Goal: Communication & Community: Answer question/provide support

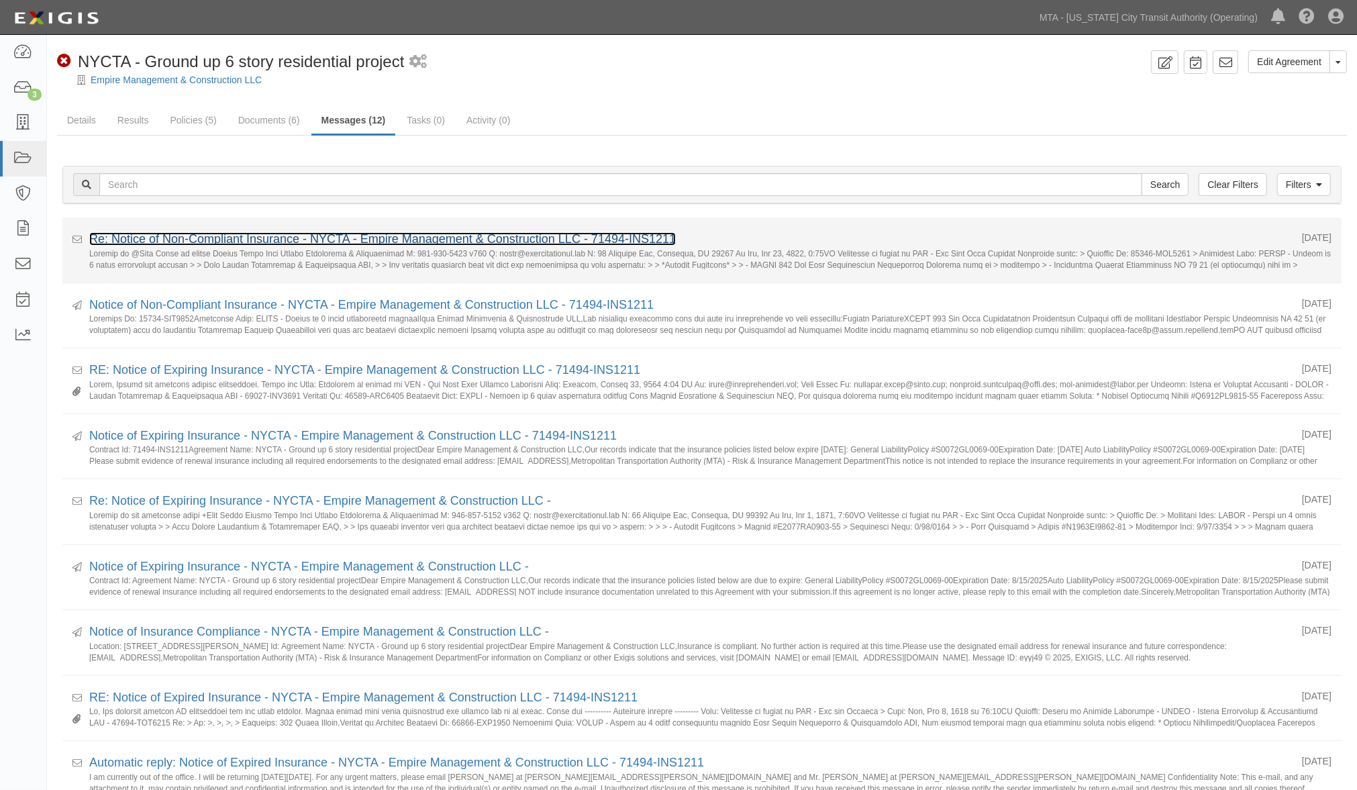
click at [189, 240] on link "Re: Notice of Non-Compliant Insurance - NYCTA - Empire Management & Constructio…" at bounding box center [382, 238] width 587 height 13
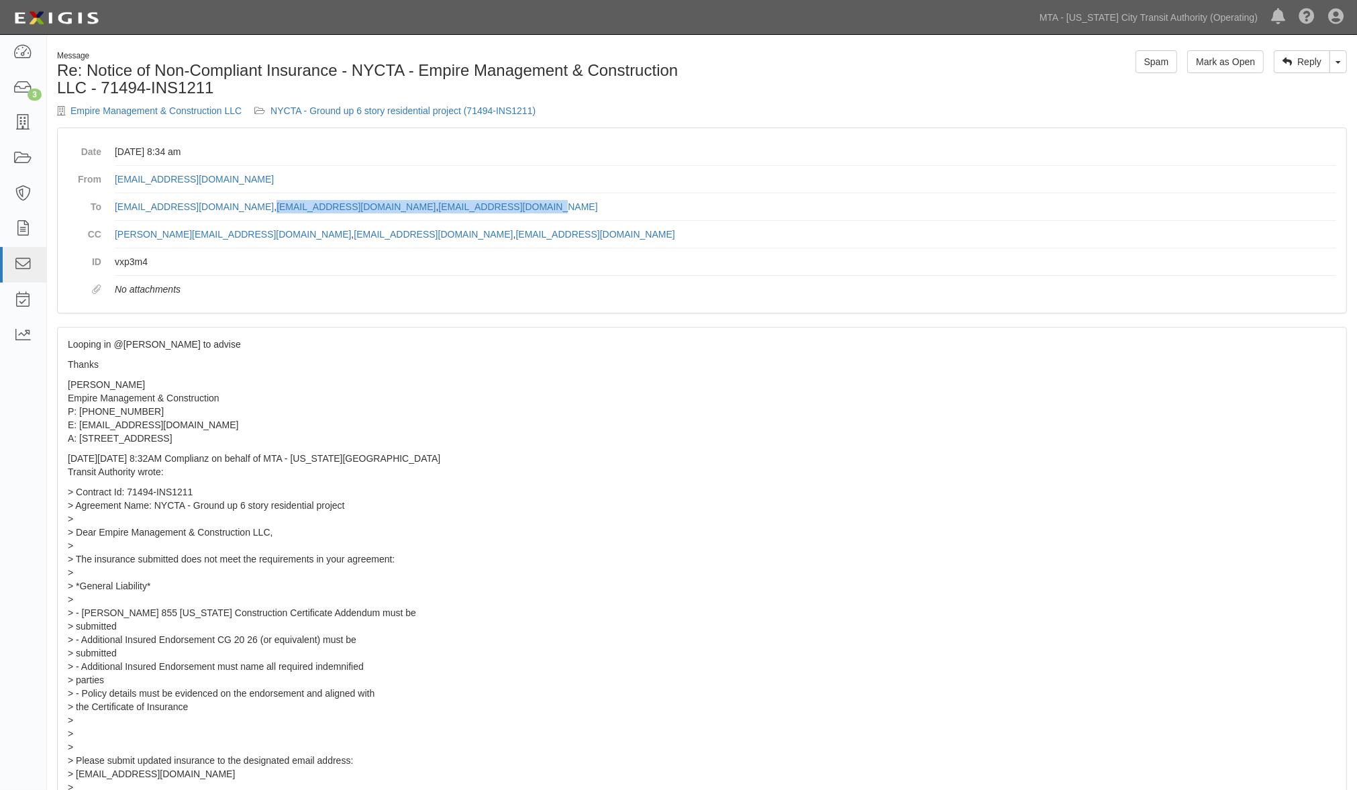
drag, startPoint x: 584, startPoint y: 212, endPoint x: 294, endPoint y: 213, distance: 290.0
click at [294, 213] on dd "agreement-mavf7k@mtato.complianz.com , jadler@parkbrokerageinc.com , mail@empir…" at bounding box center [726, 207] width 1222 height 28
click at [1336, 59] on link "Toggle Dropdown" at bounding box center [1338, 61] width 17 height 23
click at [1300, 83] on link "Reply All" at bounding box center [1294, 87] width 106 height 17
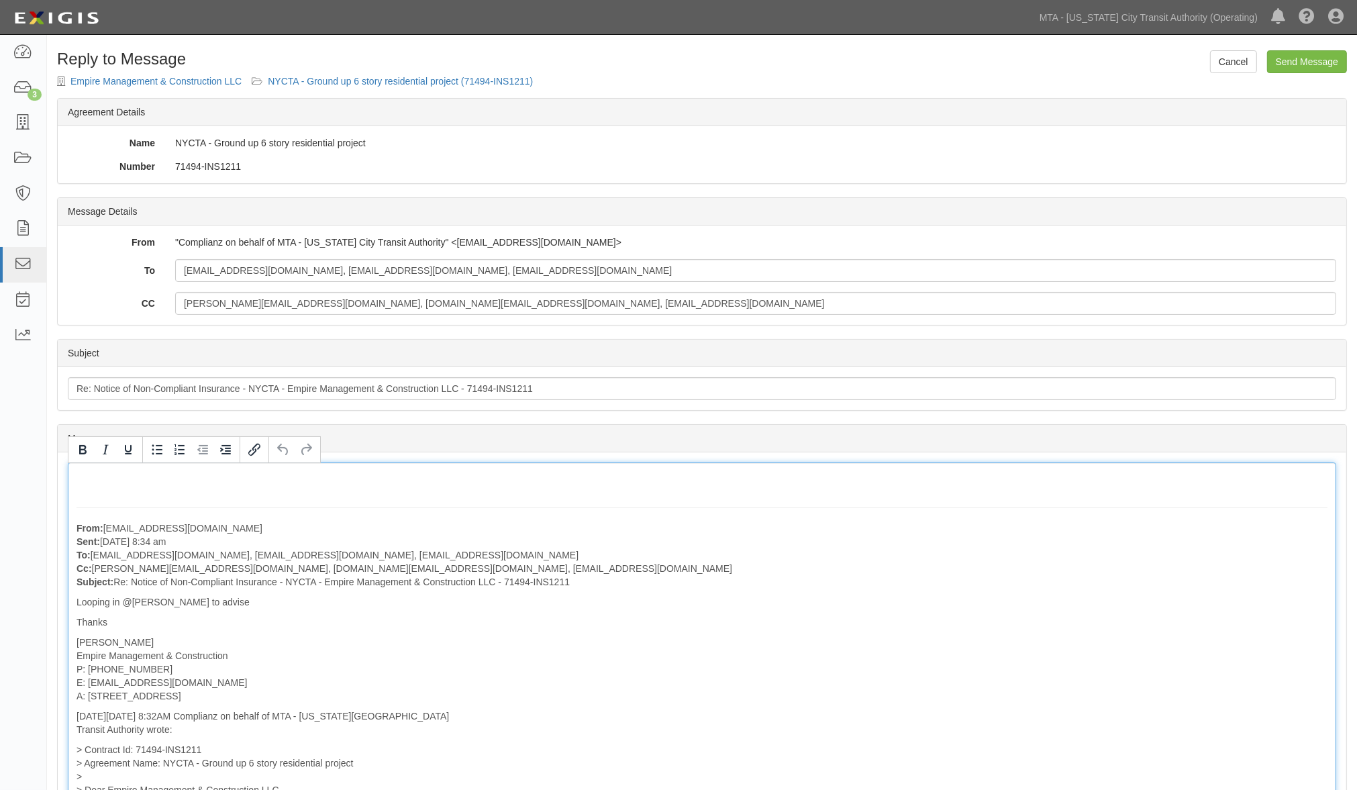
click at [1227, 524] on p "From: motty@empirebrooklyn.com Sent: August 13, 2025 at 8:34 am To: agreement-m…" at bounding box center [702, 555] width 1251 height 67
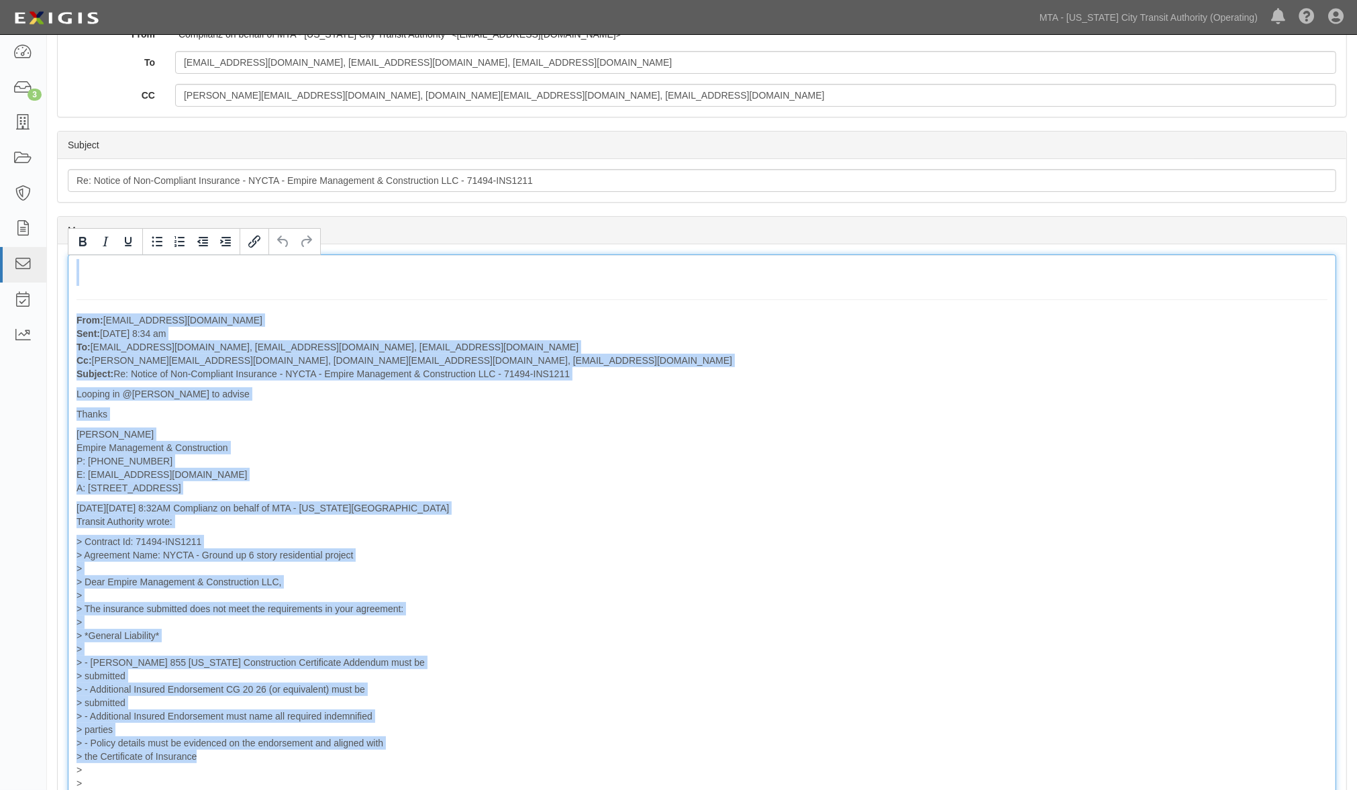
scroll to position [176, 0]
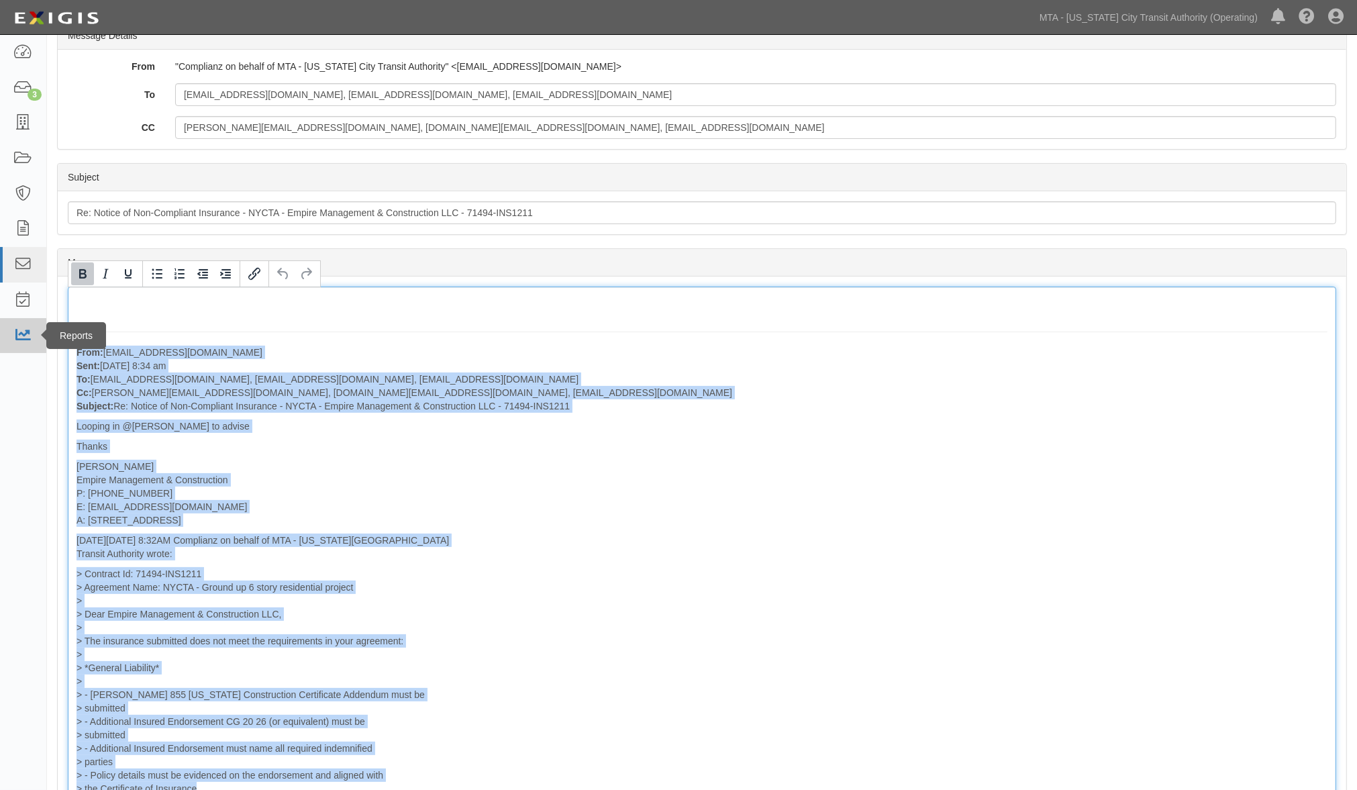
drag, startPoint x: 205, startPoint y: 444, endPoint x: 36, endPoint y: 337, distance: 200.4
click at [36, 337] on body "Toggle navigation Dashboard 3 Inbox Parties Agreements Coverages Documents Mess…" at bounding box center [678, 565] width 1357 height 1483
paste div
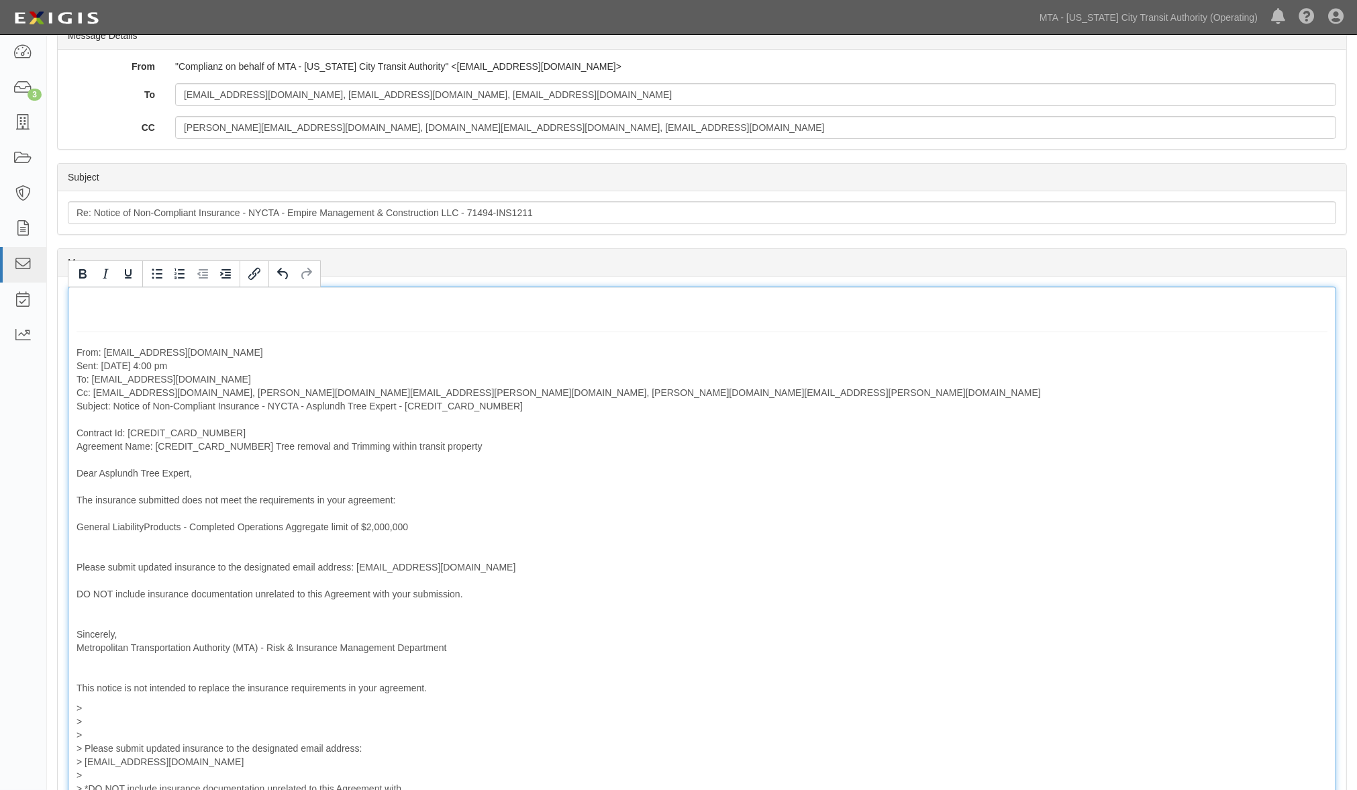
click at [1160, 465] on p "From: agreement-e9ajhn@mtato.complianz.com Sent: August 06, 2025 at 4:00 pm To:…" at bounding box center [702, 520] width 1251 height 349
click at [521, 391] on p "From: agreement-e9ajhn@mtato.complianz.com Sent: August 06, 2025 at 4:00 pm To:…" at bounding box center [702, 520] width 1251 height 349
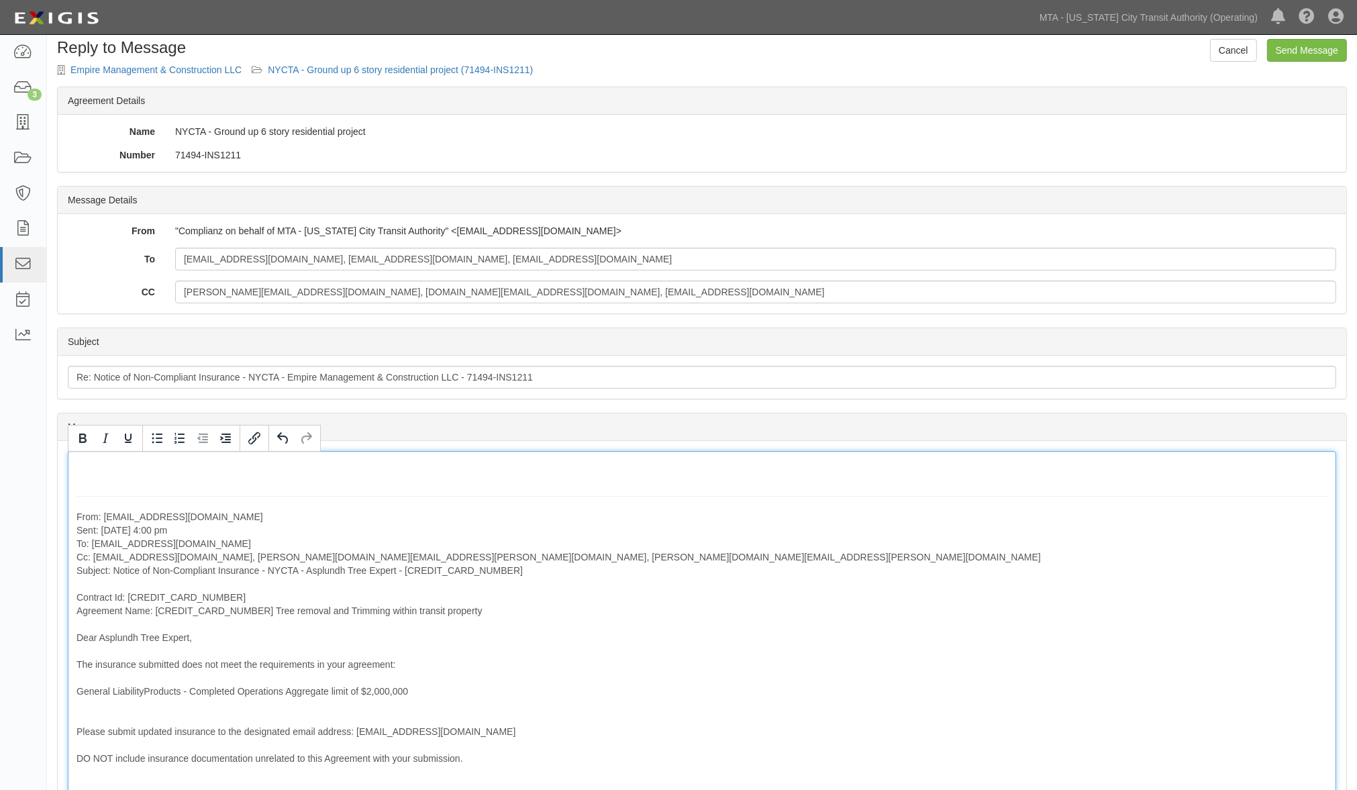
scroll to position [0, 0]
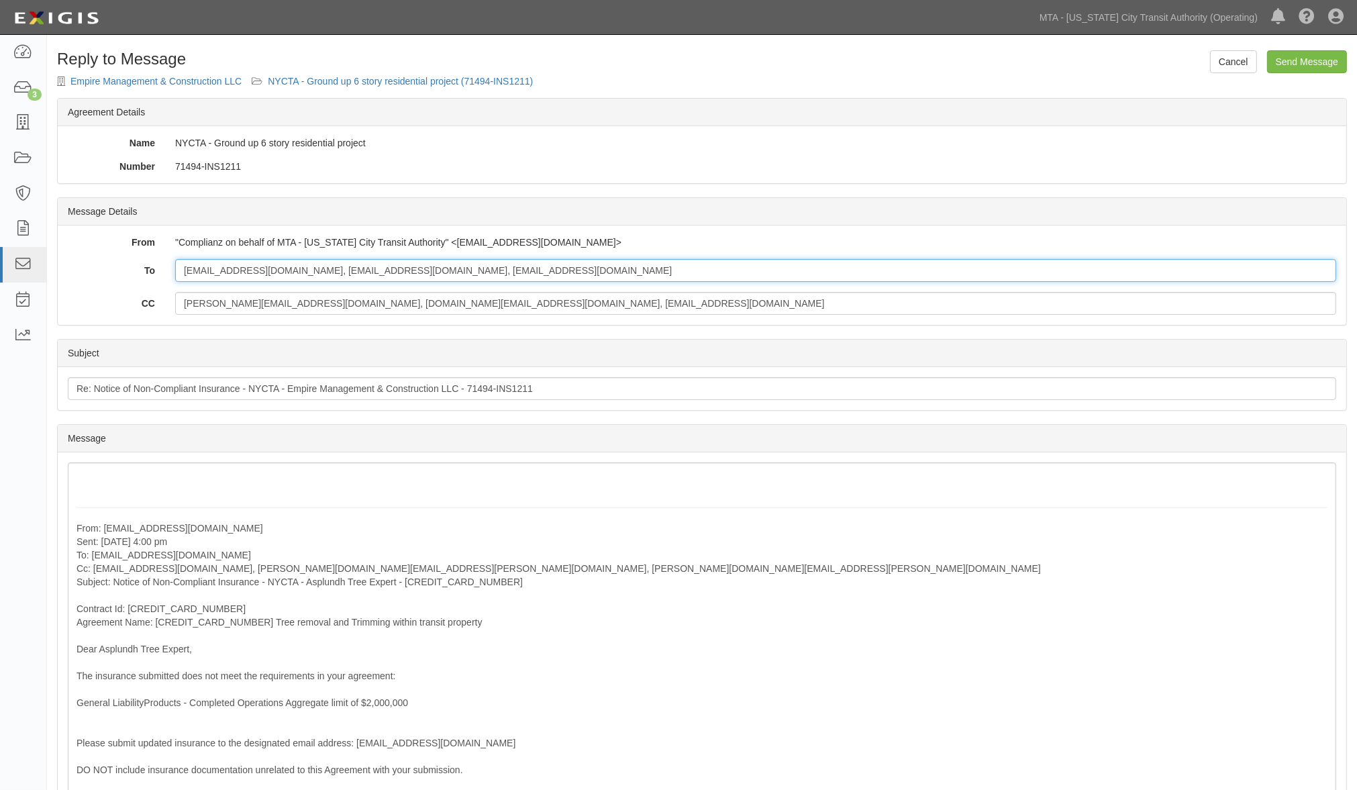
drag, startPoint x: 574, startPoint y: 272, endPoint x: 148, endPoint y: 279, distance: 425.7
click at [148, 279] on div "To motty@empirebrooklyn.com, jadler@parkbrokerageinc.com, mail@empirebrooklyn.c…" at bounding box center [702, 270] width 1289 height 23
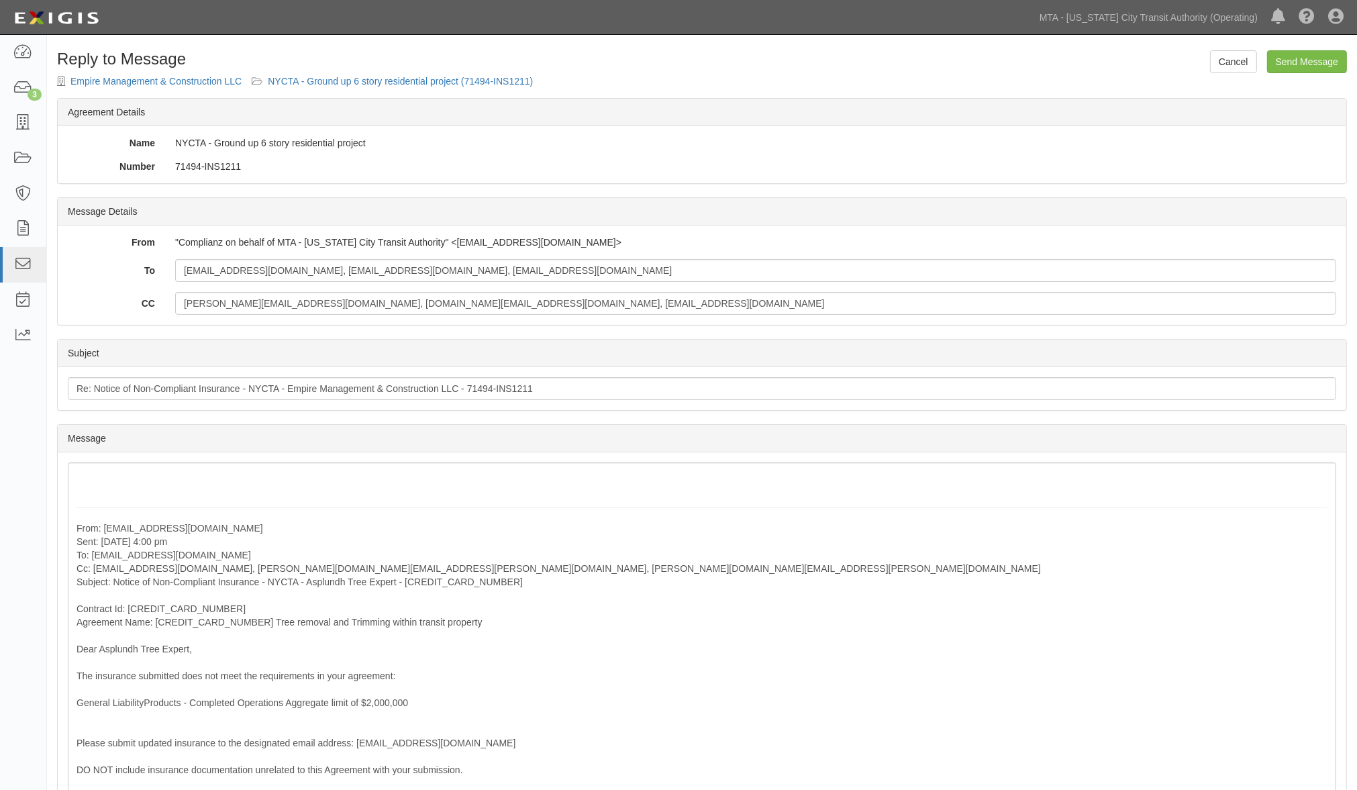
click at [841, 439] on div "Message" at bounding box center [702, 439] width 1289 height 28
drag, startPoint x: 569, startPoint y: 79, endPoint x: 269, endPoint y: 83, distance: 300.8
click at [269, 83] on form "Cancel Send Message Reply to Message Empire Management & Construction LLC NYCTA…" at bounding box center [702, 691] width 1290 height 1283
copy link "NYCTA - Ground up 6 story residential project (71494-INS1211)"
click at [885, 346] on div "Subject" at bounding box center [702, 354] width 1289 height 28
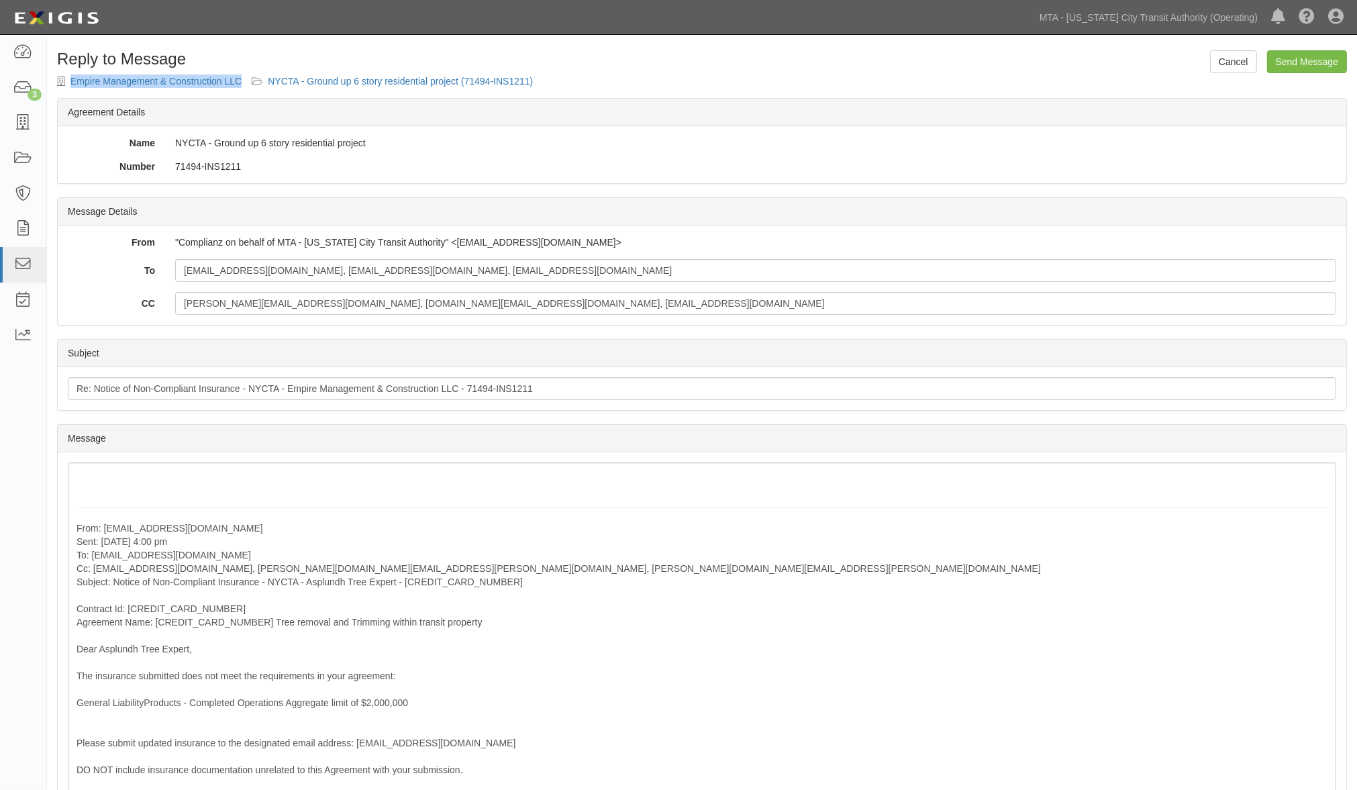
drag, startPoint x: 68, startPoint y: 79, endPoint x: 238, endPoint y: 70, distance: 170.7
click at [238, 70] on form "Cancel Send Message Reply to Message Empire Management & Construction LLC NYCTA…" at bounding box center [702, 691] width 1290 height 1283
copy form "Empire Management & Construction LLC"
click at [859, 96] on form "Cancel Send Message Reply to Message Empire Management & Construction LLC NYCTA…" at bounding box center [702, 691] width 1290 height 1283
click at [344, 79] on link "NYCTA - Ground up 6 story residential project (71494-INS1211)" at bounding box center [400, 81] width 265 height 11
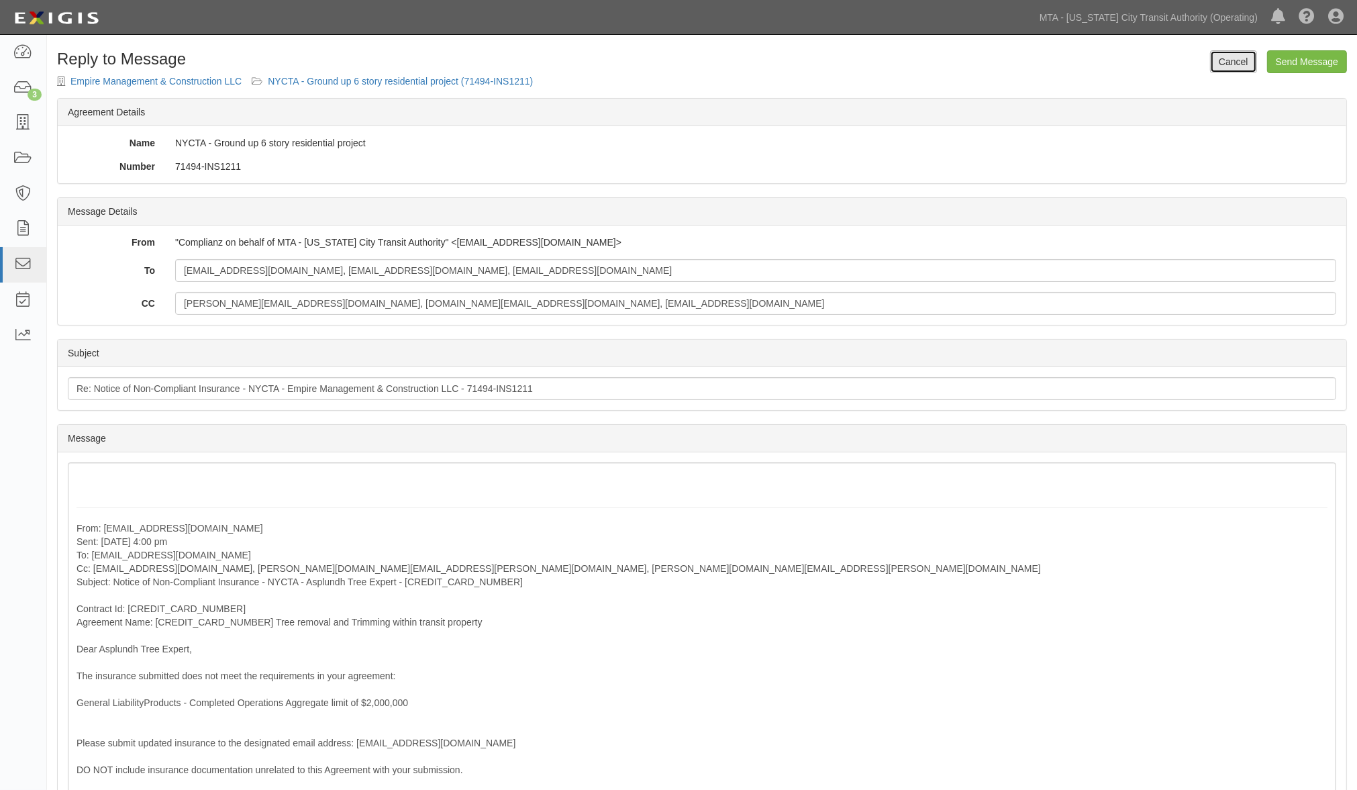
click at [1239, 52] on link "Cancel" at bounding box center [1233, 61] width 47 height 23
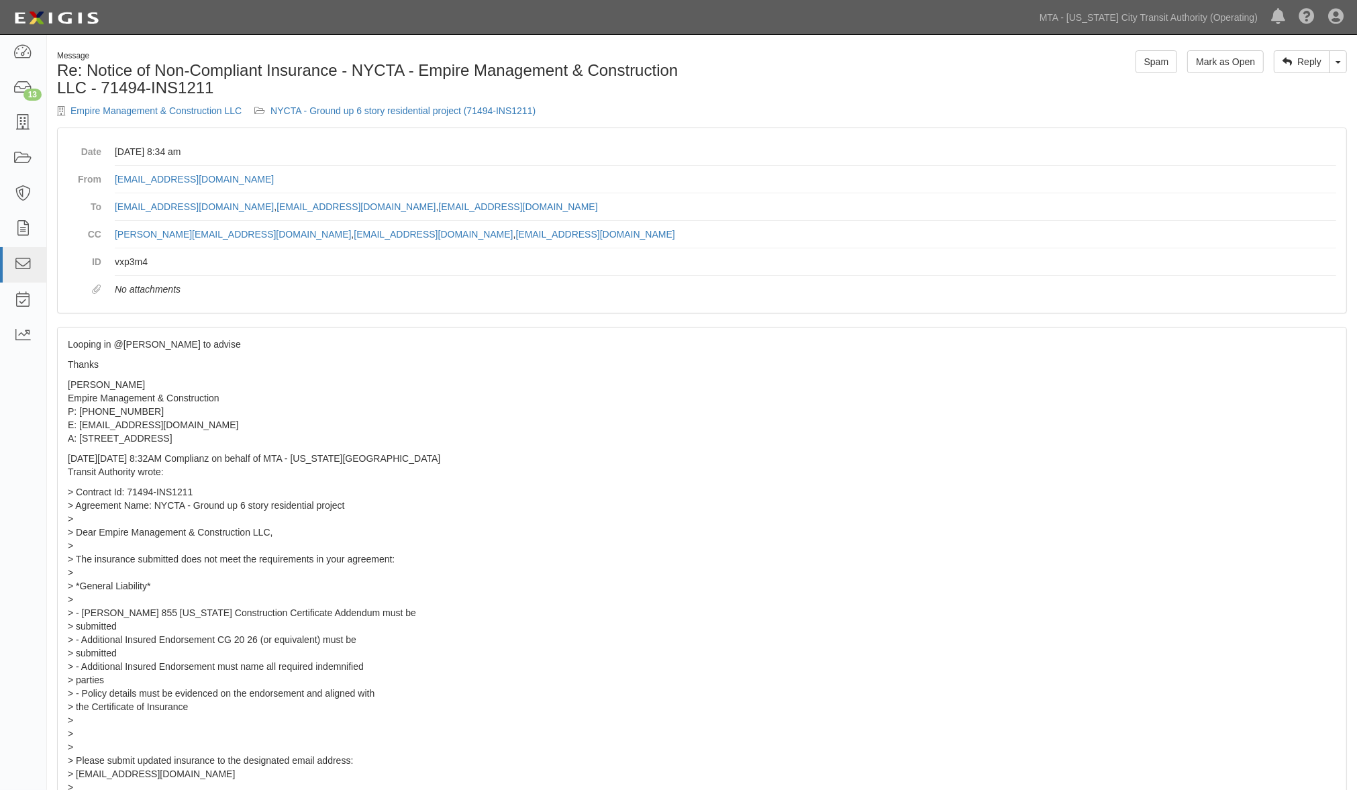
click at [332, 103] on div "Message Re: Notice of Non-Compliant Insurance - NYCTA - Empire Management & Con…" at bounding box center [374, 88] width 655 height 77
click at [1339, 62] on span at bounding box center [1338, 62] width 5 height 3
click at [1306, 89] on link "Reply All" at bounding box center [1294, 87] width 106 height 17
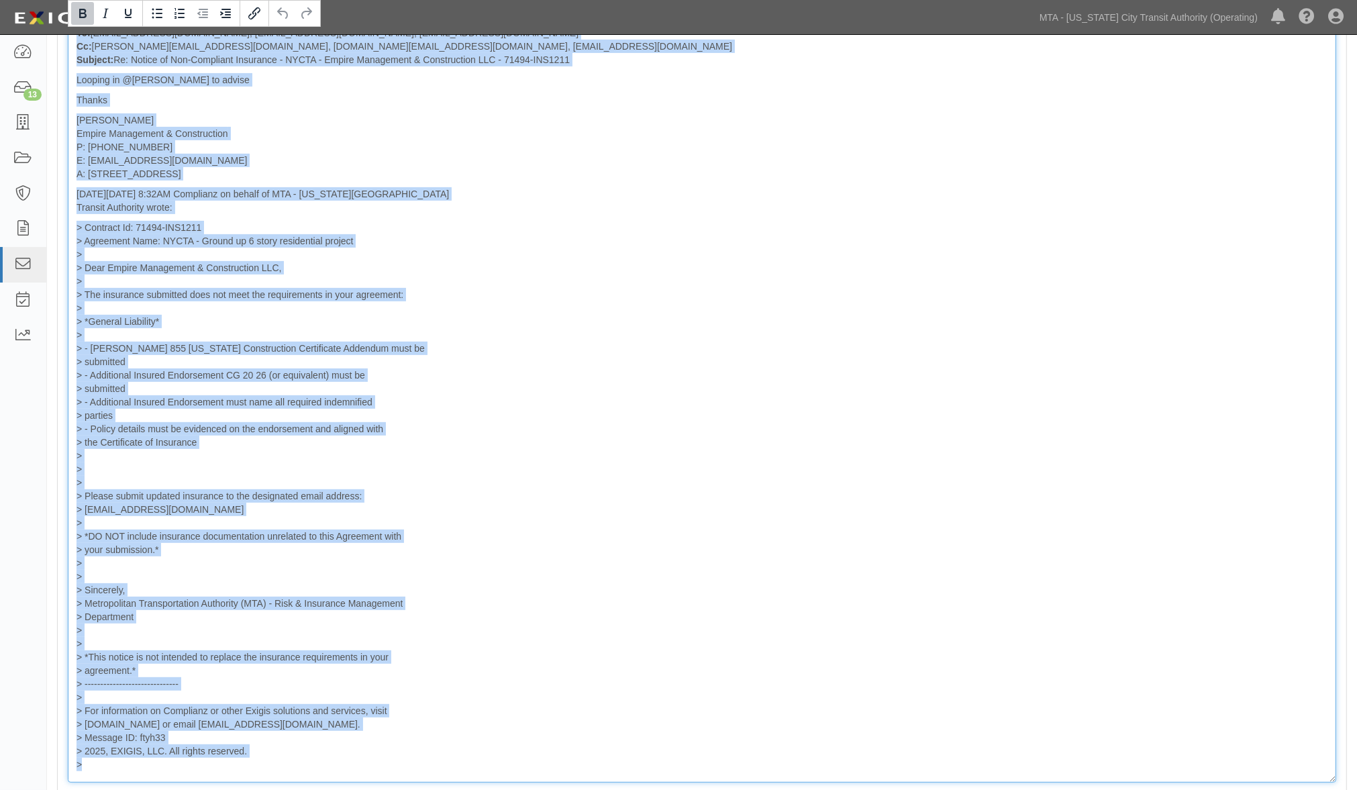
scroll to position [692, 0]
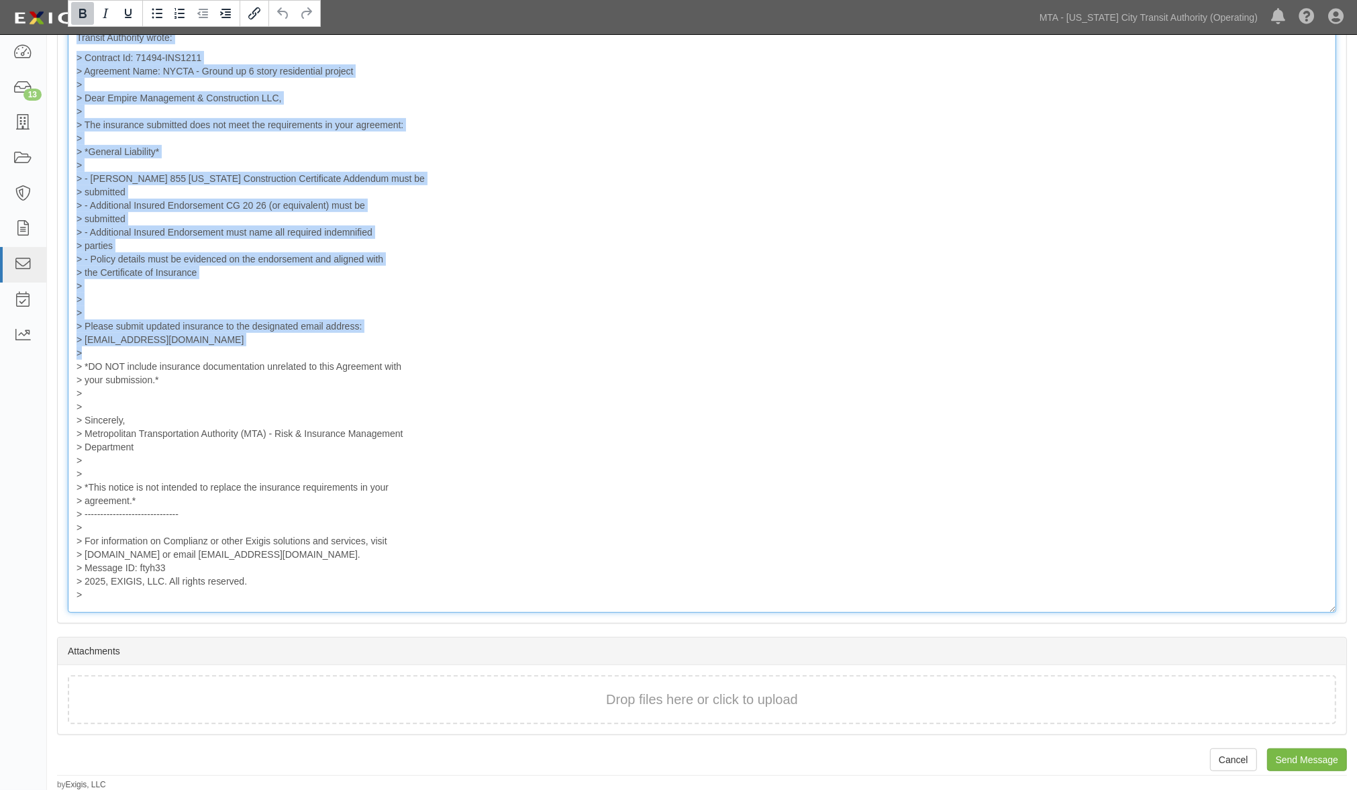
drag, startPoint x: 75, startPoint y: 150, endPoint x: 401, endPoint y: 350, distance: 382.4
click at [401, 350] on div "From: [EMAIL_ADDRESS][DOMAIN_NAME] Sent: [DATE] 8:34 am To: [EMAIL_ADDRESS][DOM…" at bounding box center [702, 191] width 1269 height 843
paste div
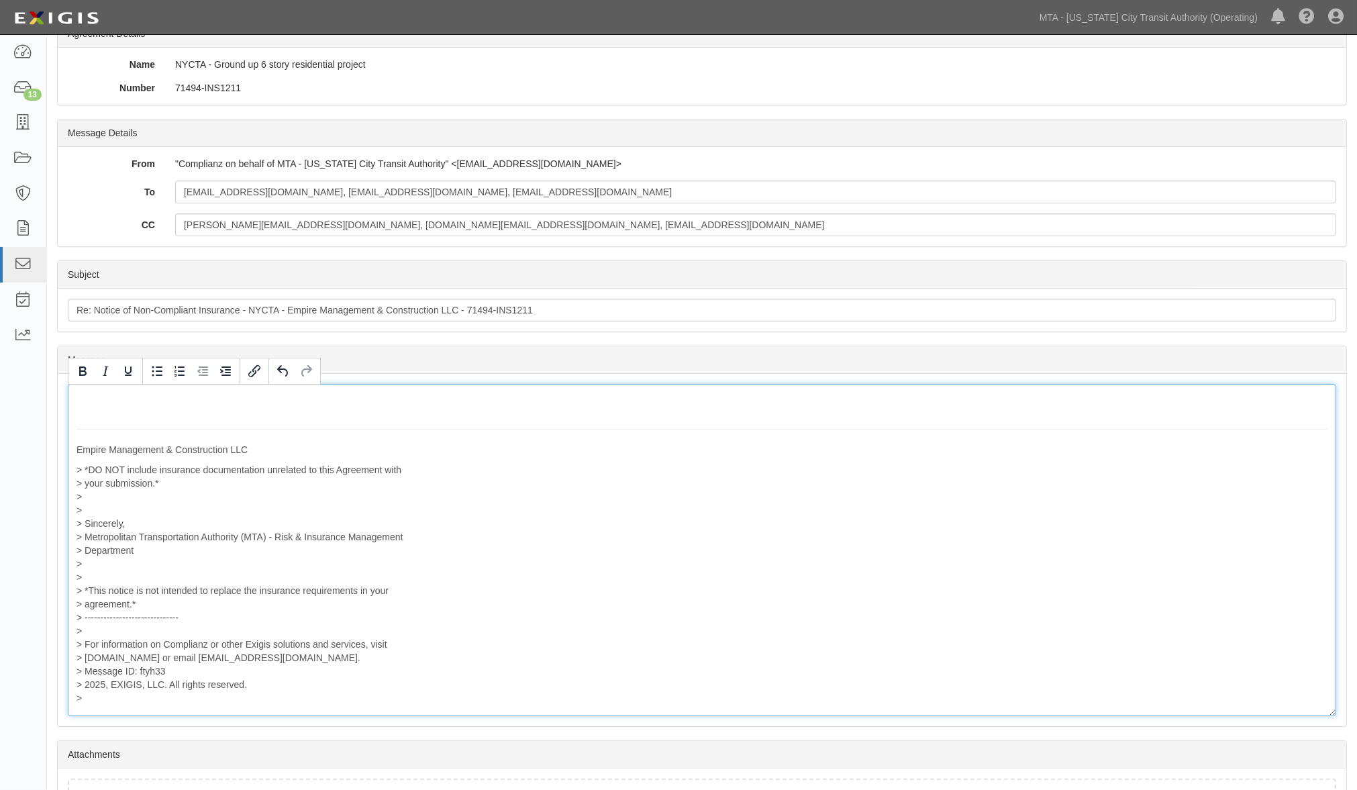
scroll to position [0, 0]
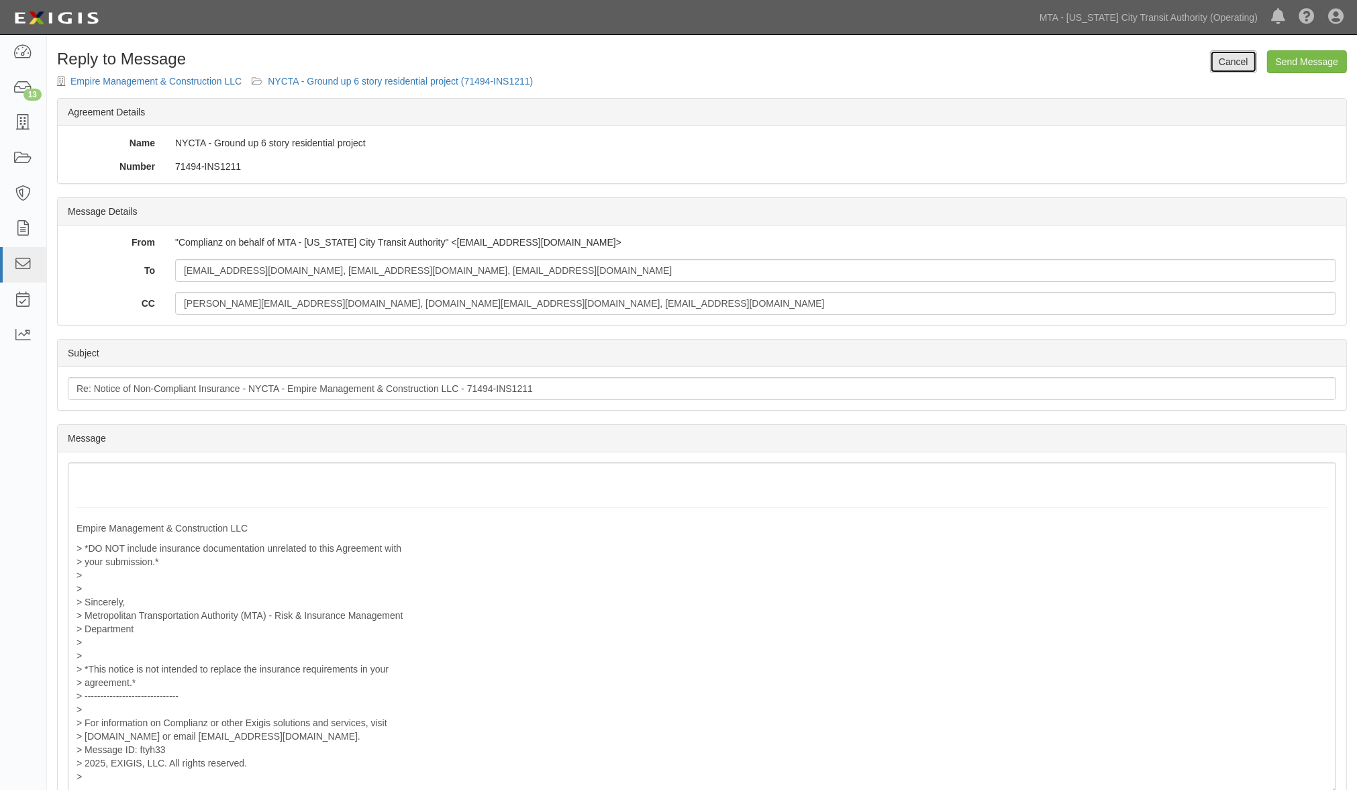
click at [1219, 62] on link "Cancel" at bounding box center [1233, 61] width 47 height 23
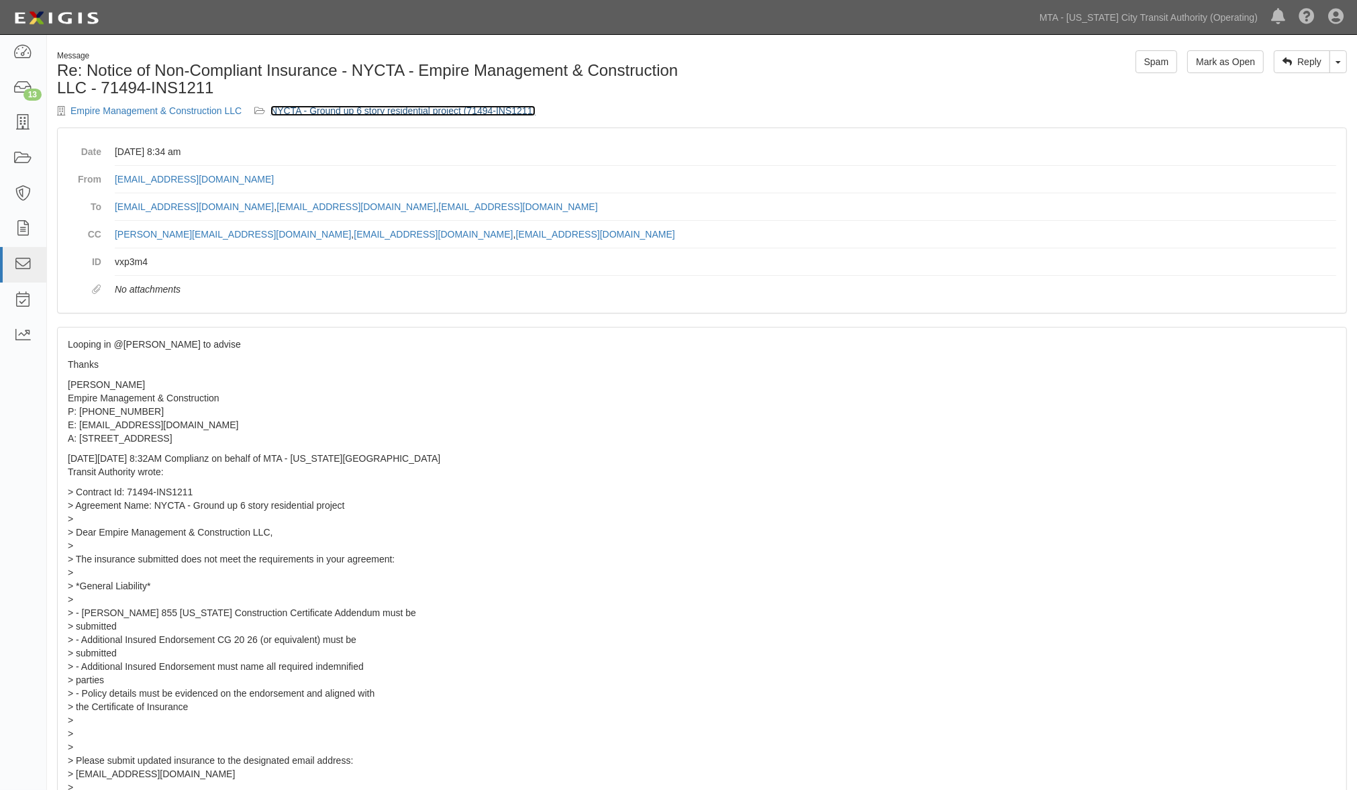
click at [399, 110] on link "NYCTA - Ground up 6 story residential project (71494-INS1211)" at bounding box center [403, 110] width 265 height 11
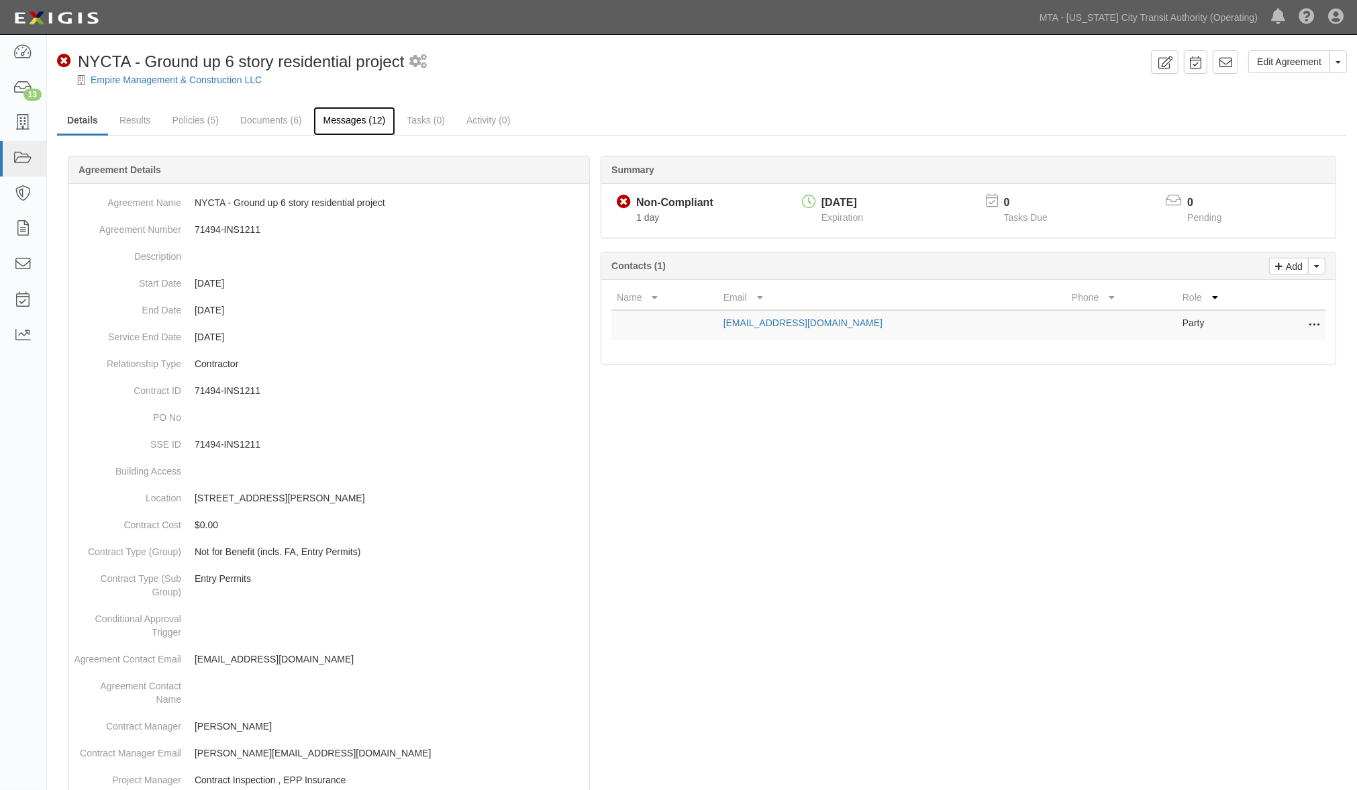
click at [353, 121] on link "Messages (12)" at bounding box center [355, 121] width 83 height 29
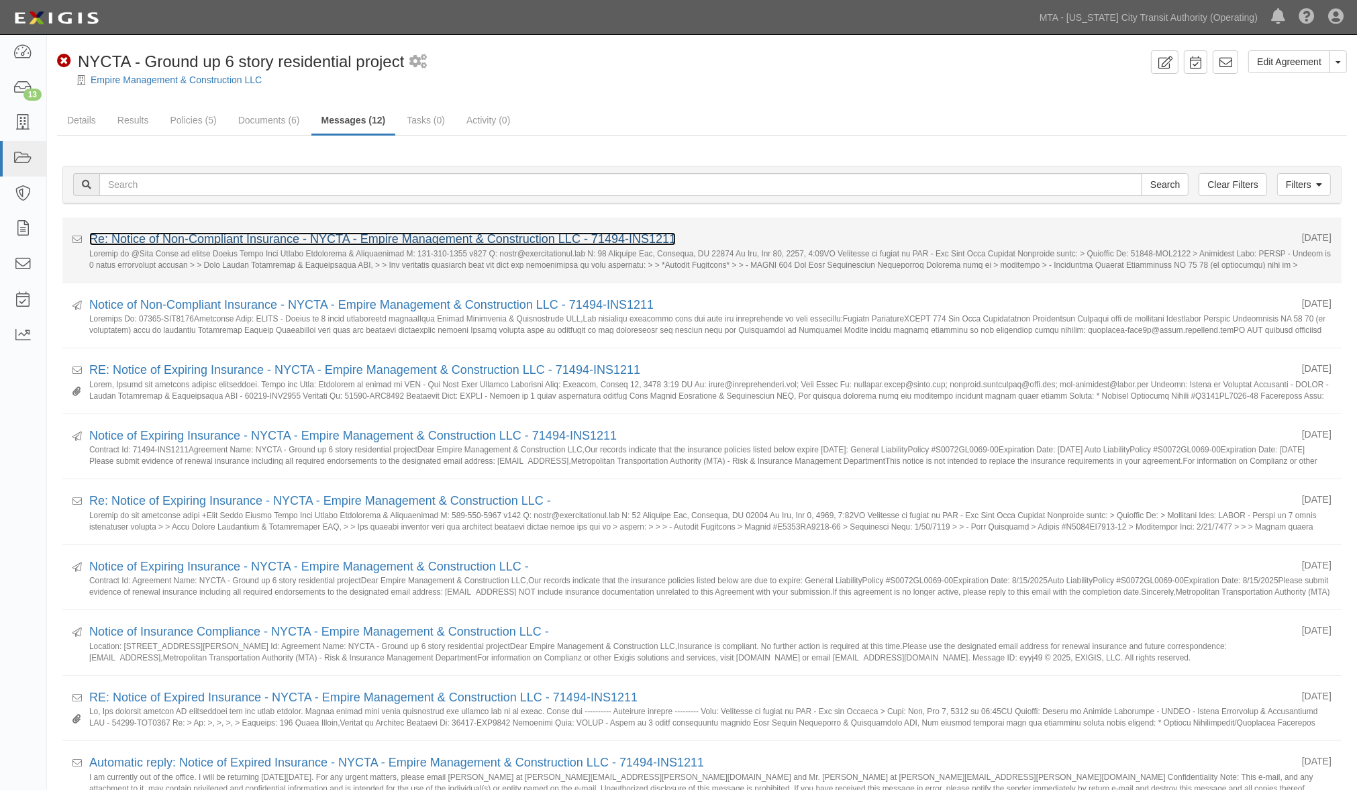
click at [133, 232] on link "Re: Notice of Non-Compliant Insurance - NYCTA - Empire Management & Constructio…" at bounding box center [382, 238] width 587 height 13
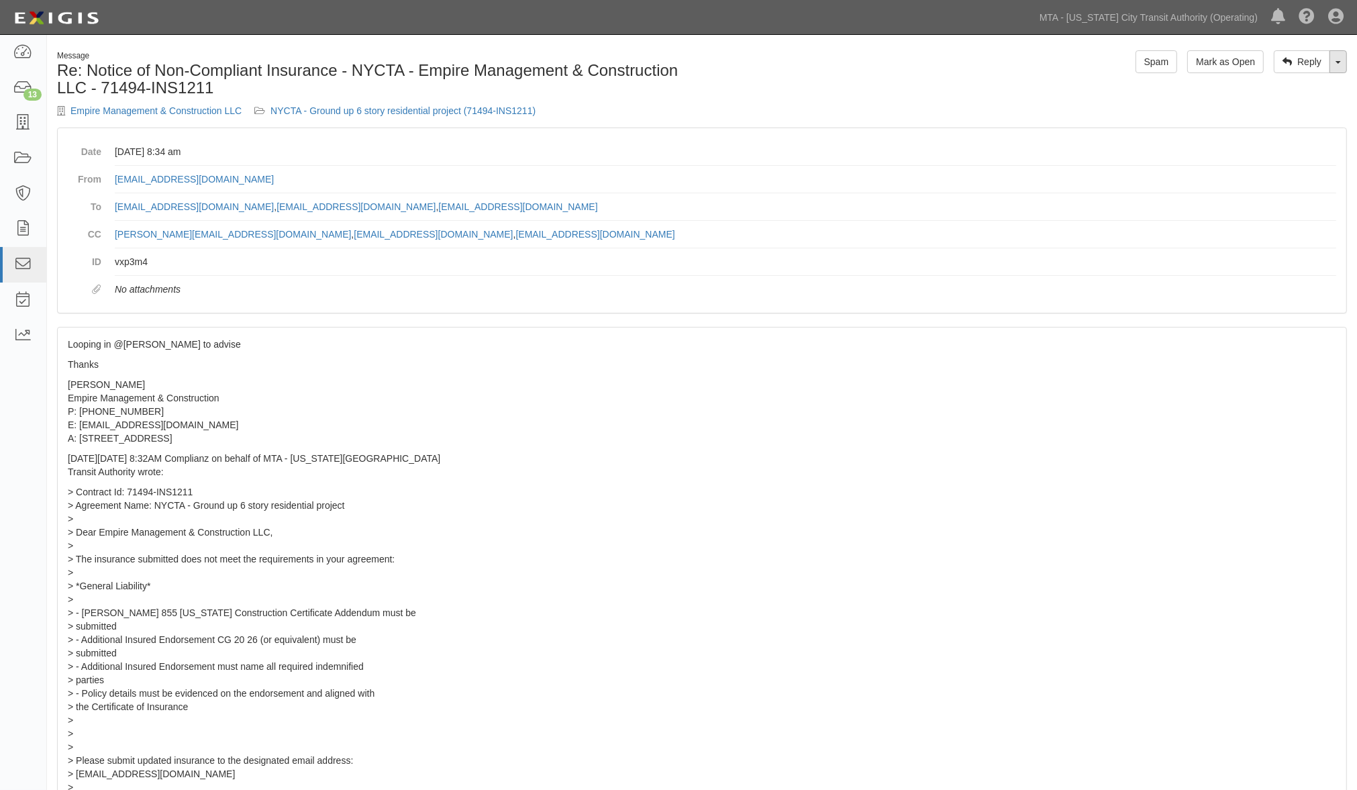
click at [1343, 62] on link "Toggle Dropdown" at bounding box center [1338, 61] width 17 height 23
click at [1298, 85] on link "Reply All" at bounding box center [1294, 87] width 106 height 17
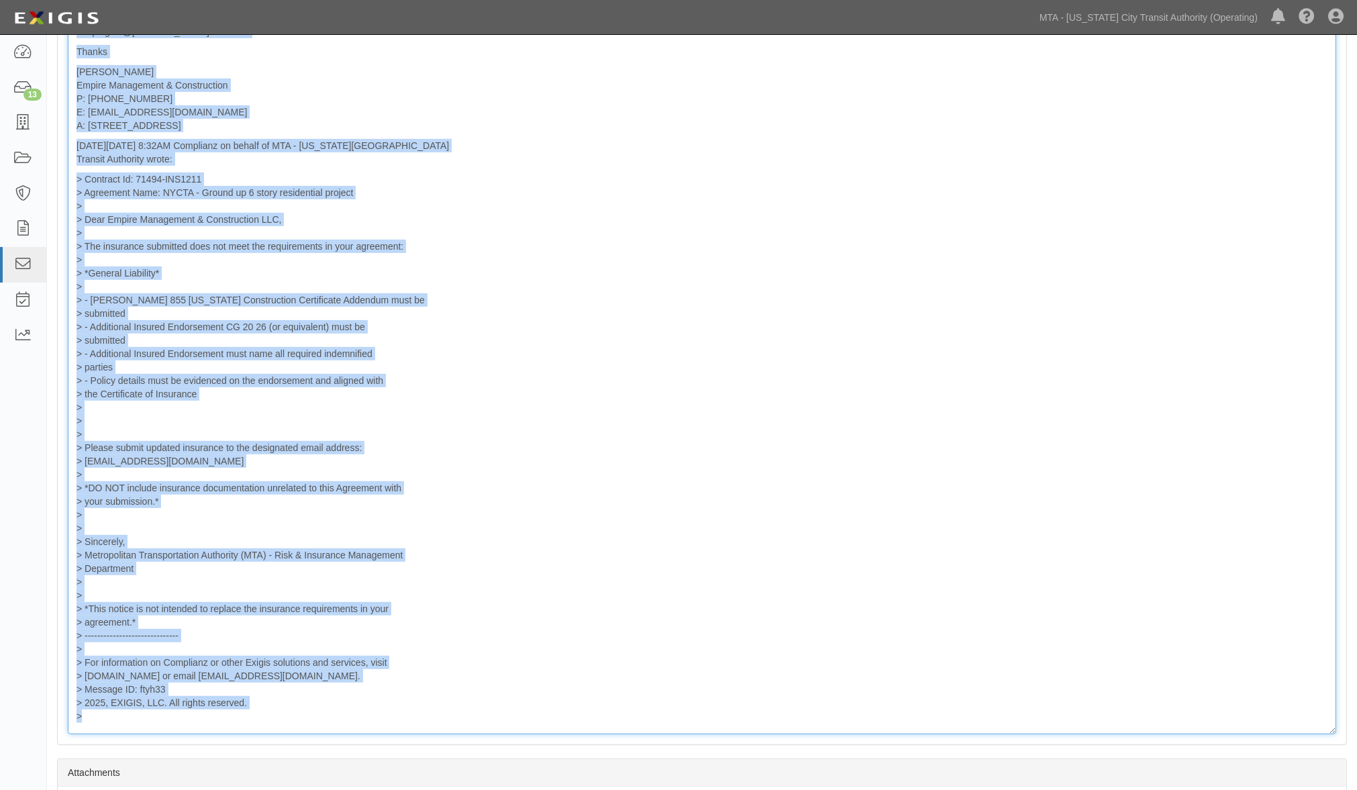
scroll to position [692, 0]
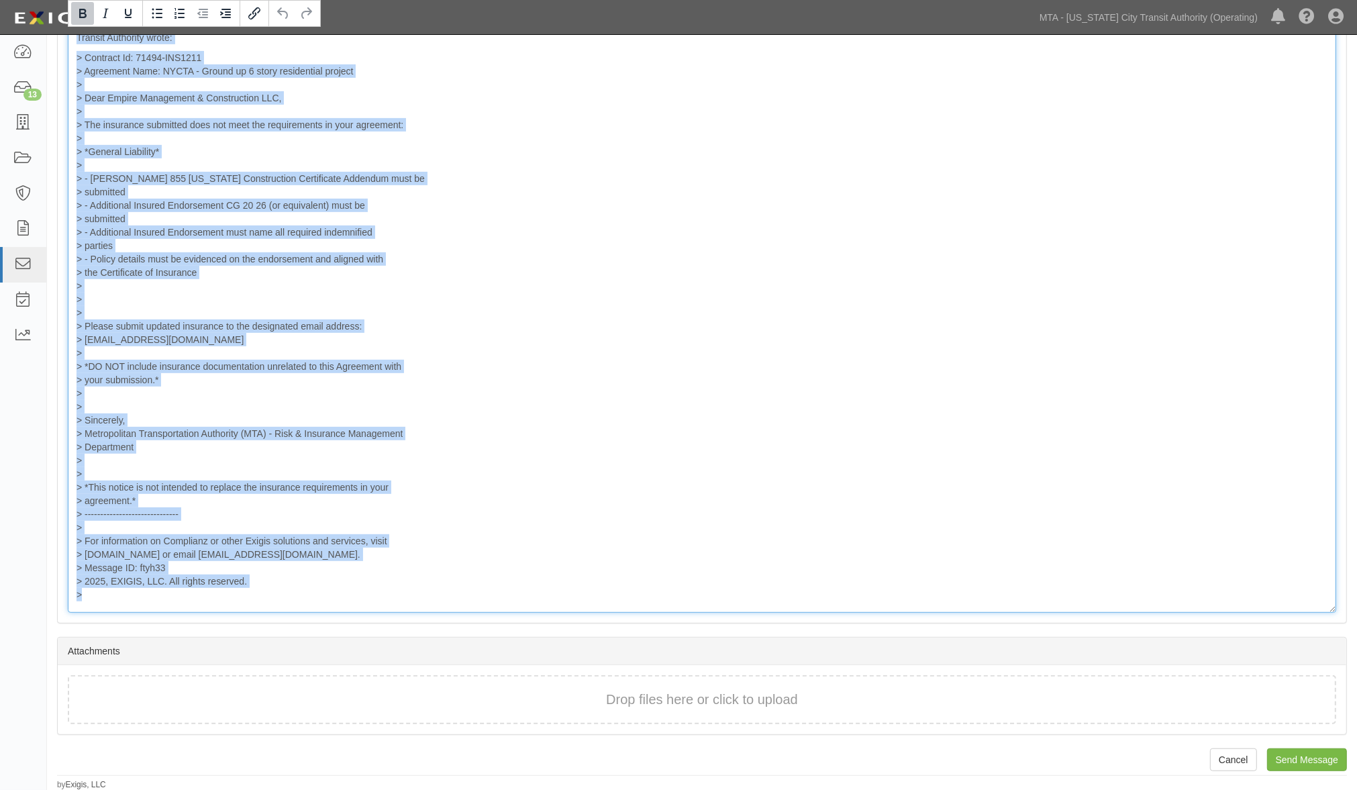
drag, startPoint x: 75, startPoint y: 299, endPoint x: 322, endPoint y: 601, distance: 389.7
click at [322, 601] on div "From: [EMAIL_ADDRESS][DOMAIN_NAME] Sent: [DATE] 8:34 am To: [EMAIL_ADDRESS][DOM…" at bounding box center [702, 191] width 1269 height 843
copy div "From: [EMAIL_ADDRESS][DOMAIN_NAME] Sent: [DATE] 8:34 am To: [EMAIL_ADDRESS][DOM…"
click at [740, 368] on p "> Contract Id: 71494-INS1211 > Agreement Name: NYCTA - Ground up 6 story reside…" at bounding box center [702, 326] width 1251 height 550
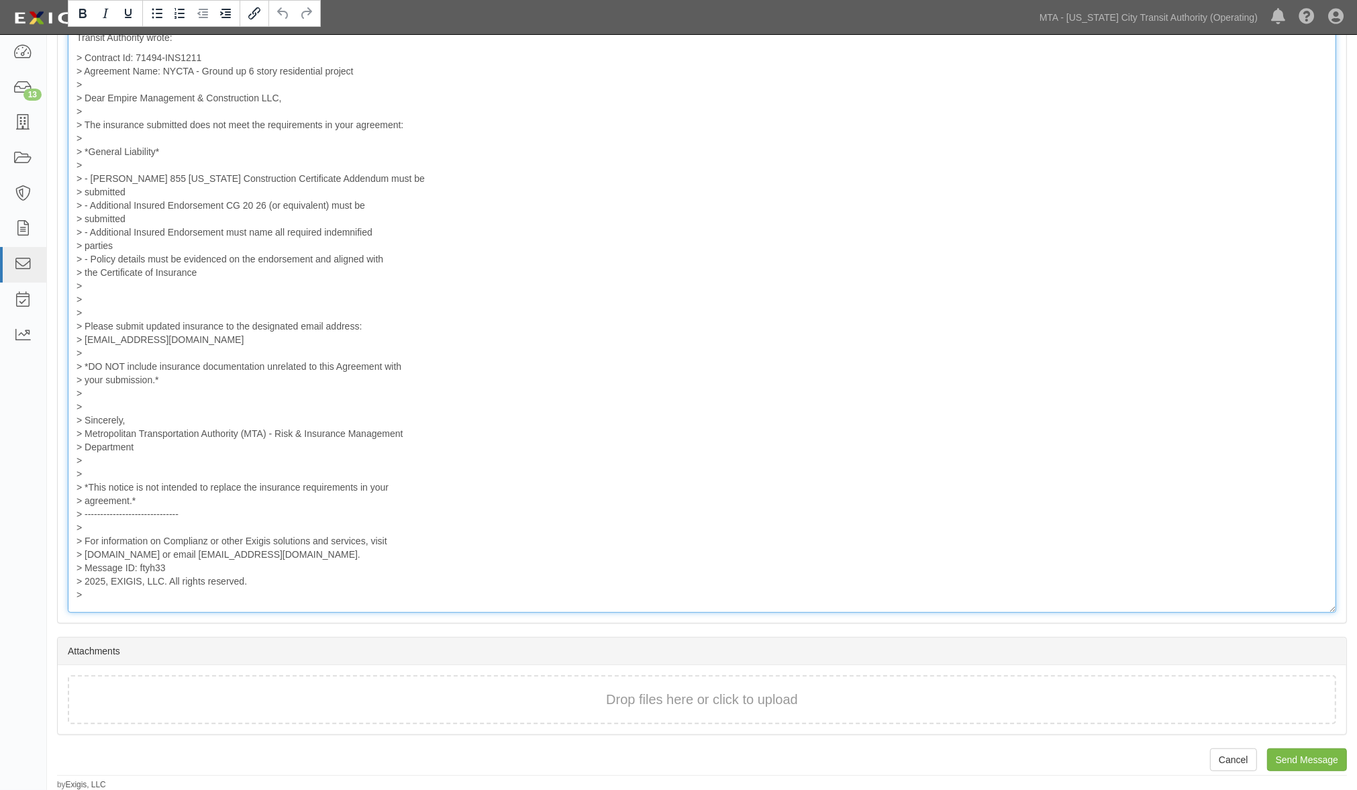
click at [620, 421] on p "> Contract Id: 71494-INS1211 > Agreement Name: NYCTA - Ground up 6 story reside…" at bounding box center [702, 326] width 1251 height 550
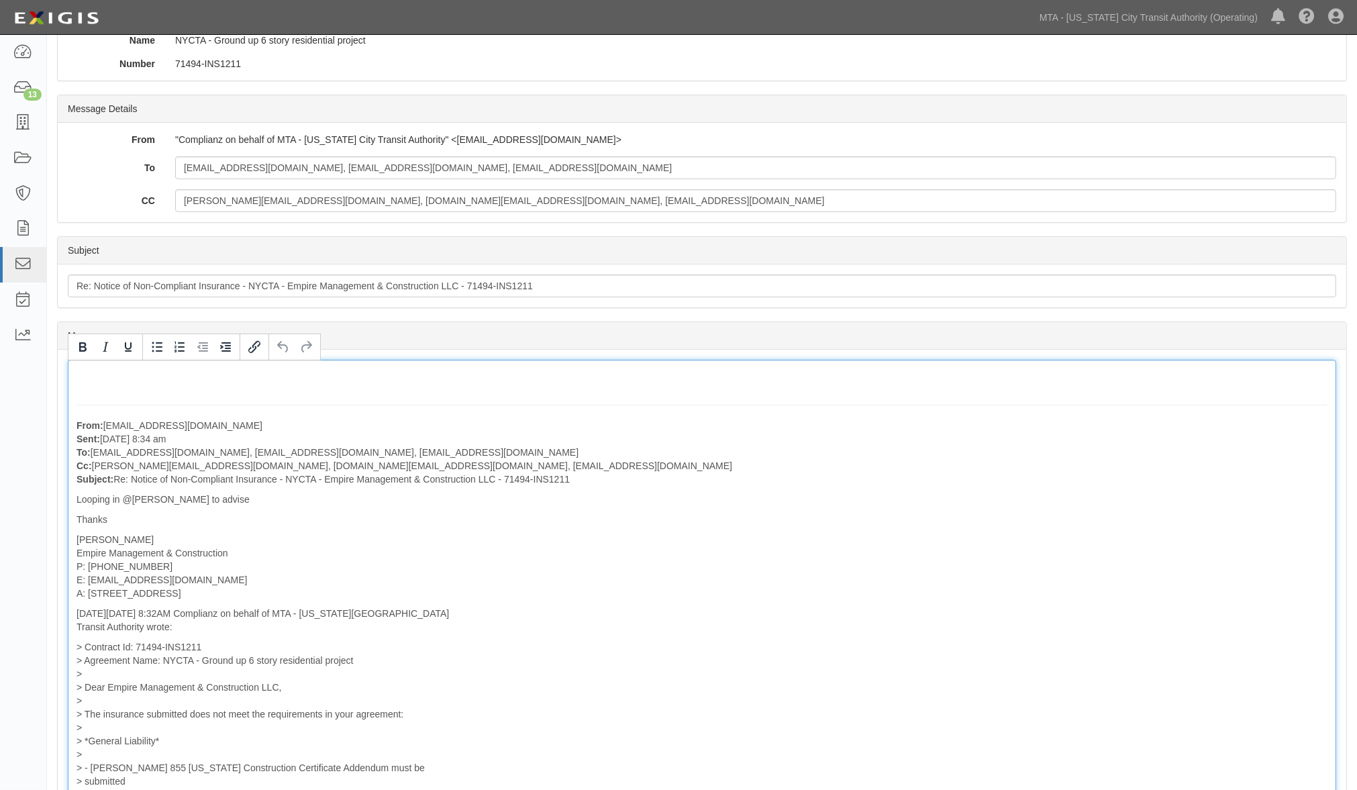
scroll to position [95, 0]
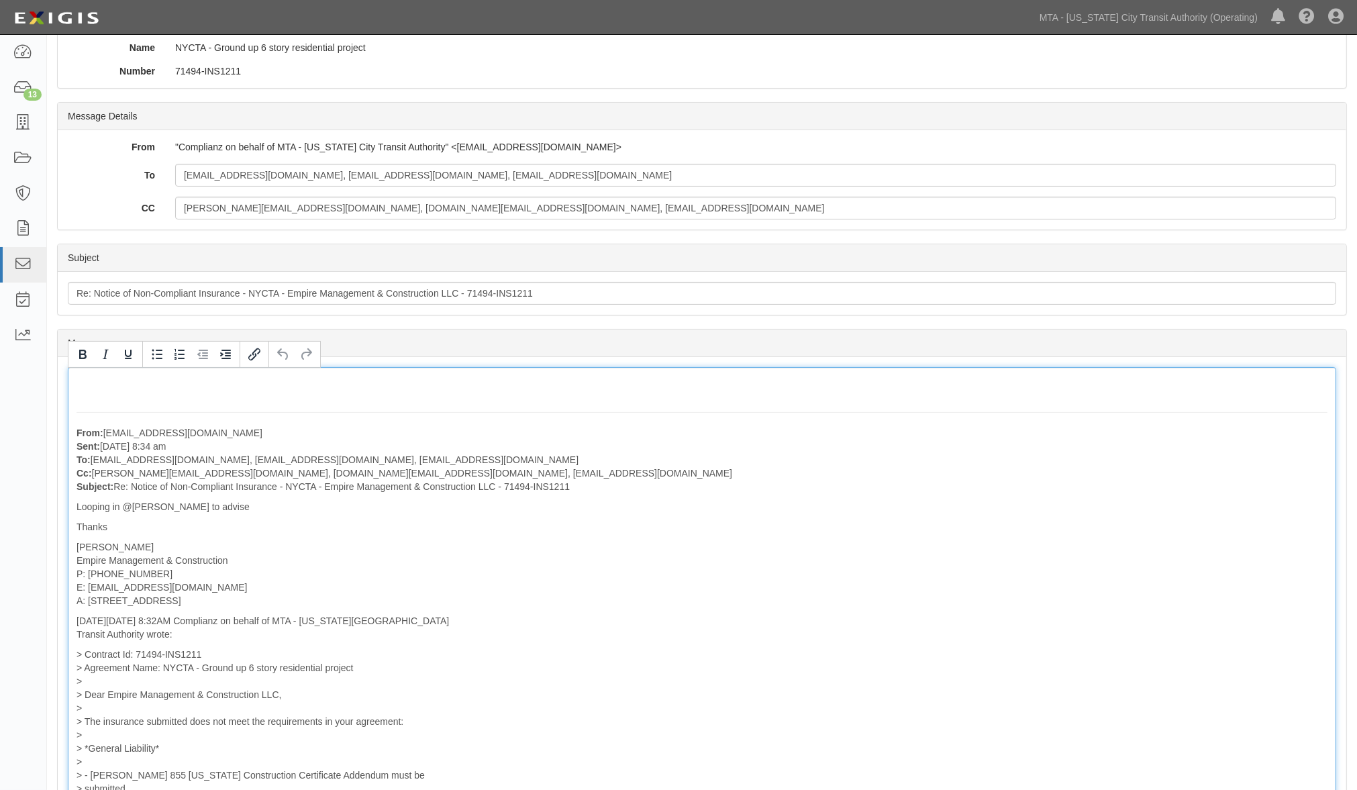
click at [811, 432] on p "From: motty@empirebrooklyn.com Sent: August 13, 2025 at 8:34 am To: agreement-m…" at bounding box center [702, 459] width 1251 height 67
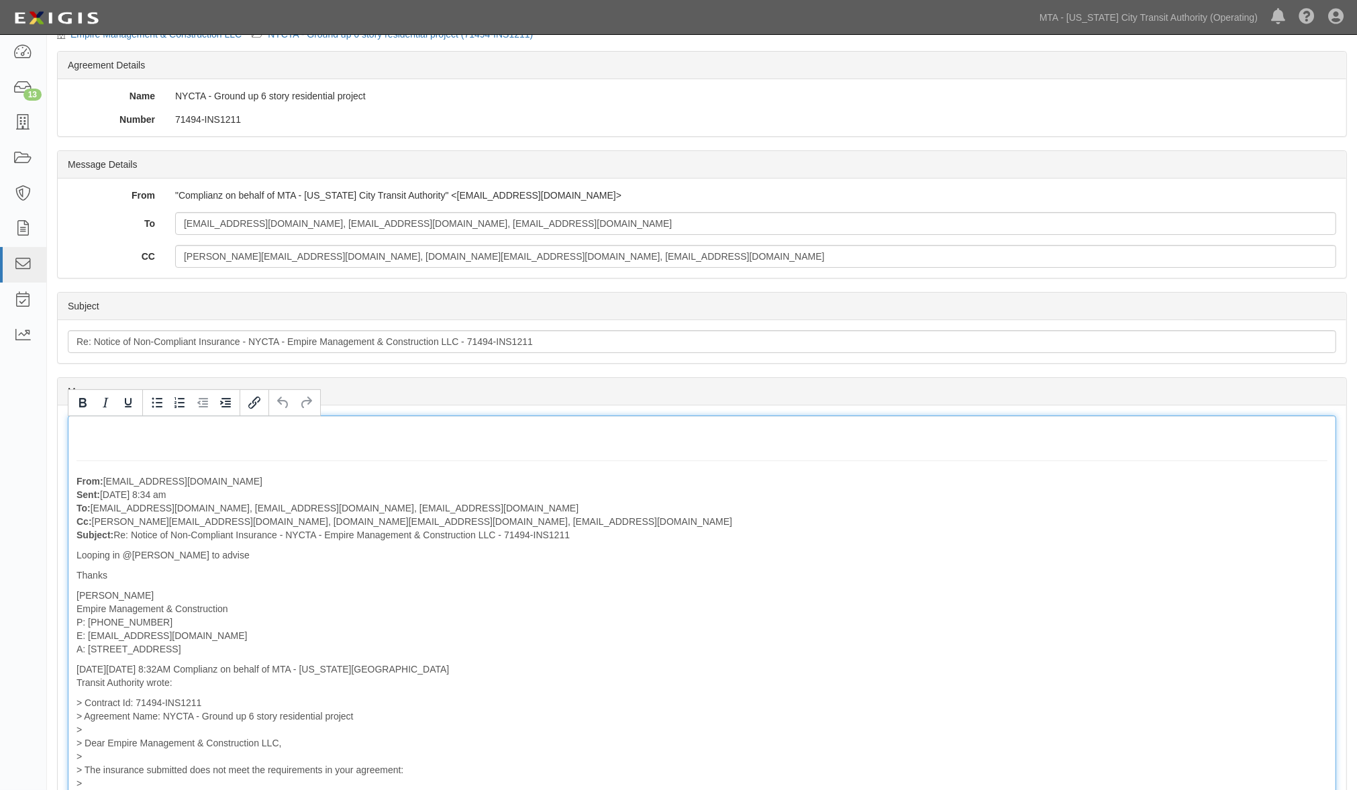
scroll to position [0, 0]
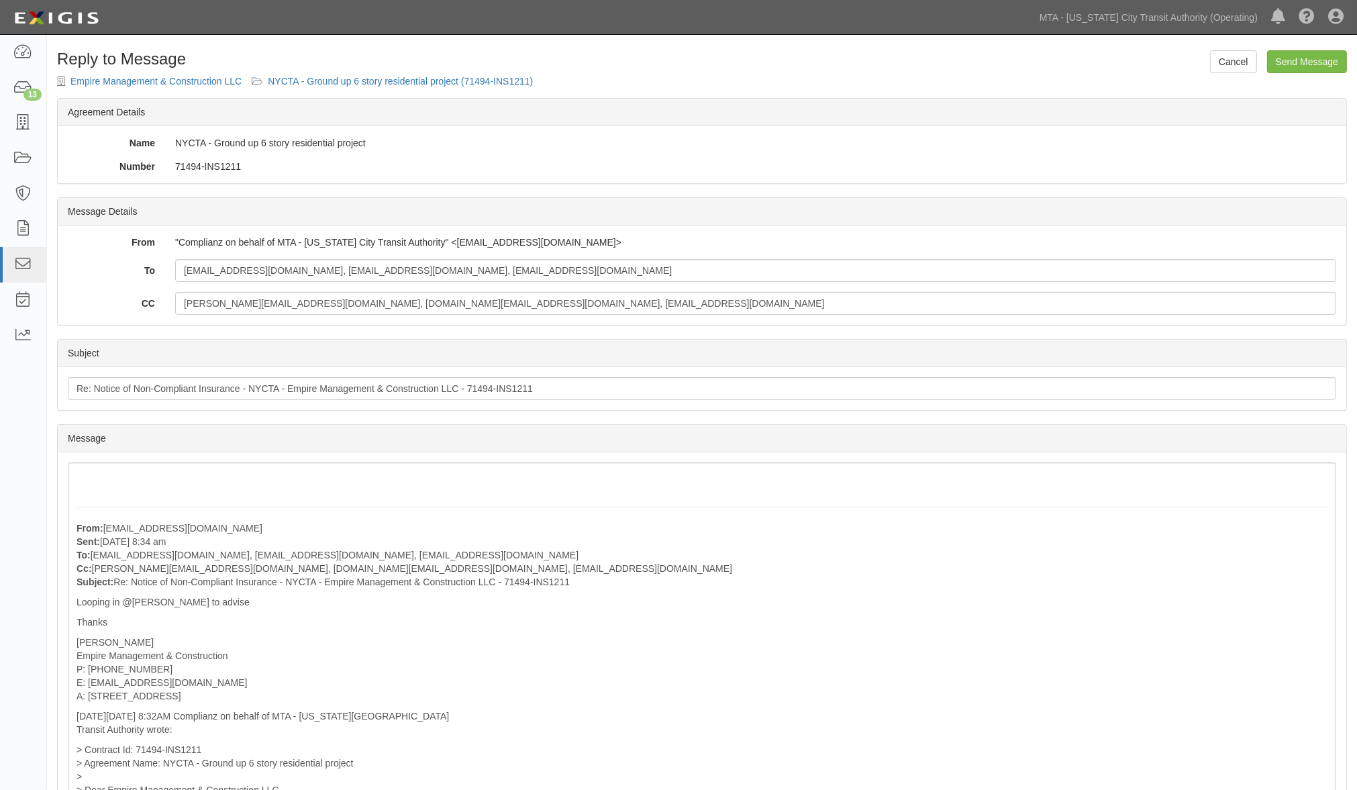
click at [363, 74] on form "Cancel Send Message Reply to Message Empire Management & Construction LLC NYCTA…" at bounding box center [702, 738] width 1290 height 1377
click at [367, 81] on link "NYCTA - Ground up 6 story residential project (71494-INS1211)" at bounding box center [400, 81] width 265 height 11
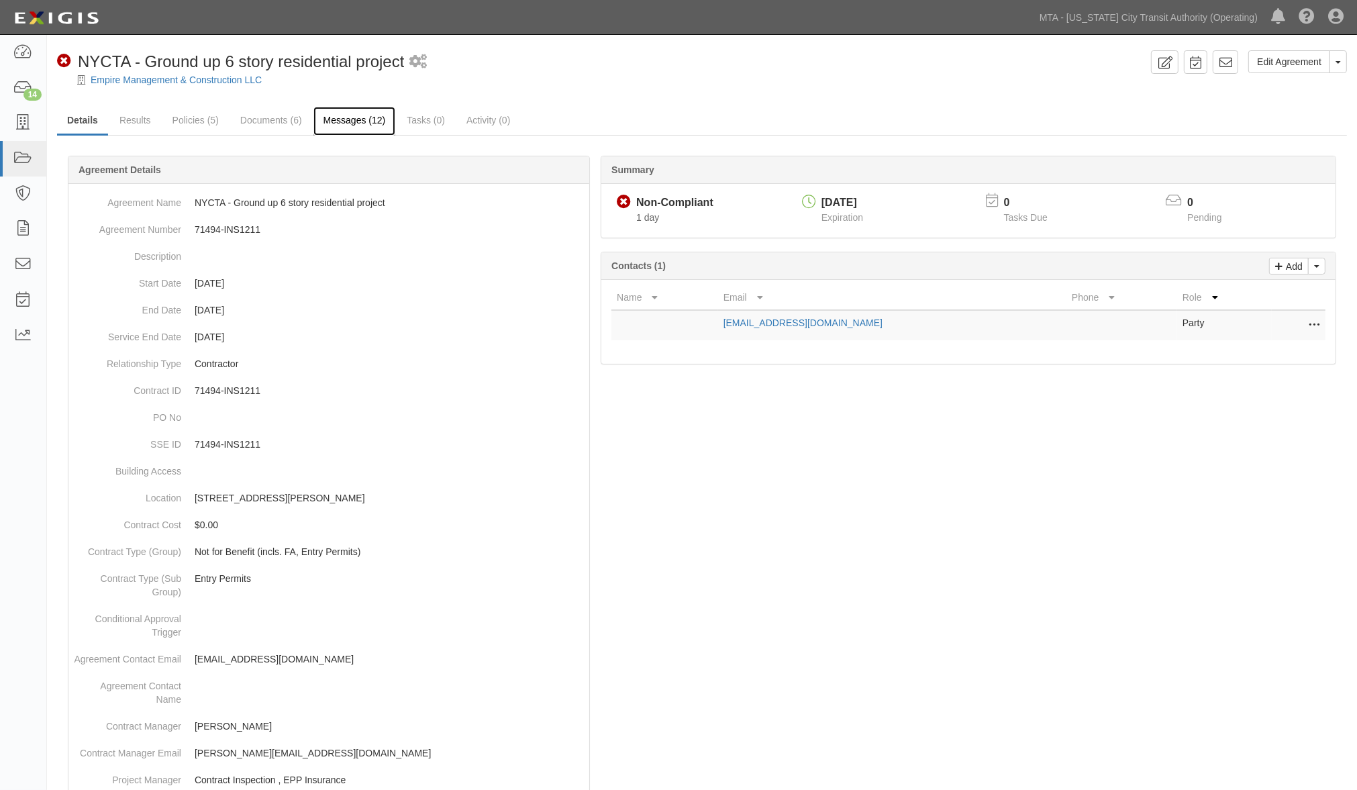
click at [352, 115] on link "Messages (12)" at bounding box center [355, 121] width 83 height 29
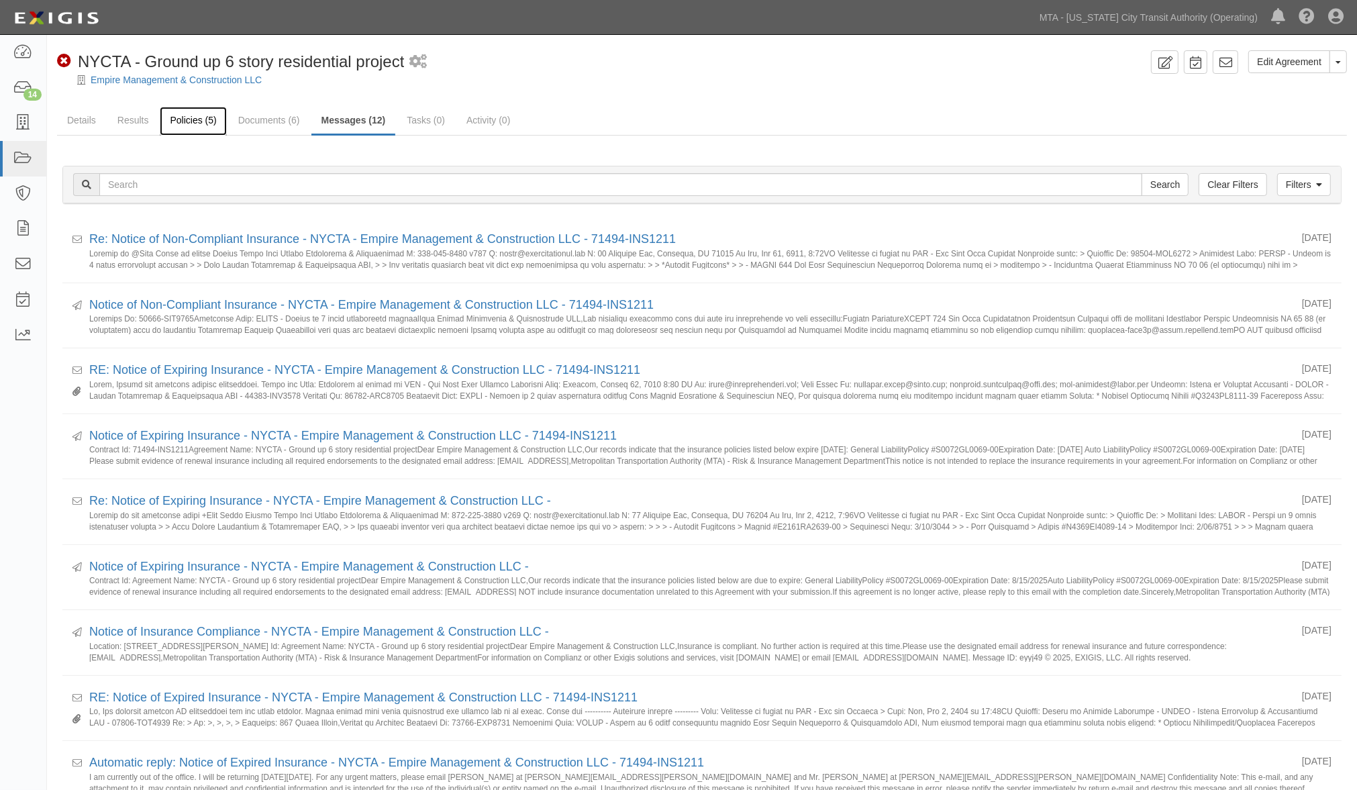
click at [187, 117] on link "Policies (5)" at bounding box center [193, 121] width 66 height 29
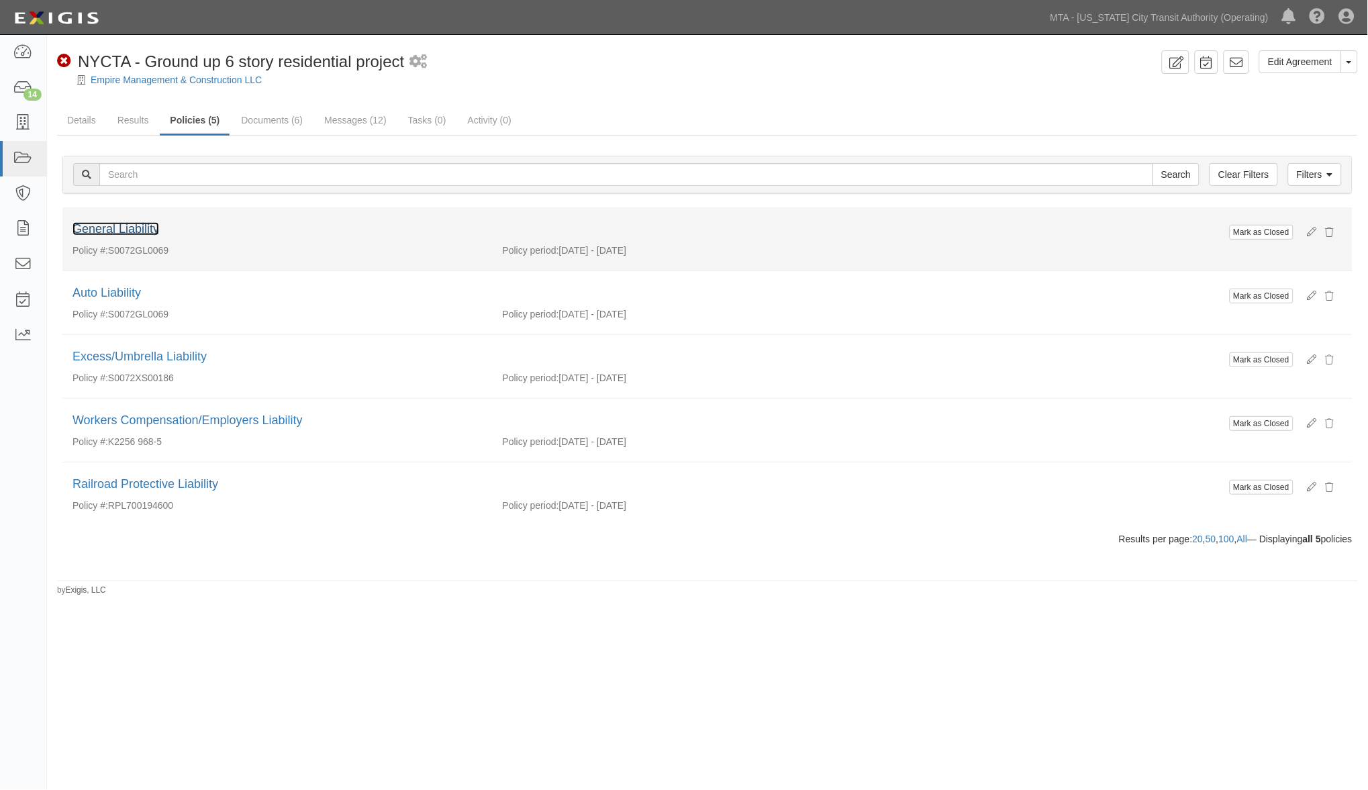
click at [132, 225] on link "General Liability" at bounding box center [116, 228] width 87 height 13
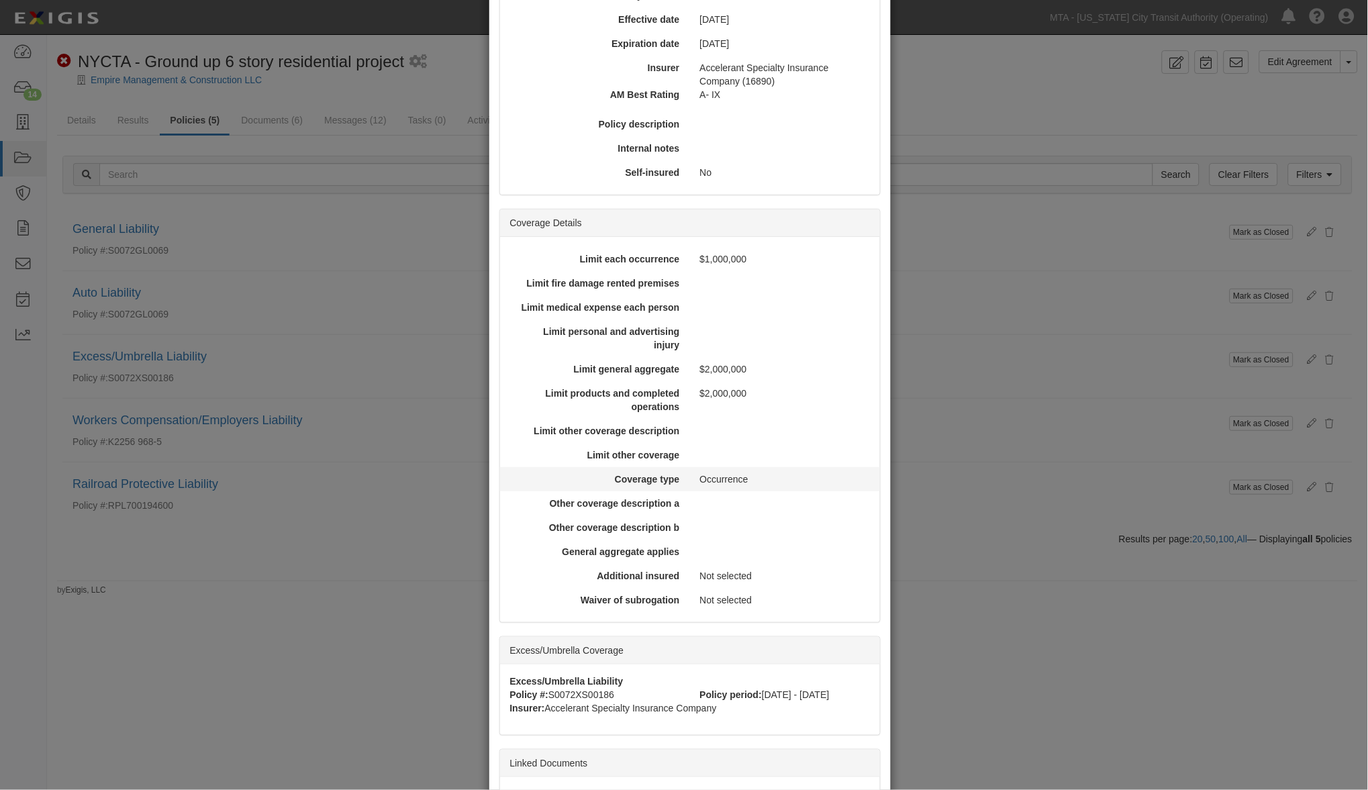
scroll to position [309, 0]
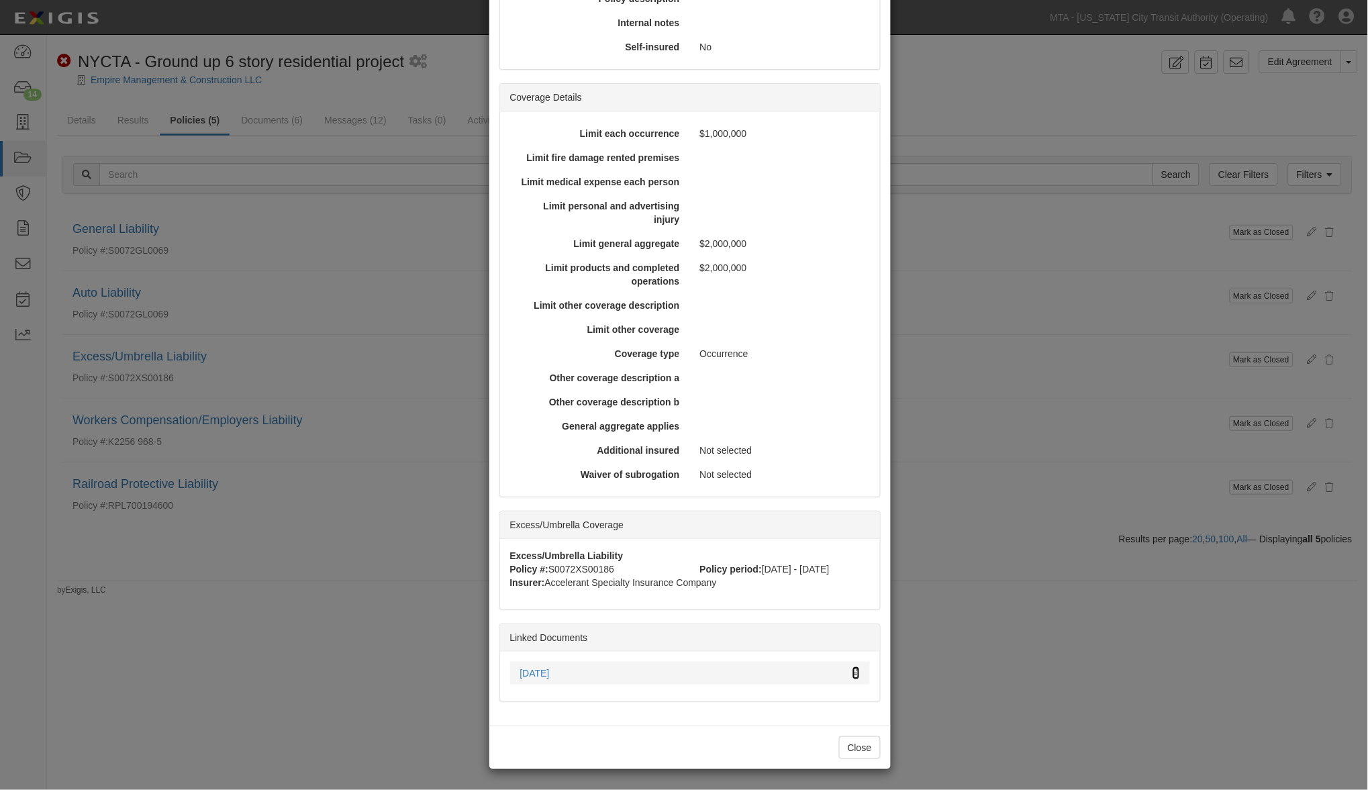
click at [853, 672] on icon at bounding box center [856, 673] width 7 height 9
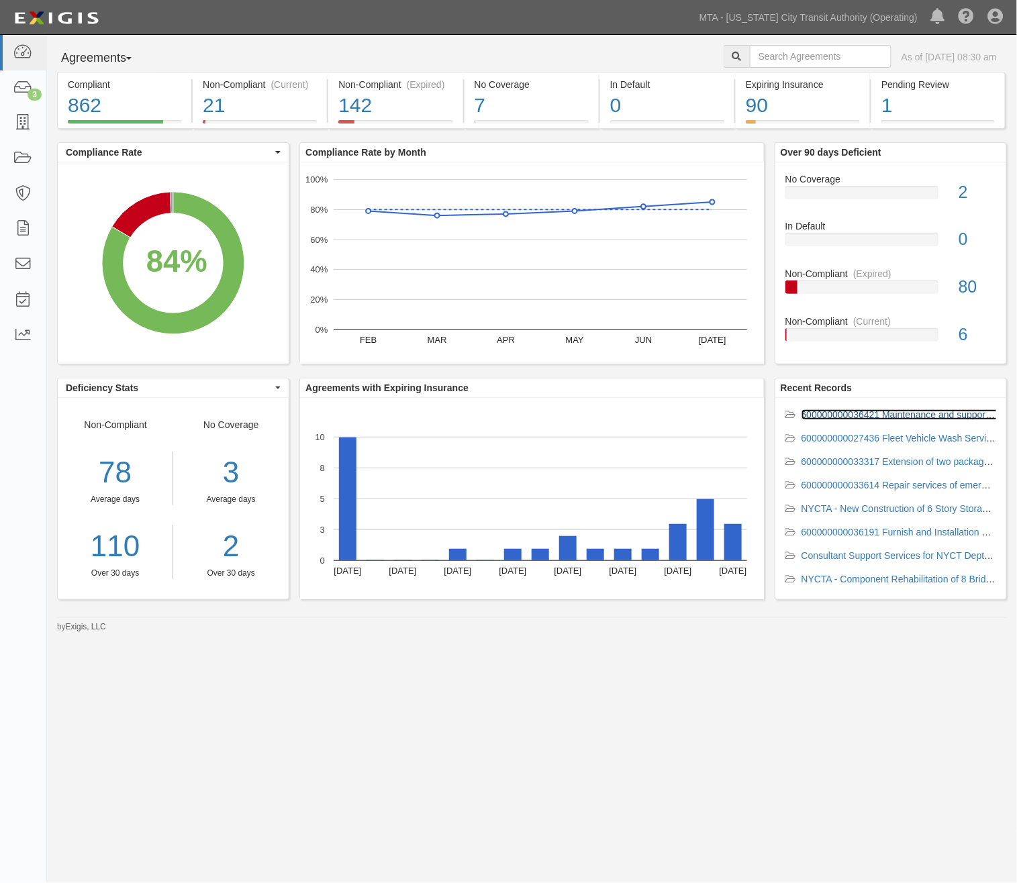
click at [861, 418] on link "600000000036421 Maintenance and support for the Leica TS16 total Station" at bounding box center [961, 415] width 319 height 11
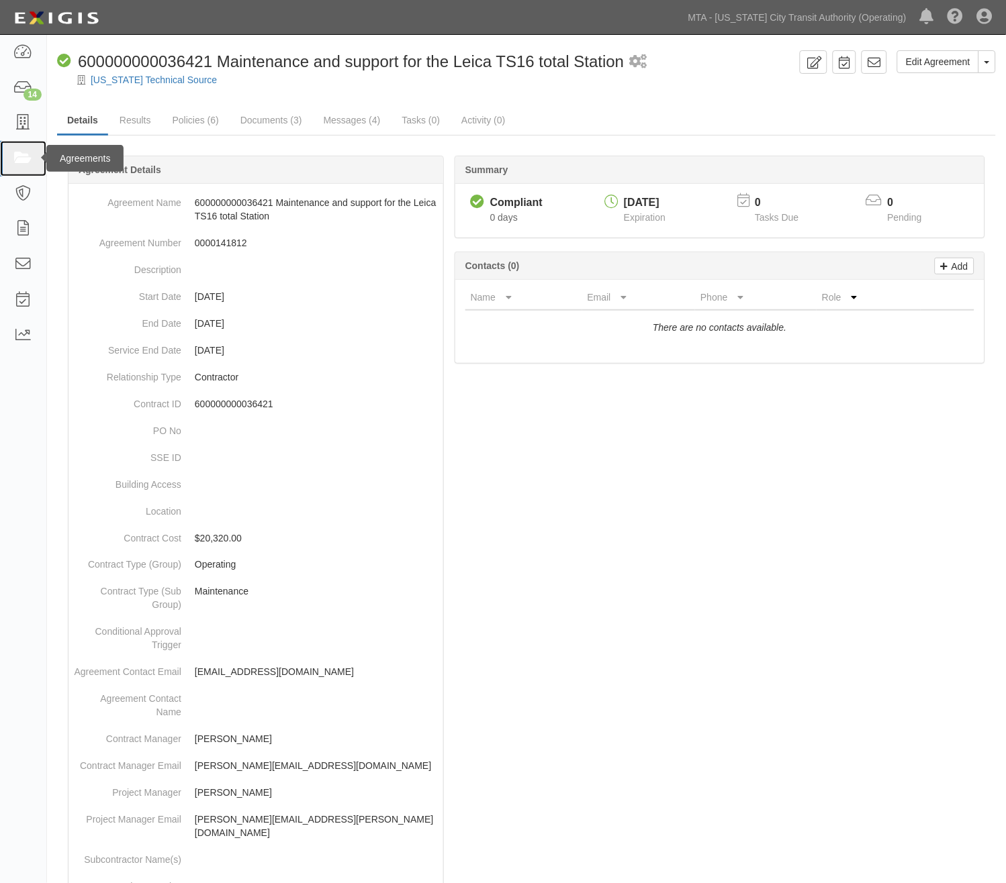
click at [21, 162] on icon at bounding box center [22, 158] width 19 height 15
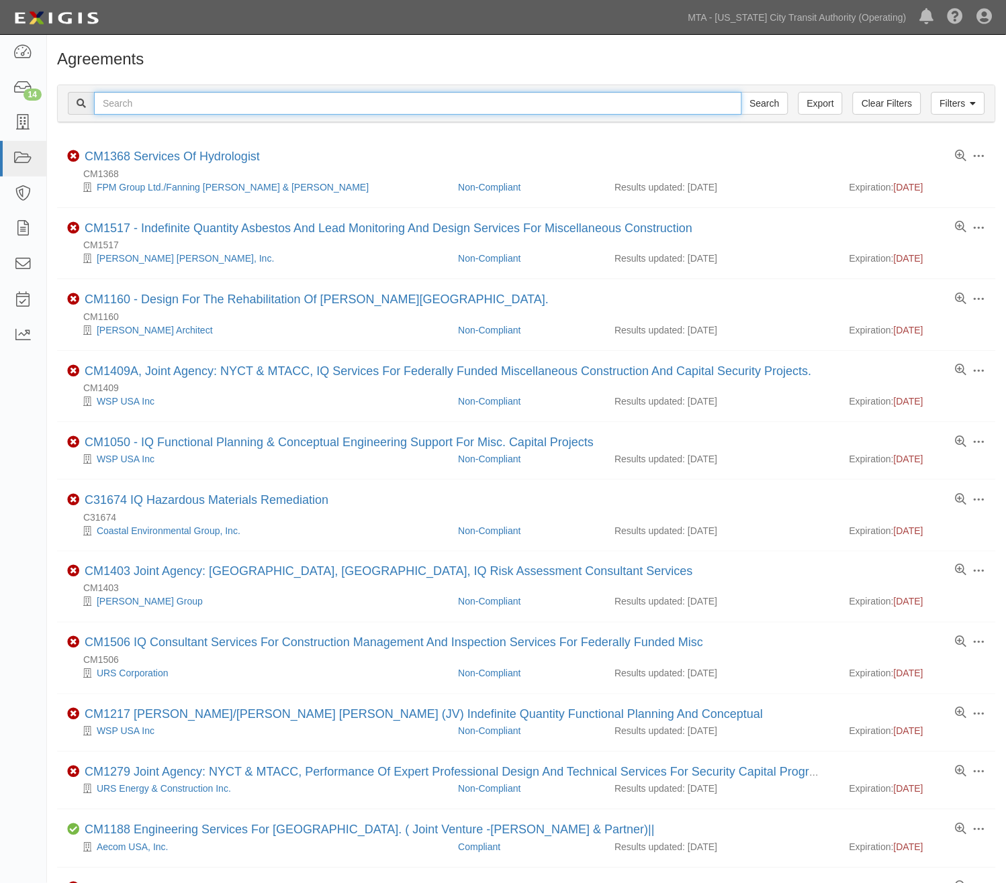
click at [198, 108] on input "text" at bounding box center [418, 103] width 648 height 23
type input "kept"
click at [741, 92] on input "Search" at bounding box center [764, 103] width 47 height 23
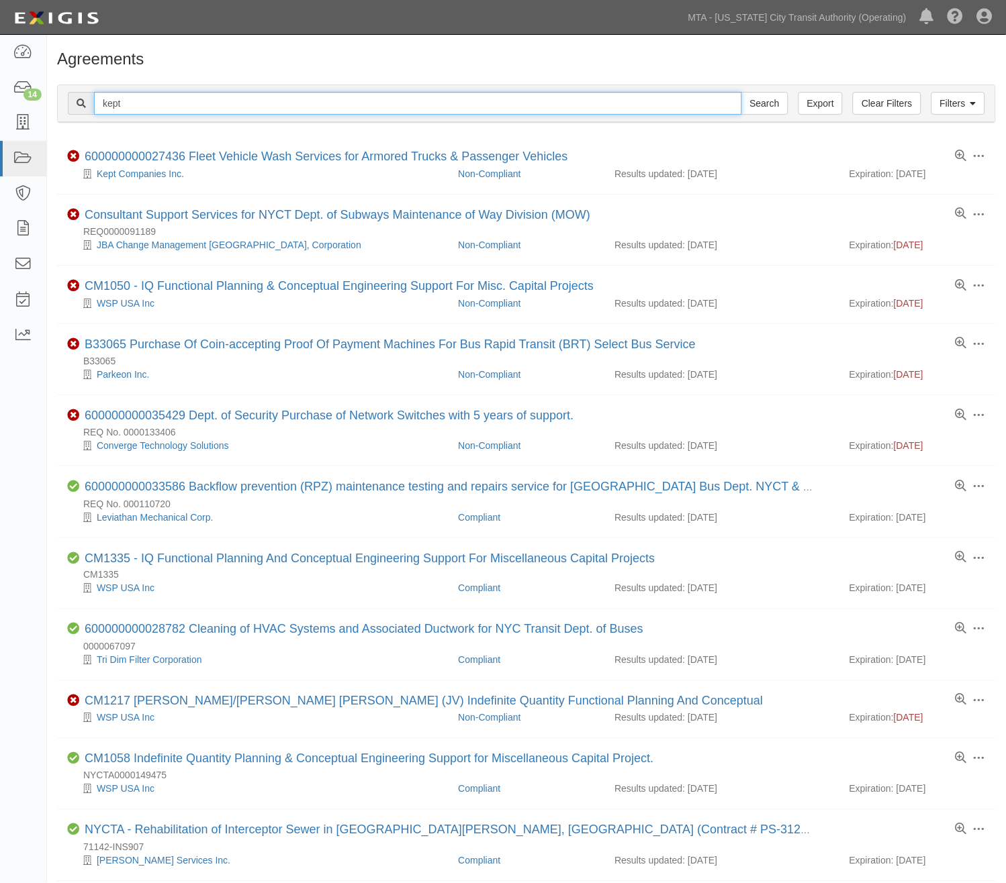
click at [353, 104] on input "kept" at bounding box center [418, 103] width 648 height 23
click at [741, 92] on input "Search" at bounding box center [764, 103] width 47 height 23
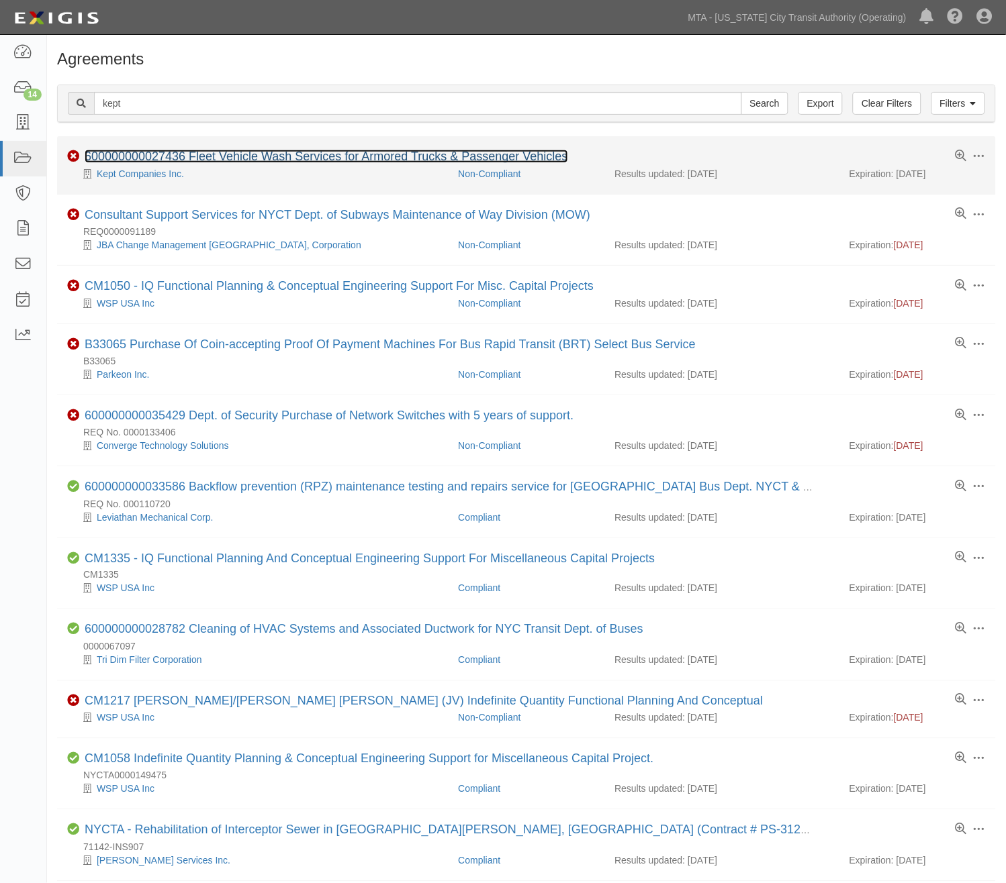
click at [168, 156] on link "600000000027436 Fleet Vehicle Wash Services for Armored Trucks & Passenger Vehi…" at bounding box center [326, 156] width 483 height 13
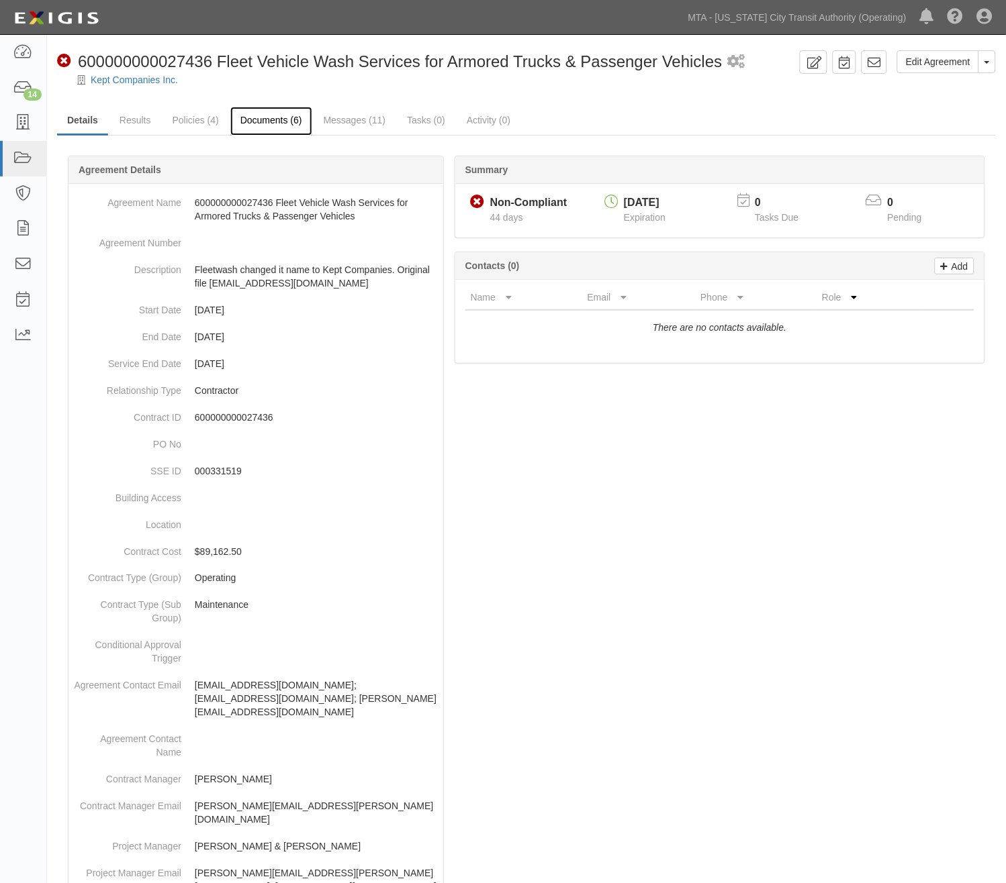
click at [251, 115] on link "Documents (6)" at bounding box center [271, 121] width 82 height 29
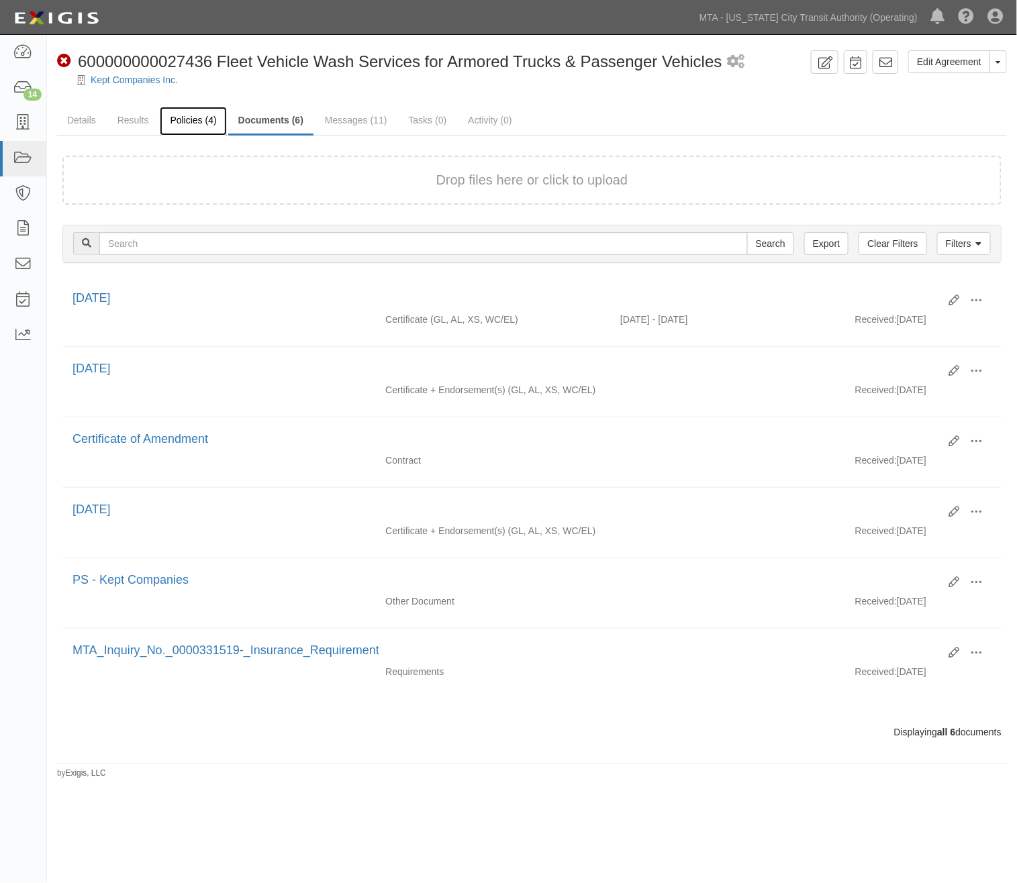
click at [195, 126] on link "Policies (4)" at bounding box center [193, 121] width 66 height 29
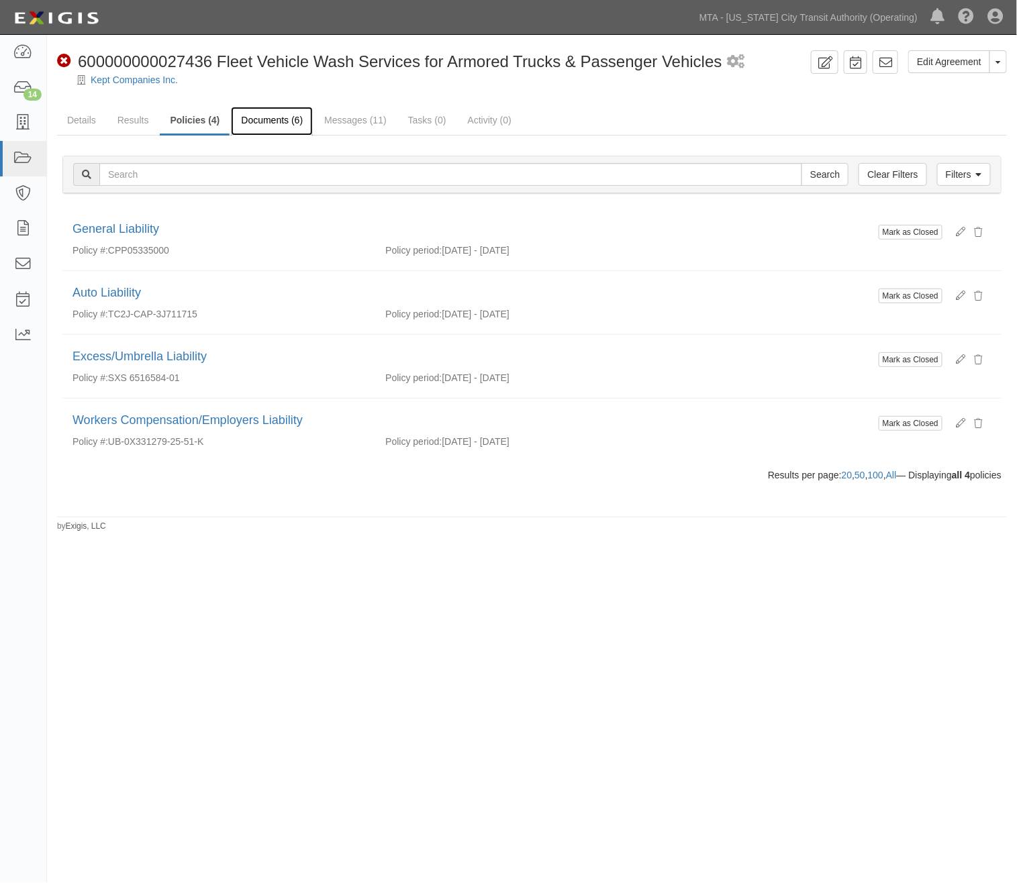
click at [254, 124] on link "Documents (6)" at bounding box center [272, 121] width 82 height 29
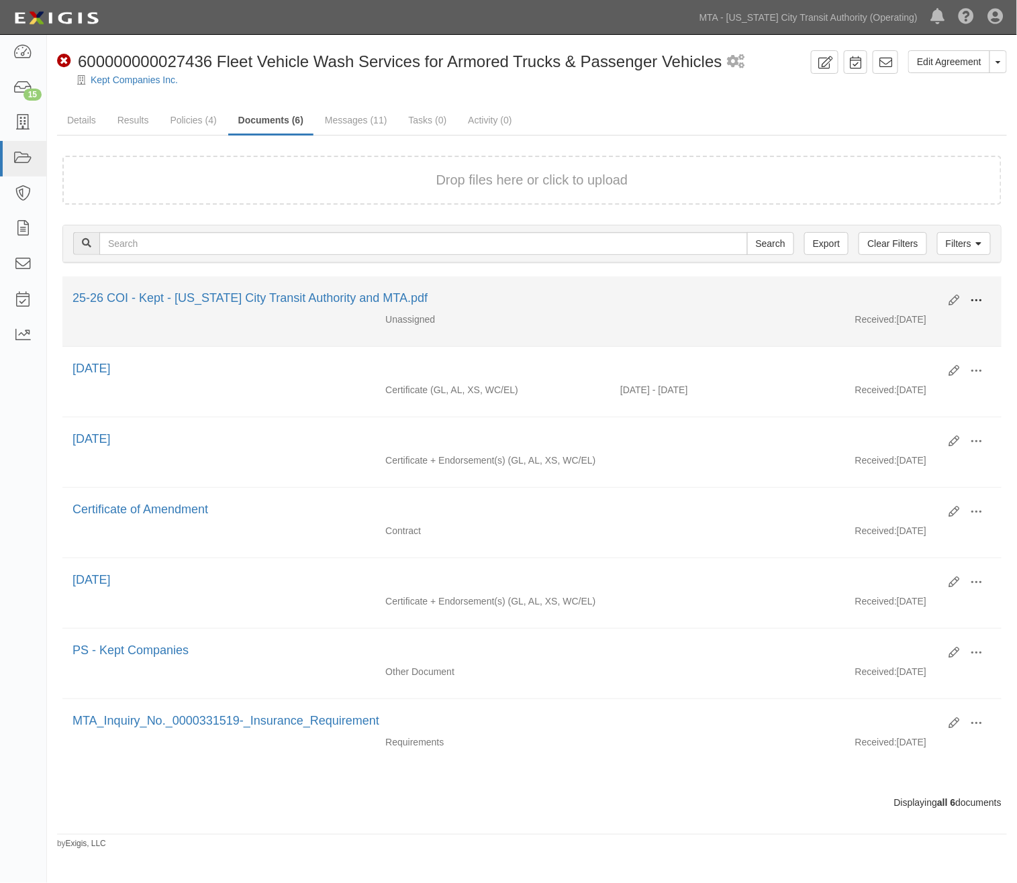
click at [977, 299] on span at bounding box center [977, 301] width 12 height 12
click at [877, 287] on link "Edit" at bounding box center [912, 295] width 106 height 24
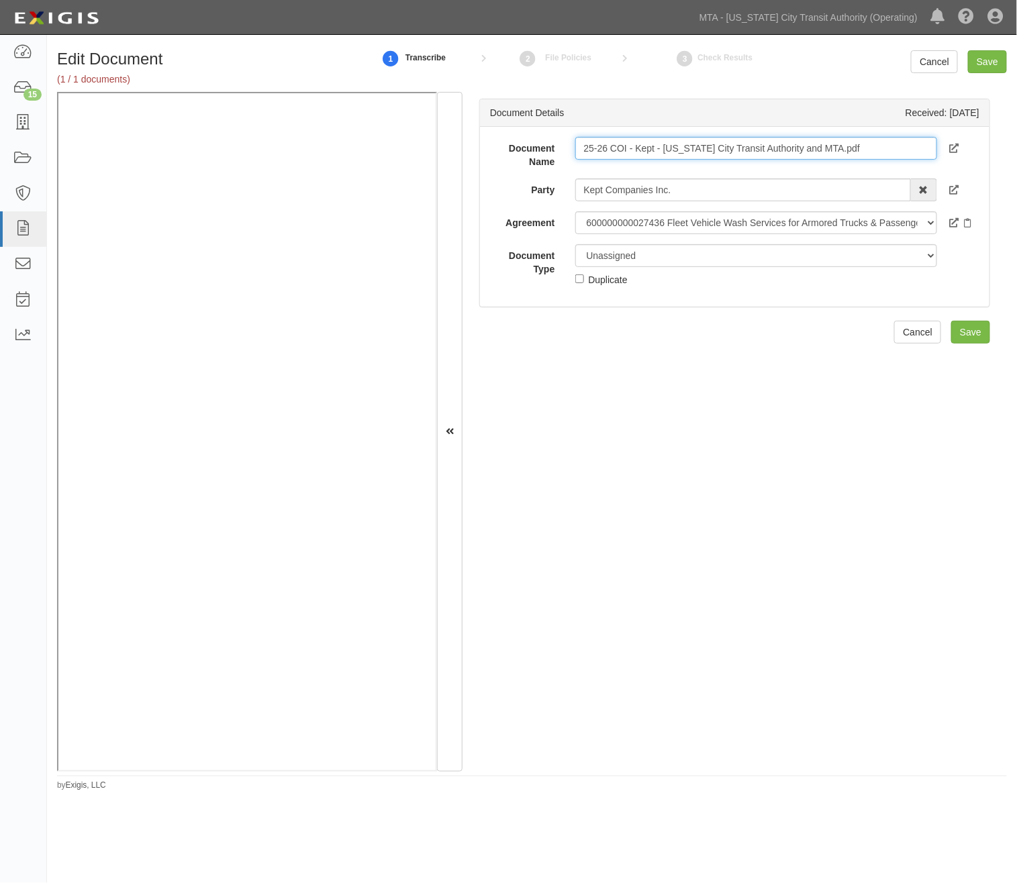
click at [652, 145] on input "25-26 COI - Kept - New York City Transit Authority and MTA.pdf" at bounding box center [756, 148] width 362 height 23
paste input "CG 20 10 04 13"
click at [685, 146] on input "CG 20 10 04 13" at bounding box center [756, 148] width 362 height 23
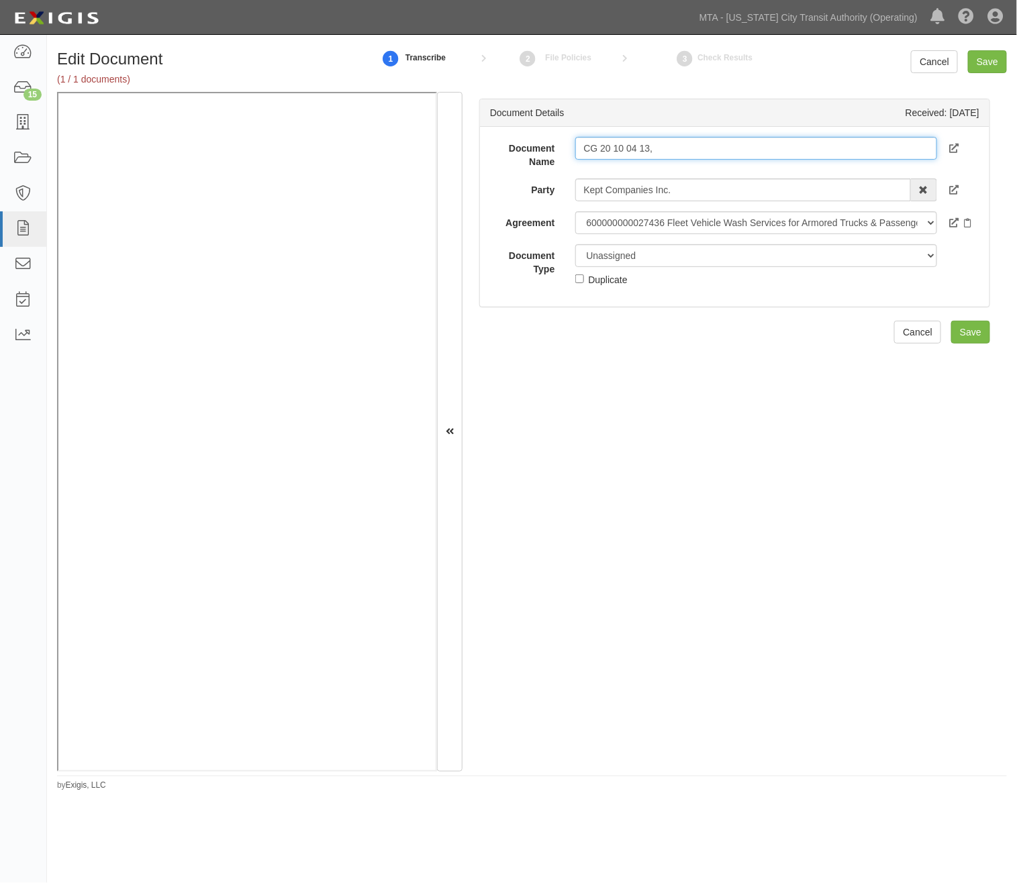
paste input "CG 20 37 04 13"
type input "CG 20 10 04 13, CG 20 37 04 13"
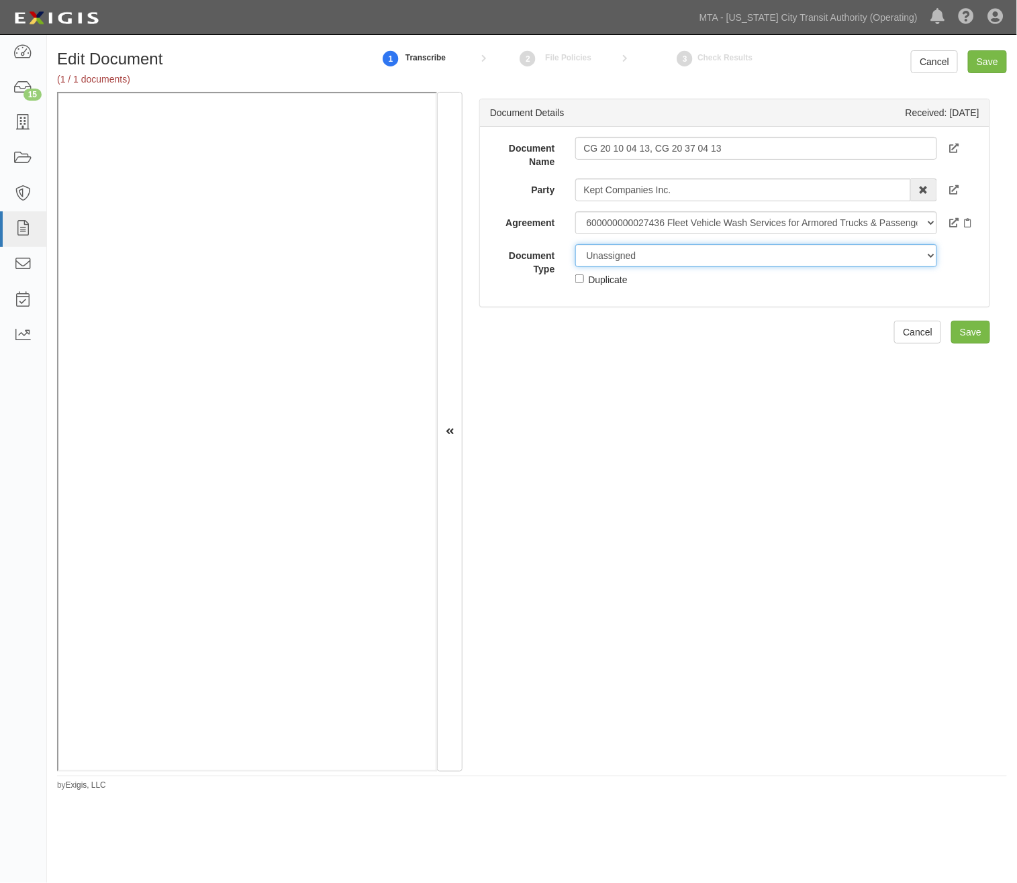
click at [642, 254] on select "Unassigned Binder Cancellation Notice Certificate Contract Endorsement Insuranc…" at bounding box center [756, 255] width 362 height 23
select select "EndorsementDetail"
click at [575, 244] on select "Unassigned Binder Cancellation Notice Certificate Contract Endorsement Insuranc…" at bounding box center [756, 255] width 362 height 23
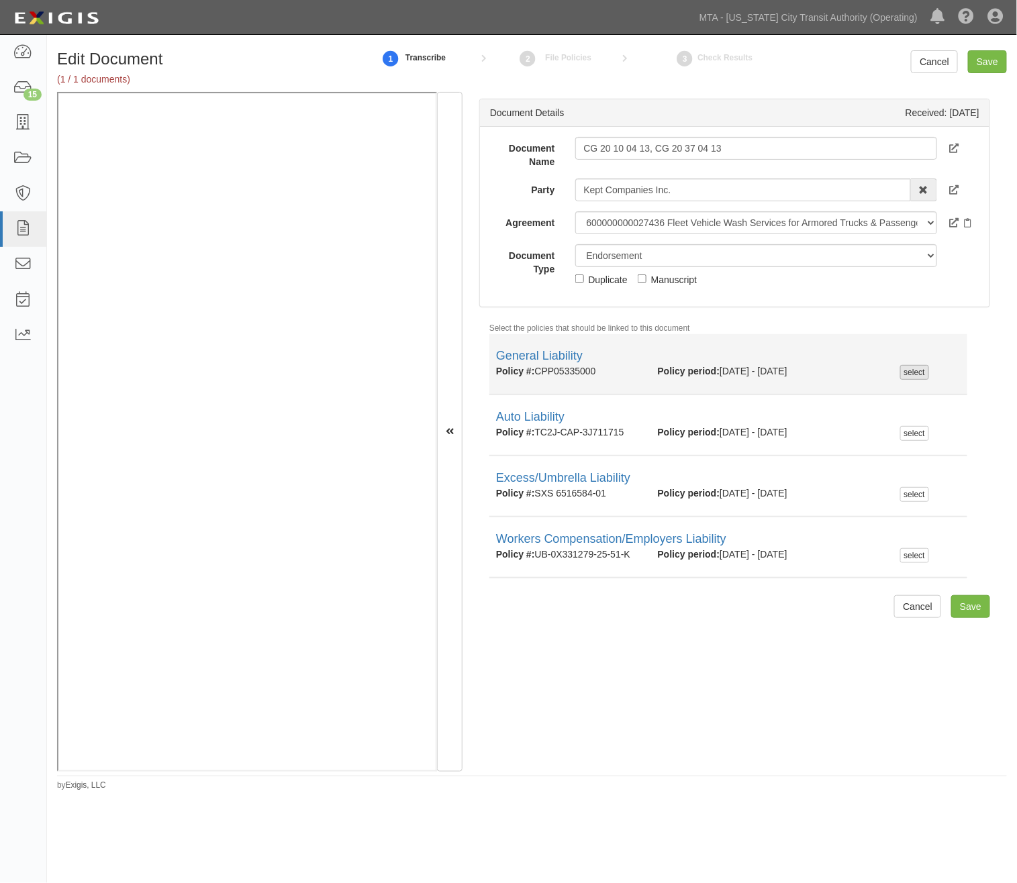
click at [912, 367] on div "select" at bounding box center [914, 372] width 29 height 15
checkbox input "true"
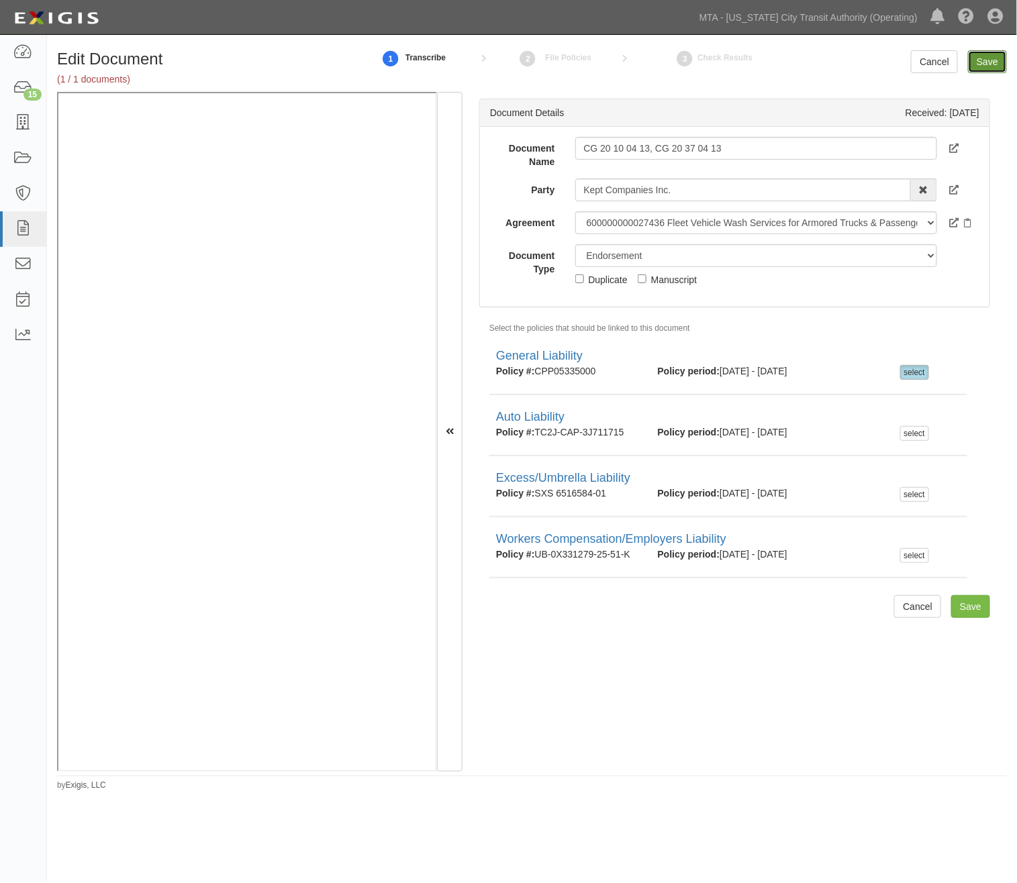
click at [996, 64] on input "Save" at bounding box center [987, 61] width 39 height 23
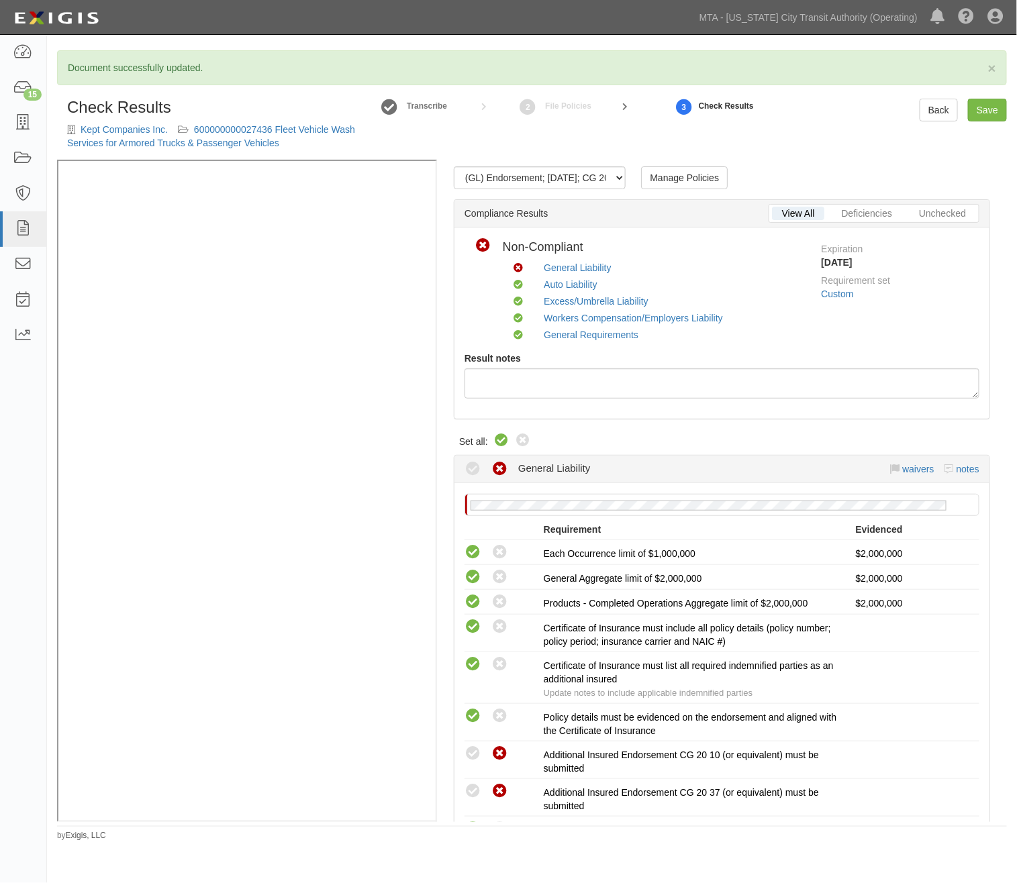
click at [502, 434] on icon at bounding box center [501, 441] width 16 height 16
radio input "true"
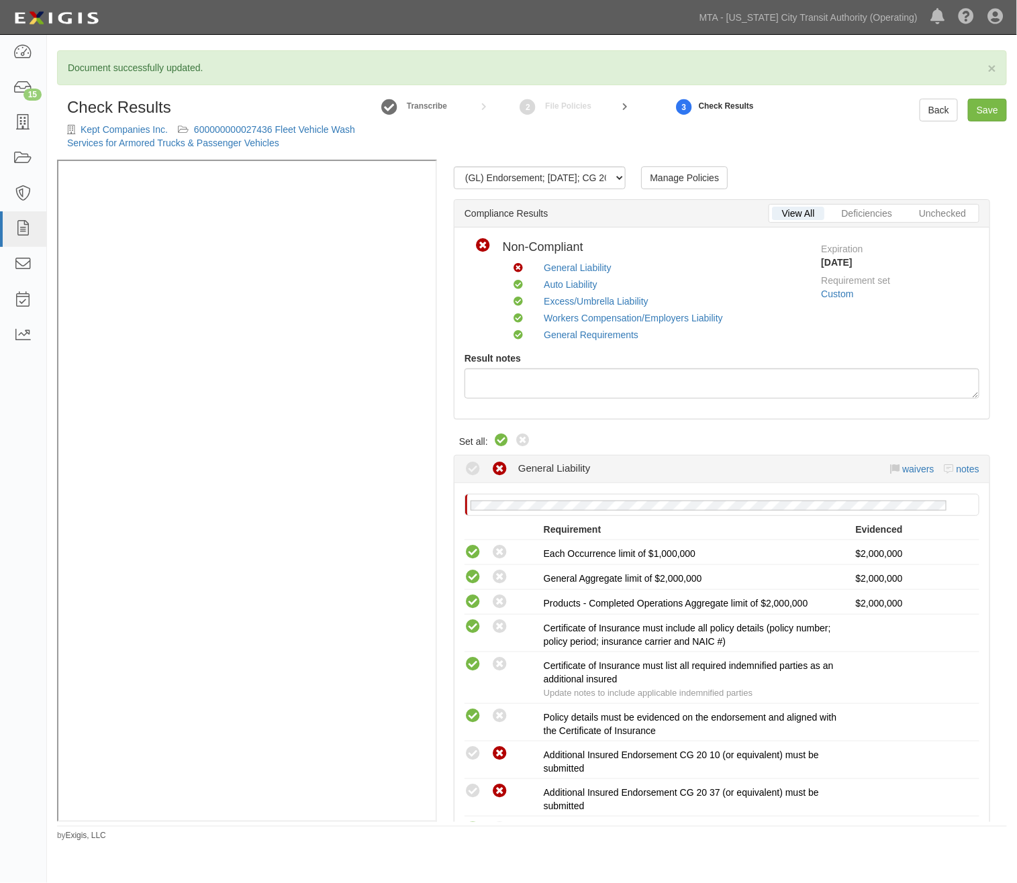
radio input "true"
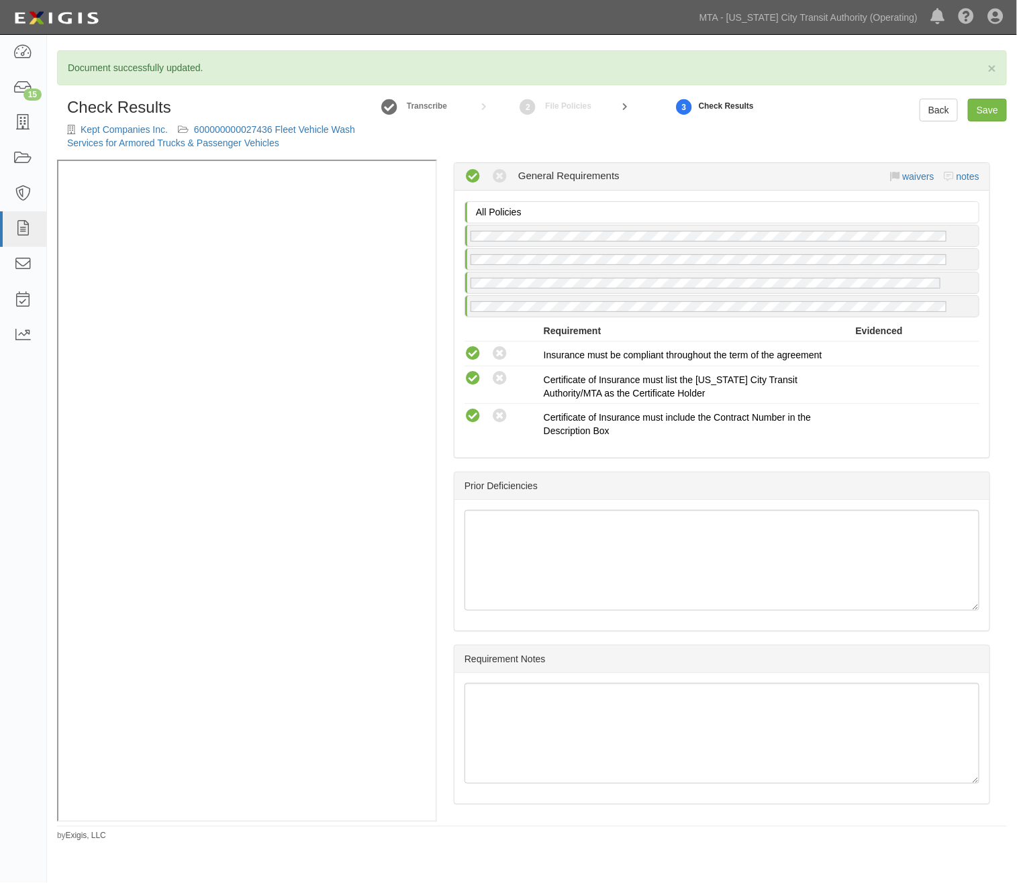
scroll to position [1945, 0]
click at [992, 106] on link "Save" at bounding box center [987, 110] width 39 height 23
radio input "true"
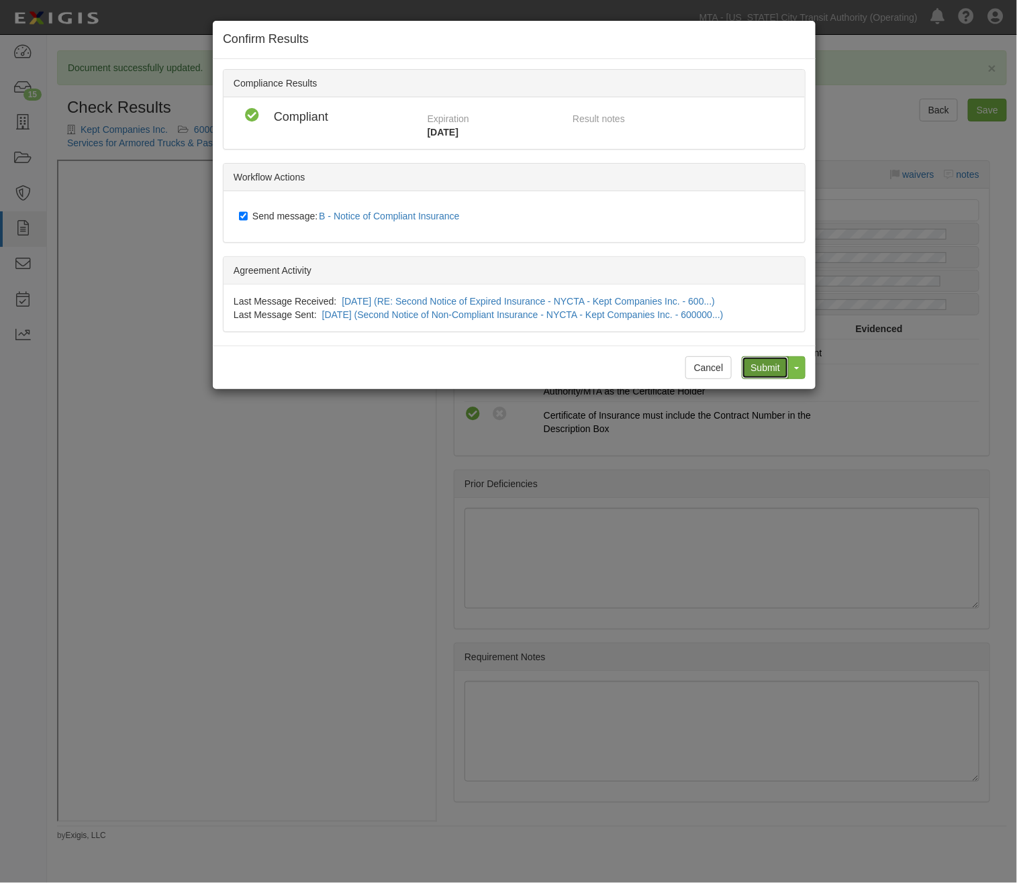
click at [753, 367] on input "Submit" at bounding box center [765, 367] width 47 height 23
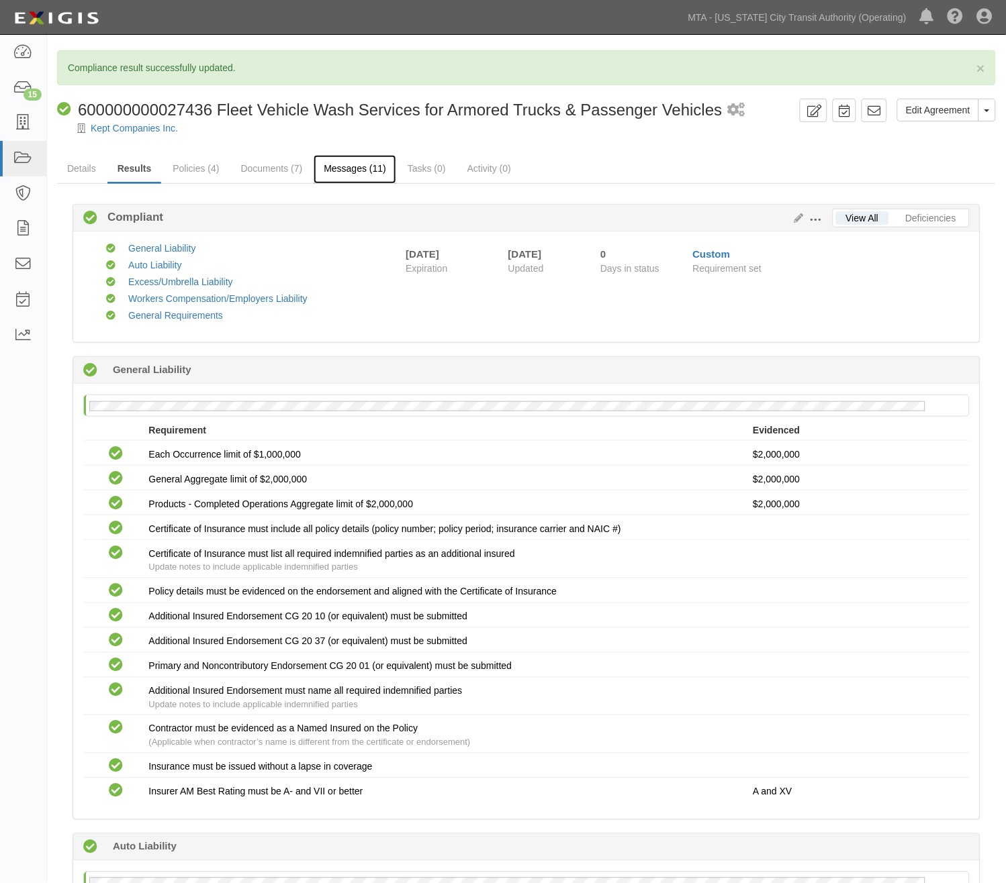
click at [343, 162] on link "Messages (11)" at bounding box center [355, 169] width 83 height 29
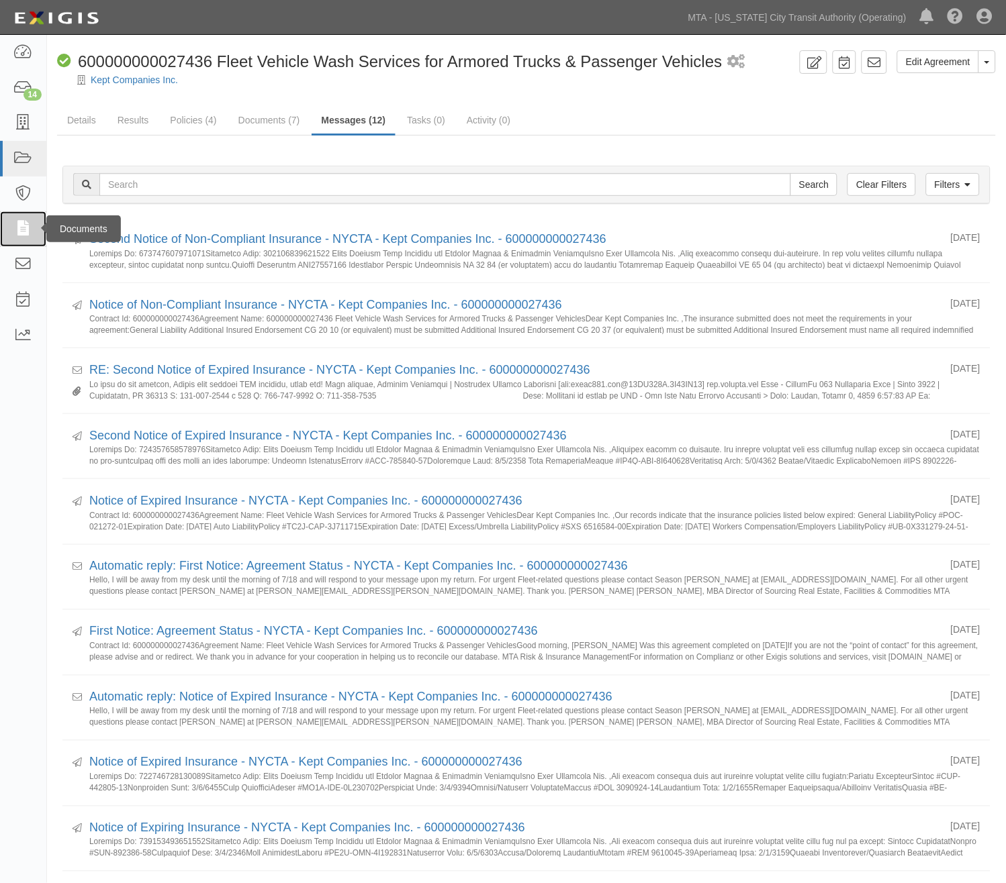
click at [24, 230] on icon at bounding box center [22, 229] width 19 height 15
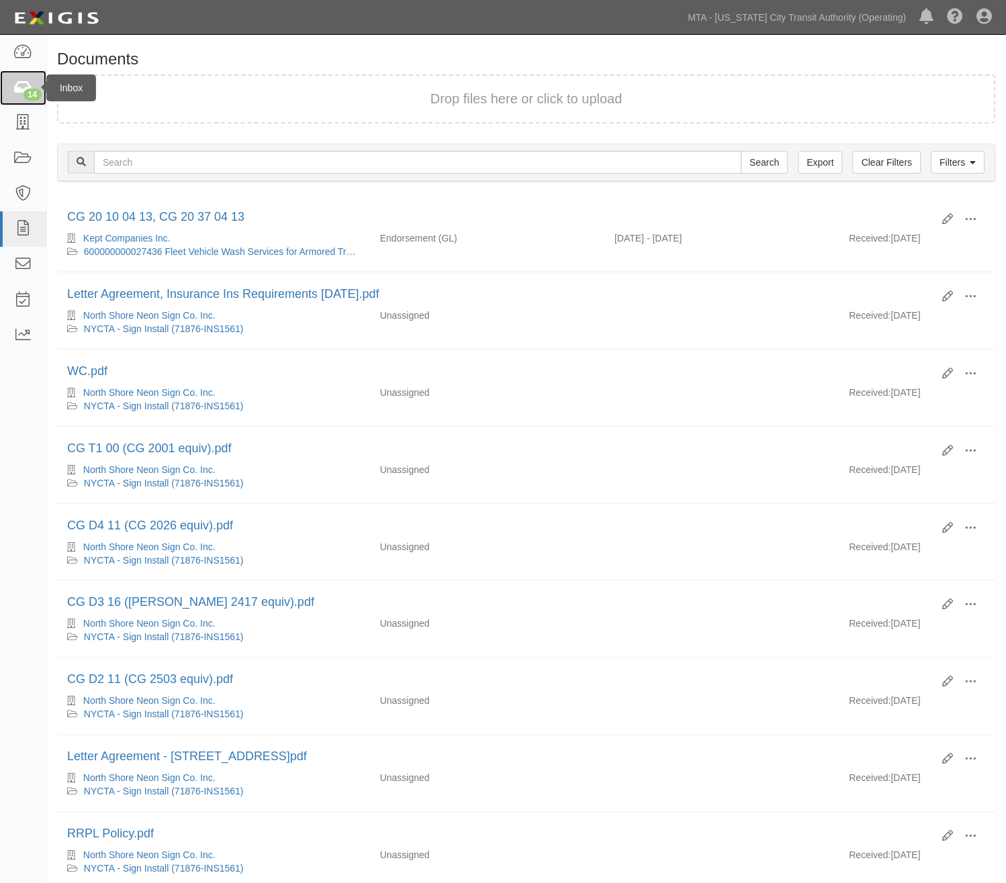
click at [28, 81] on icon at bounding box center [22, 88] width 19 height 15
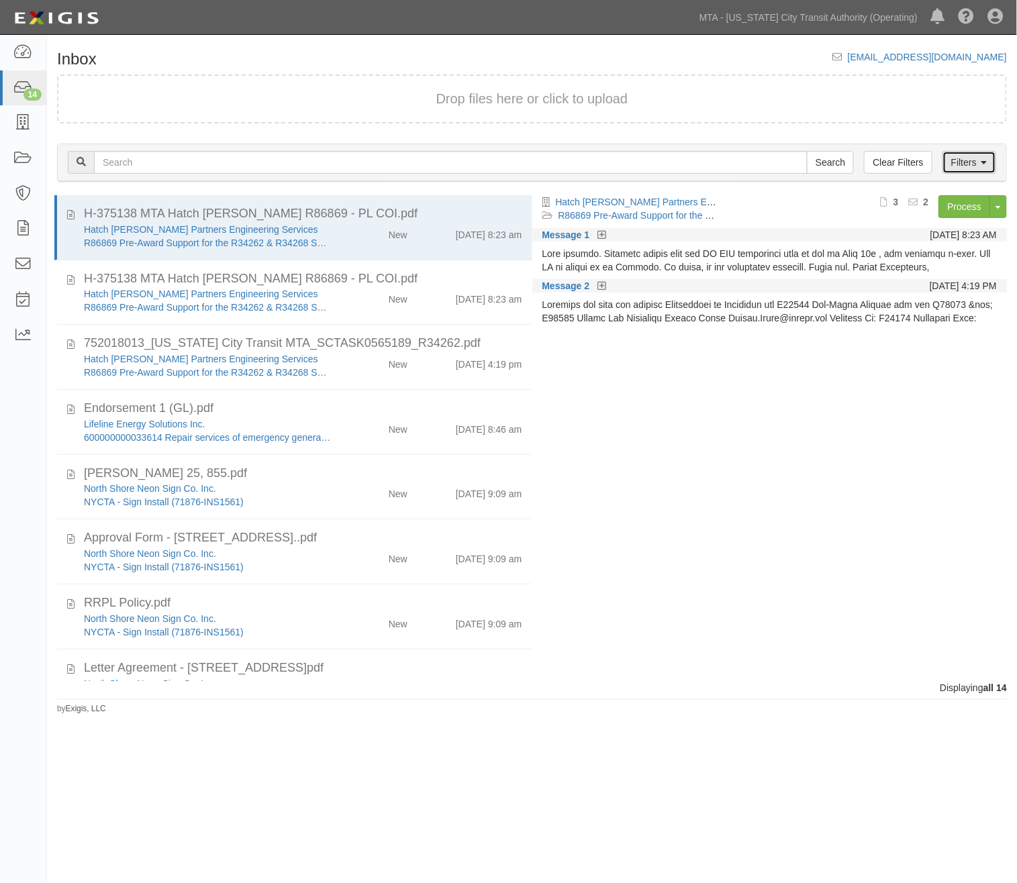
click at [961, 153] on link "Filters" at bounding box center [970, 162] width 54 height 23
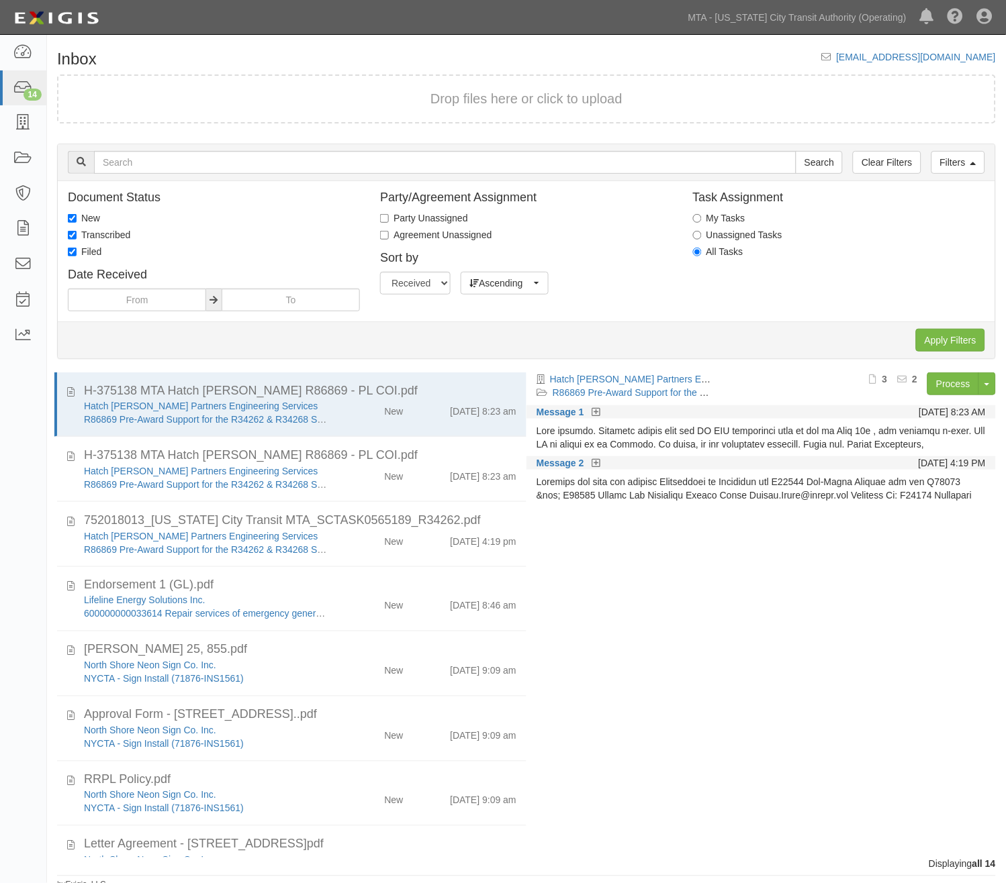
click at [114, 236] on label "Transcribed" at bounding box center [99, 234] width 62 height 13
click at [77, 236] on input "Transcribed" at bounding box center [72, 235] width 9 height 9
checkbox input "false"
click at [95, 213] on label "New" at bounding box center [84, 217] width 32 height 13
click at [77, 214] on input "New" at bounding box center [72, 218] width 9 height 9
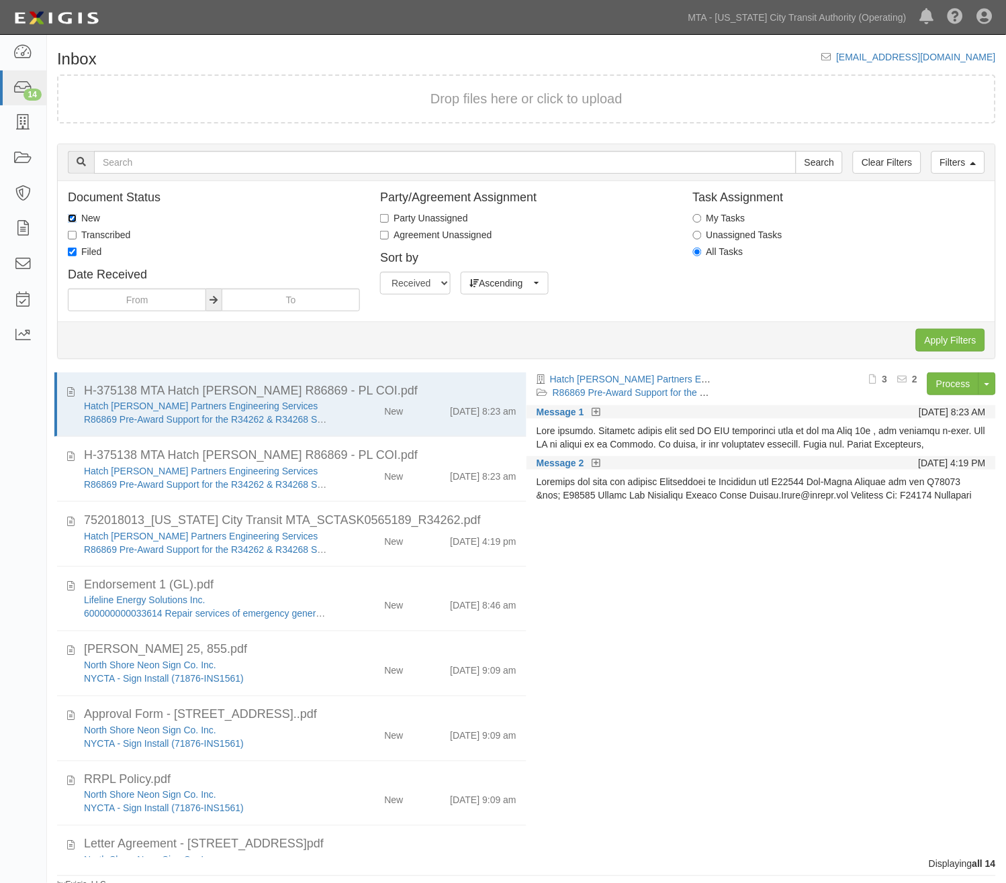
checkbox input "false"
click at [942, 340] on input "Apply Filters" at bounding box center [950, 340] width 69 height 23
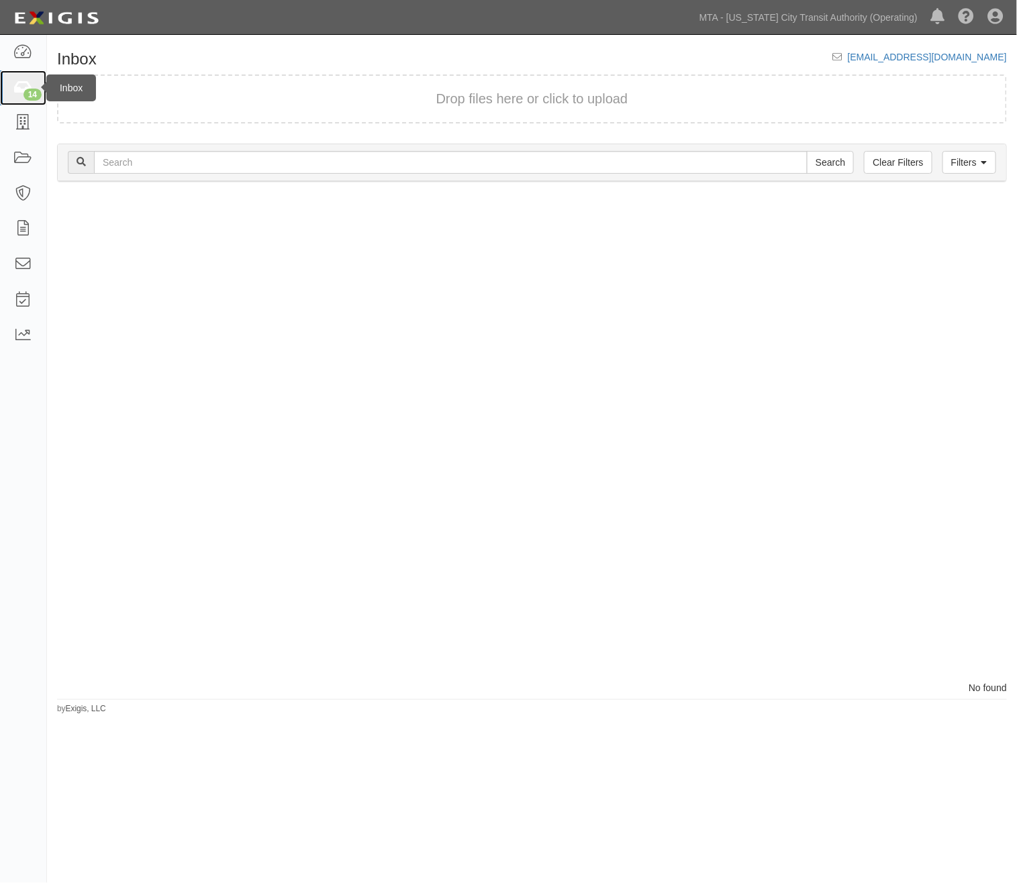
click at [8, 93] on link "14" at bounding box center [23, 88] width 46 height 36
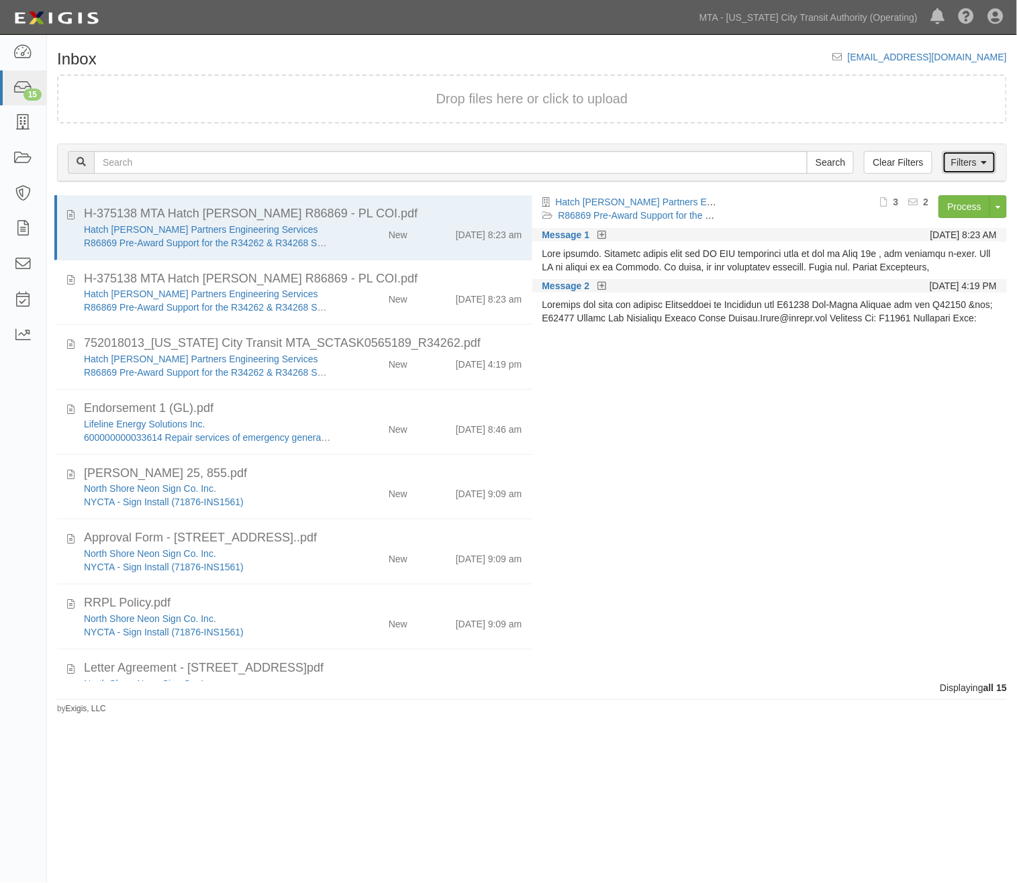
click at [984, 164] on icon at bounding box center [984, 162] width 6 height 9
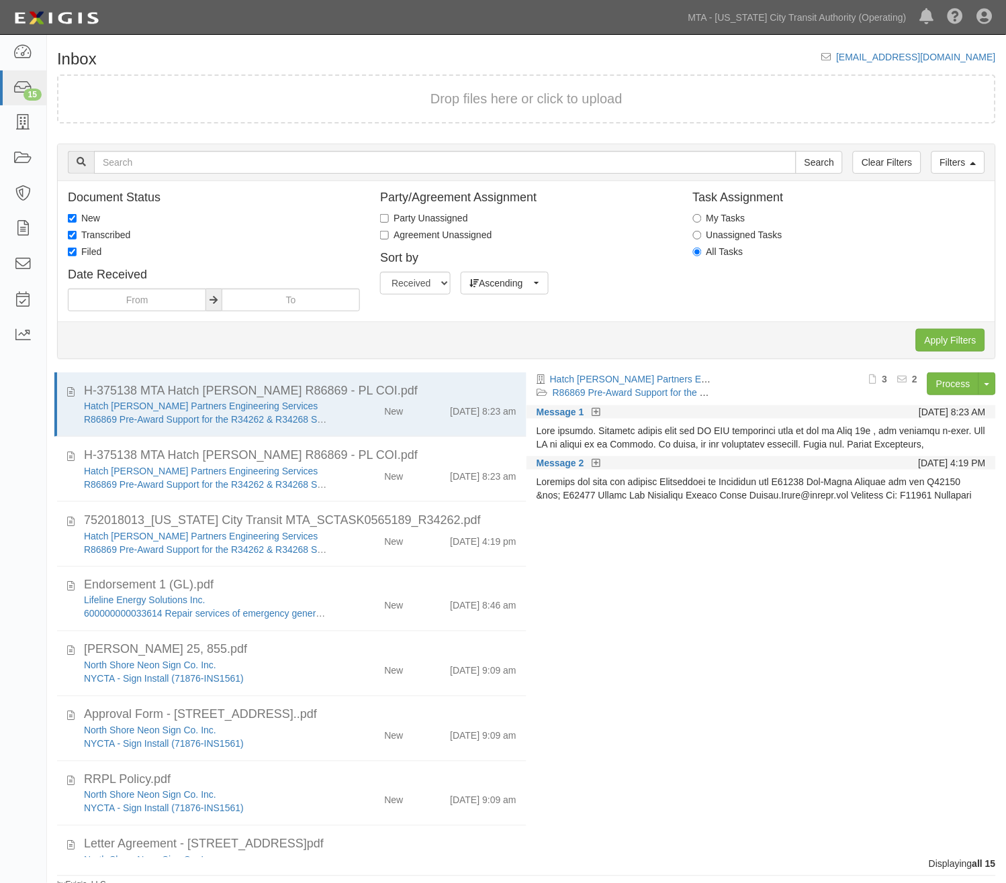
click at [105, 231] on label "Transcribed" at bounding box center [99, 234] width 62 height 13
click at [77, 231] on input "Transcribed" at bounding box center [72, 235] width 9 height 9
checkbox input "false"
click at [95, 218] on label "New" at bounding box center [84, 217] width 32 height 13
click at [77, 218] on input "New" at bounding box center [72, 218] width 9 height 9
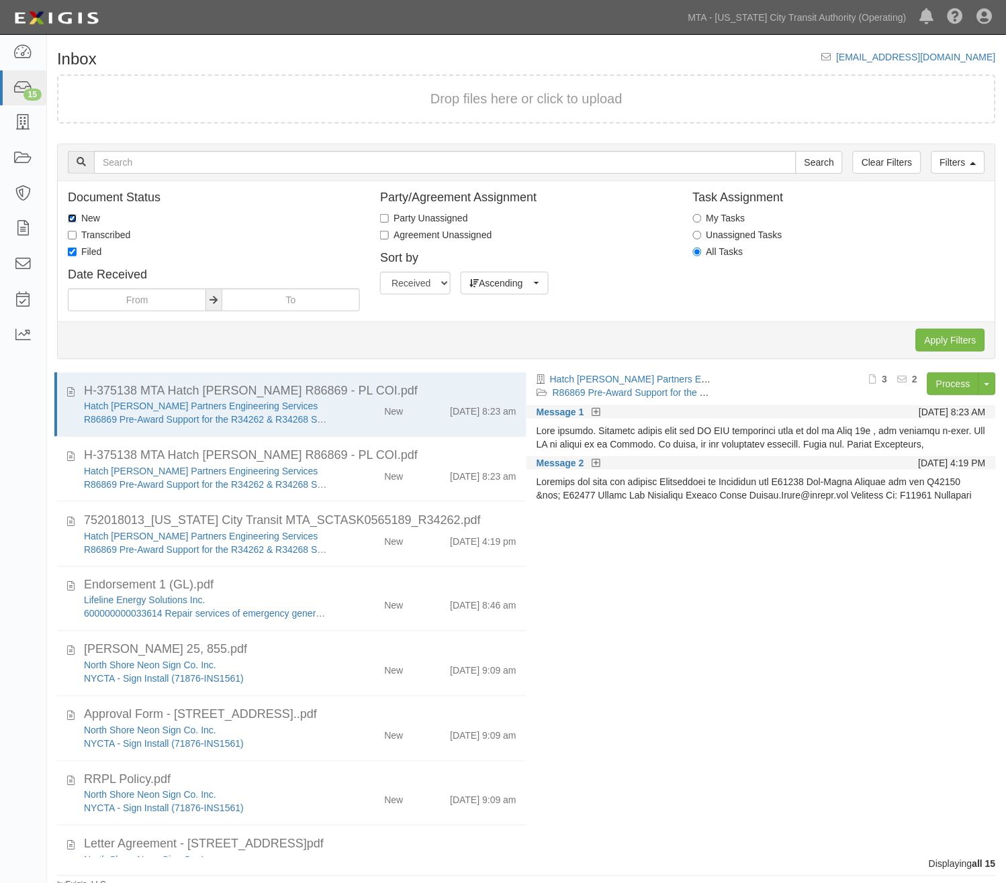
checkbox input "false"
click at [938, 331] on input "Apply Filters" at bounding box center [950, 340] width 69 height 23
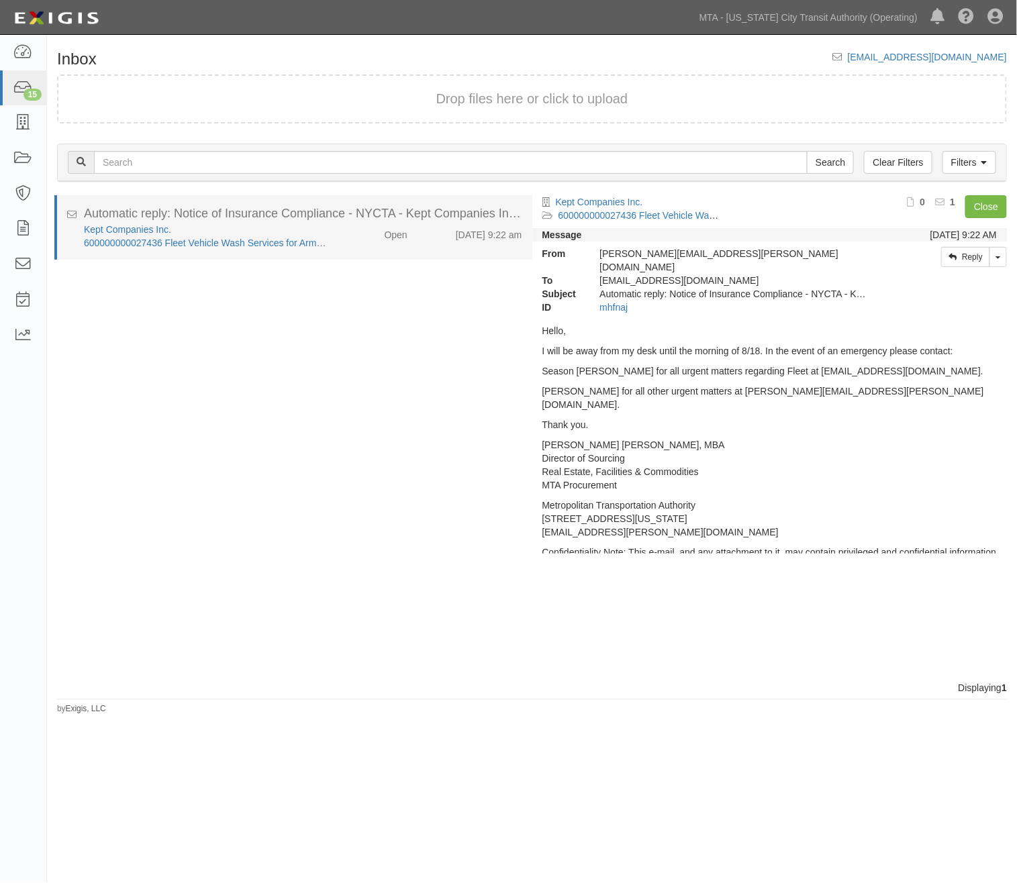
click at [352, 231] on div "Open" at bounding box center [379, 232] width 77 height 19
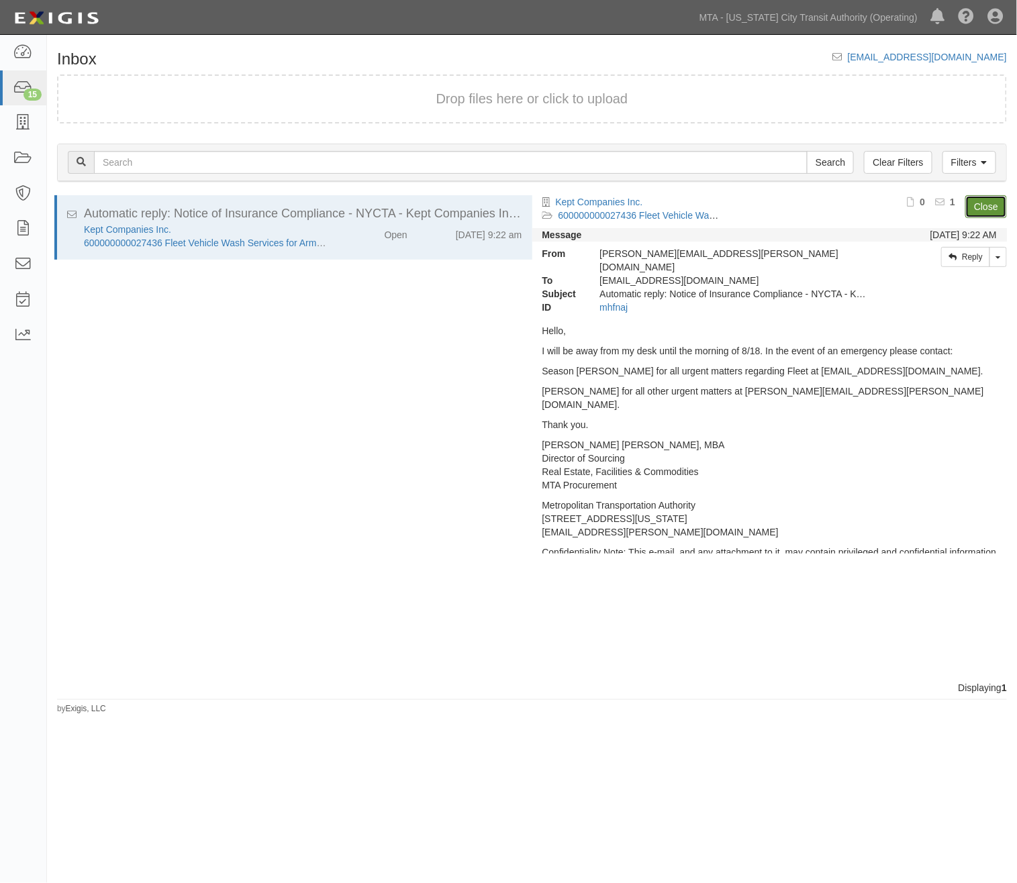
click at [983, 204] on link "Close" at bounding box center [986, 206] width 42 height 23
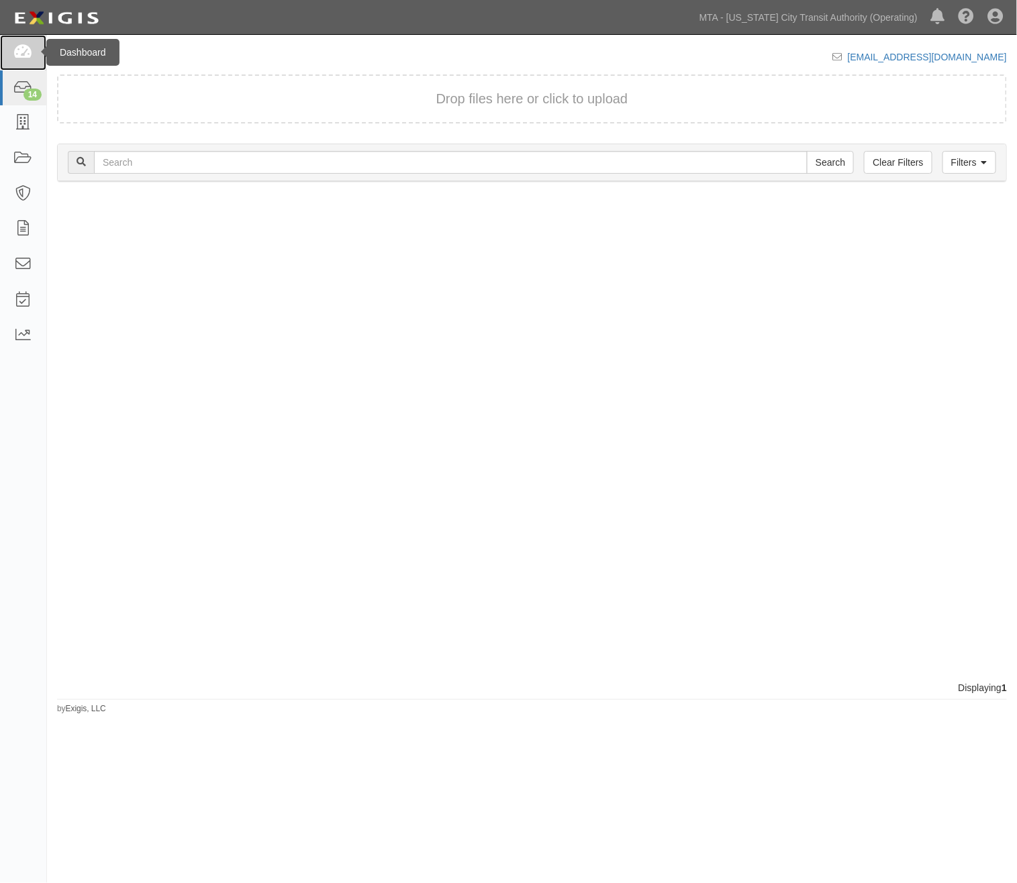
click at [28, 59] on icon at bounding box center [22, 52] width 19 height 15
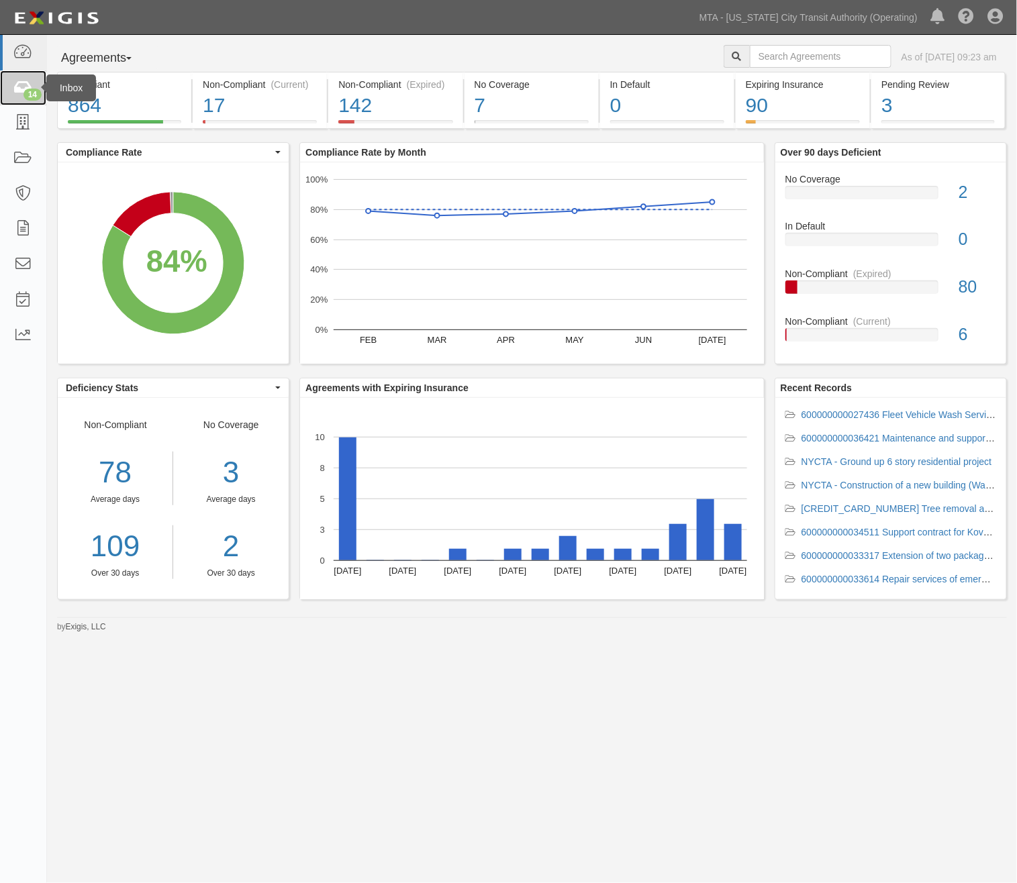
click at [21, 81] on icon at bounding box center [22, 88] width 19 height 15
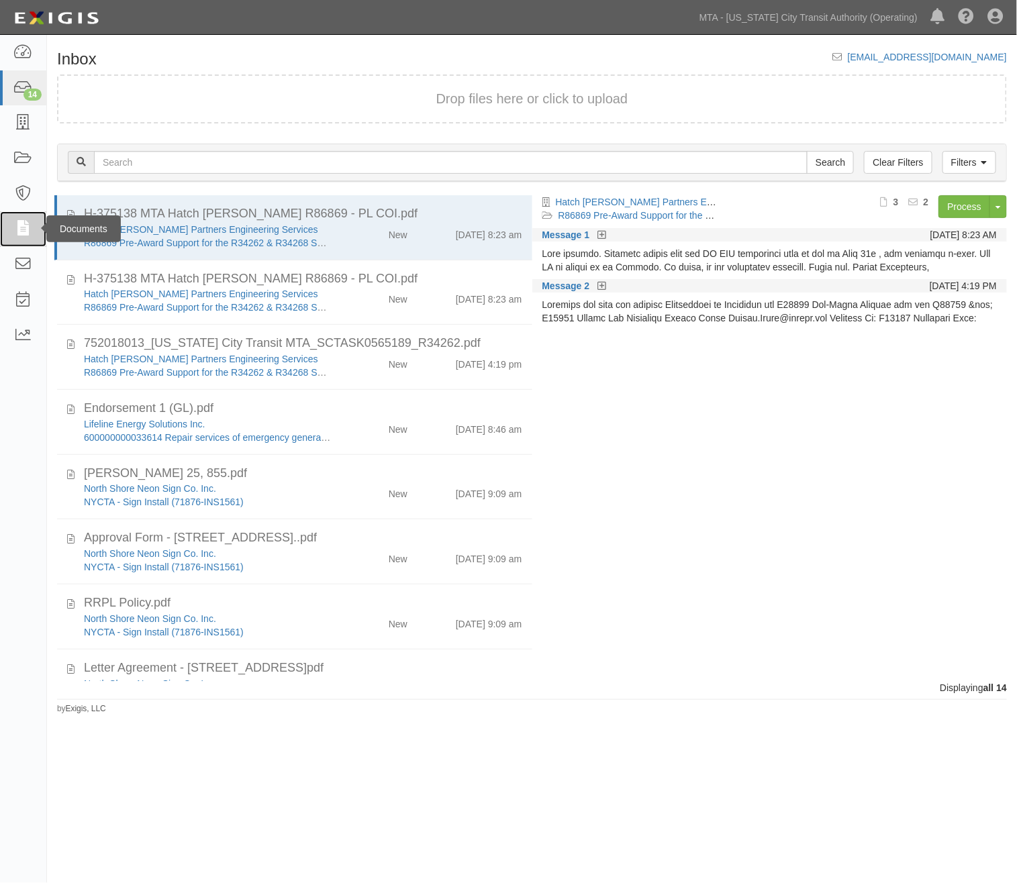
click at [16, 229] on icon at bounding box center [22, 229] width 19 height 15
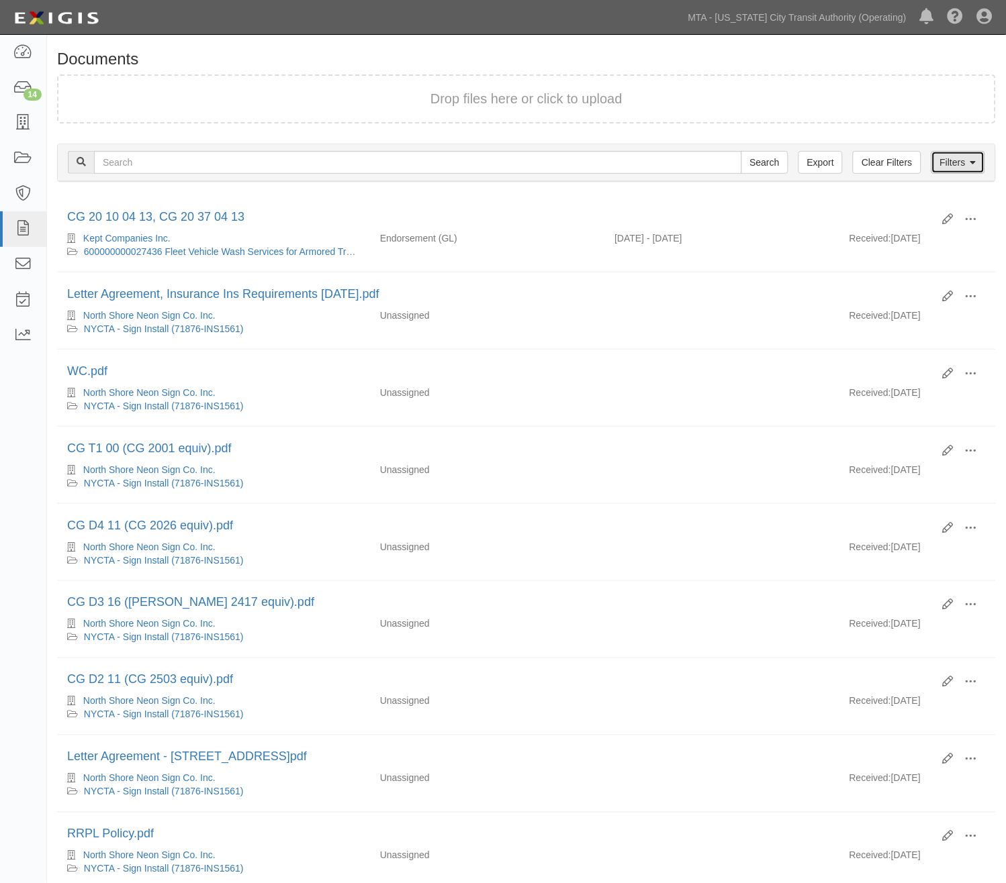
click at [969, 160] on link "Filters" at bounding box center [958, 162] width 54 height 23
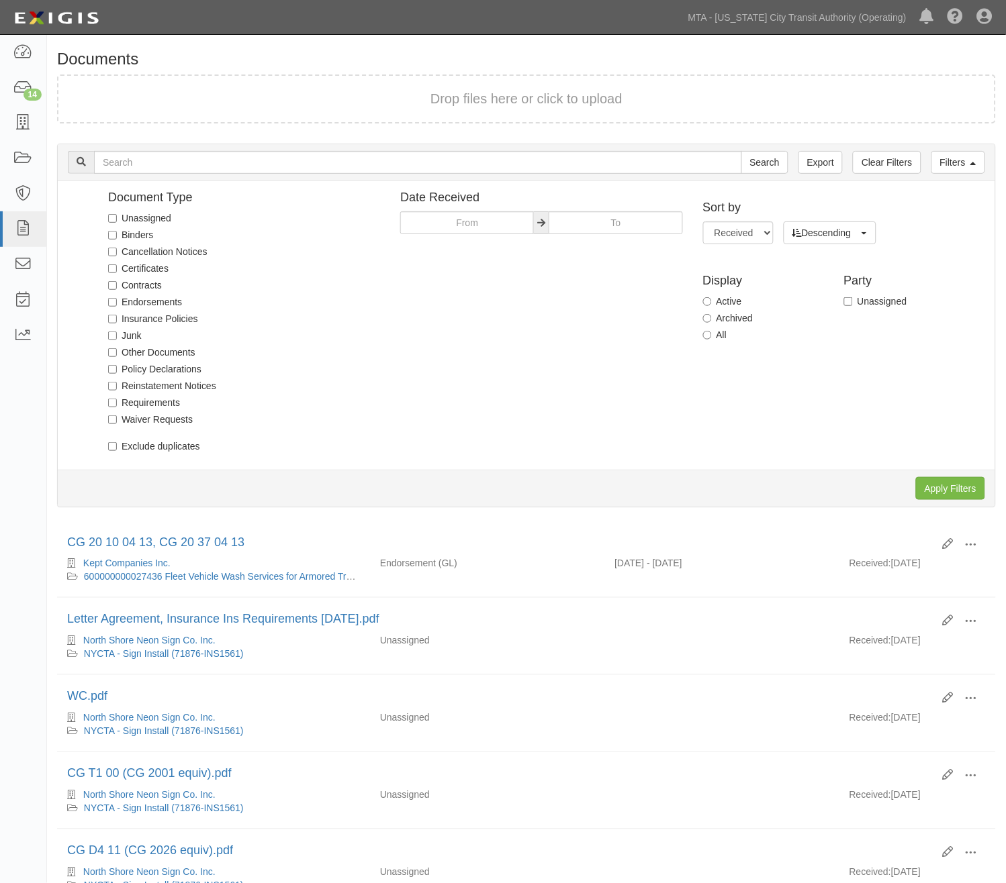
click at [148, 218] on label "Unassigned" at bounding box center [139, 217] width 63 height 13
click at [117, 218] on input "Unassigned" at bounding box center [112, 218] width 9 height 9
checkbox input "true"
click at [945, 483] on input "Apply Filters" at bounding box center [950, 488] width 69 height 23
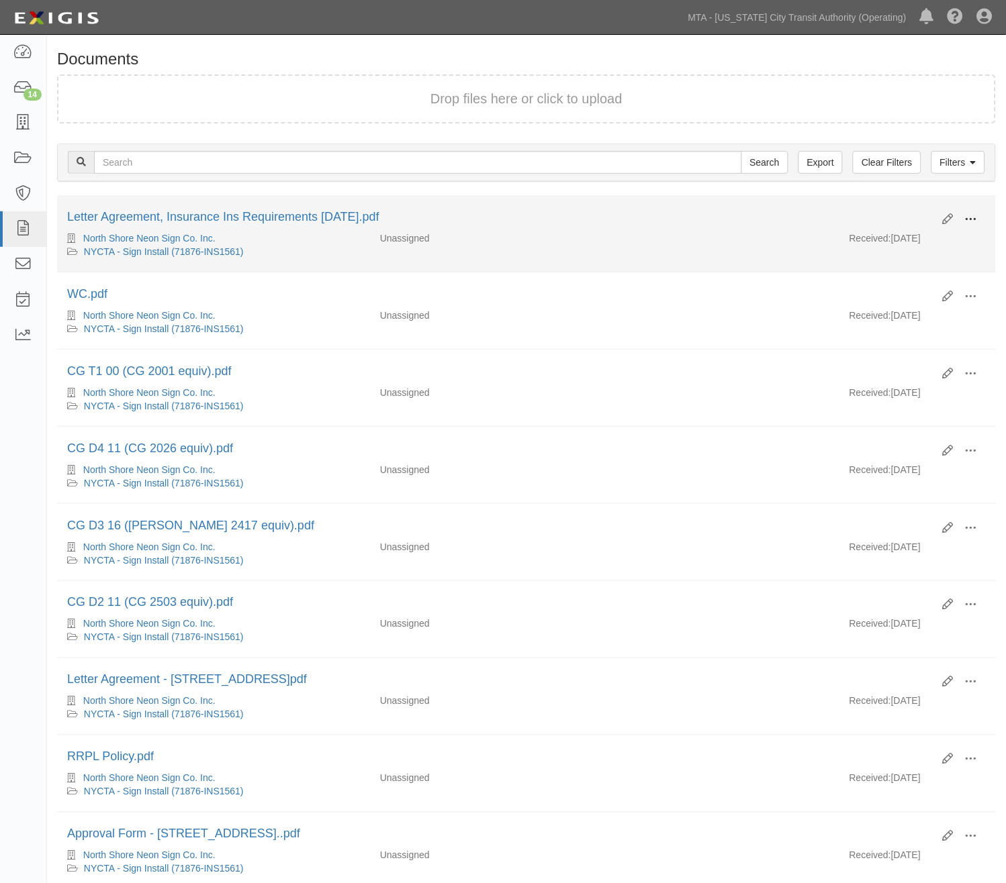
click at [976, 213] on span at bounding box center [971, 219] width 12 height 12
click at [874, 211] on link "Edit" at bounding box center [906, 214] width 106 height 24
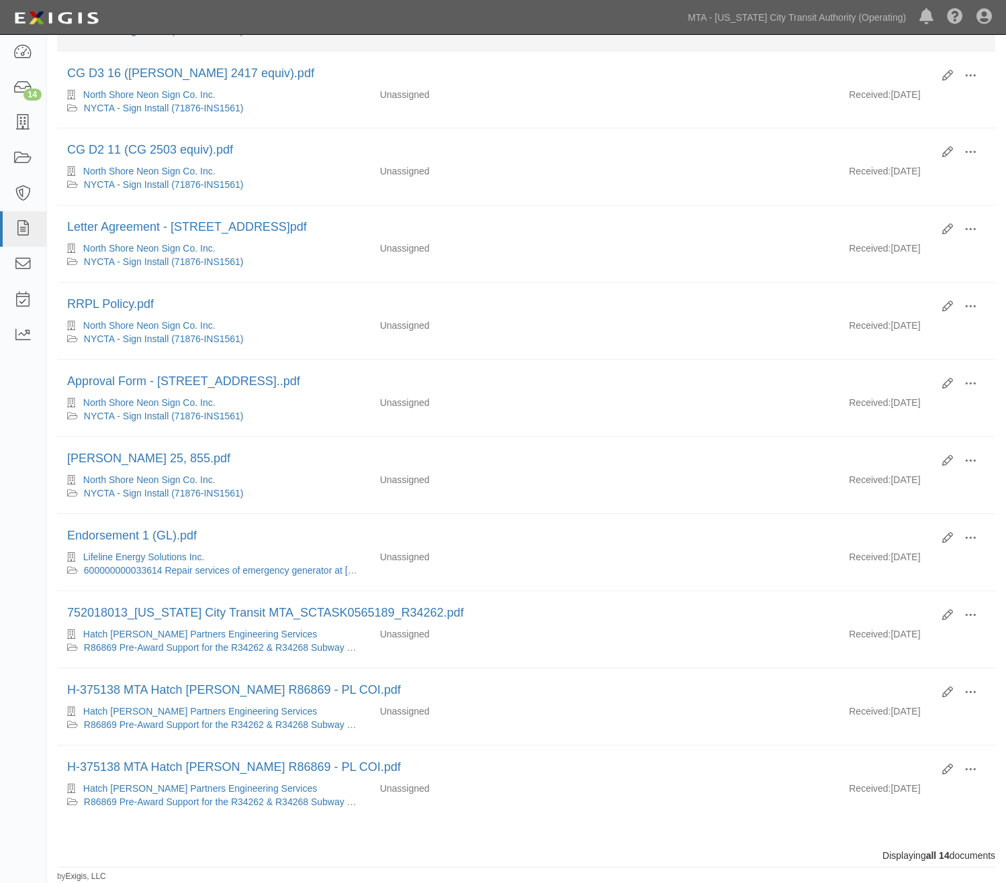
scroll to position [474, 0]
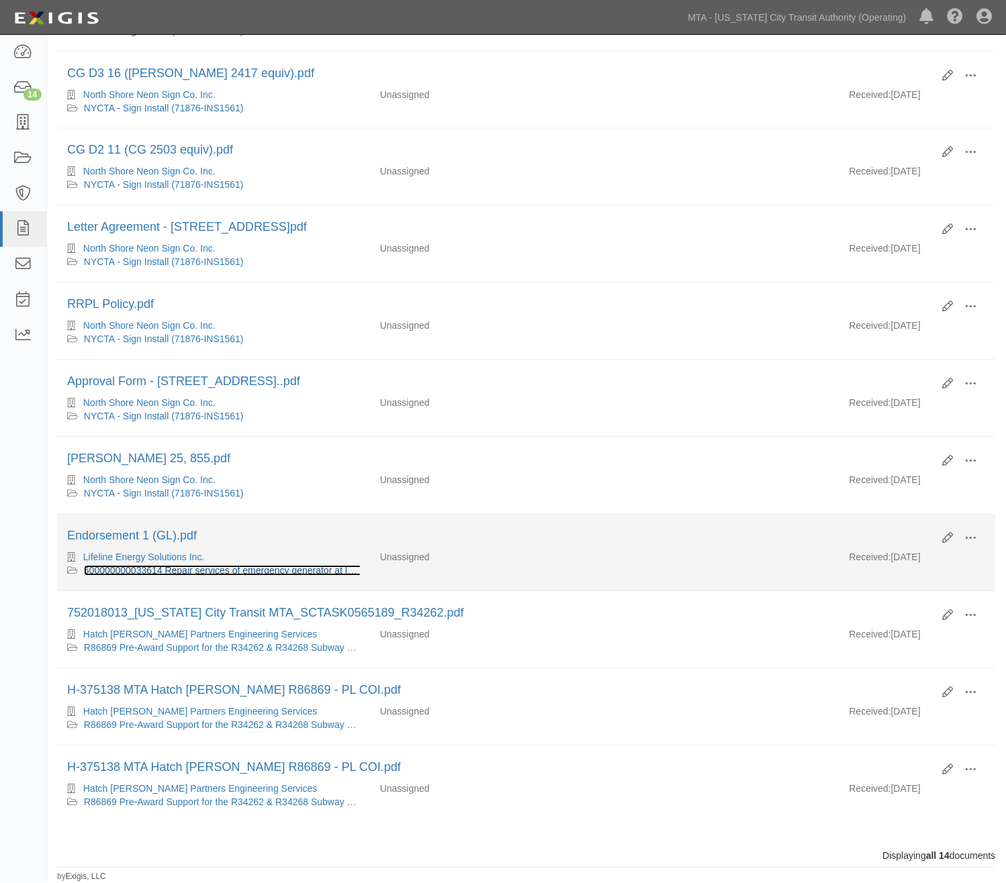
click at [212, 566] on link "600000000033614 Repair services of emergency generator at CRF, RCC, PCC, 130 LP…" at bounding box center [357, 571] width 546 height 11
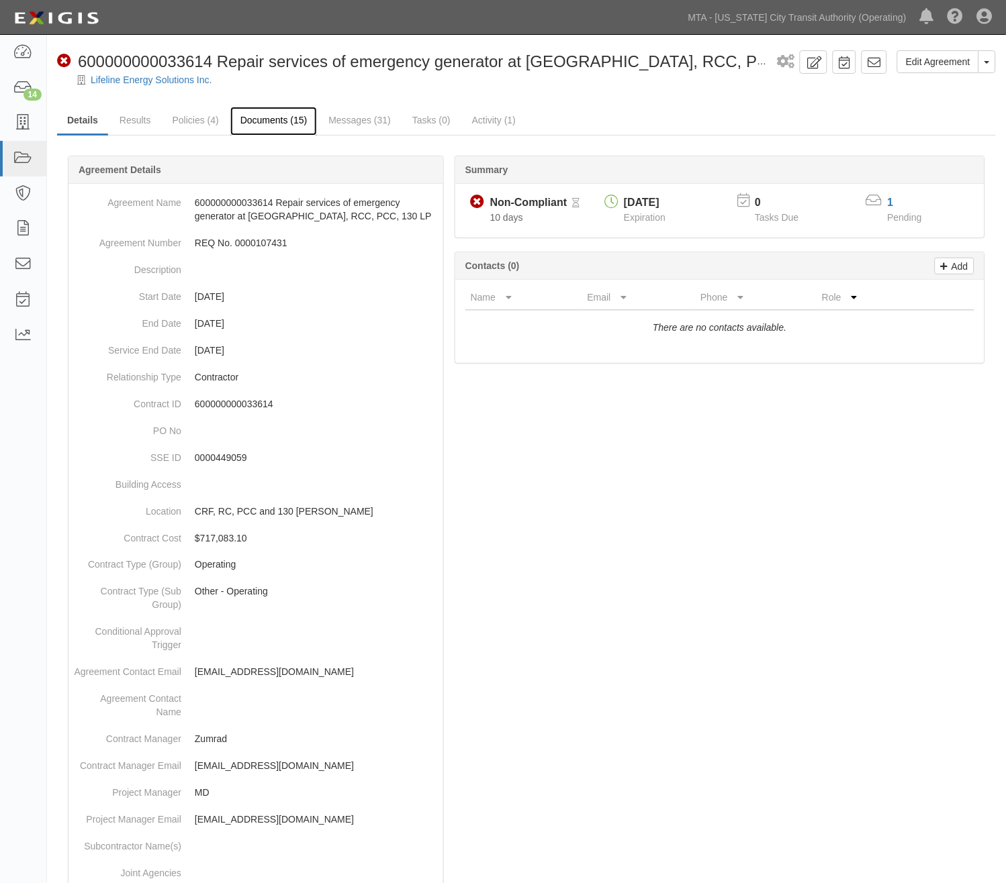
click at [297, 115] on link "Documents (15)" at bounding box center [273, 121] width 87 height 29
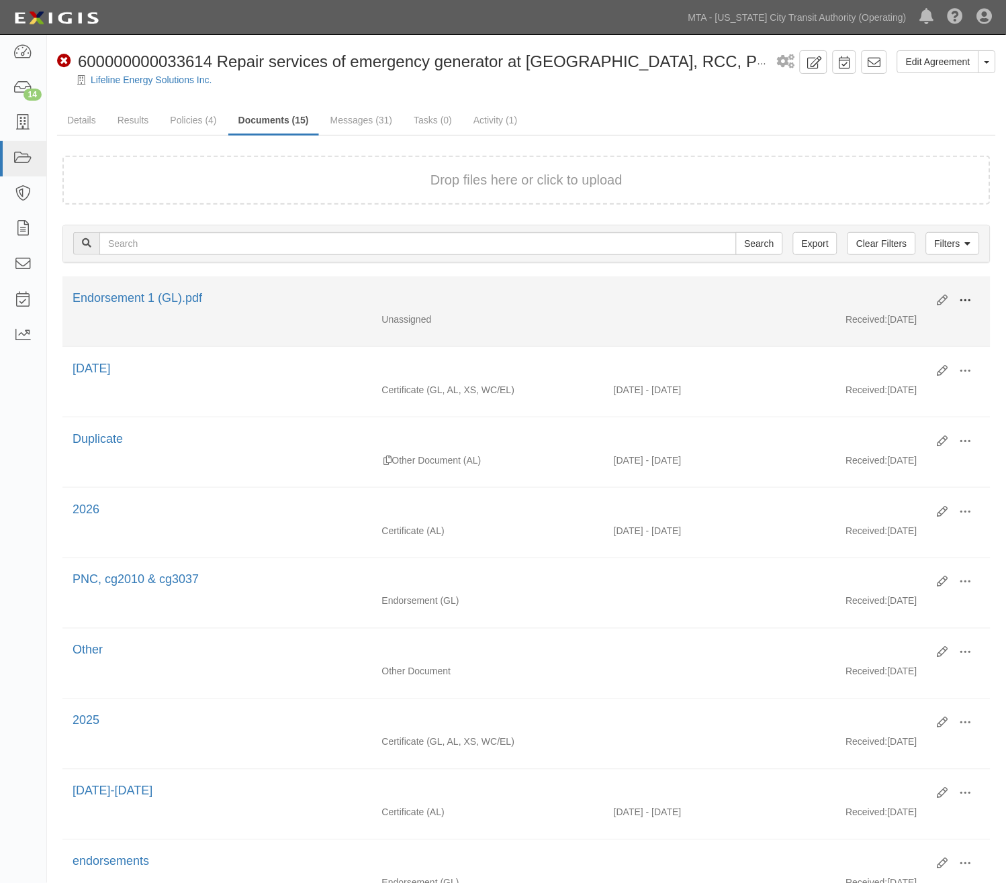
click at [974, 297] on button at bounding box center [966, 301] width 30 height 23
click at [875, 293] on link "Edit" at bounding box center [900, 295] width 106 height 24
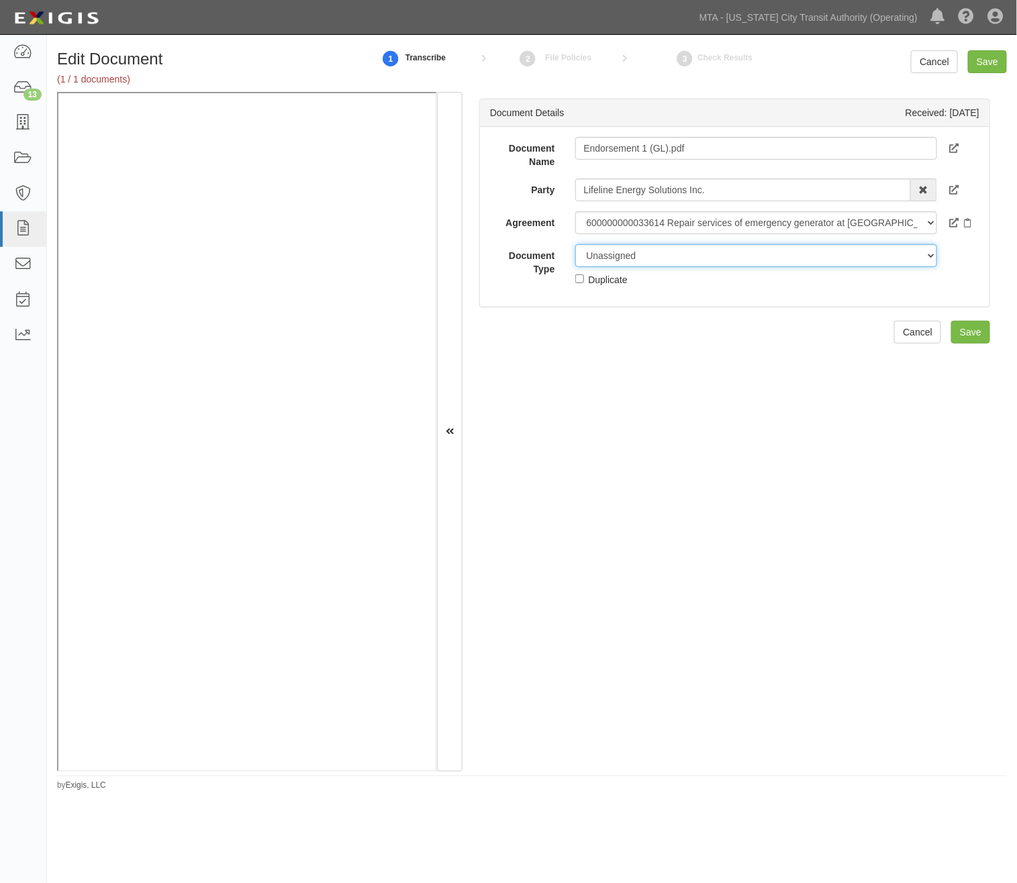
click at [649, 258] on select "Unassigned Binder Cancellation Notice Certificate Contract Endorsement Insuranc…" at bounding box center [756, 255] width 362 height 23
select select "EndorsementDetail"
click at [575, 244] on select "Unassigned Binder Cancellation Notice Certificate Contract Endorsement Insuranc…" at bounding box center [756, 255] width 362 height 23
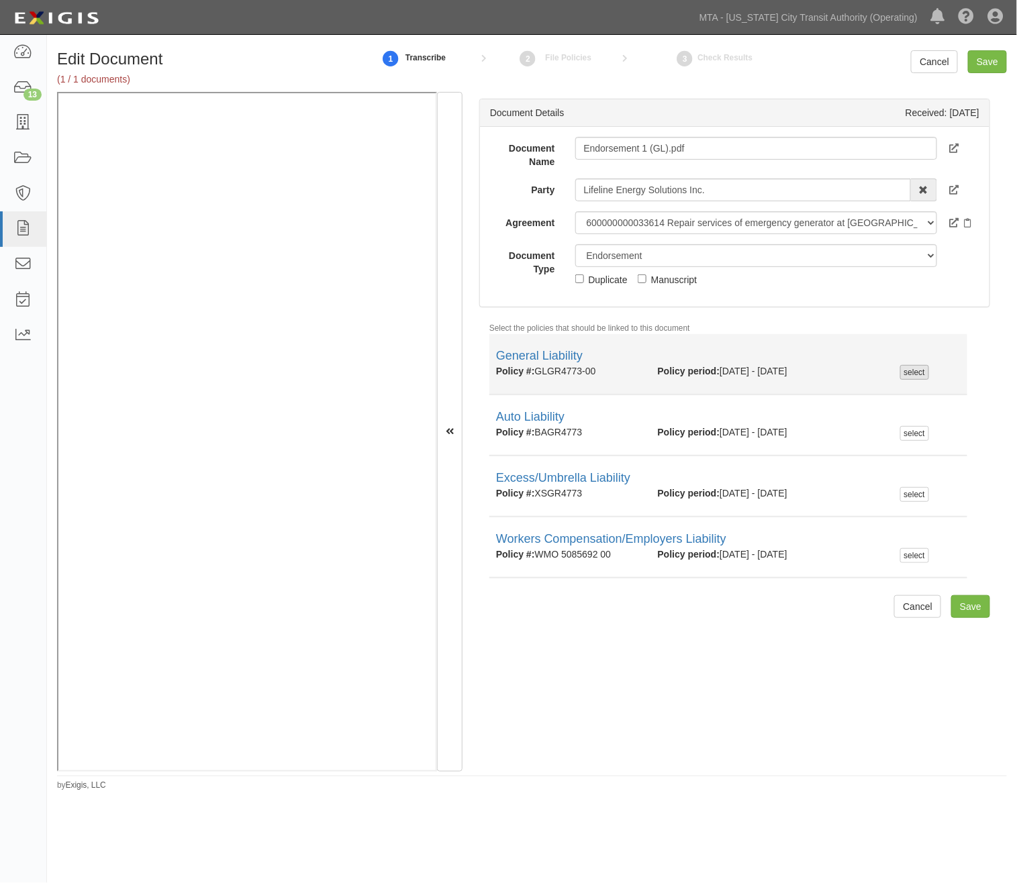
click at [903, 371] on div "select" at bounding box center [914, 372] width 29 height 15
checkbox input "true"
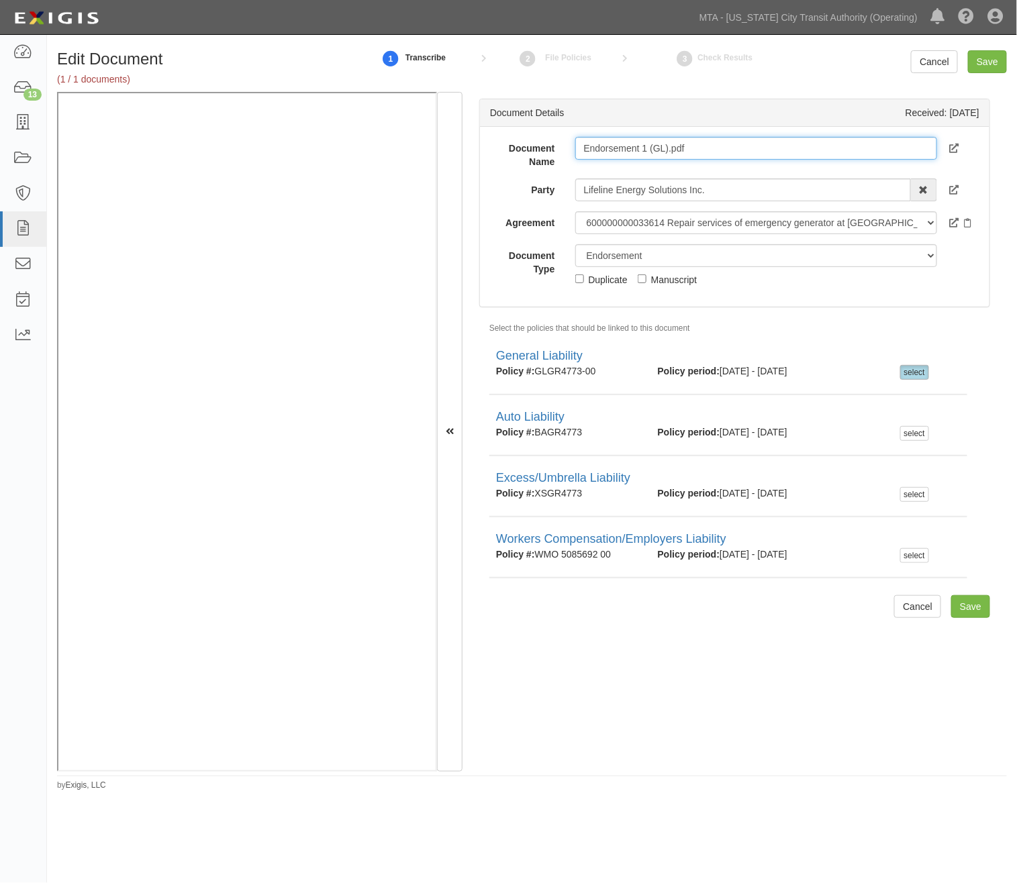
click at [606, 145] on input "Endorsement 1 (GL).pdf" at bounding box center [756, 148] width 362 height 23
paste input "CG 20 10 04 13"
click at [704, 150] on input "CG 20 10 04 13" at bounding box center [756, 148] width 362 height 23
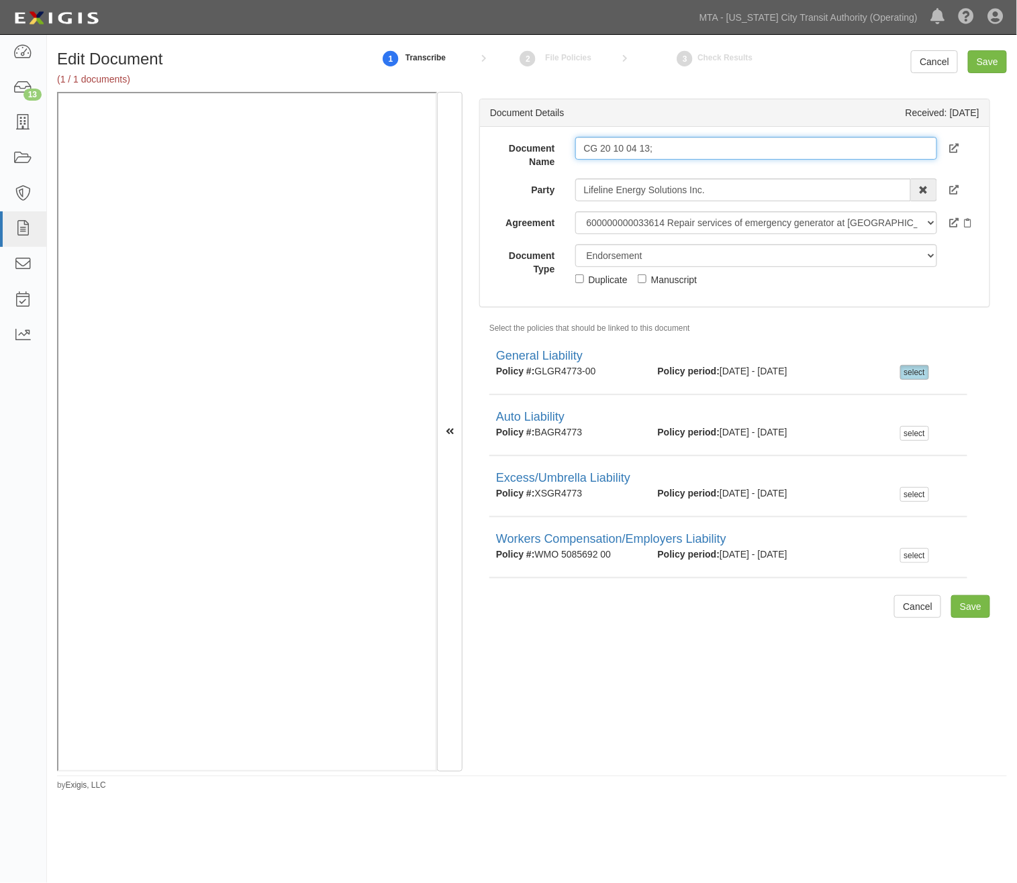
paste input "CG 20 37 04 13"
type input "CG 20 10 04 13; CG 20 37 04 13"
click at [990, 56] on input "Save" at bounding box center [987, 61] width 39 height 23
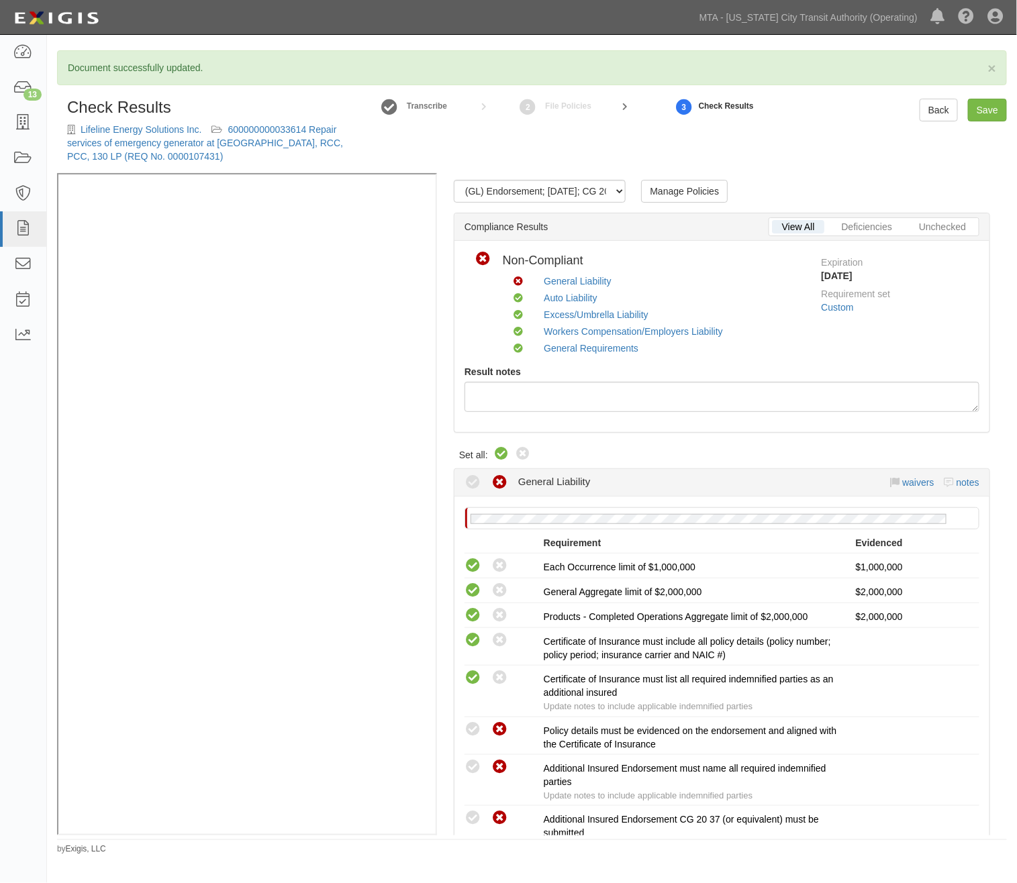
click at [494, 451] on icon at bounding box center [501, 454] width 16 height 16
radio input "true"
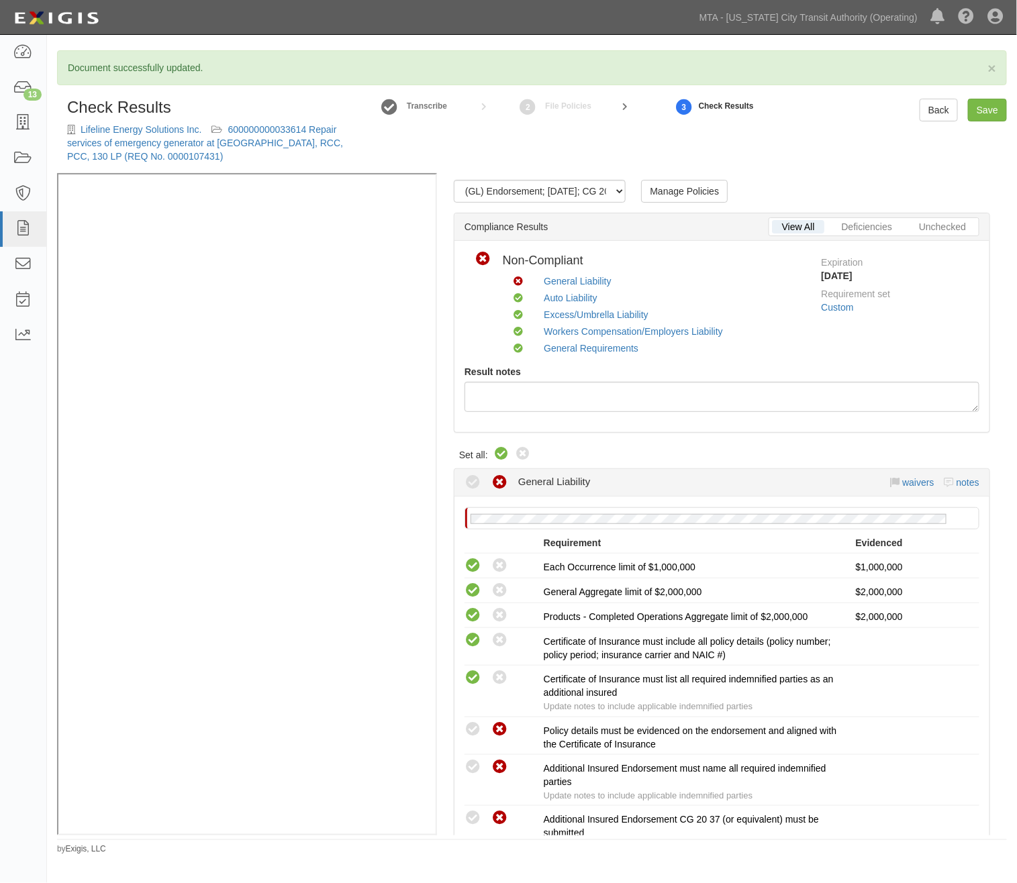
radio input "true"
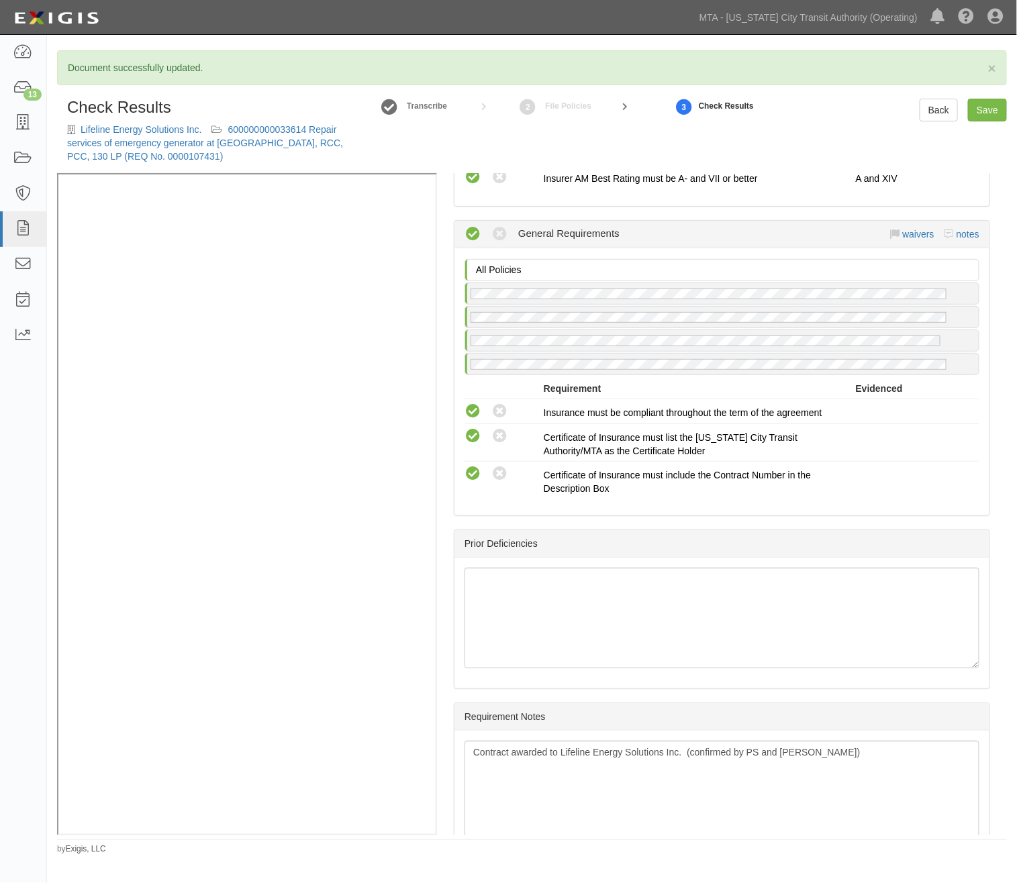
scroll to position [1945, 0]
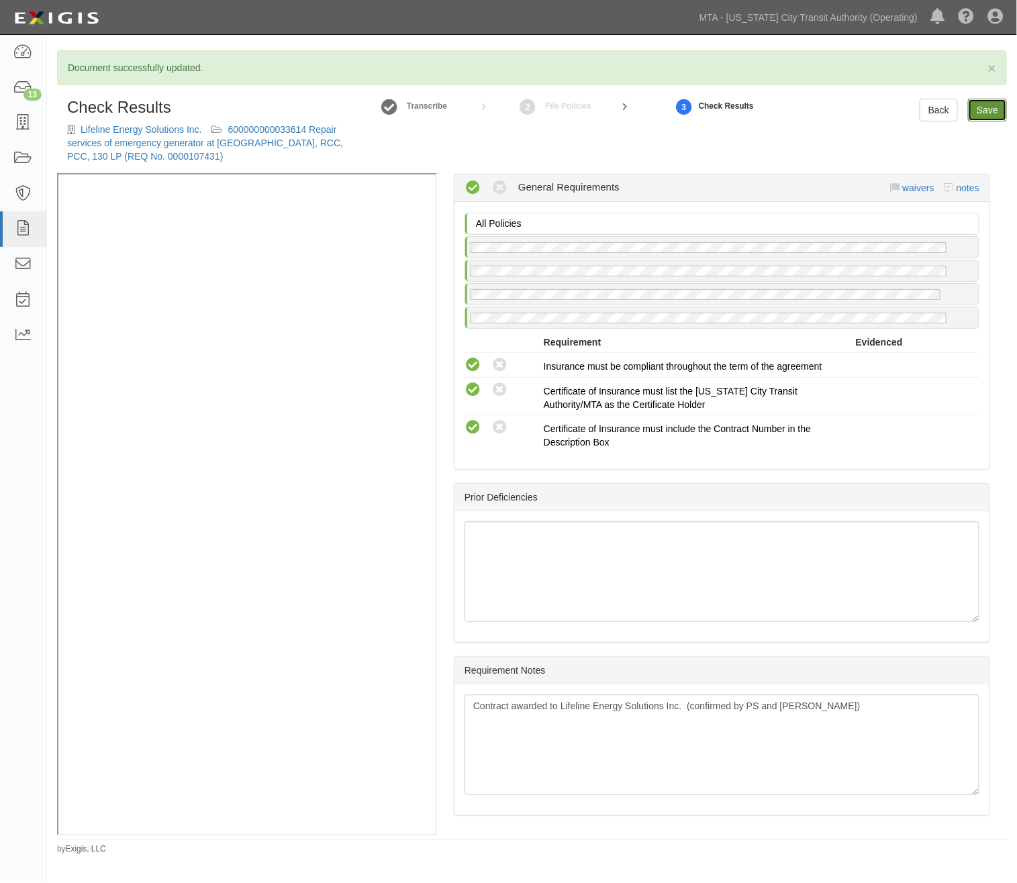
click at [990, 111] on link "Save" at bounding box center [987, 110] width 39 height 23
radio input "true"
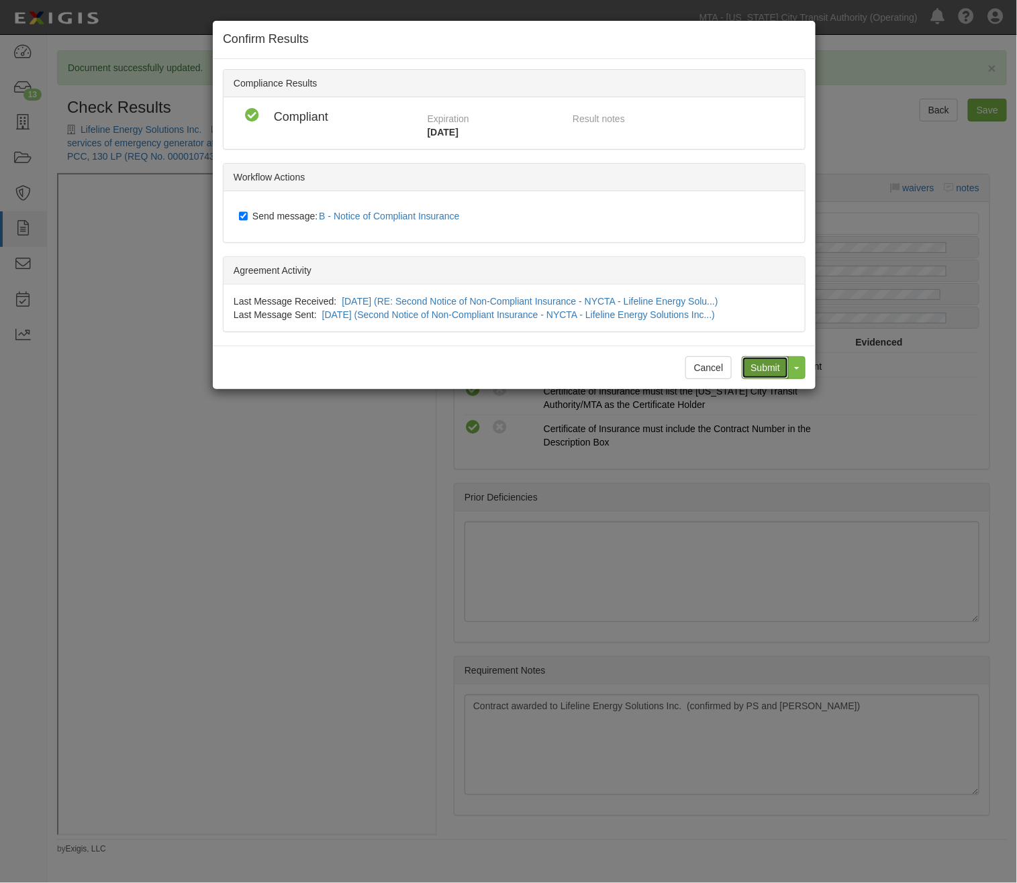
click at [755, 373] on input "Submit" at bounding box center [765, 367] width 47 height 23
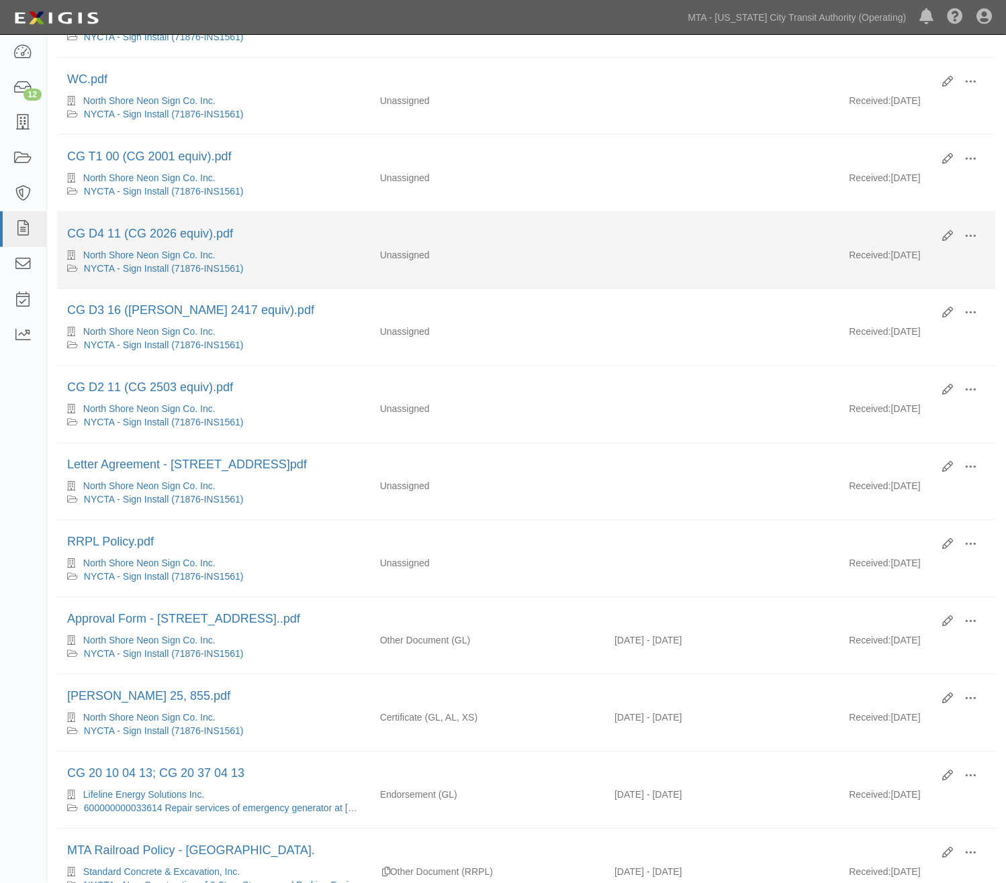
scroll to position [75, 0]
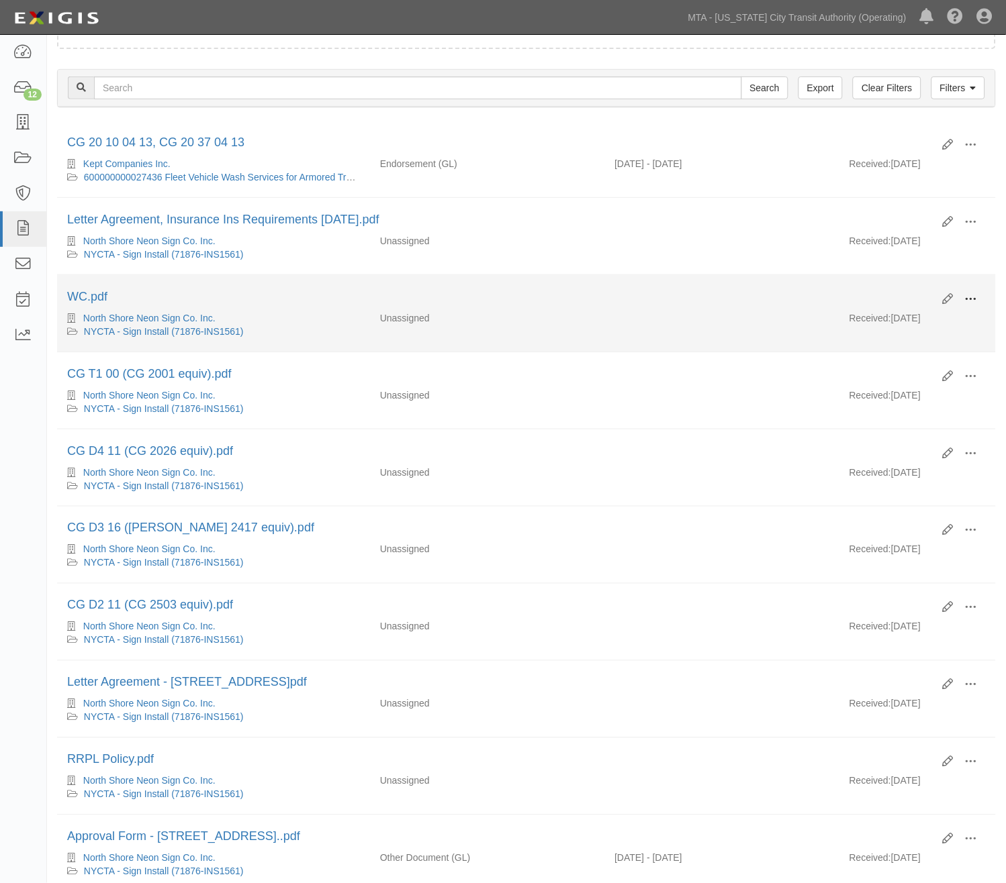
click at [969, 300] on span at bounding box center [971, 299] width 12 height 12
click at [878, 286] on link "Edit" at bounding box center [906, 294] width 106 height 24
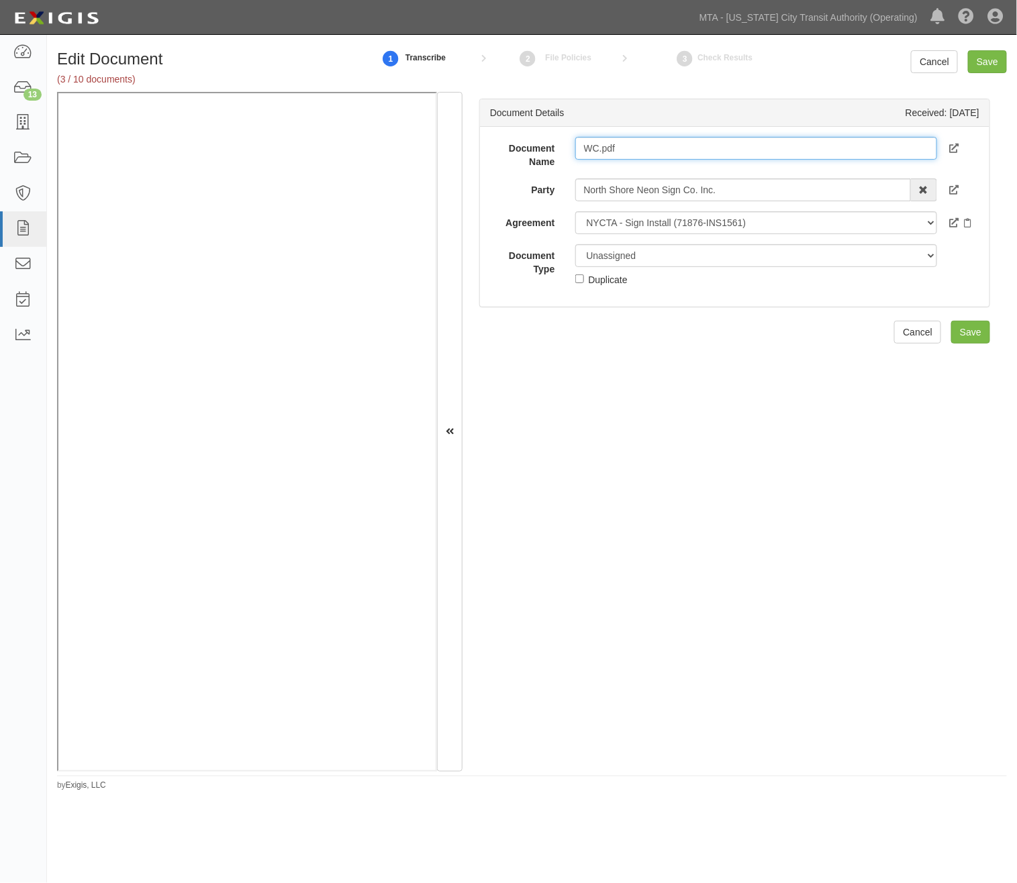
click at [579, 146] on input "WC.pdf" at bounding box center [756, 148] width 362 height 23
drag, startPoint x: 681, startPoint y: 146, endPoint x: 623, endPoint y: 144, distance: 57.8
click at [623, 144] on input "NYSIF WC.pdf" at bounding box center [756, 148] width 362 height 23
click at [715, 166] on div "Document Name NYSIF WC" at bounding box center [735, 153] width 510 height 32
click at [794, 149] on input "NYSIF WC" at bounding box center [756, 148] width 362 height 23
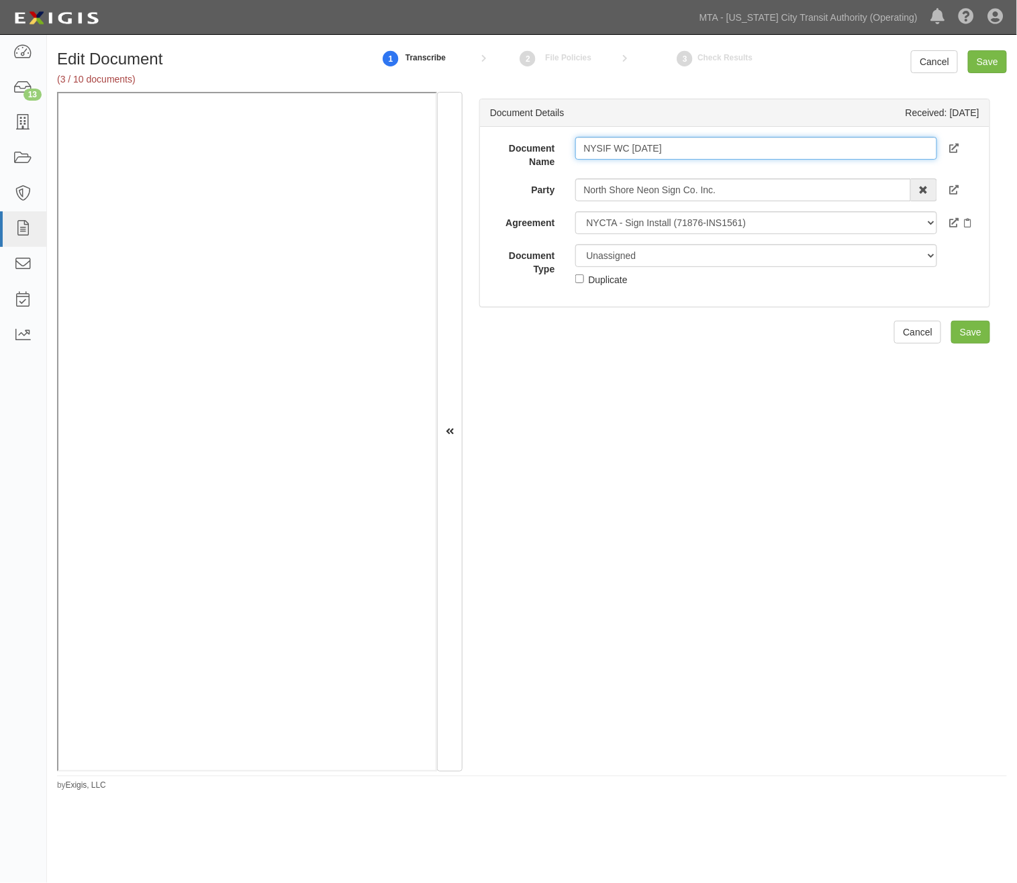
type input "NYSIF WC [DATE]"
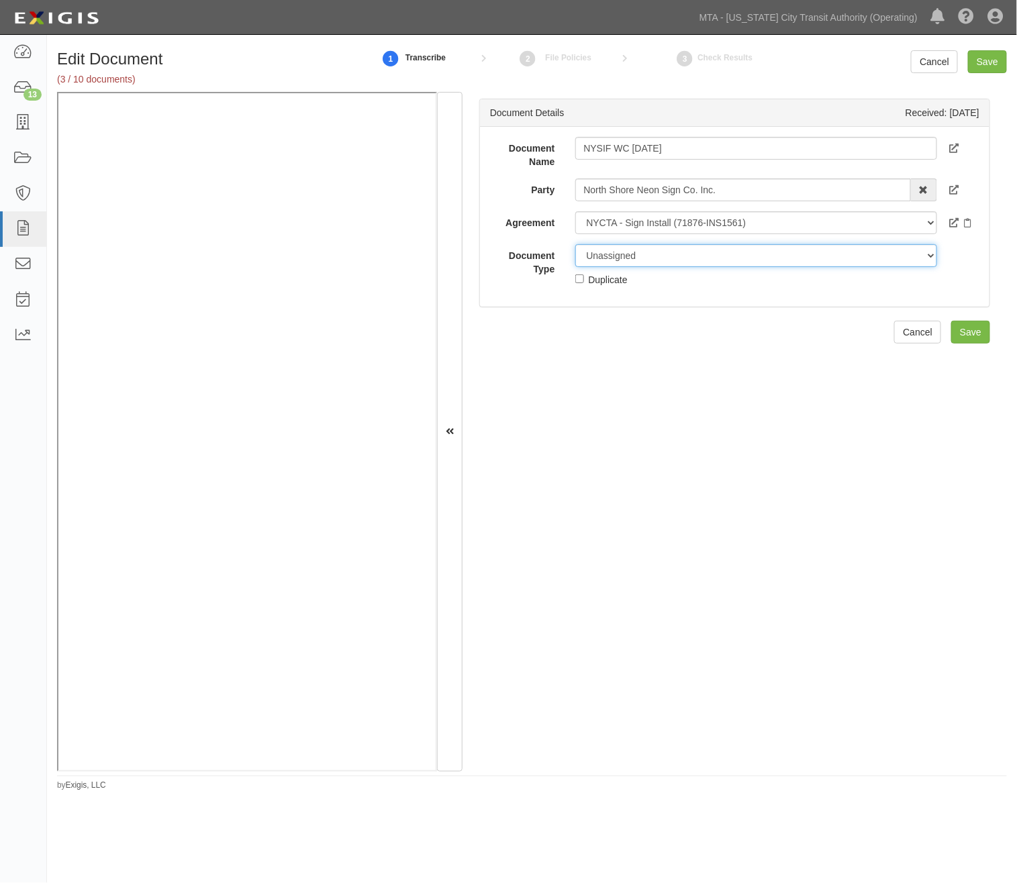
click at [696, 249] on select "Unassigned Binder Cancellation Notice Certificate Contract Endorsement Insuranc…" at bounding box center [756, 255] width 362 height 23
select select "CertificateDetail"
click at [575, 244] on select "Unassigned Binder Cancellation Notice Certificate Contract Endorsement Insuranc…" at bounding box center [756, 255] width 362 height 23
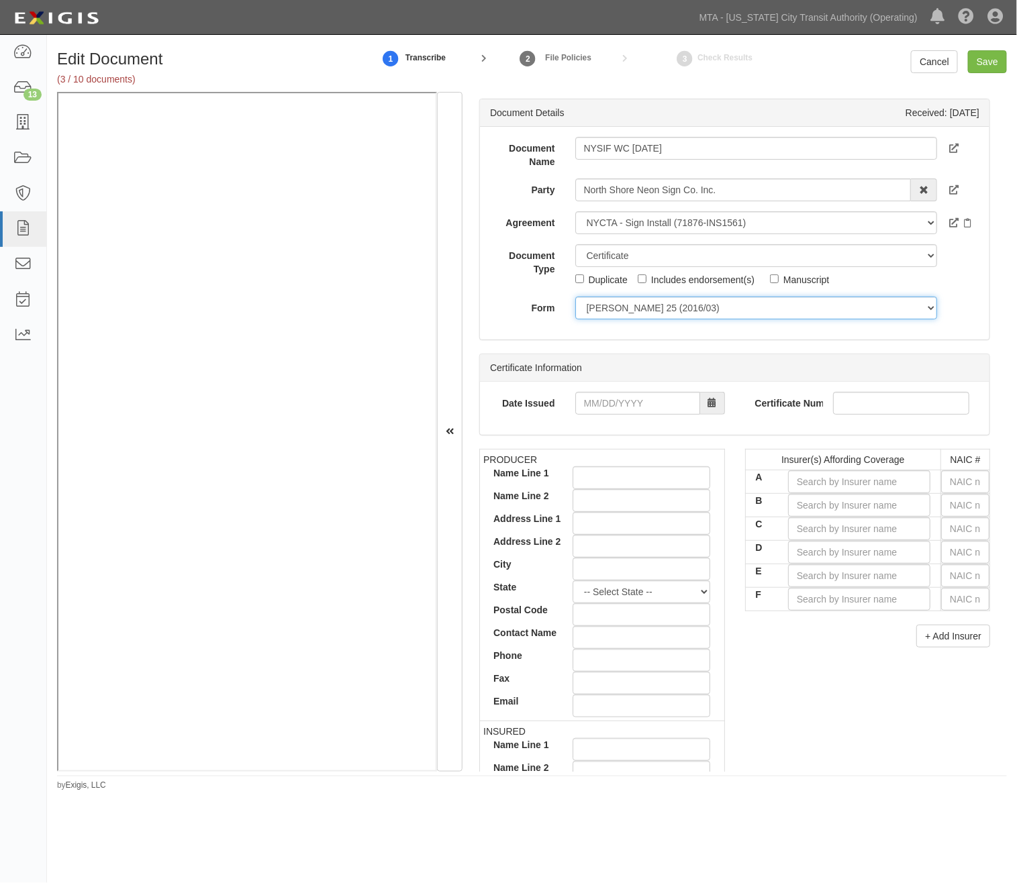
click at [614, 305] on select "ACORD 25 (2016/03) ACORD 101 ACORD 855 NY (2014/05) General" at bounding box center [756, 308] width 362 height 23
select select "GeneralFormDetail"
click at [575, 297] on select "ACORD 25 (2016/03) ACORD 101 ACORD 855 NY (2014/05) General" at bounding box center [756, 308] width 362 height 23
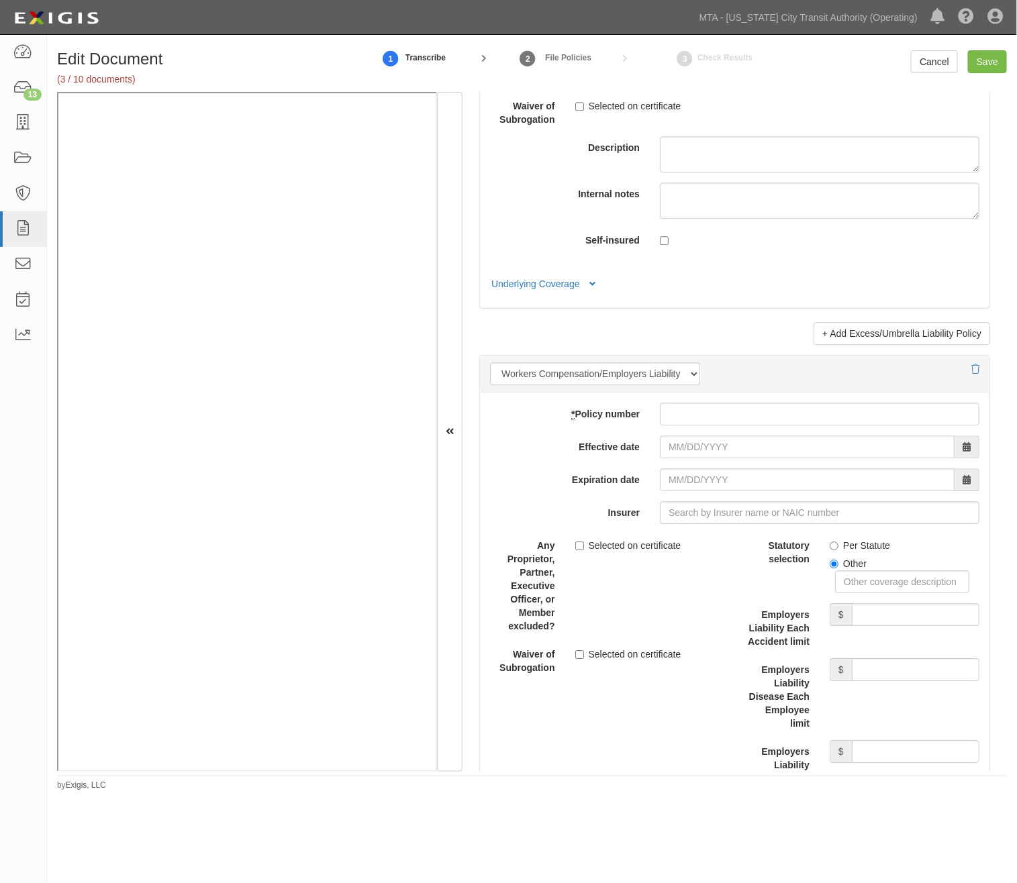
scroll to position [3058, 0]
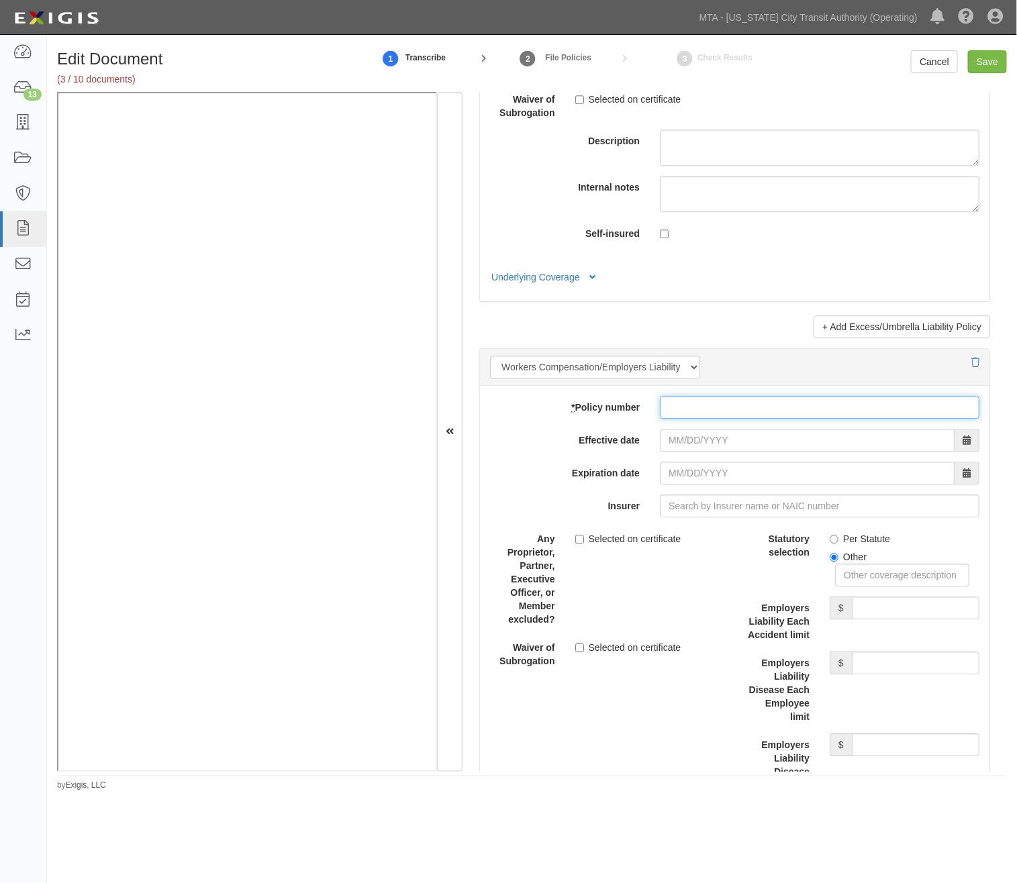
paste input "G 992 439-0"
type input "G 992 439-0"
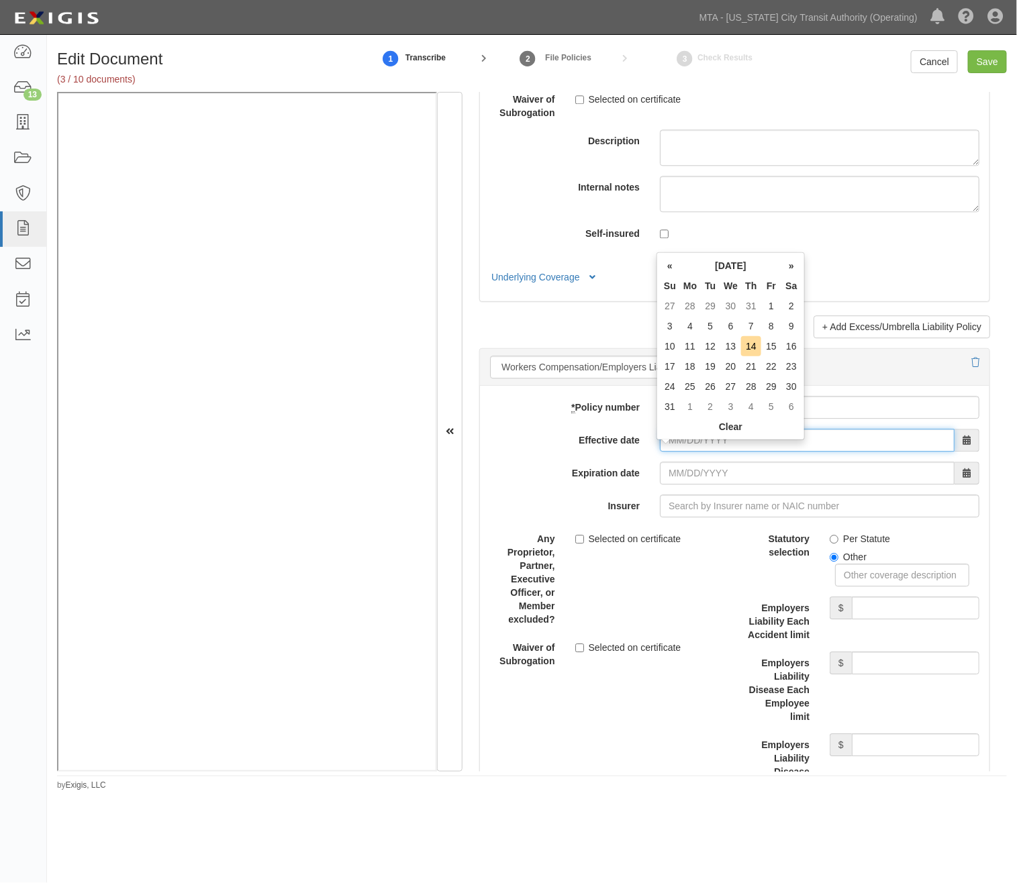
click at [682, 452] on input "Effective date" at bounding box center [807, 440] width 295 height 23
type input "11/01/2024"
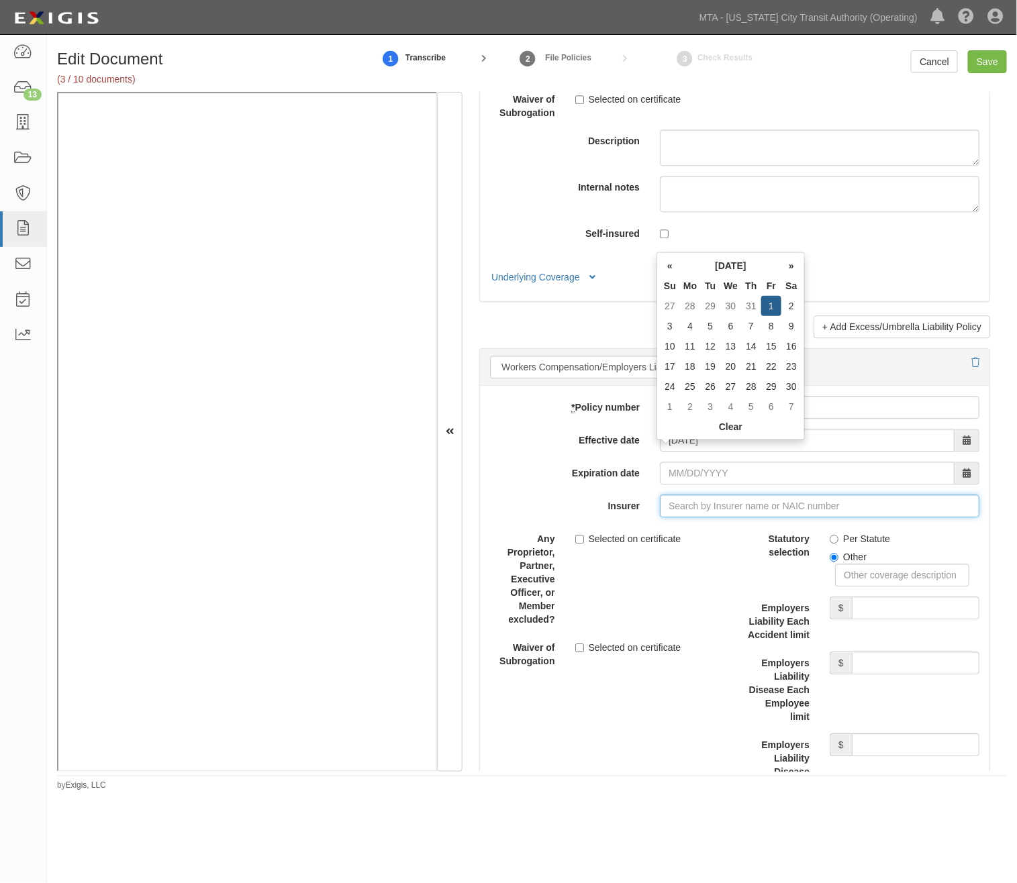
type input "11/01/2025"
click at [715, 510] on input "Insurer" at bounding box center [820, 506] width 320 height 23
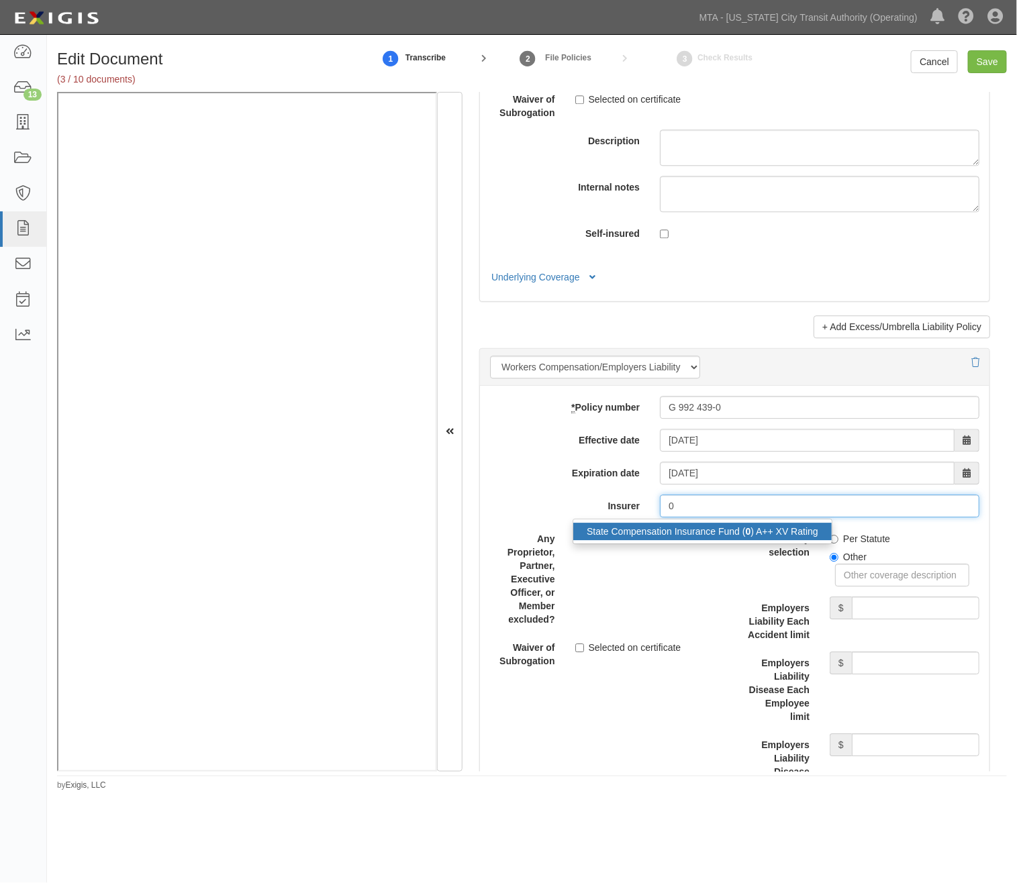
click at [799, 540] on div "State Compensation Insurance Fund ( 0 ) A++ XV Rating" at bounding box center [702, 531] width 258 height 17
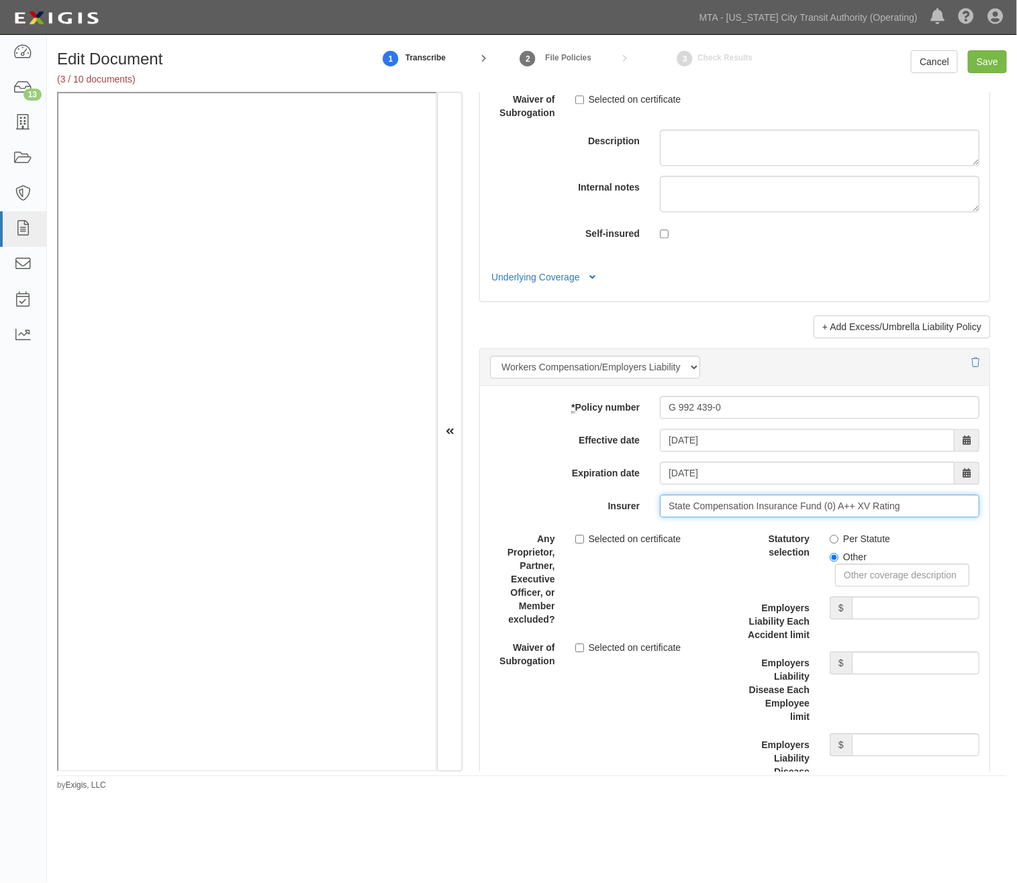
type input "State Compensation Insurance Fund (0) A++ XV Rating"
click at [830, 544] on input "Per Statute" at bounding box center [834, 539] width 9 height 9
radio input "true"
click at [986, 62] on input "Save" at bounding box center [987, 61] width 39 height 23
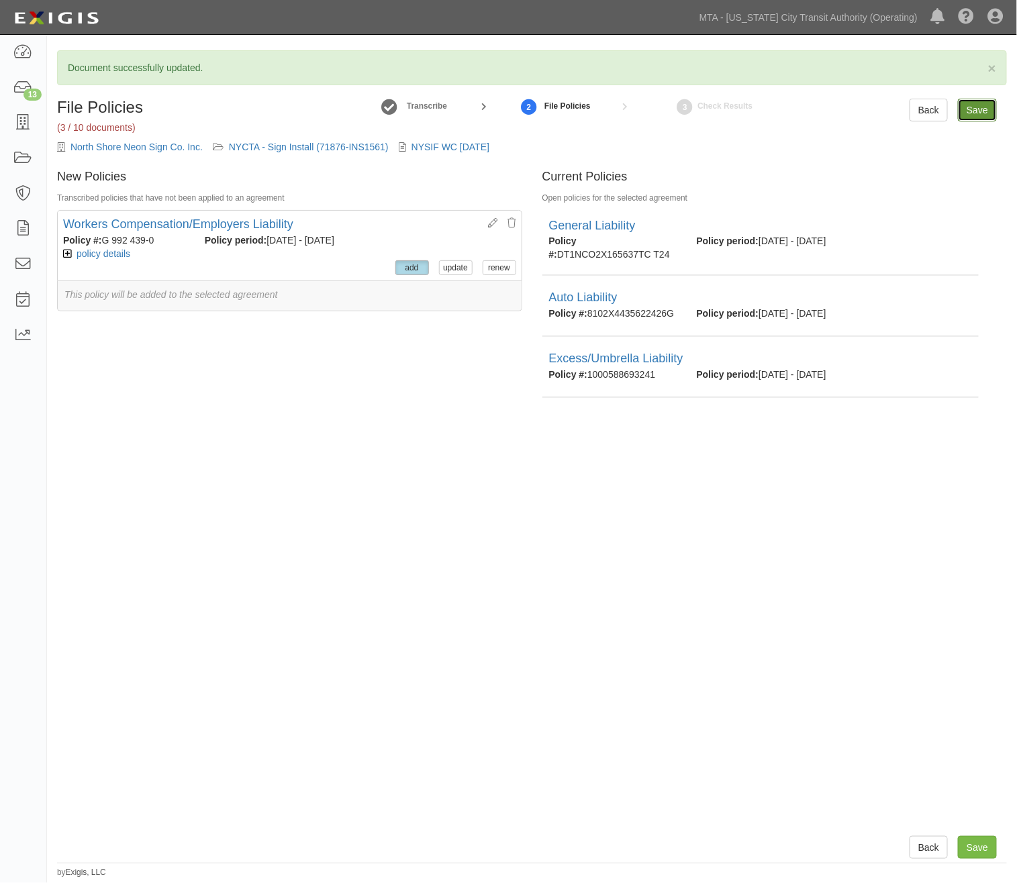
click at [979, 109] on input "Save" at bounding box center [977, 110] width 39 height 23
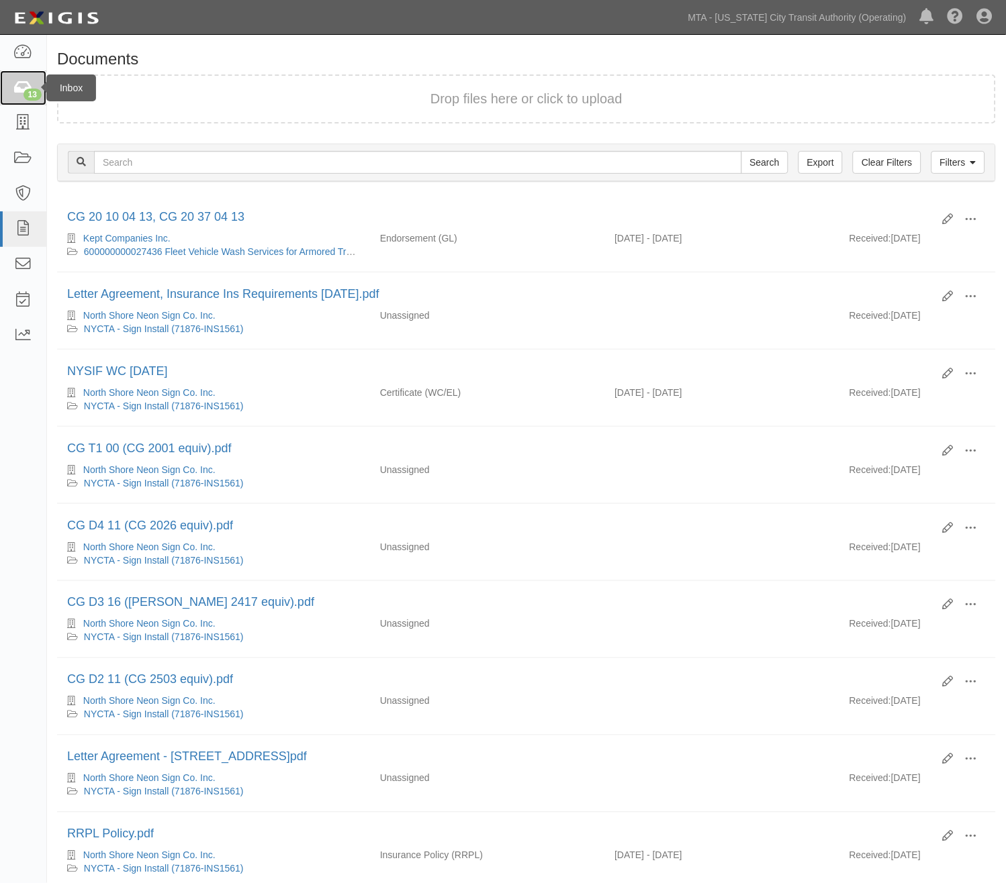
click at [12, 77] on link "13" at bounding box center [23, 88] width 46 height 36
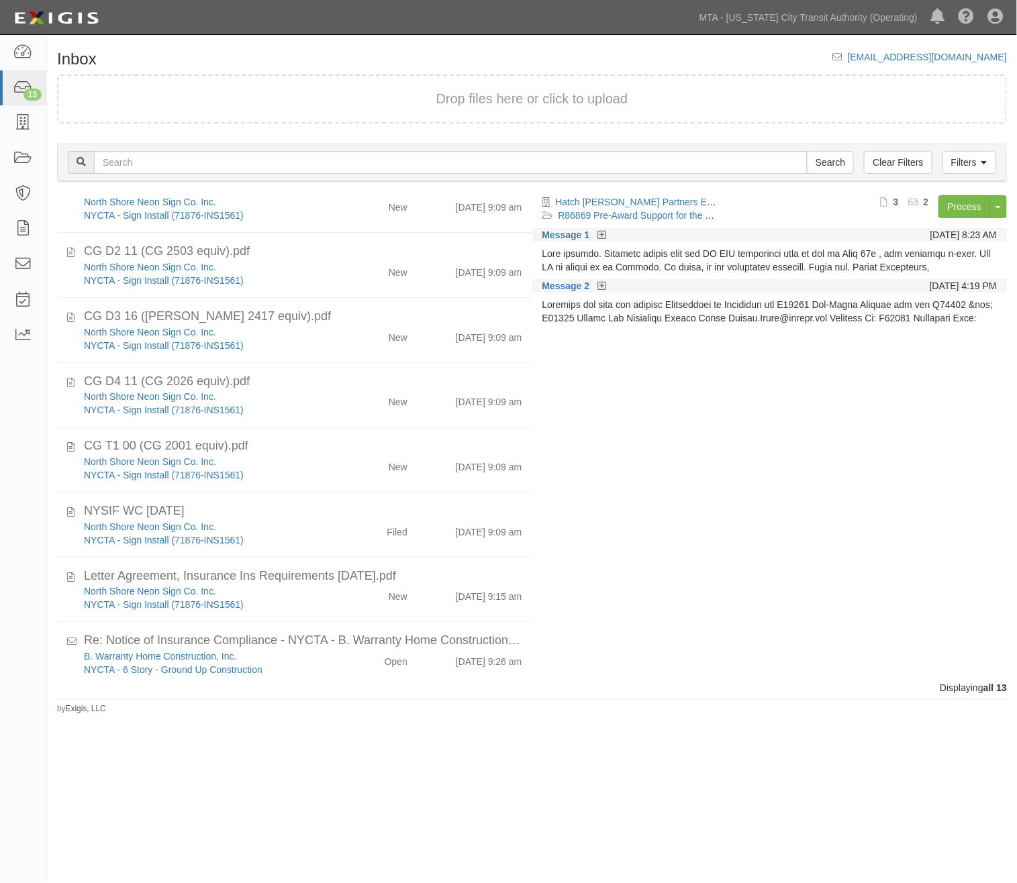
scroll to position [364, 0]
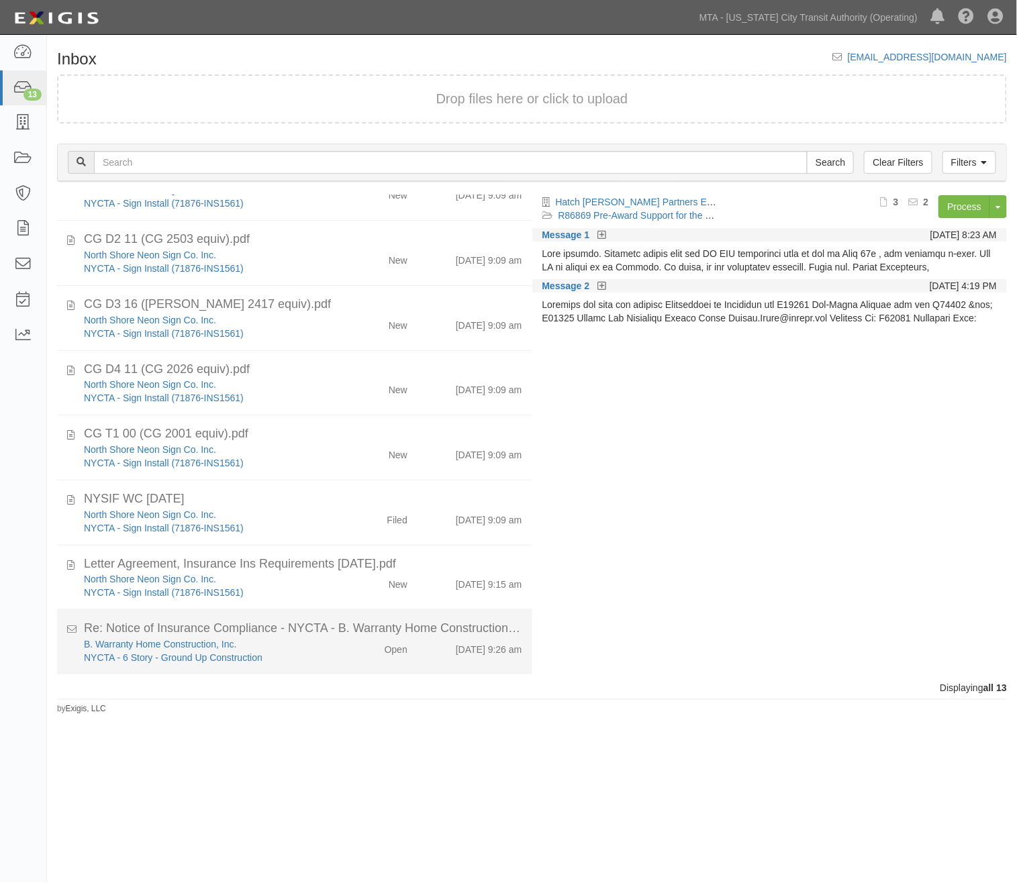
click at [363, 648] on div "Open" at bounding box center [379, 647] width 77 height 19
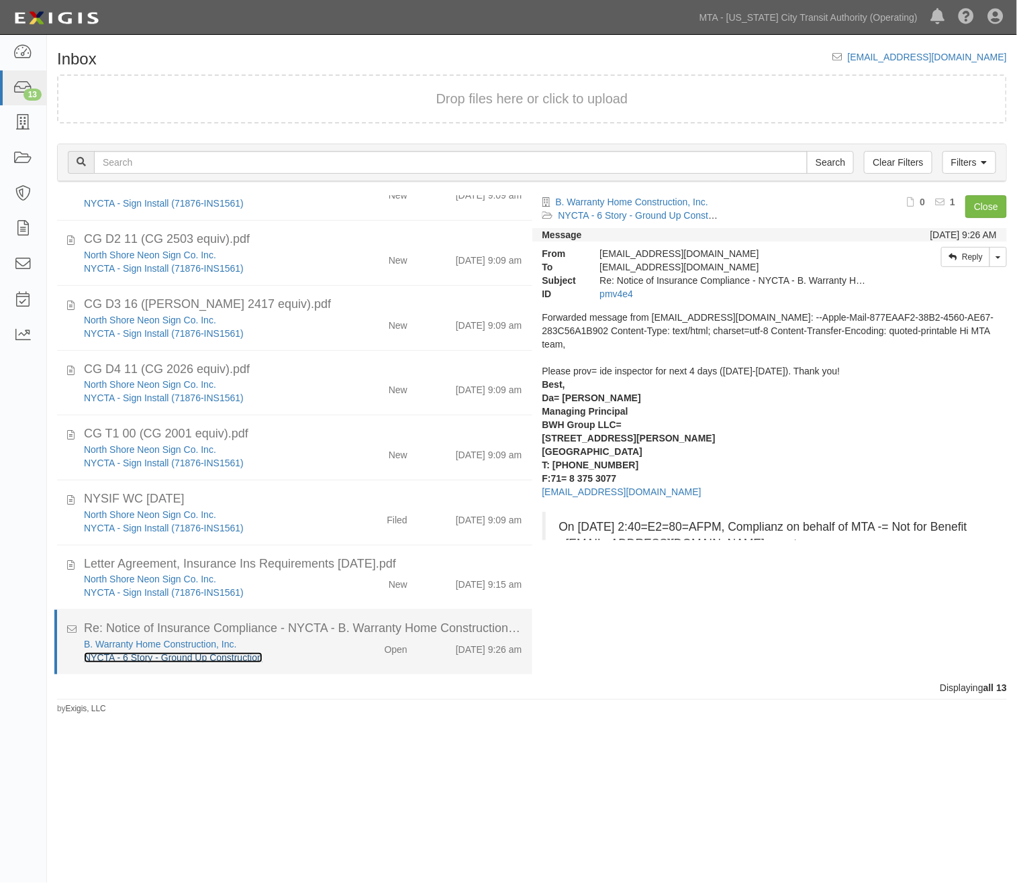
click at [230, 658] on link "NYCTA - 6 Story - Ground Up Construction" at bounding box center [173, 658] width 179 height 11
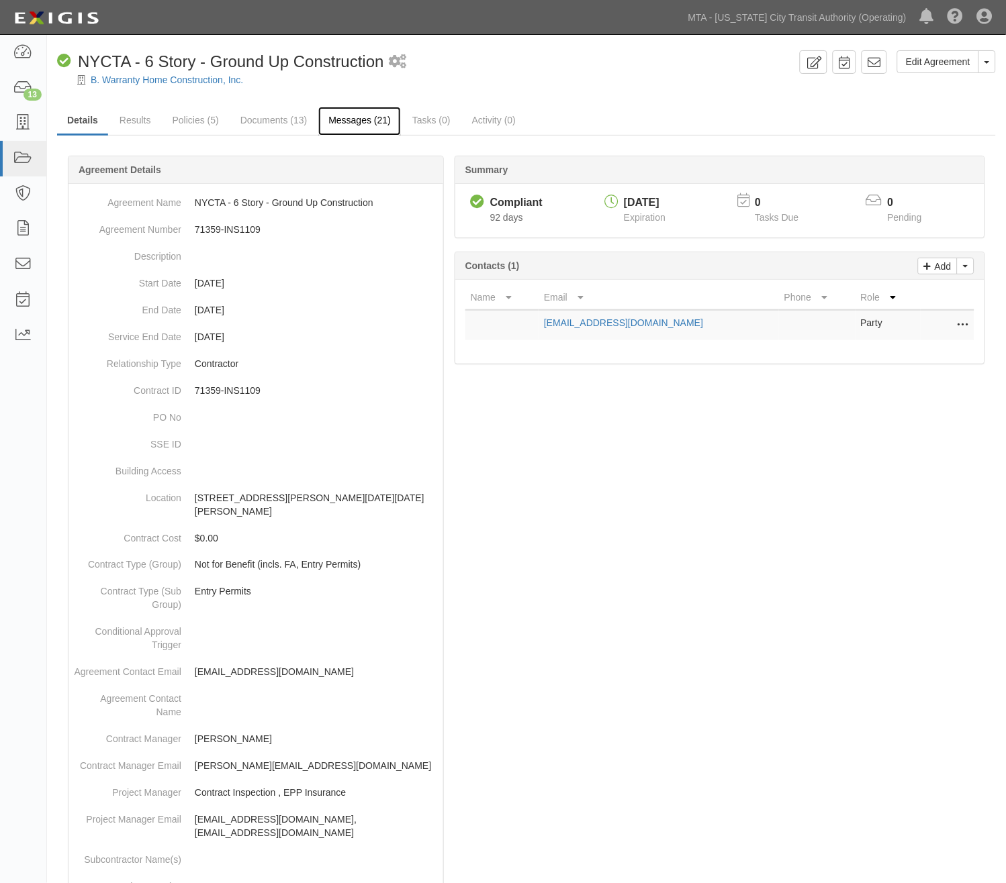
click at [336, 124] on link "Messages (21)" at bounding box center [359, 121] width 83 height 29
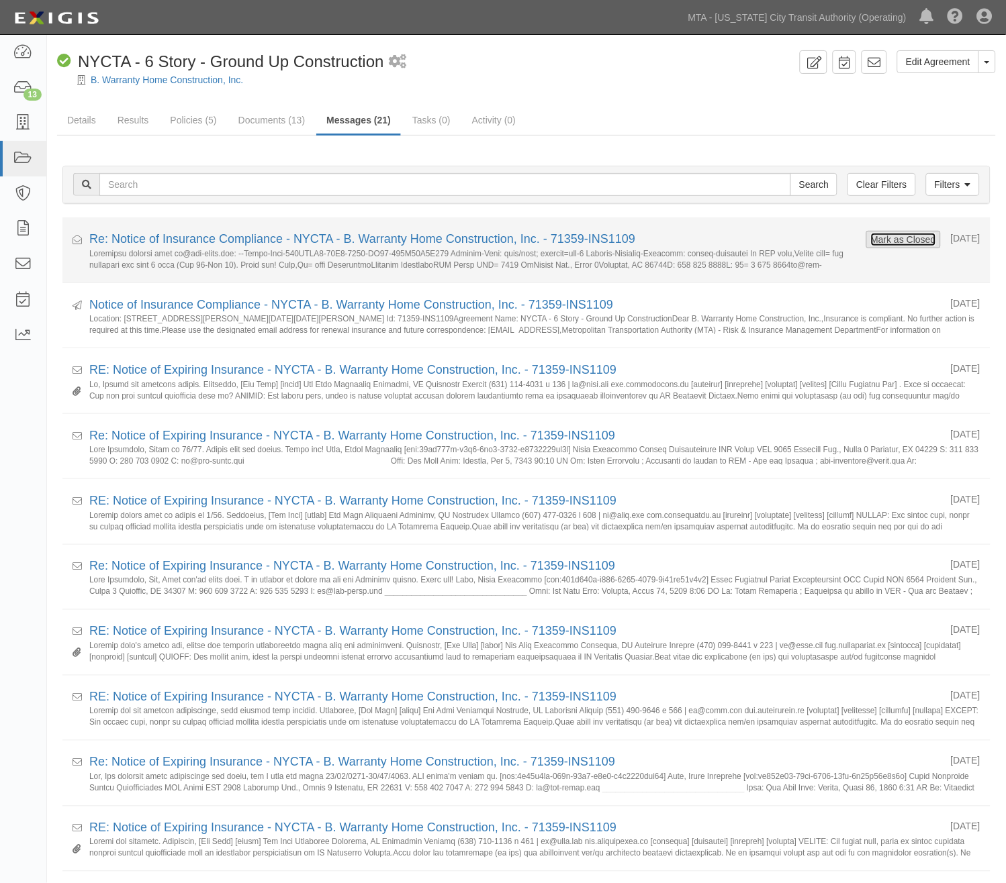
click at [881, 242] on button "Mark as Closed" at bounding box center [903, 239] width 66 height 15
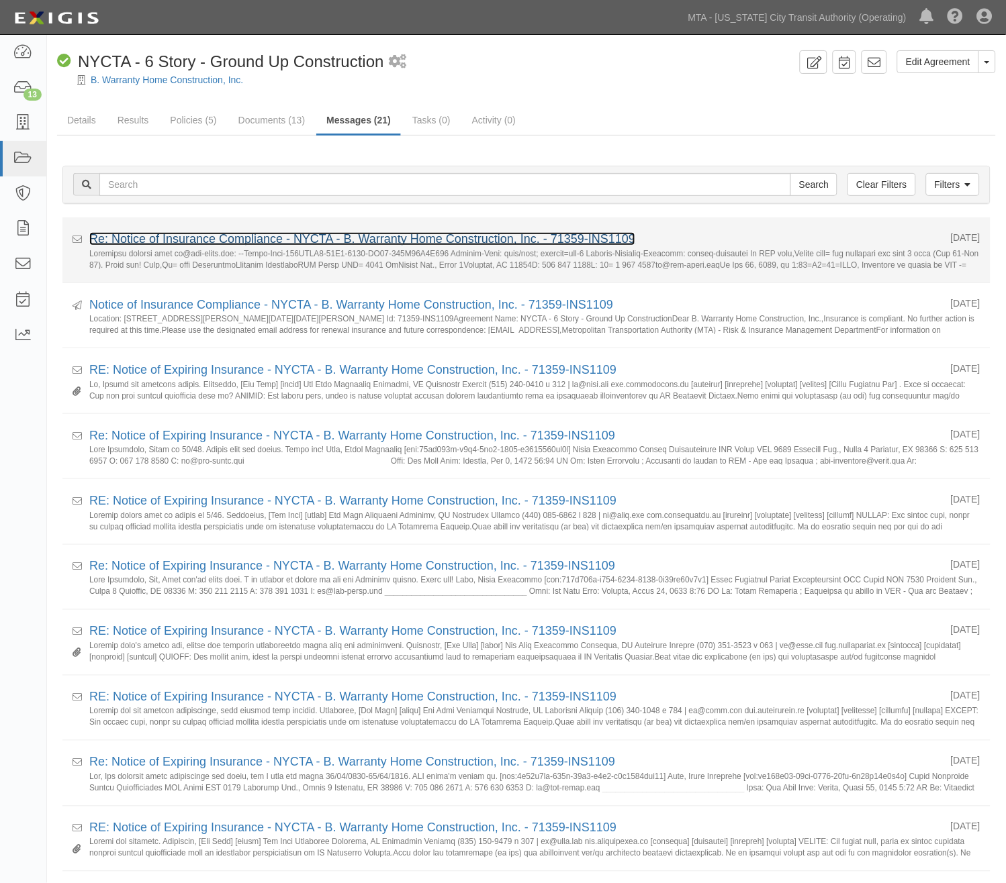
drag, startPoint x: 0, startPoint y: 0, endPoint x: 316, endPoint y: 239, distance: 396.4
click at [316, 239] on link "Re: Notice of Insurance Compliance - NYCTA - B. Warranty Home Construction, Inc…" at bounding box center [362, 238] width 546 height 13
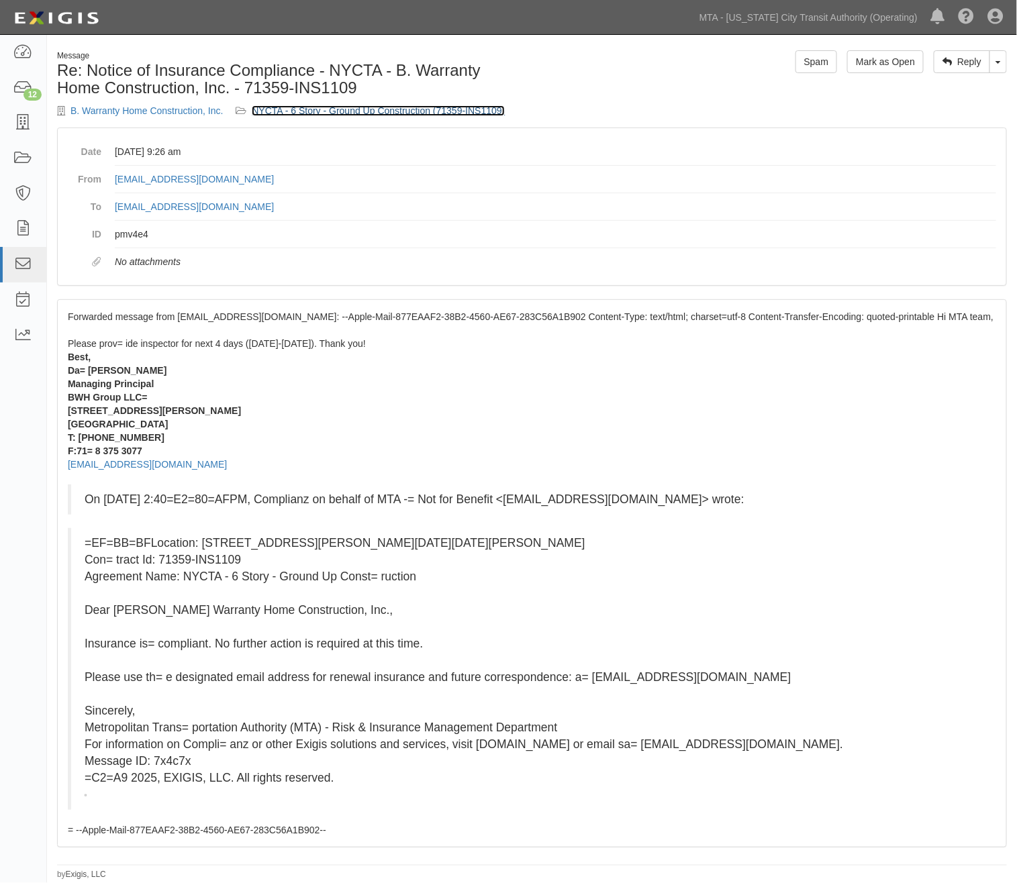
click at [340, 105] on link "NYCTA - 6 Story - Ground Up Construction (71359-INS1109)" at bounding box center [378, 110] width 253 height 11
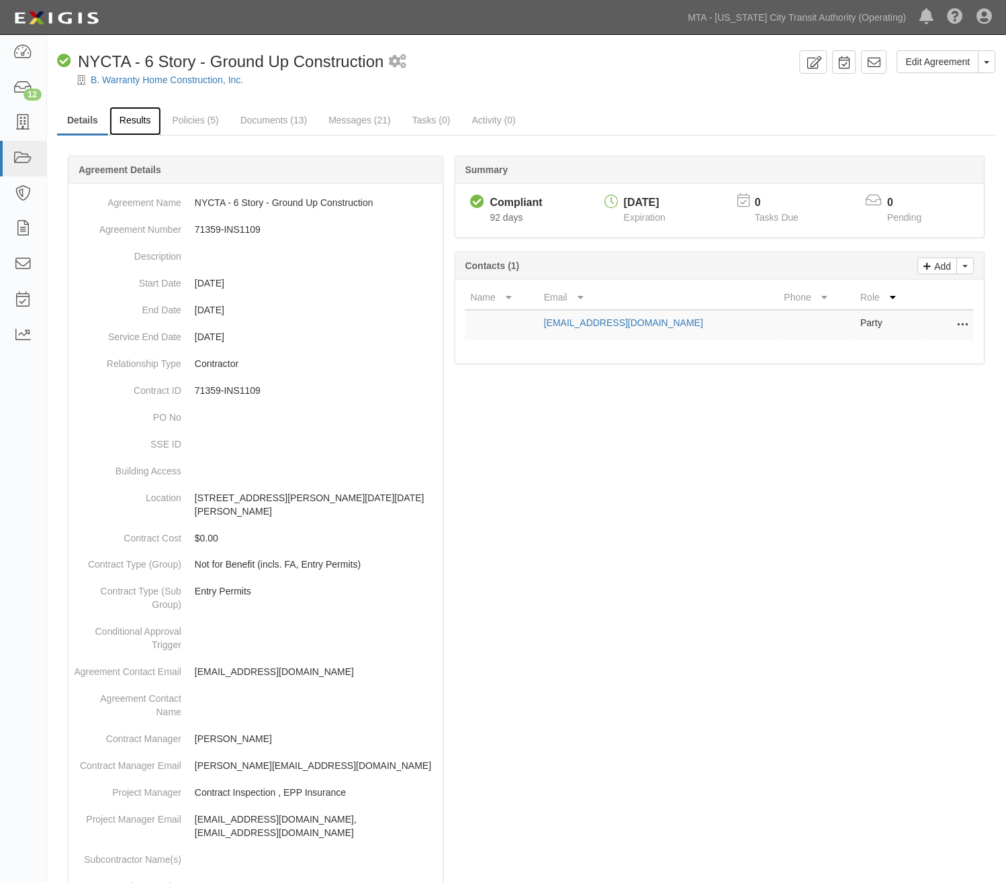
click at [139, 124] on link "Results" at bounding box center [135, 121] width 52 height 29
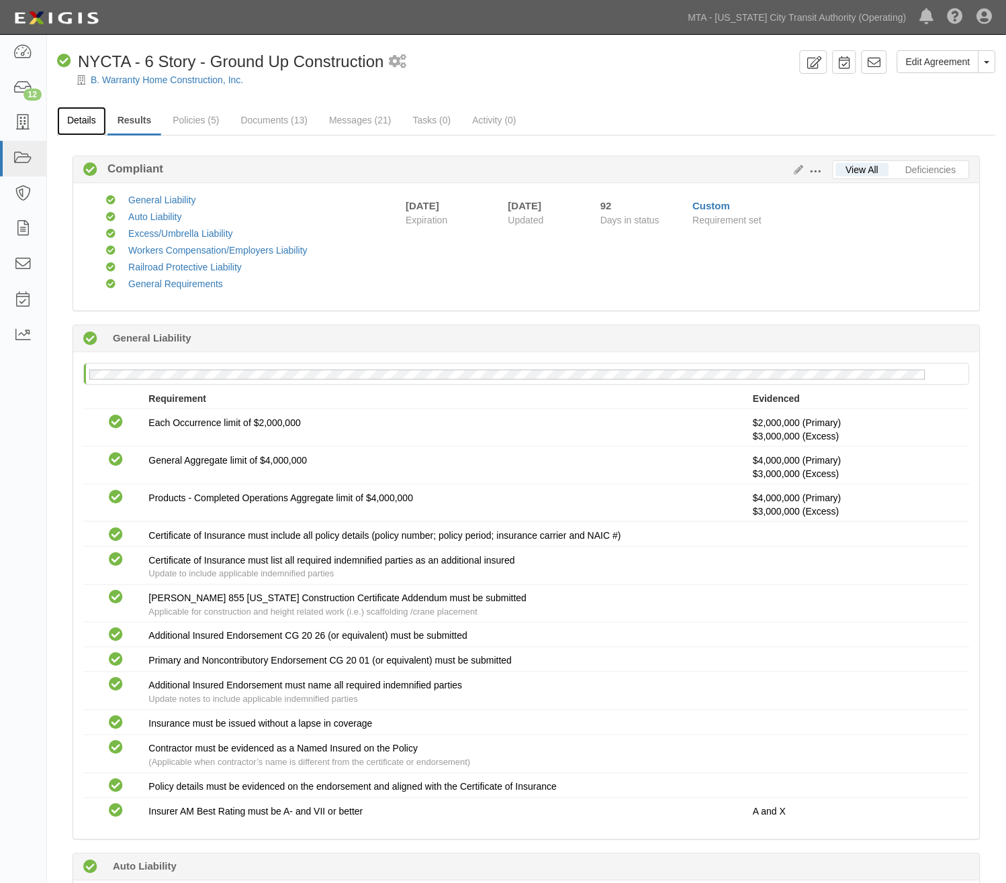
click at [83, 117] on link "Details" at bounding box center [81, 121] width 49 height 29
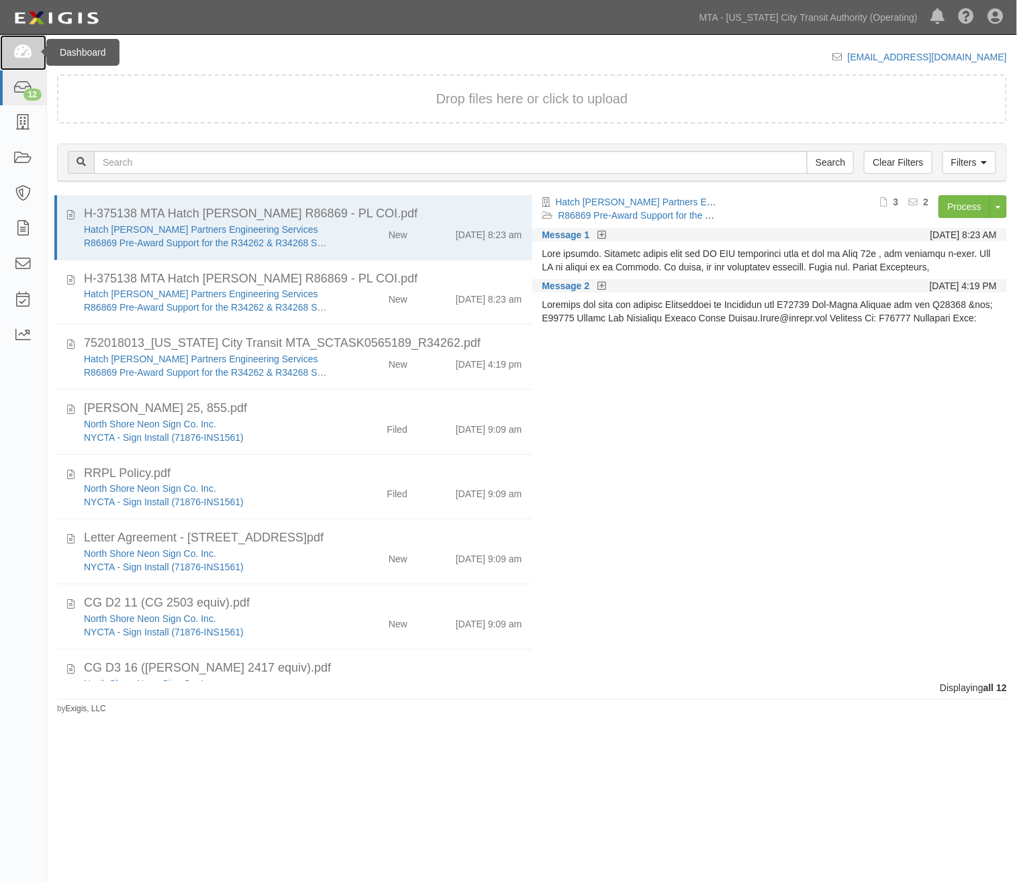
click at [13, 56] on icon at bounding box center [22, 52] width 19 height 15
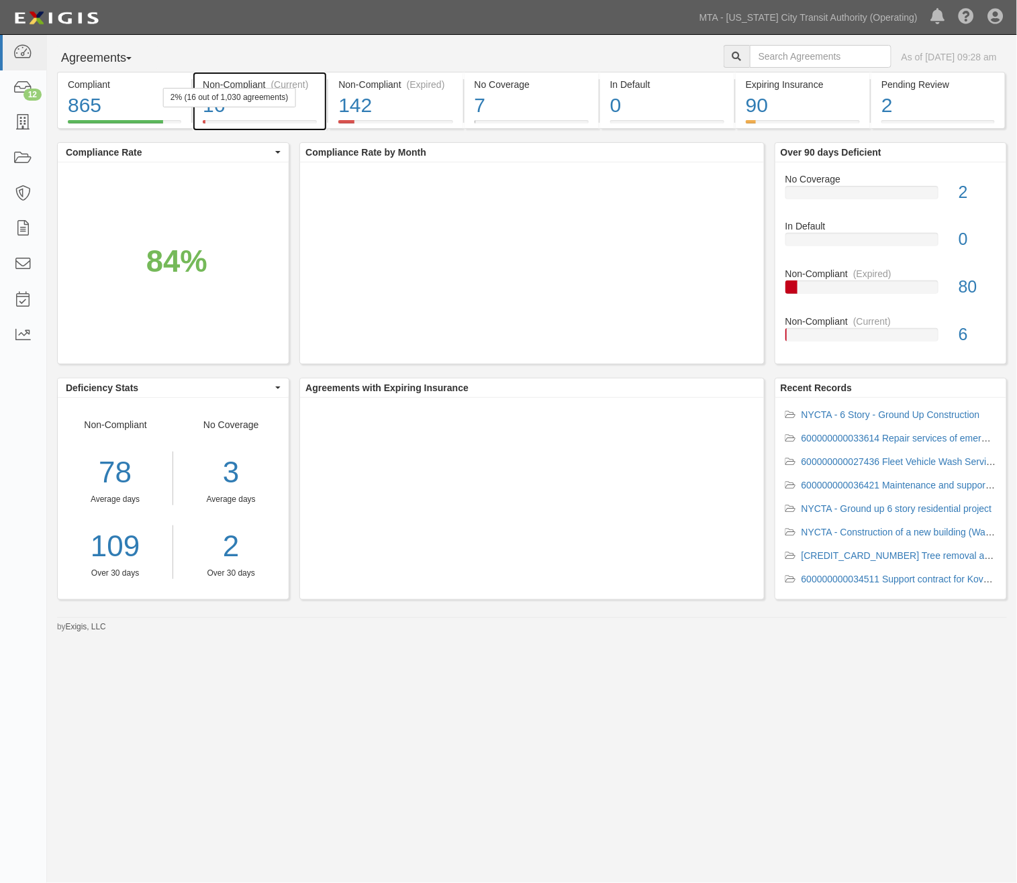
click at [299, 107] on div "16" at bounding box center [260, 105] width 114 height 29
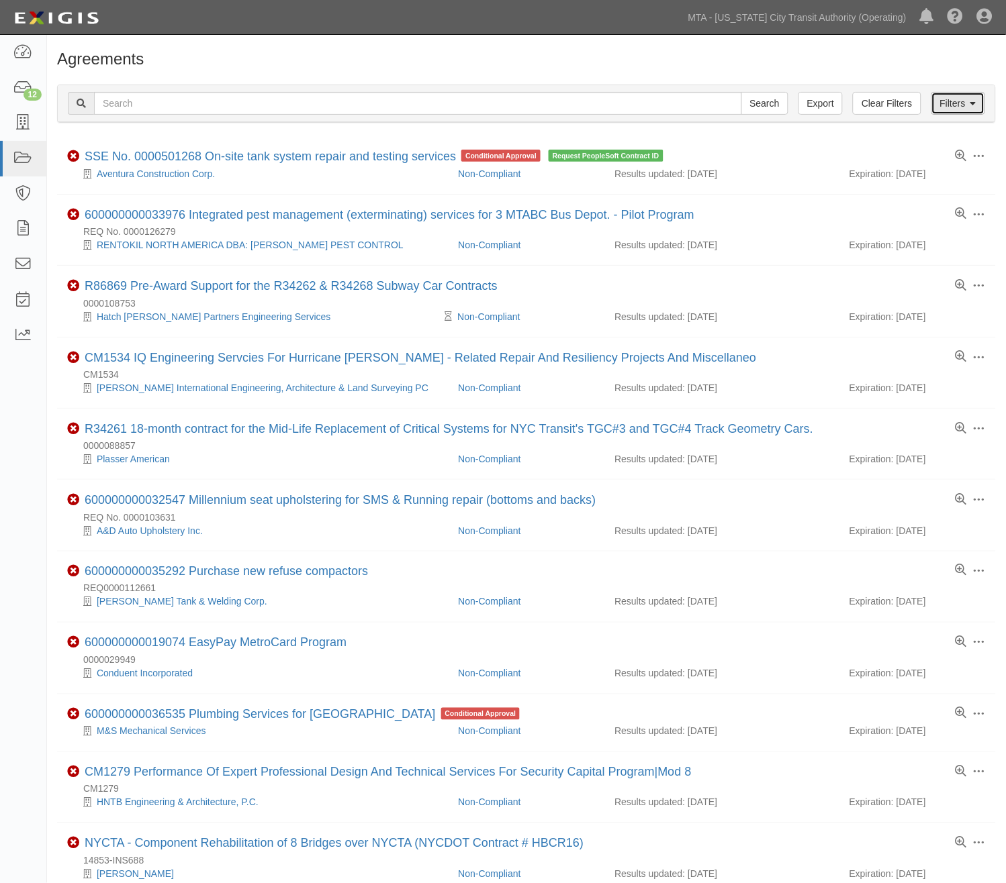
click at [957, 101] on link "Filters" at bounding box center [958, 103] width 54 height 23
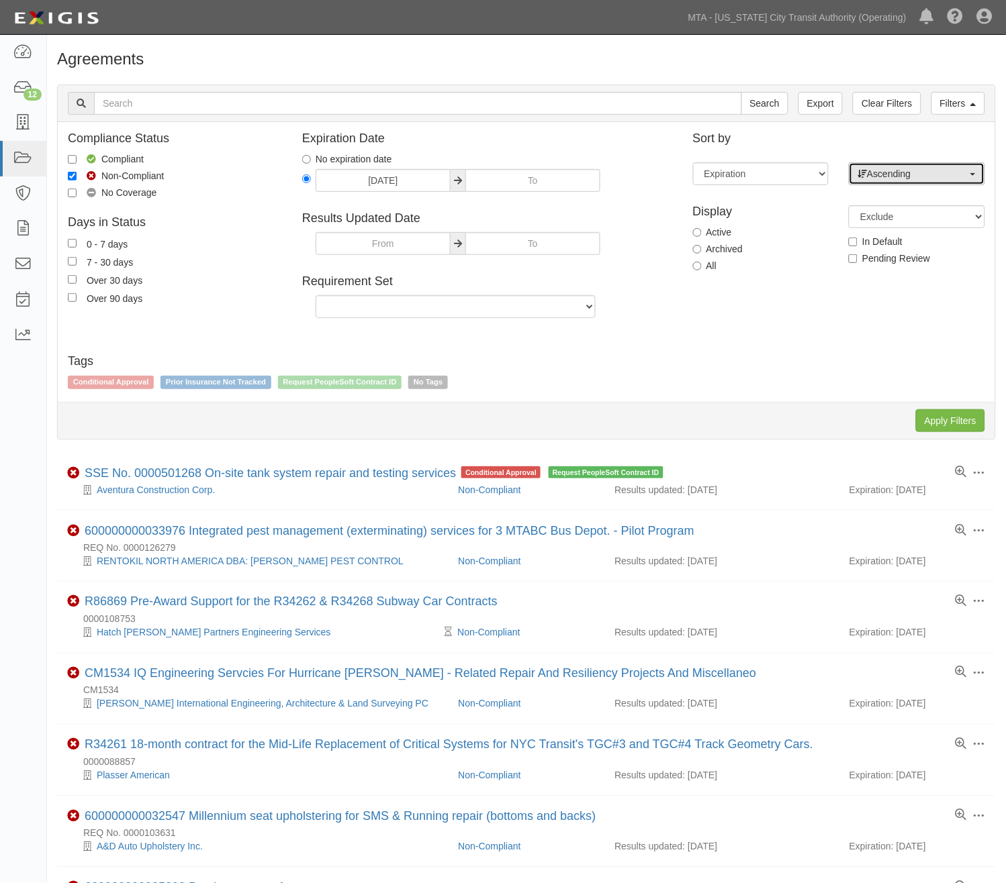
click at [906, 177] on span "Ascending" at bounding box center [912, 173] width 110 height 13
click at [890, 212] on span "Descending" at bounding box center [900, 216] width 50 height 13
select select "desc"
click at [971, 419] on input "Apply Filters" at bounding box center [950, 421] width 69 height 23
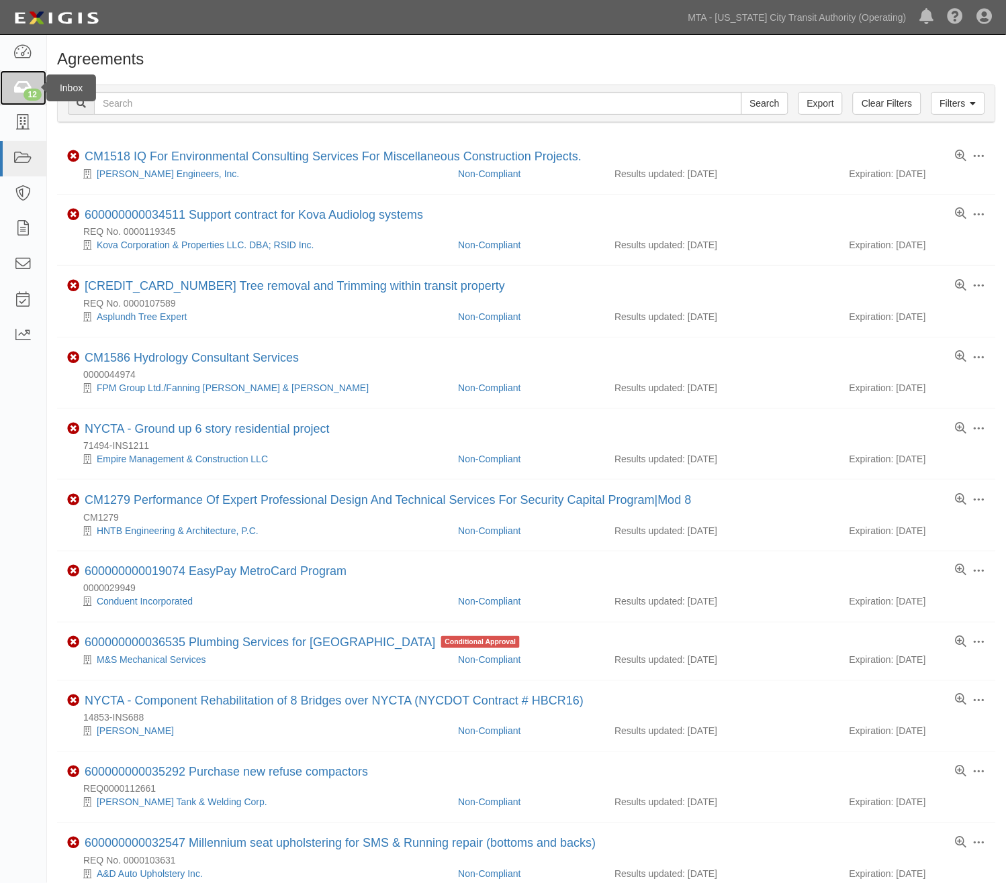
click at [32, 89] on div "12" at bounding box center [32, 95] width 18 height 12
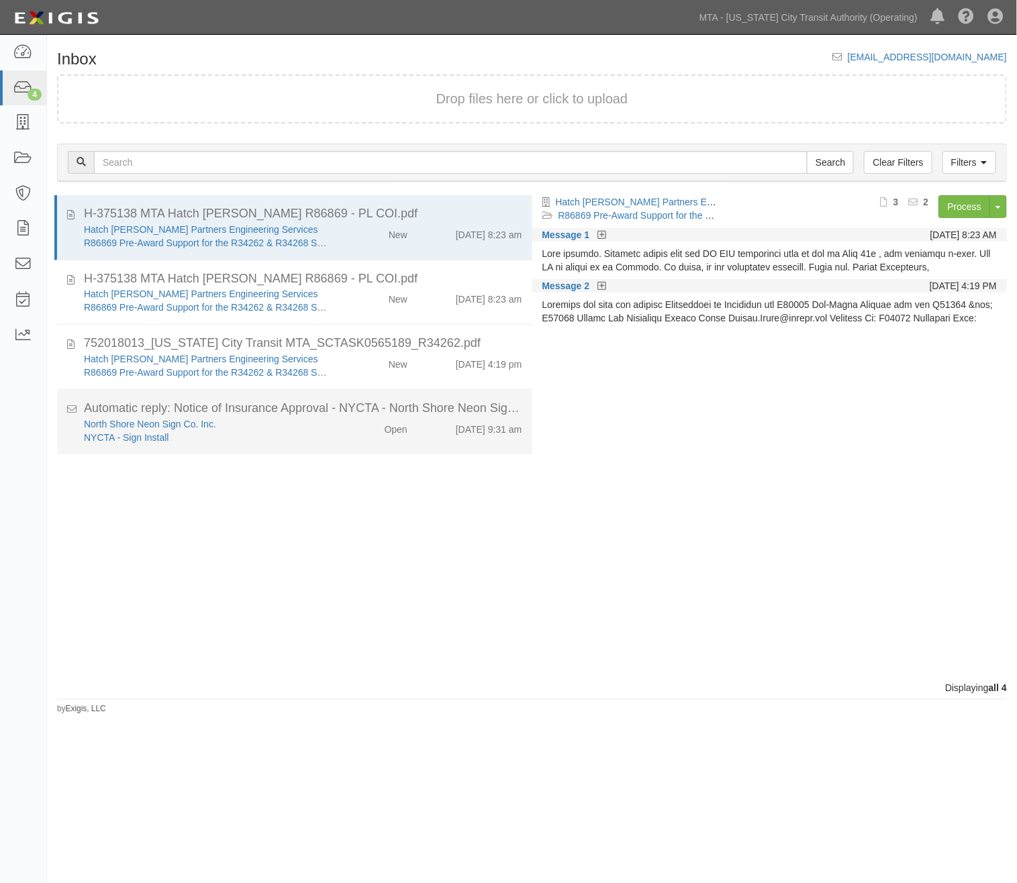
click at [332, 432] on div "North Shore Neon Sign Co. Inc. NYCTA - Sign Install" at bounding box center [207, 431] width 267 height 27
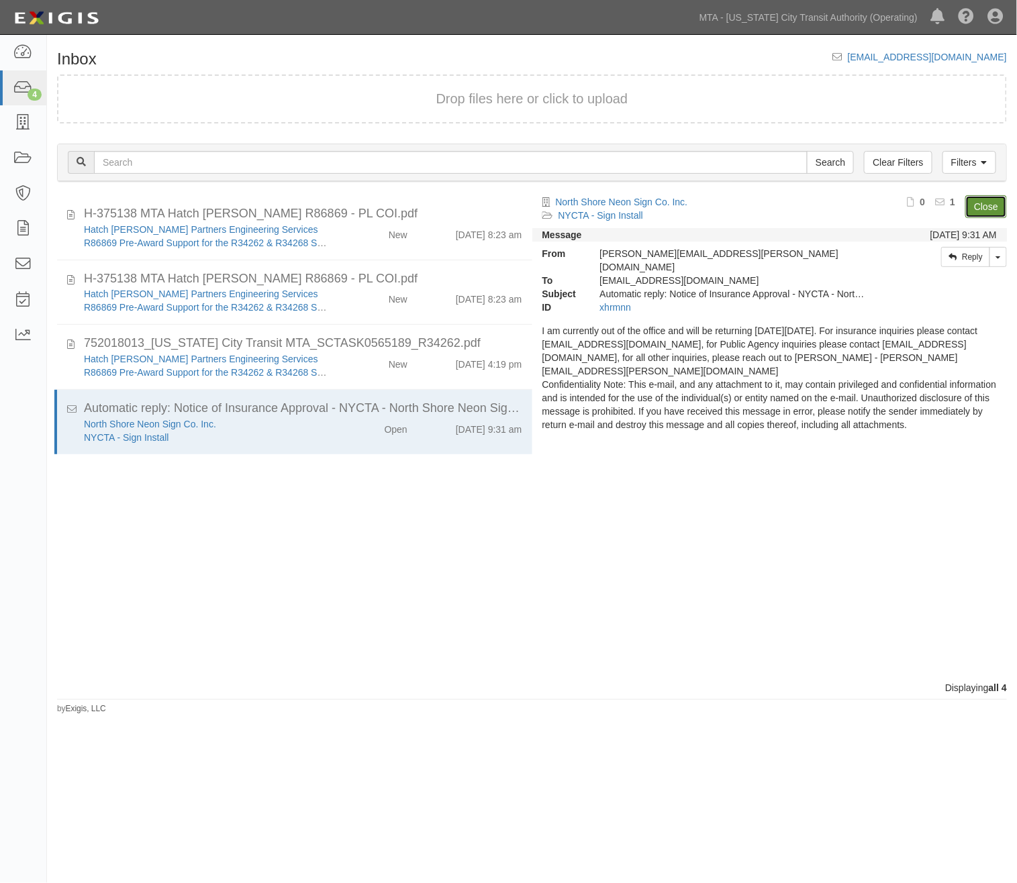
click at [975, 210] on link "Close" at bounding box center [986, 206] width 42 height 23
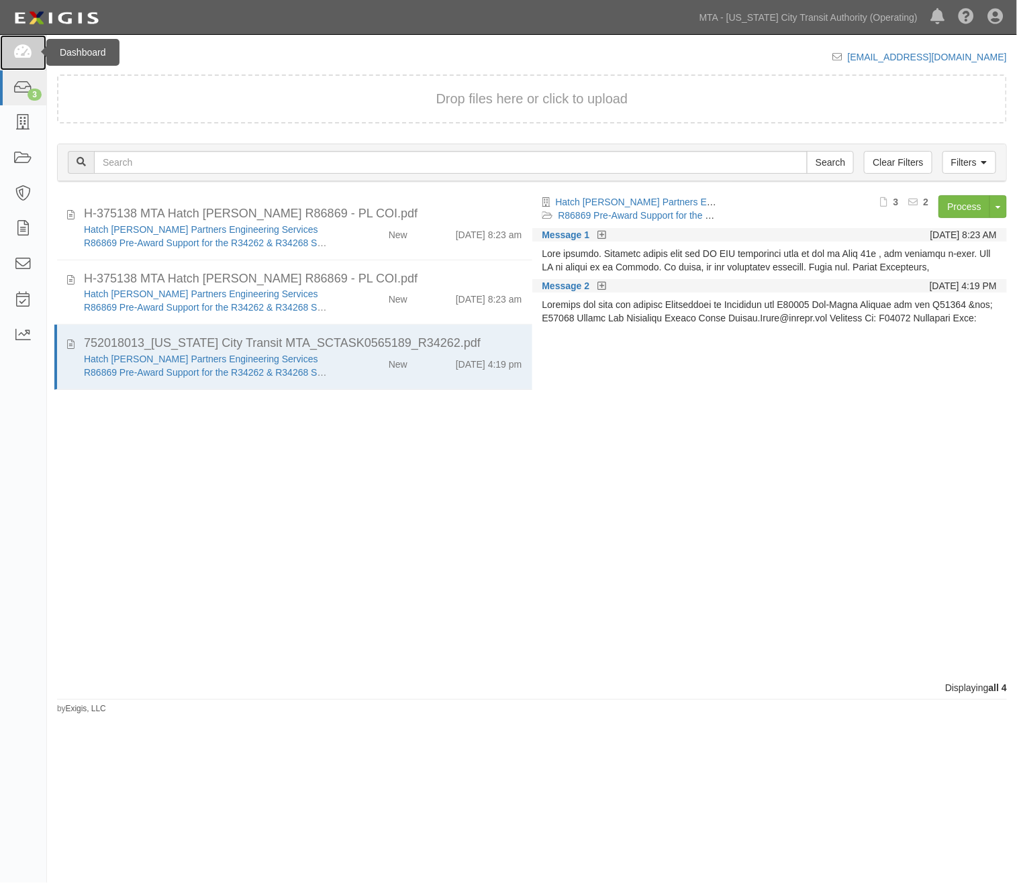
click at [12, 58] on link at bounding box center [23, 53] width 46 height 36
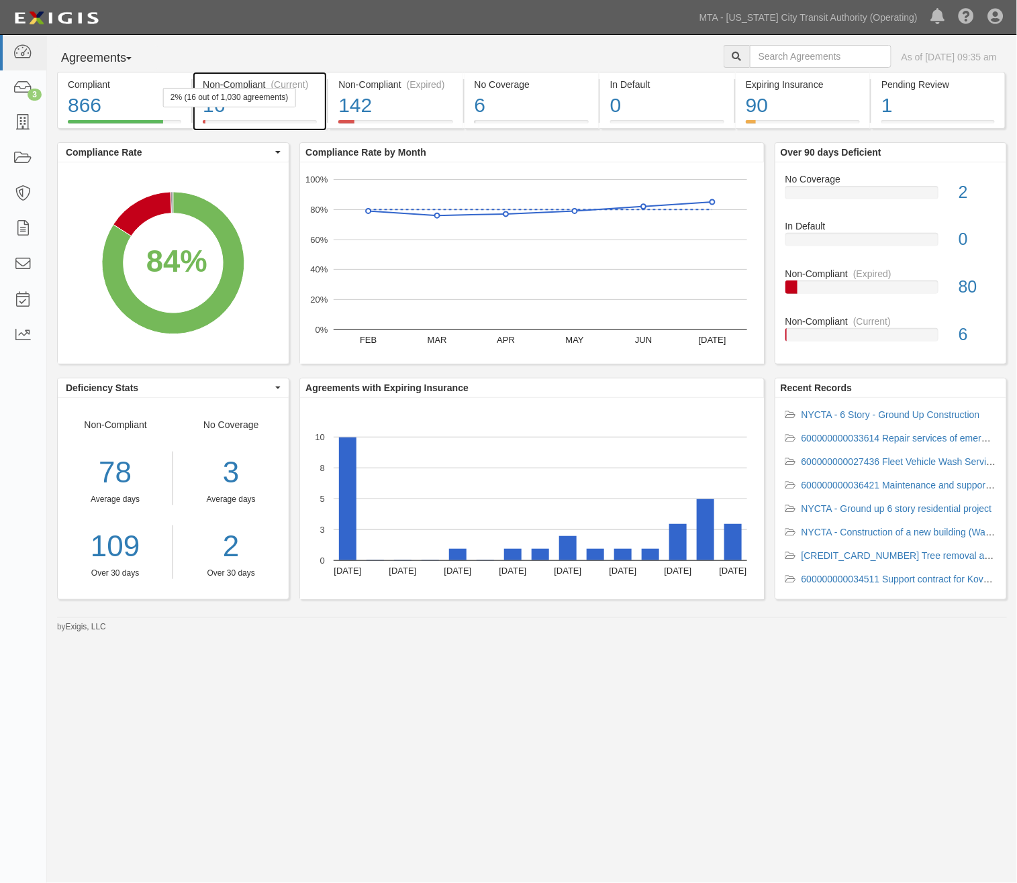
click at [291, 103] on div "2% (16 out of 1,030 agreements)" at bounding box center [229, 97] width 132 height 19
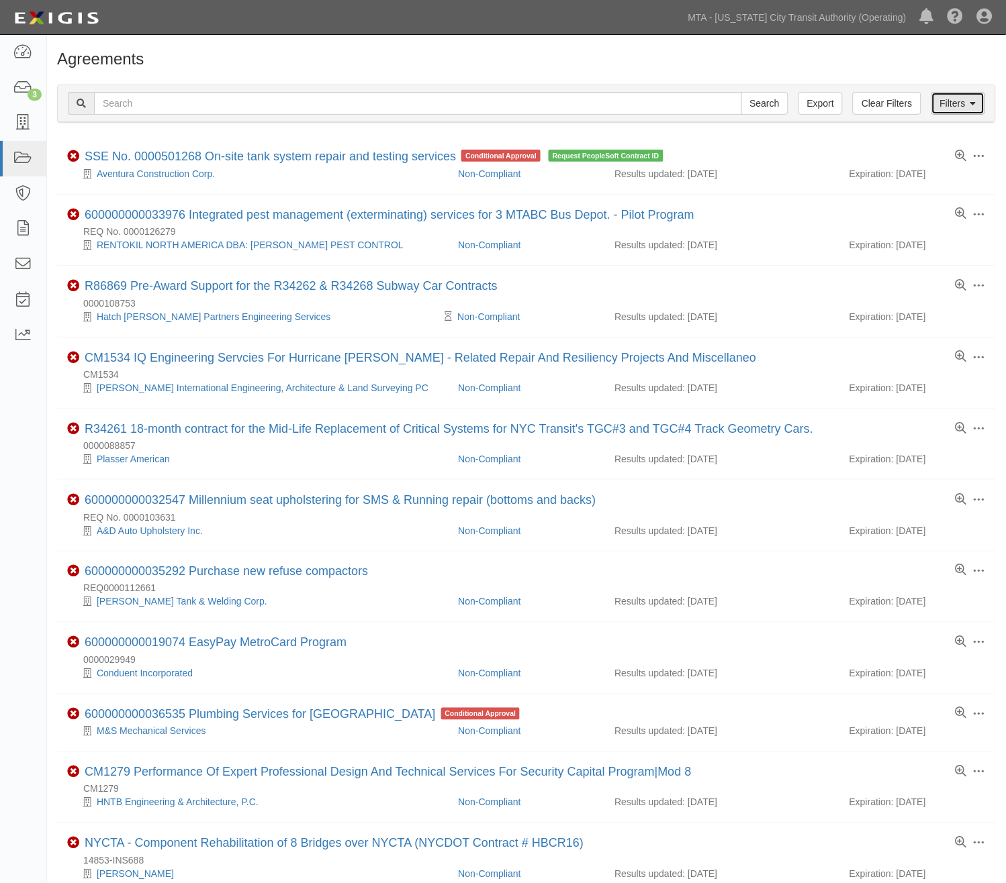
click at [956, 111] on link "Filters" at bounding box center [958, 103] width 54 height 23
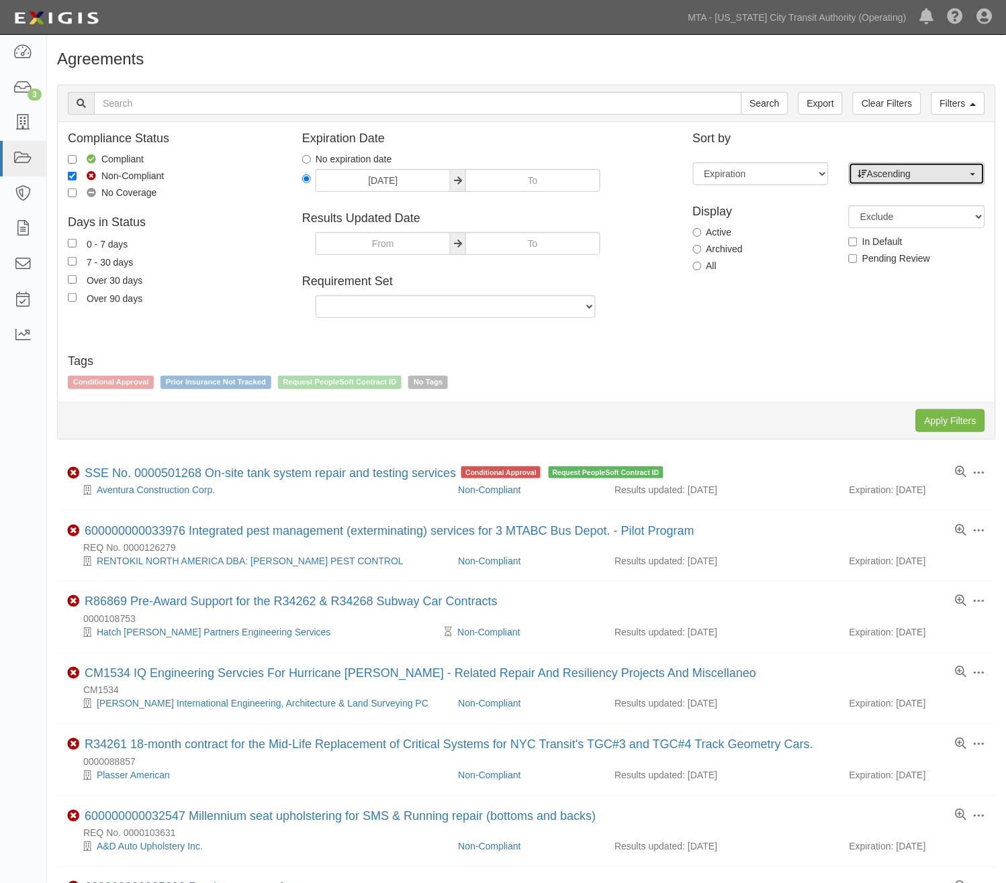
click at [868, 179] on span "Ascending" at bounding box center [912, 173] width 110 height 13
click at [882, 219] on span "Descending" at bounding box center [900, 216] width 50 height 13
select select "desc"
click at [959, 430] on input "Apply Filters" at bounding box center [950, 421] width 69 height 23
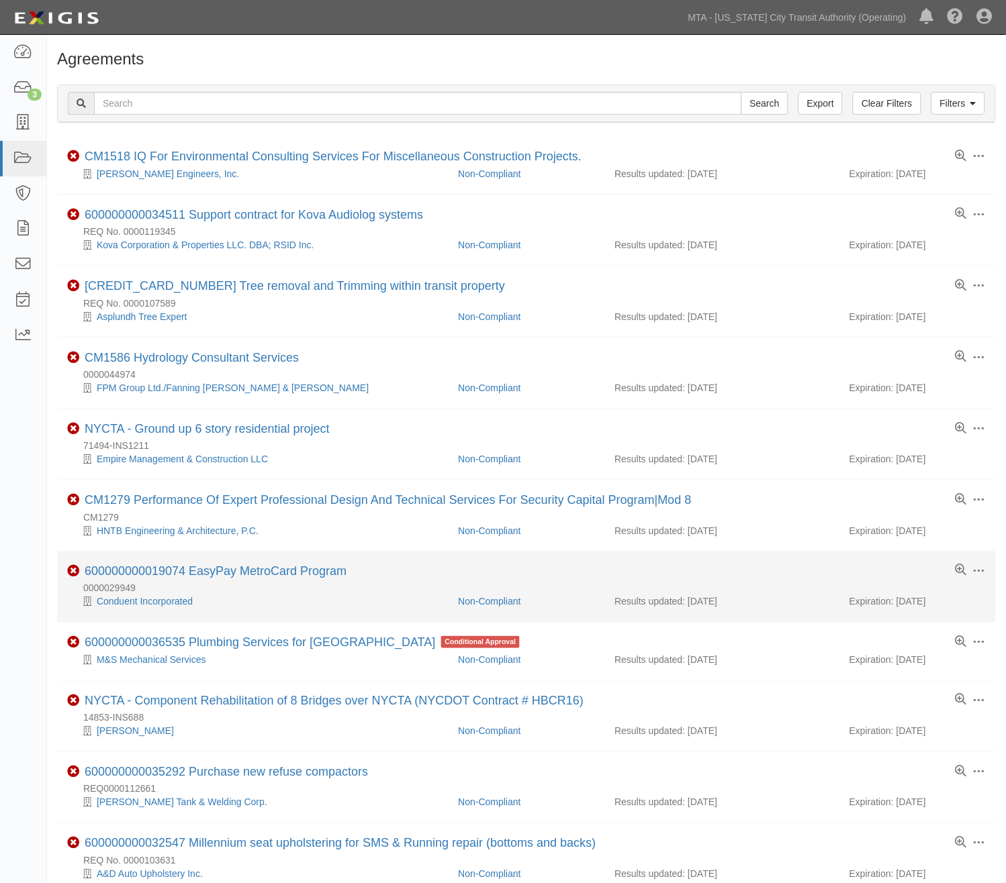
click at [380, 595] on div "0000029949" at bounding box center [531, 588] width 928 height 13
click at [342, 579] on link "600000000019074 EasyPay MetroCard Program" at bounding box center [216, 571] width 262 height 13
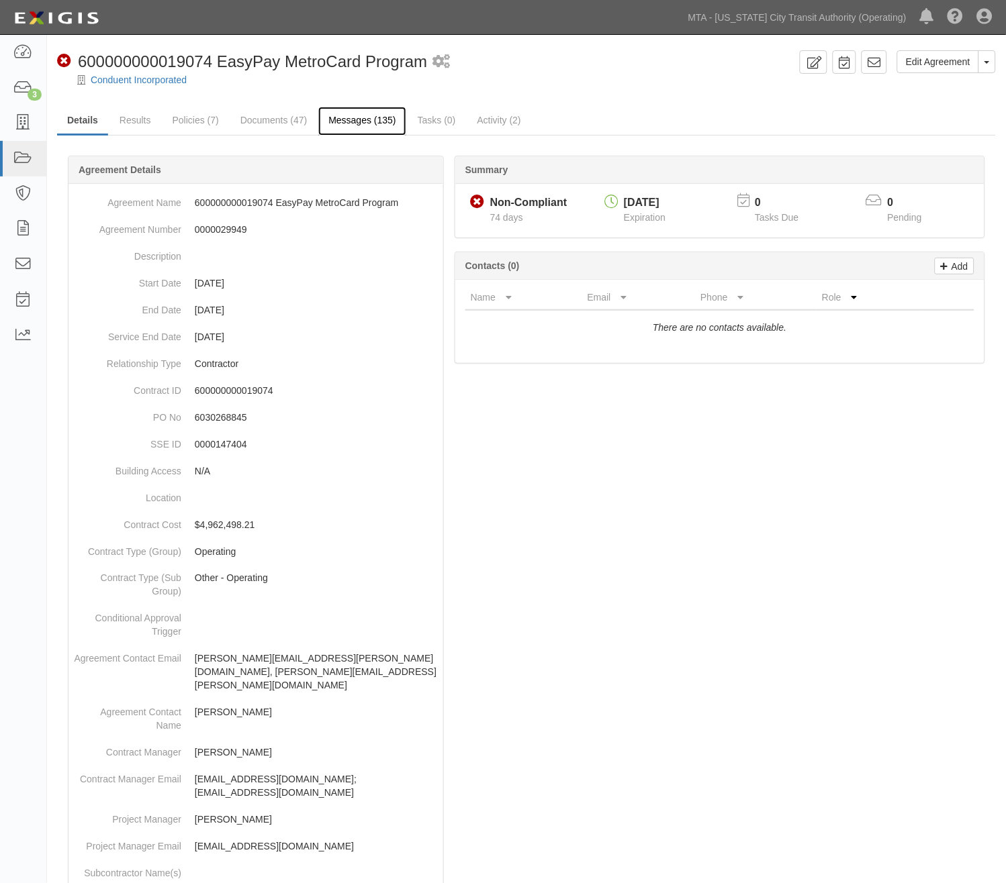
click at [340, 126] on link "Messages (135)" at bounding box center [361, 121] width 87 height 29
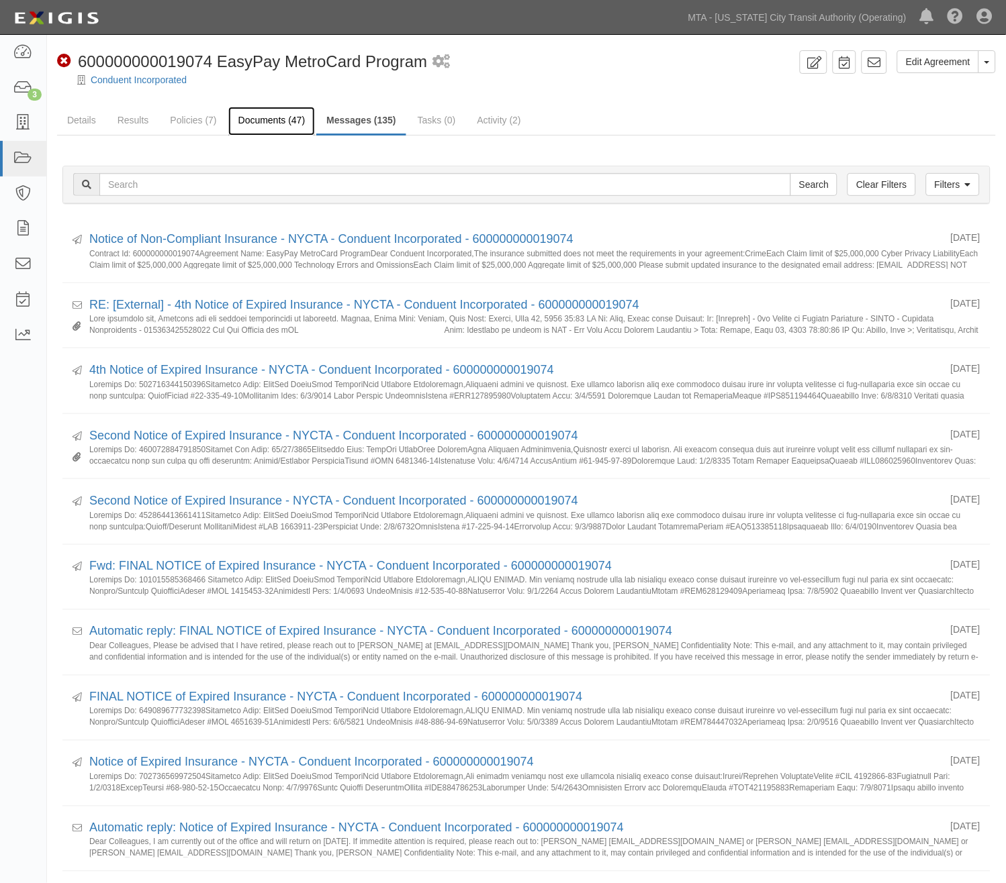
click at [258, 121] on link "Documents (47)" at bounding box center [271, 121] width 87 height 29
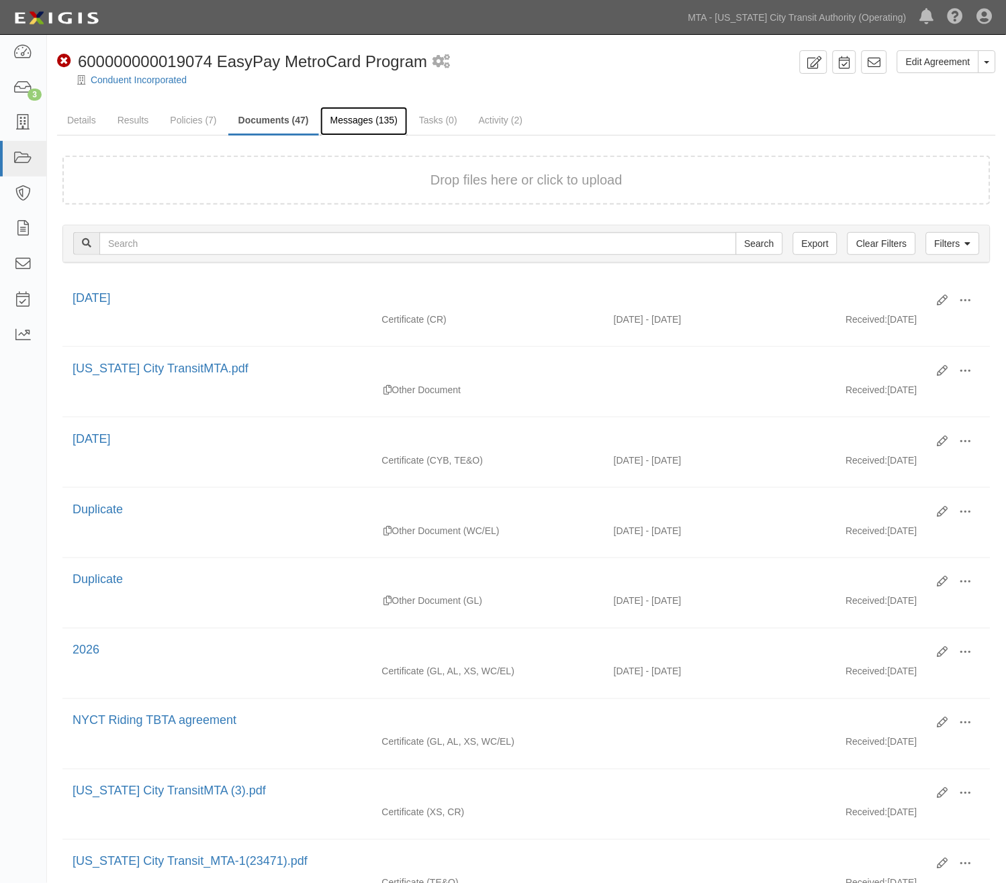
click at [334, 126] on link "Messages (135)" at bounding box center [363, 121] width 87 height 29
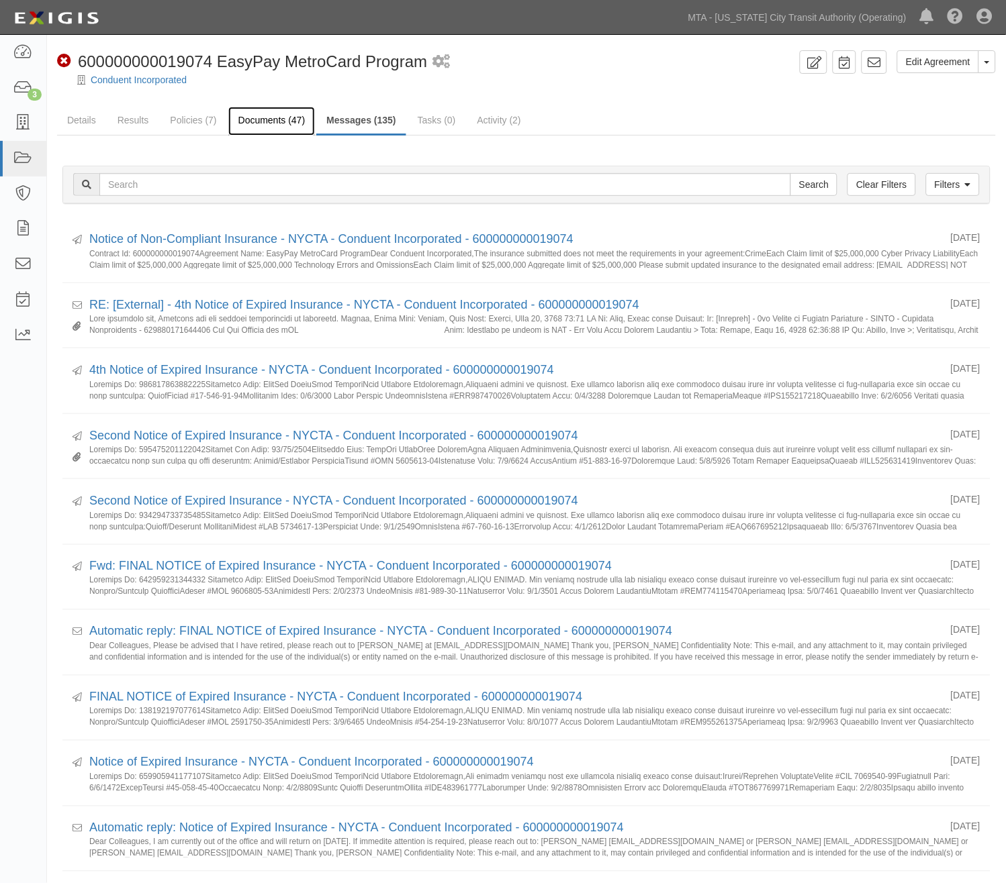
click at [244, 119] on link "Documents (47)" at bounding box center [271, 121] width 87 height 29
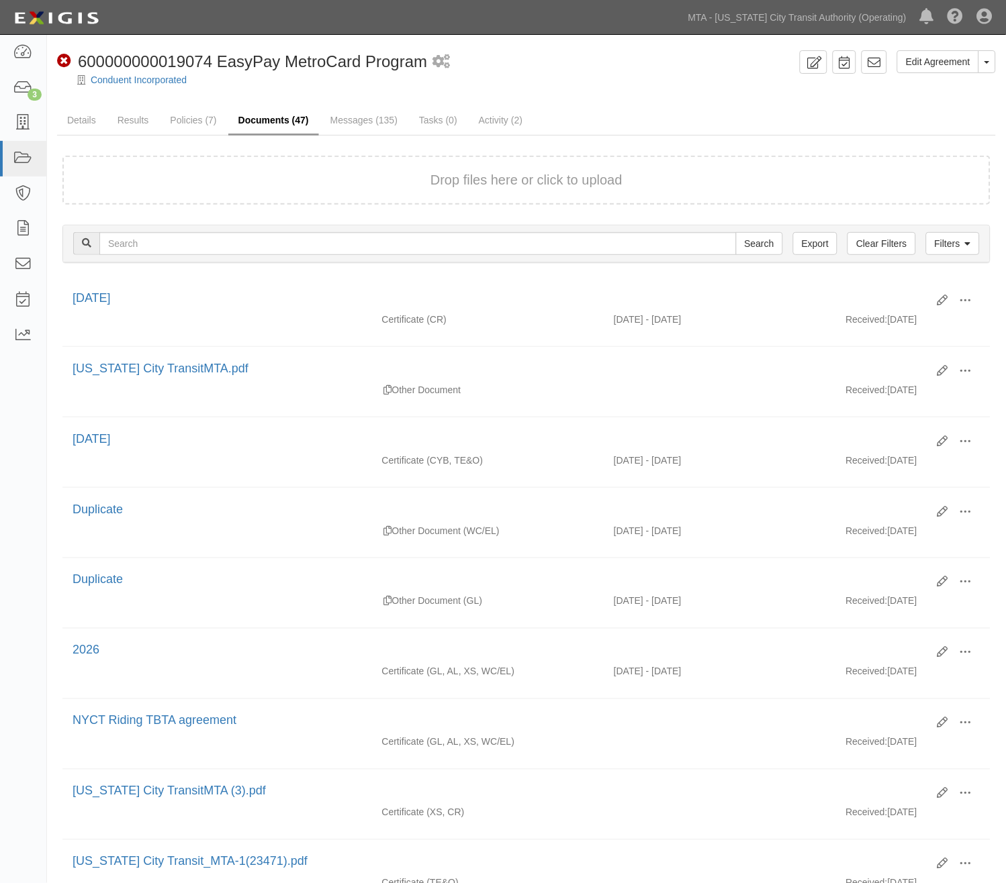
click at [258, 119] on link "Documents (47)" at bounding box center [273, 121] width 91 height 29
click at [363, 119] on link "Messages (135)" at bounding box center [363, 121] width 87 height 29
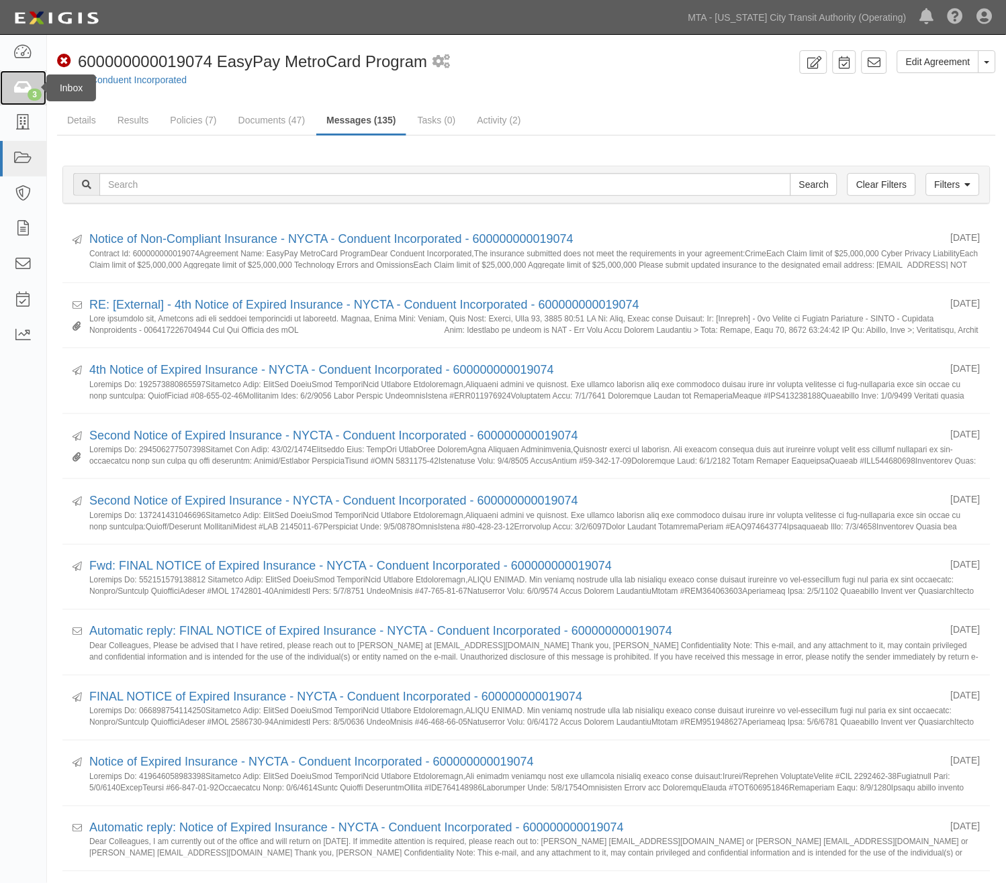
click at [21, 87] on icon at bounding box center [22, 88] width 19 height 15
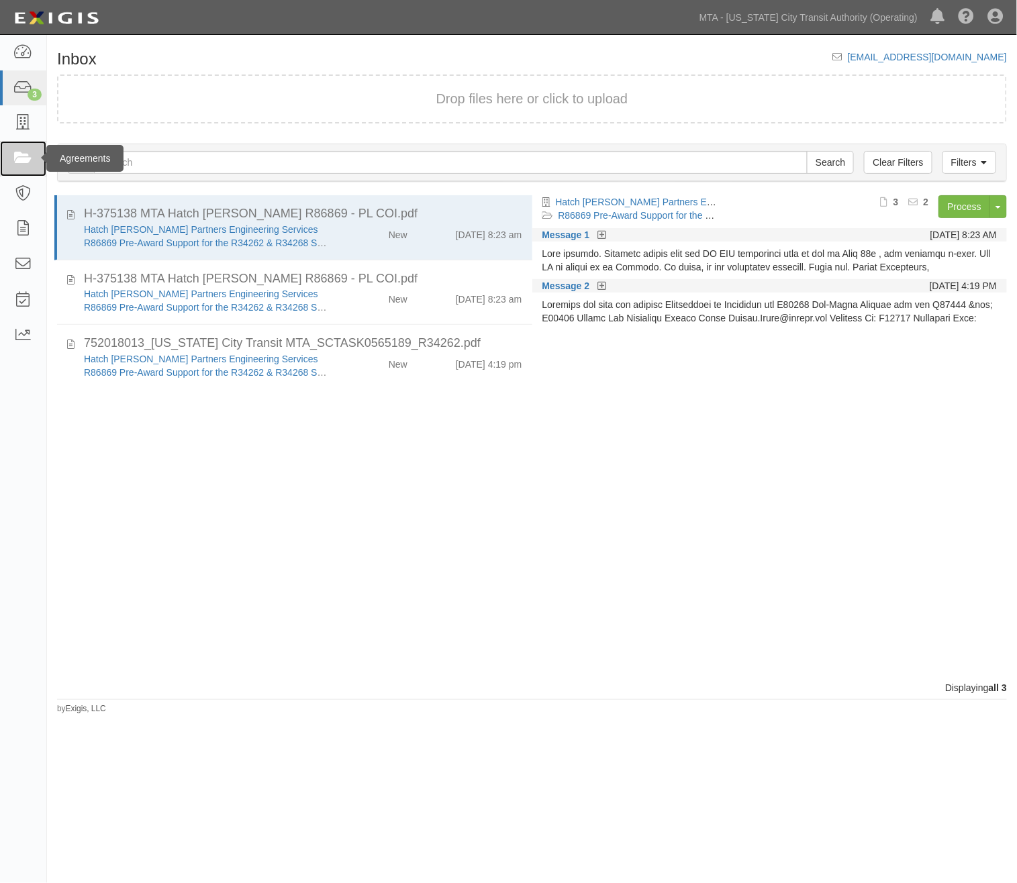
click at [20, 156] on icon at bounding box center [22, 158] width 19 height 15
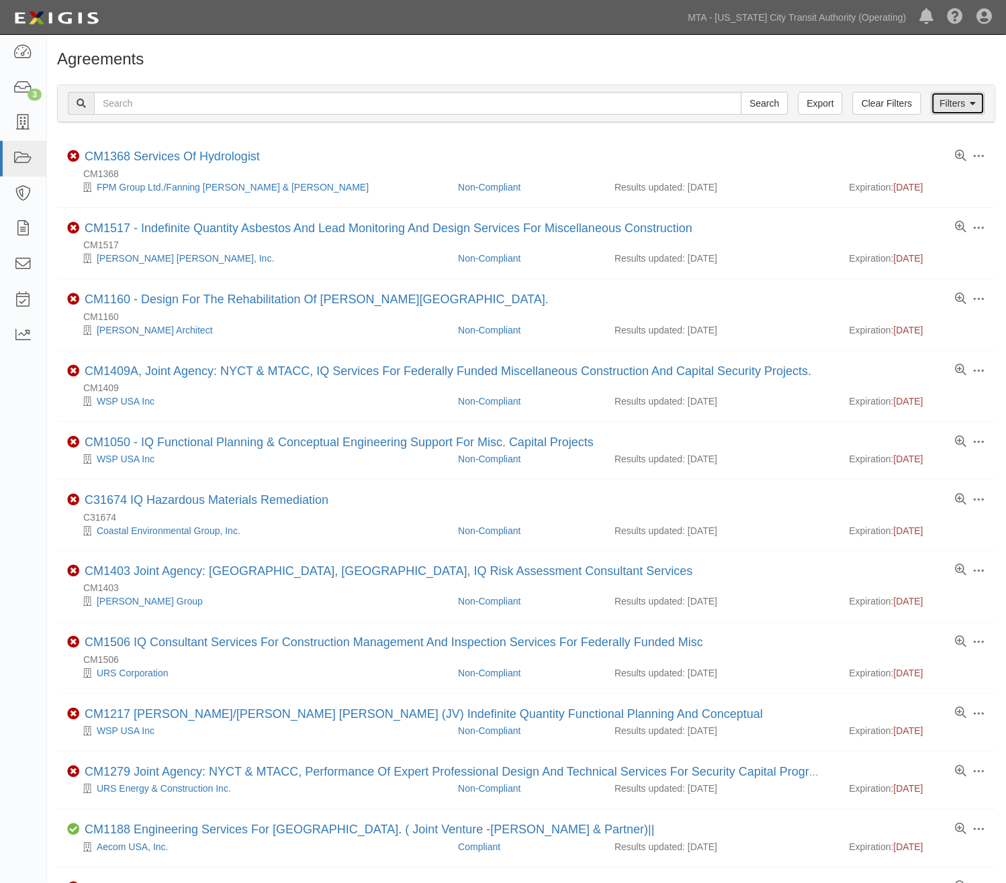
click at [957, 103] on link "Filters" at bounding box center [958, 103] width 54 height 23
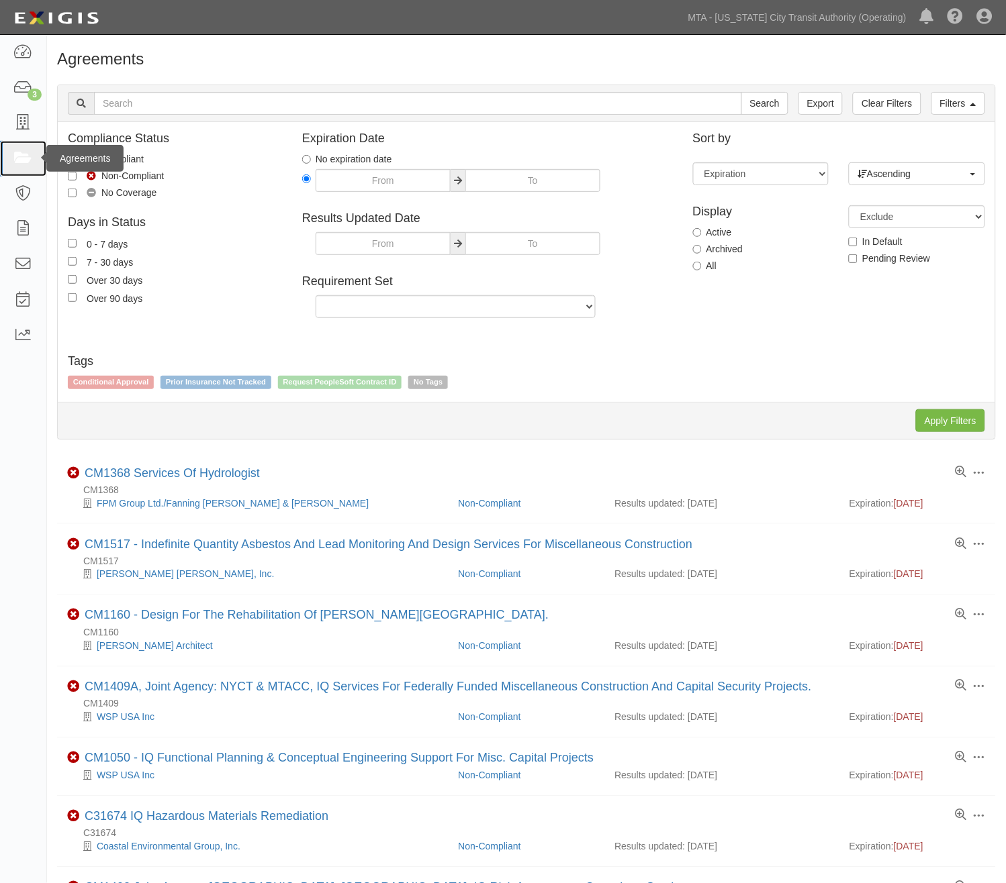
click at [15, 158] on icon at bounding box center [22, 158] width 19 height 15
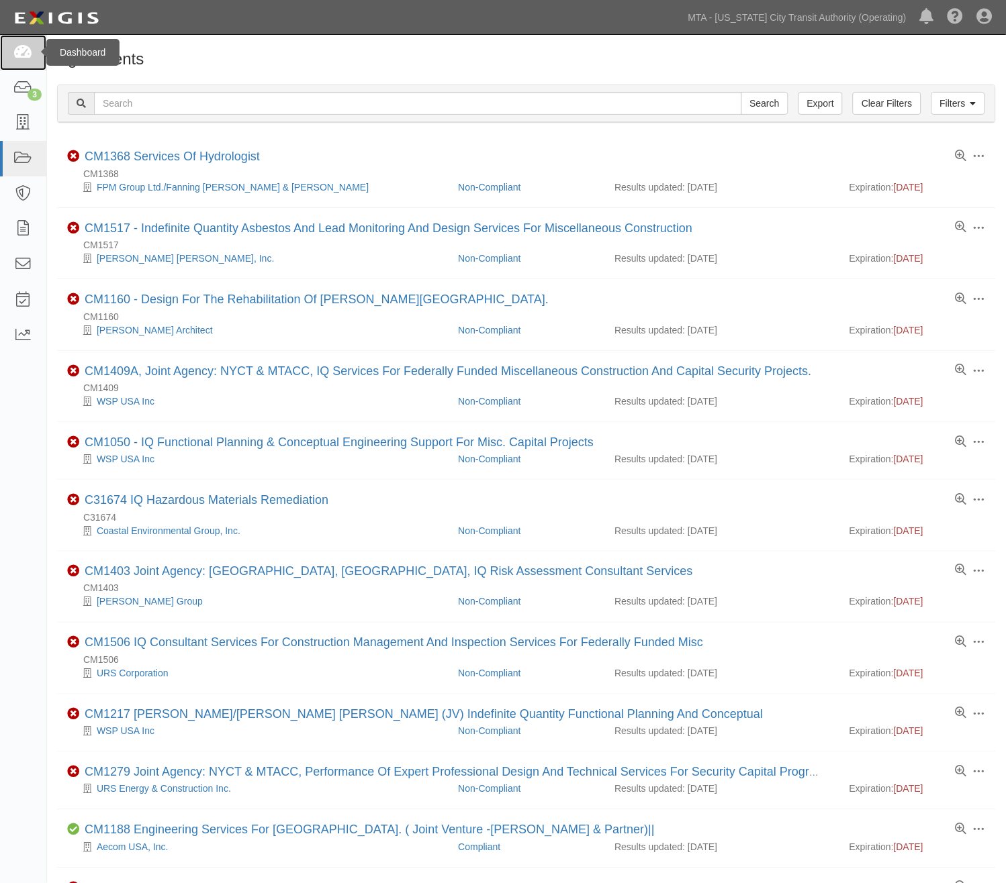
click at [10, 54] on link at bounding box center [23, 53] width 46 height 36
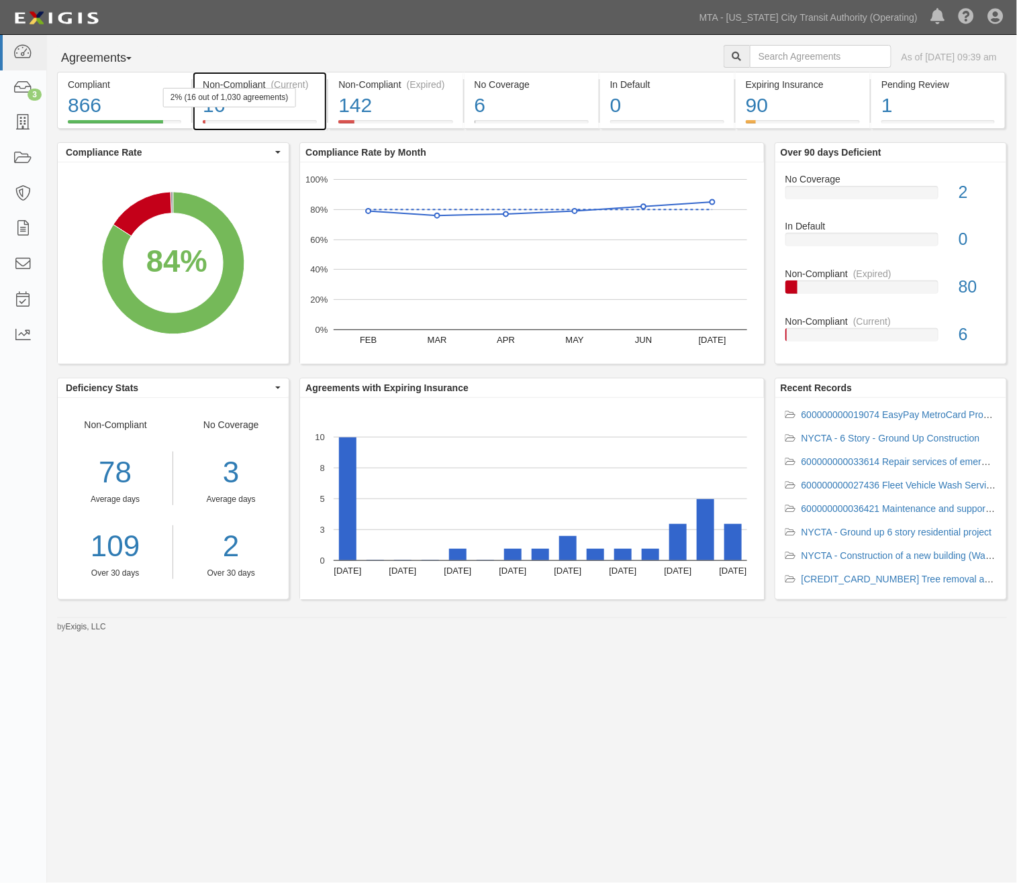
click at [282, 106] on div "2% (16 out of 1,030 agreements)" at bounding box center [229, 97] width 132 height 19
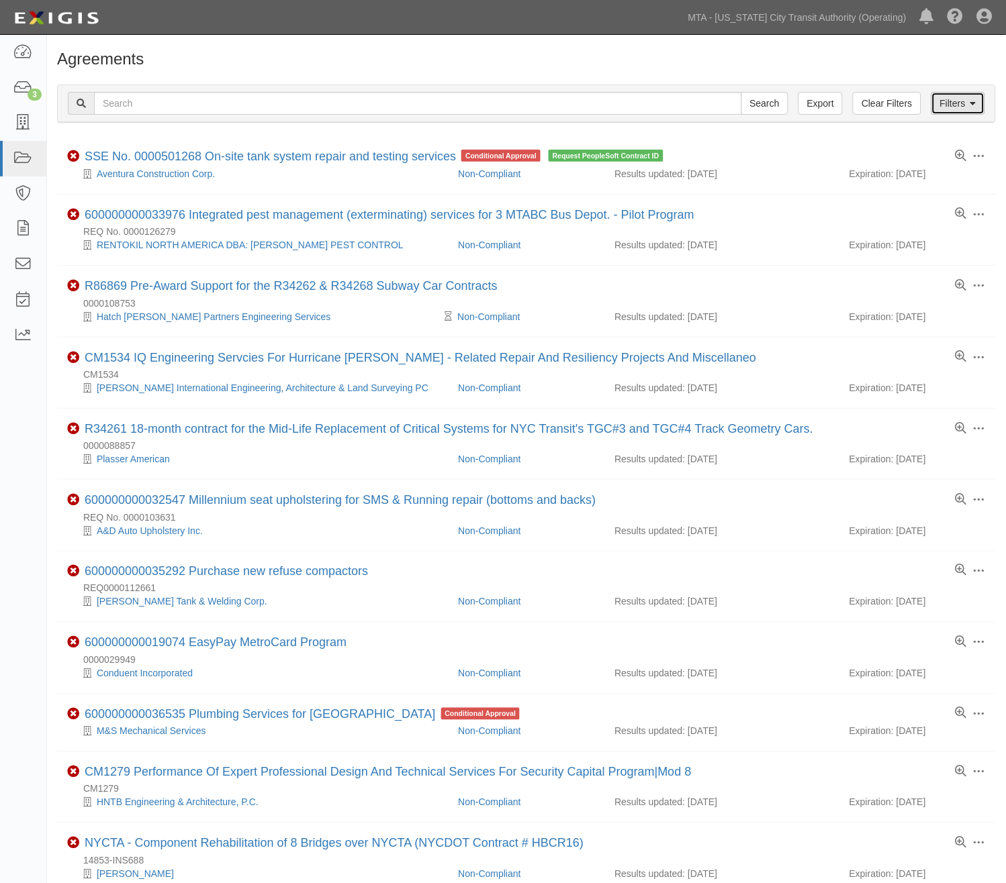
click at [958, 109] on link "Filters" at bounding box center [958, 103] width 54 height 23
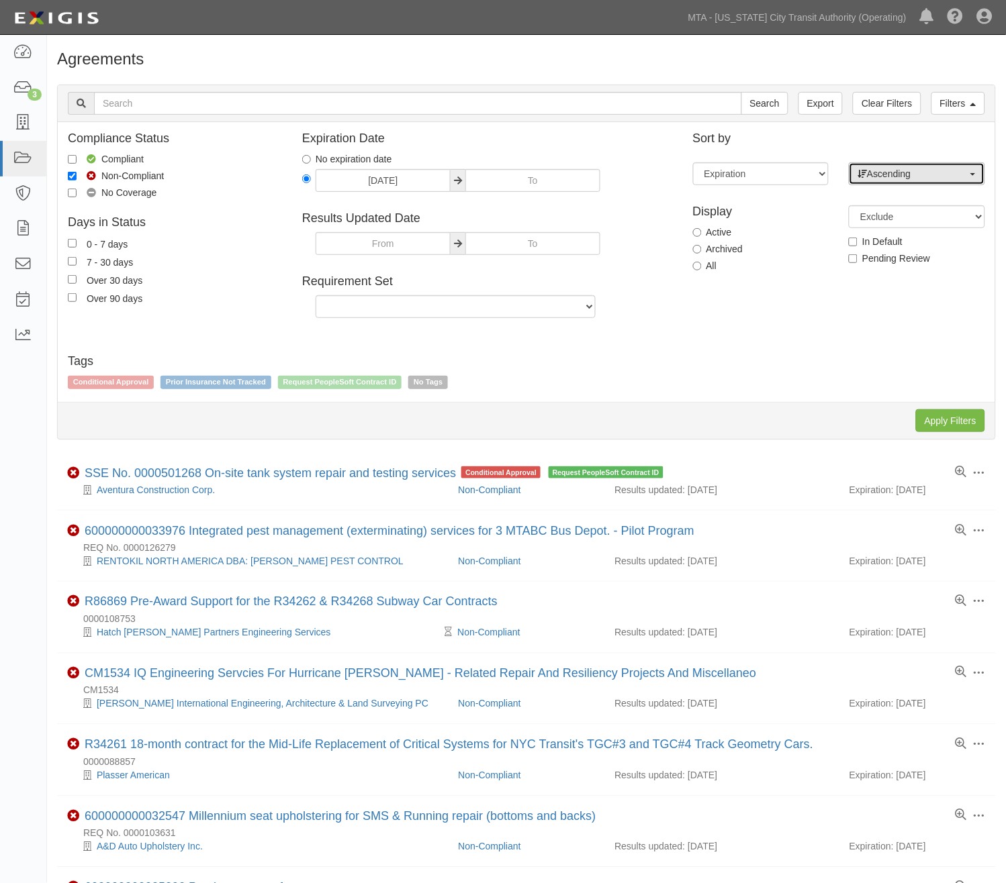
click at [889, 173] on span "Ascending" at bounding box center [912, 173] width 110 height 13
click at [898, 217] on span "Descending" at bounding box center [900, 216] width 50 height 13
select select "desc"
click at [955, 422] on input "Apply Filters" at bounding box center [950, 421] width 69 height 23
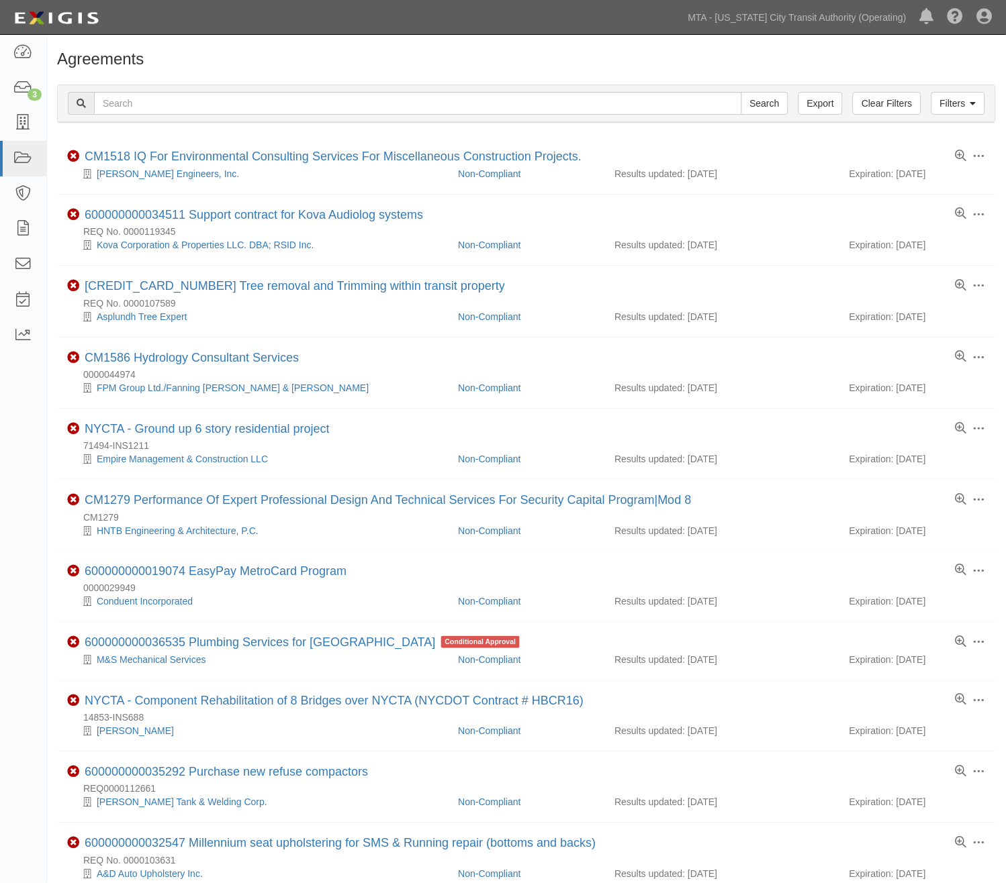
click at [564, 73] on div "Agreements" at bounding box center [526, 62] width 959 height 24
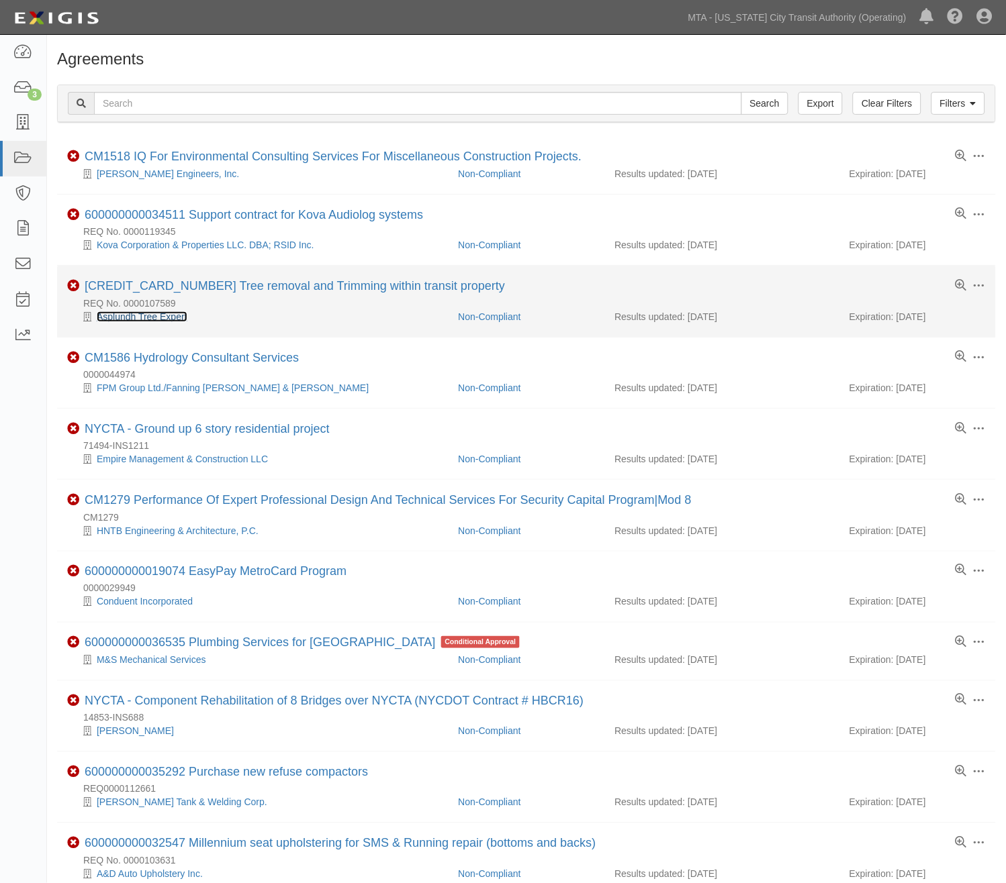
click at [162, 317] on link "Asplundh Tree Expert" at bounding box center [142, 316] width 91 height 11
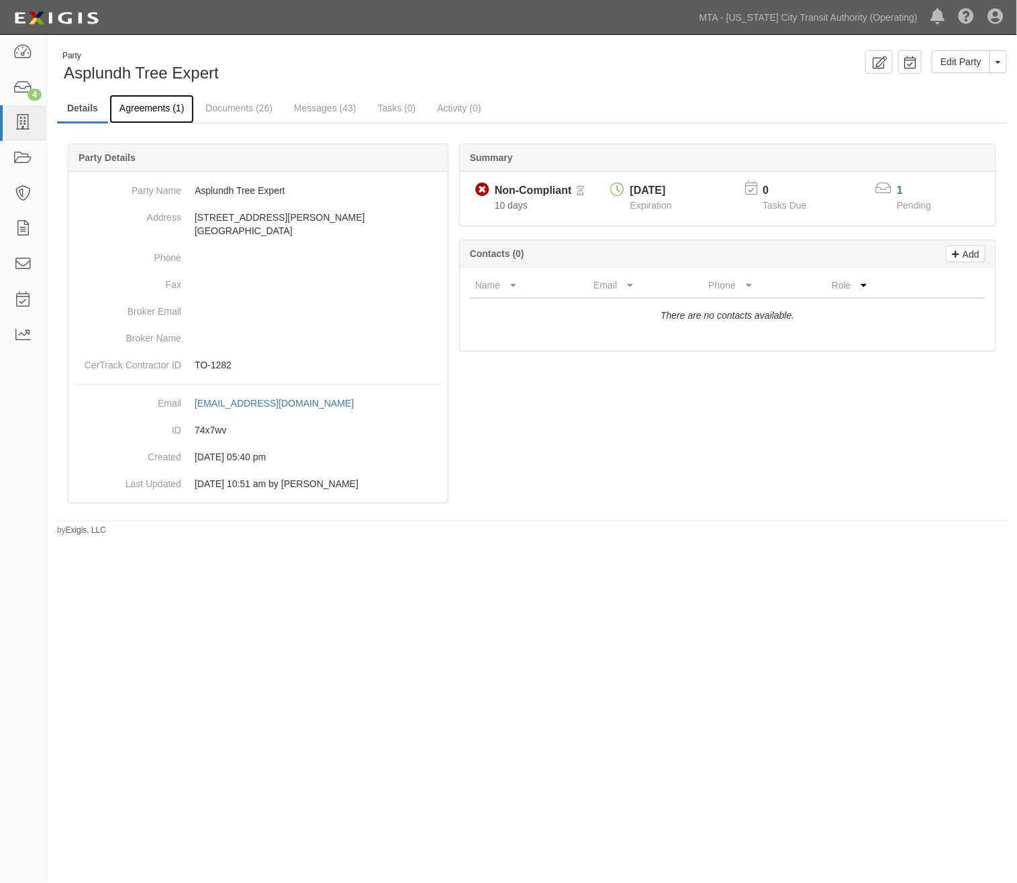
click at [169, 109] on link "Agreements (1)" at bounding box center [151, 109] width 85 height 29
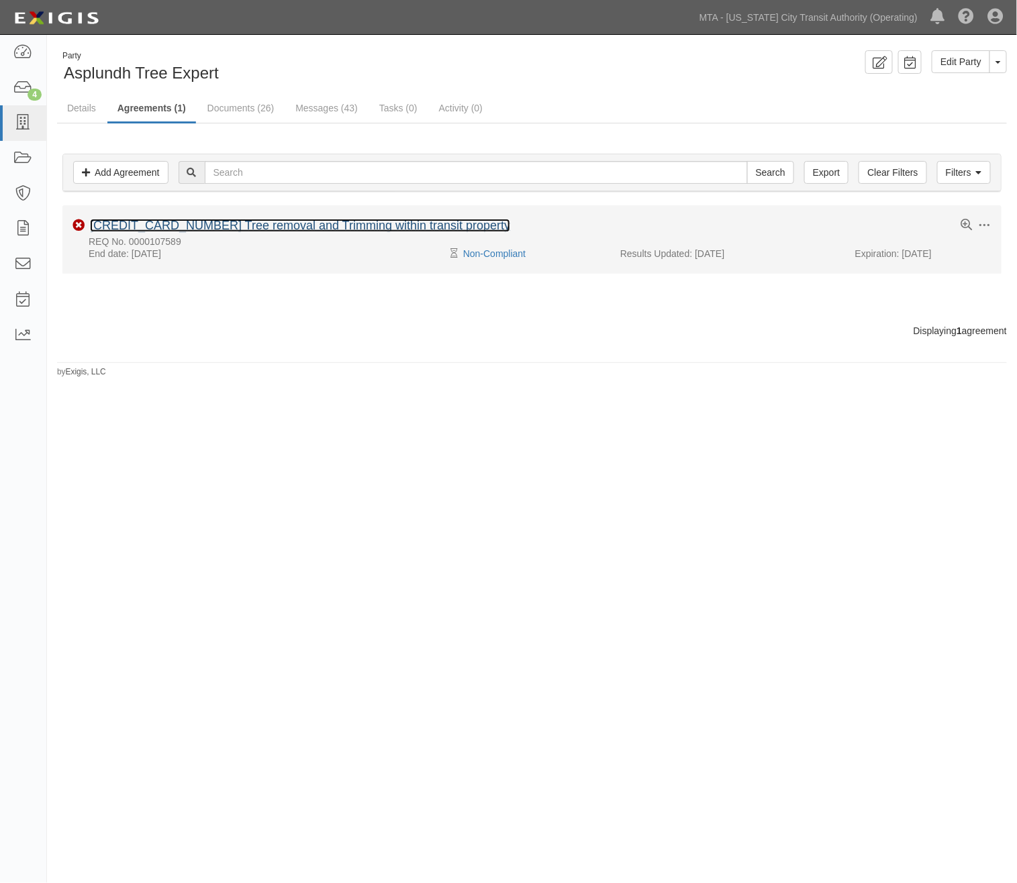
click at [193, 224] on link "[CREDIT_CARD_NUMBER] Tree removal and Trimming within transit property" at bounding box center [300, 225] width 420 height 13
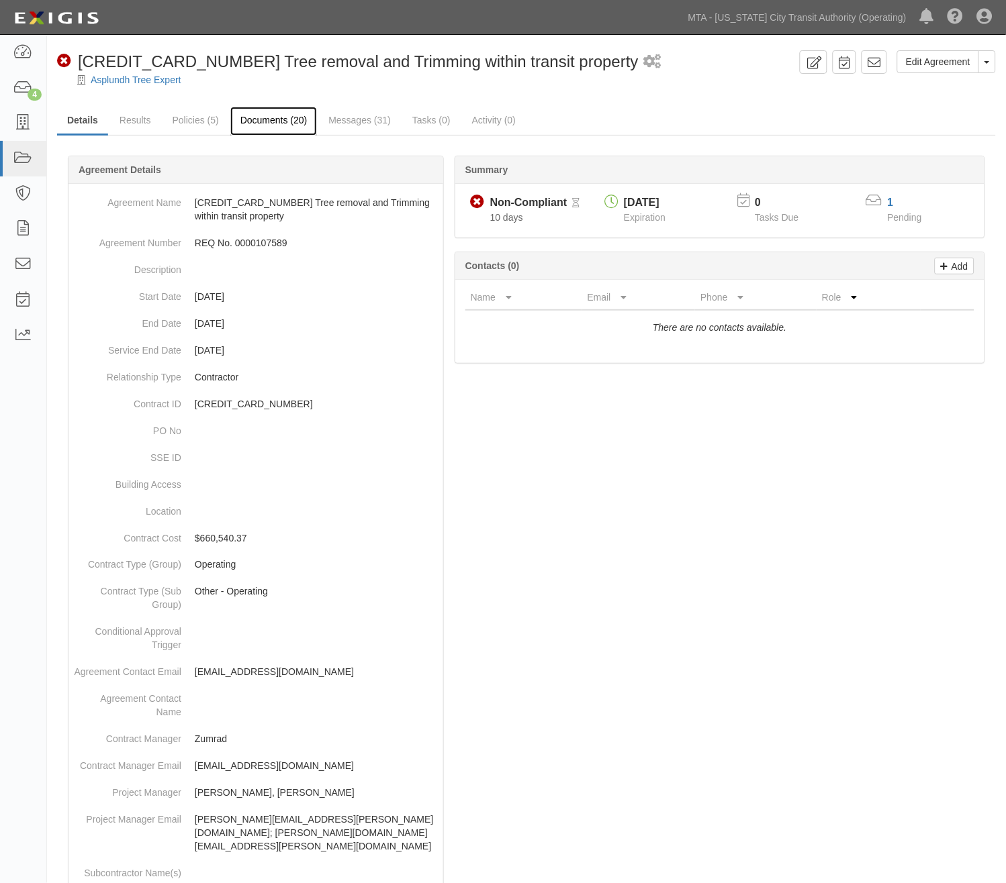
click at [276, 119] on link "Documents (20)" at bounding box center [273, 121] width 87 height 29
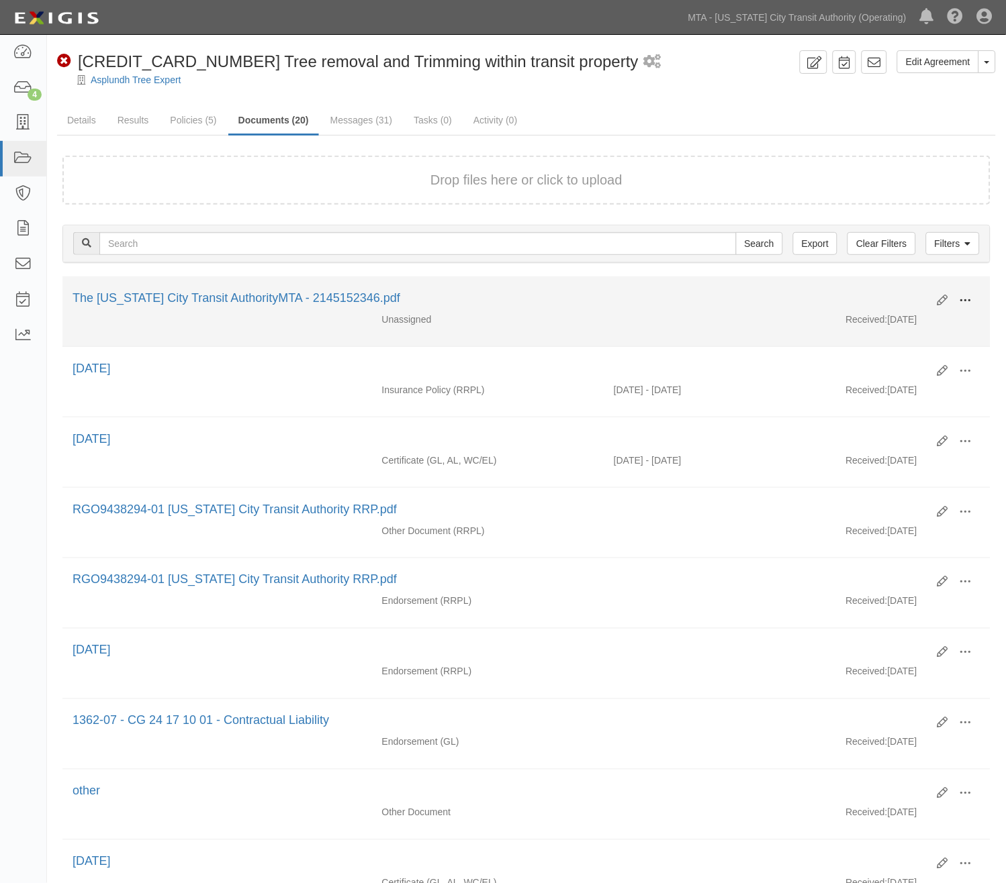
click at [968, 299] on span at bounding box center [965, 301] width 12 height 12
click at [866, 296] on link "Edit" at bounding box center [900, 295] width 106 height 24
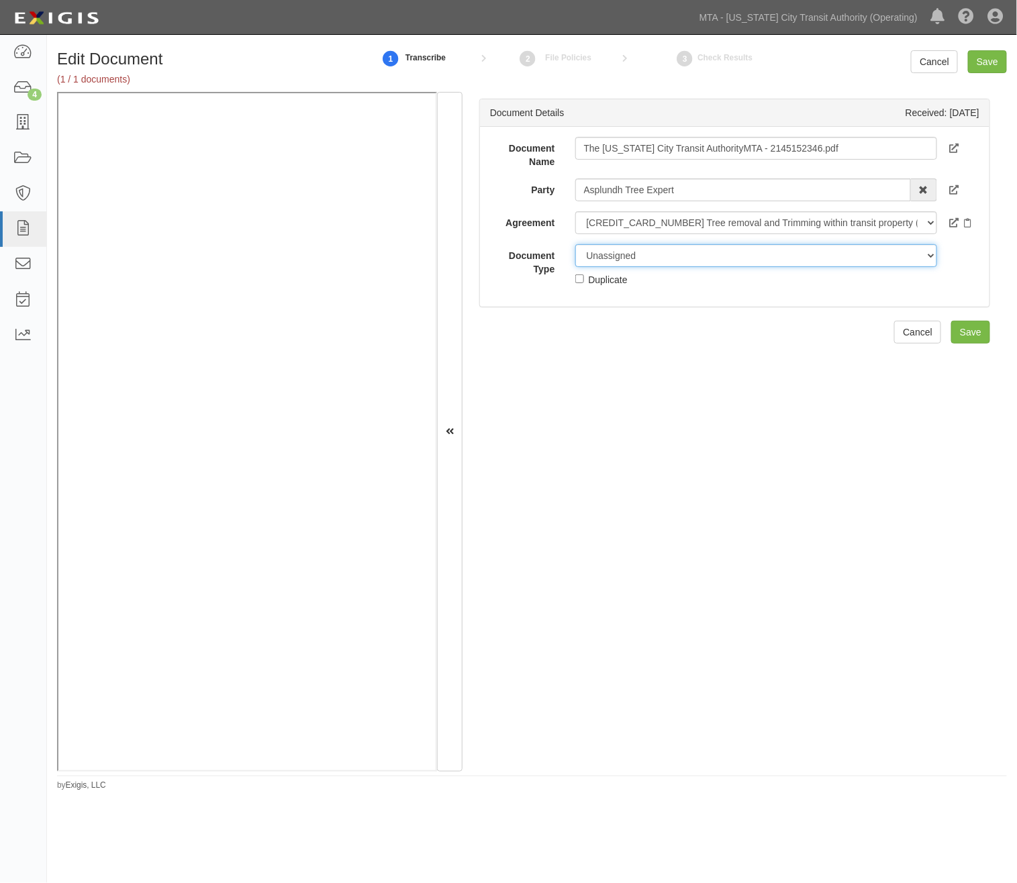
click at [648, 256] on select "Unassigned Binder Cancellation Notice Certificate Contract Endorsement Insuranc…" at bounding box center [756, 255] width 362 height 23
select select "CertificateDetail"
click at [575, 244] on select "Unassigned Binder Cancellation Notice Certificate Contract Endorsement Insuranc…" at bounding box center [756, 255] width 362 height 23
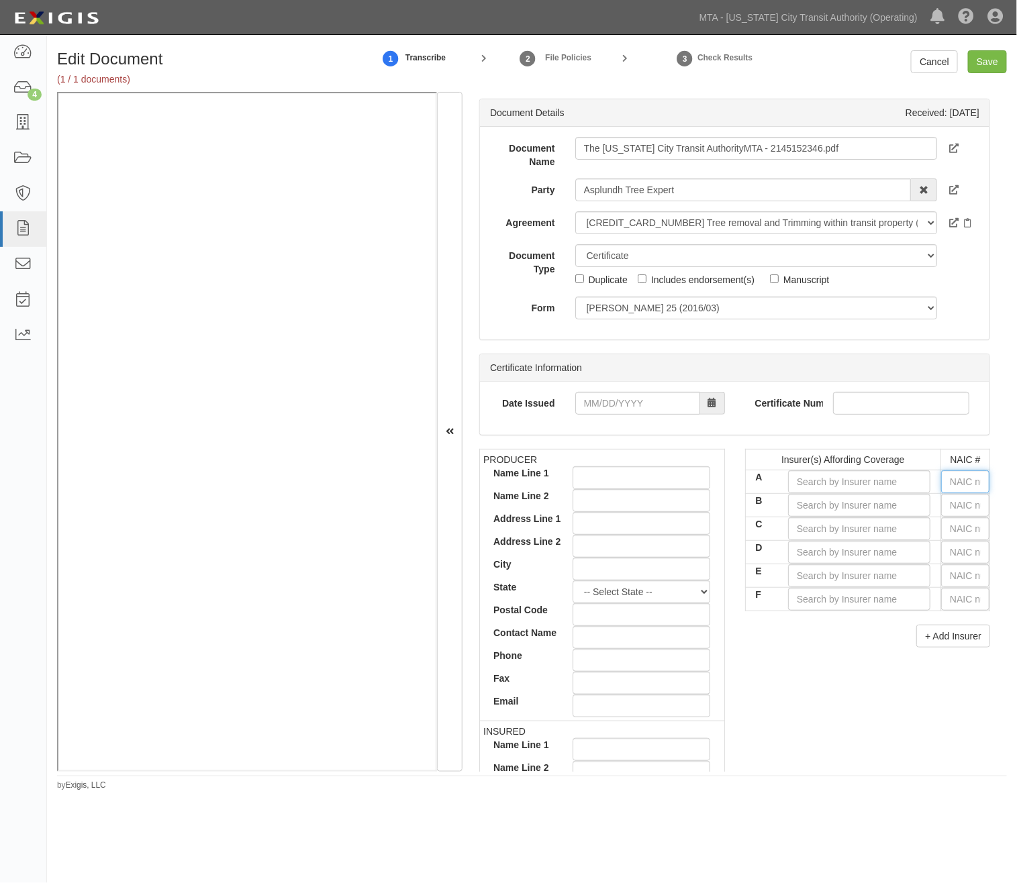
click at [948, 479] on input "text" at bounding box center [965, 482] width 48 height 23
type input "25232"
type input "2"
type input "22667"
type input "22"
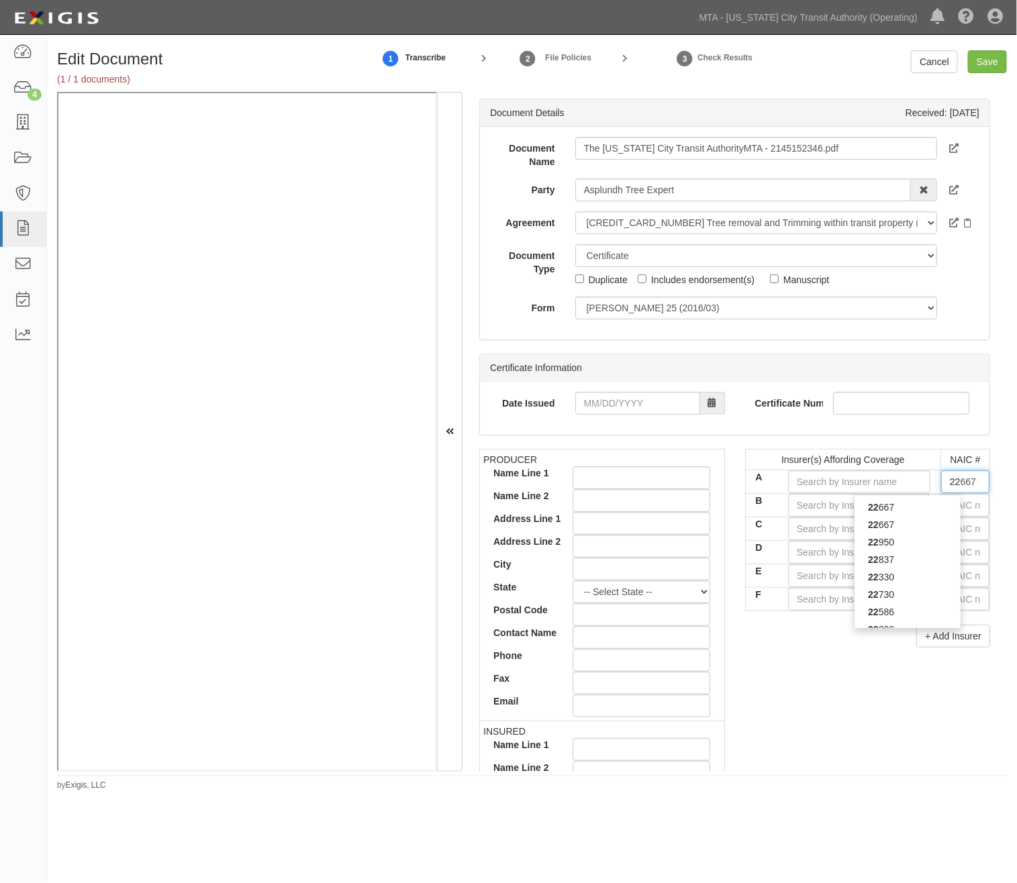
type input "22330"
type input "223"
type input "22322"
type input "2232"
type input "22322"
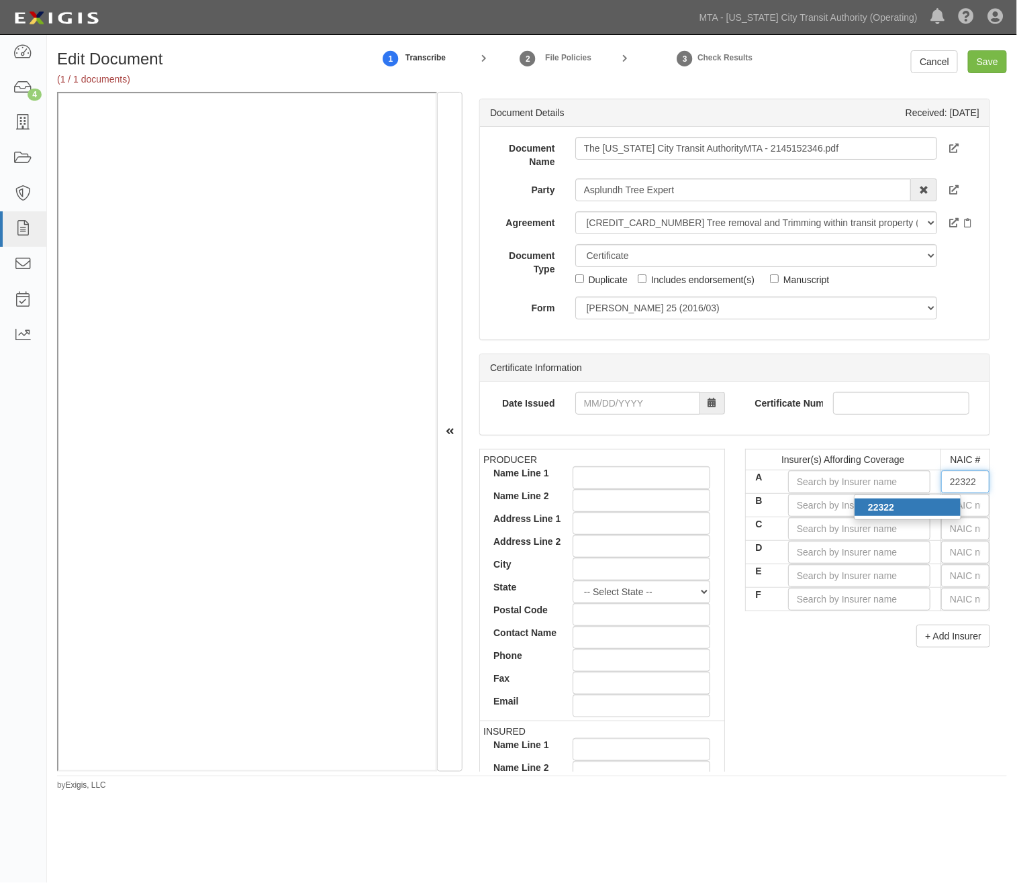
click at [934, 507] on div "22322" at bounding box center [908, 507] width 106 height 17
type input "Greenwich Insurance Company (A+ XV Rating)"
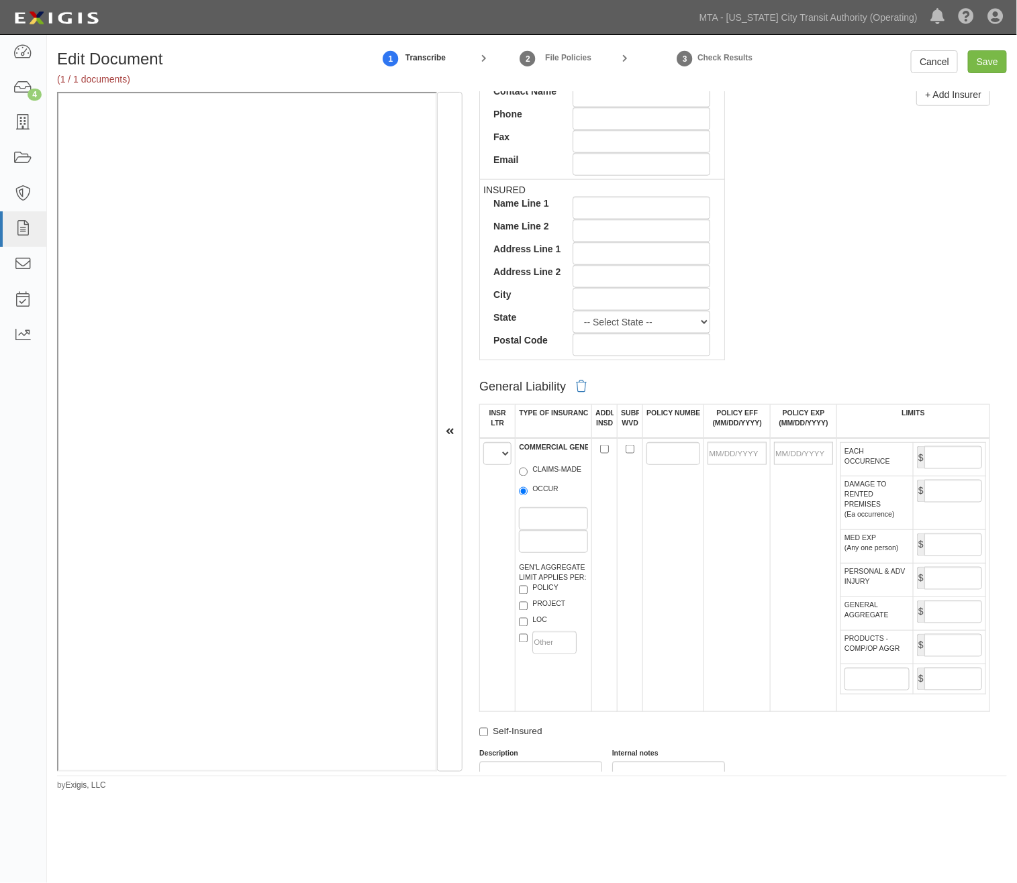
scroll to position [746, 0]
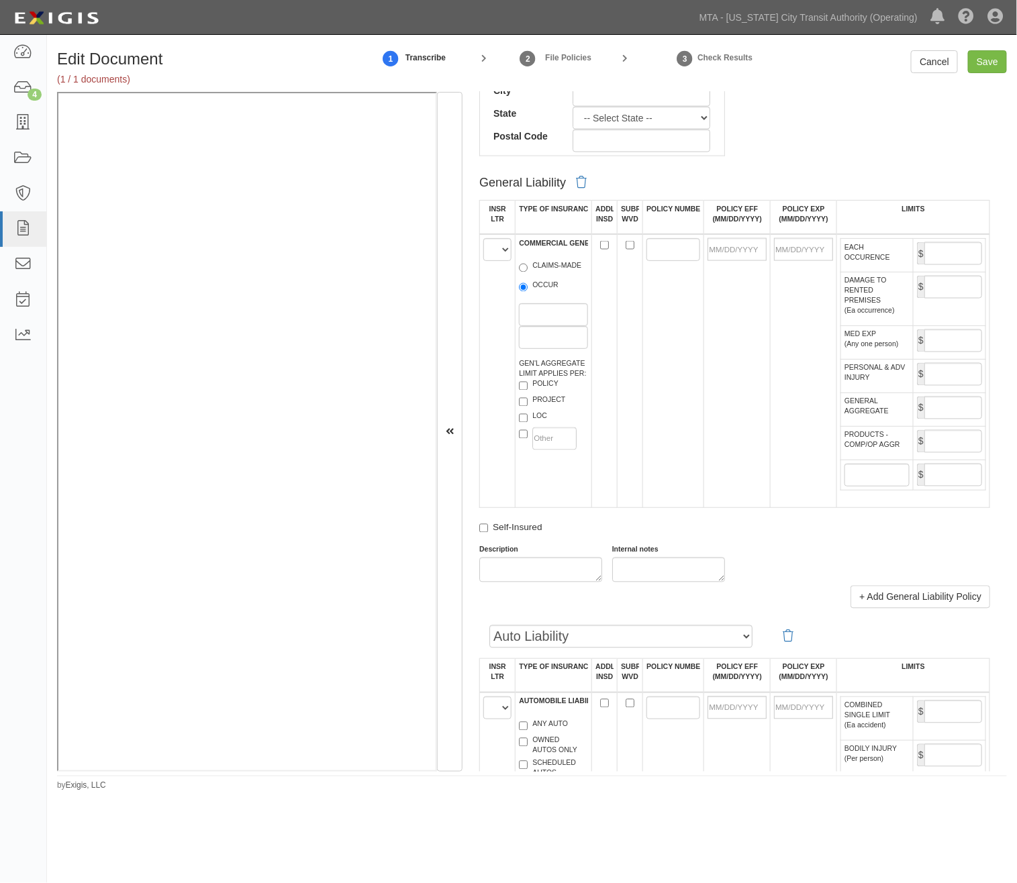
type input "22322"
click at [492, 254] on select "A B C D E F" at bounding box center [497, 249] width 28 height 23
select select "A"
click at [483, 241] on select "A B C D E F" at bounding box center [497, 249] width 28 height 23
click at [536, 294] on label "OCCUR" at bounding box center [539, 287] width 40 height 13
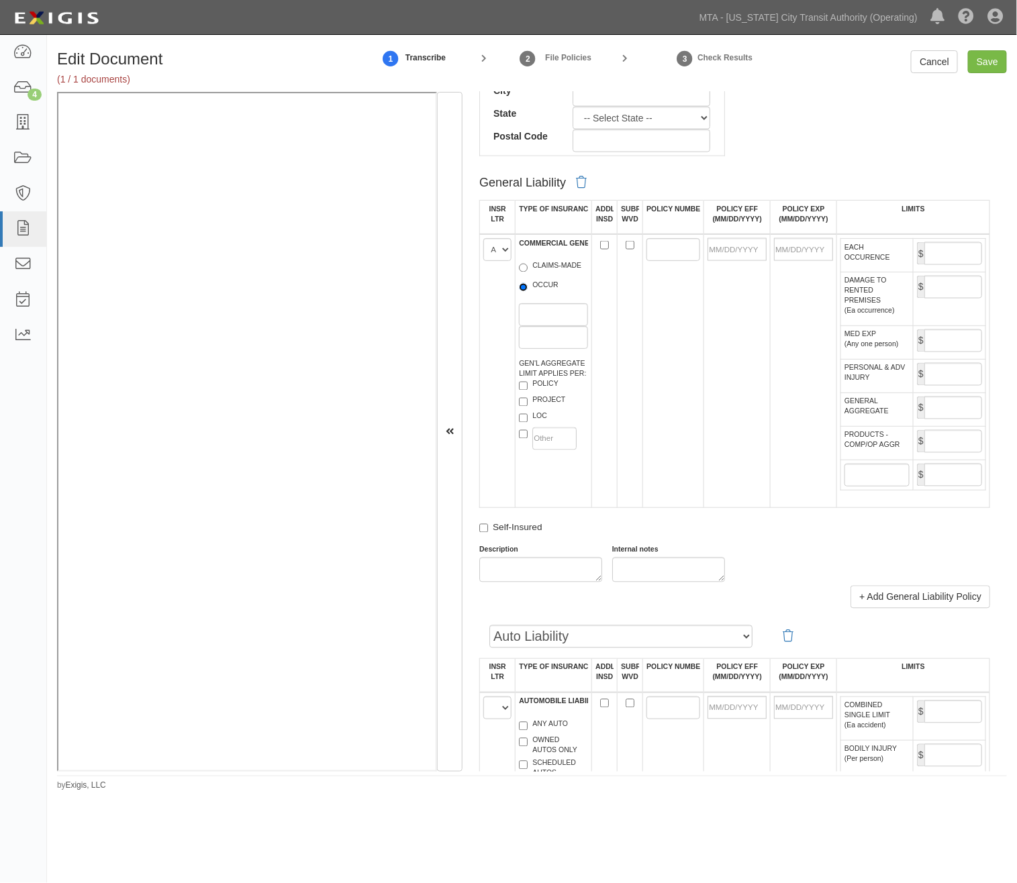
click at [528, 292] on input "OCCUR" at bounding box center [523, 287] width 9 height 9
radio input "true"
paste input "RGD300136208"
type input "RGD300136208"
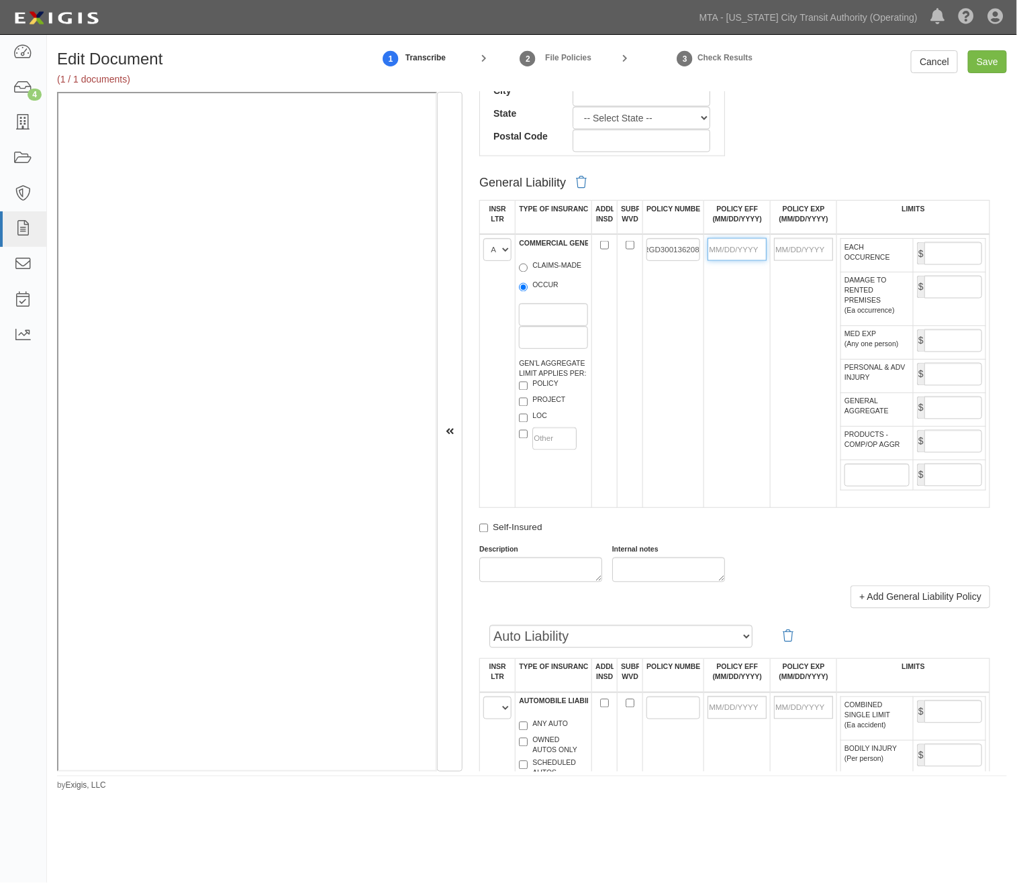
click at [726, 248] on input "POLICY EFF (MM/DD/YYYY)" at bounding box center [737, 249] width 59 height 23
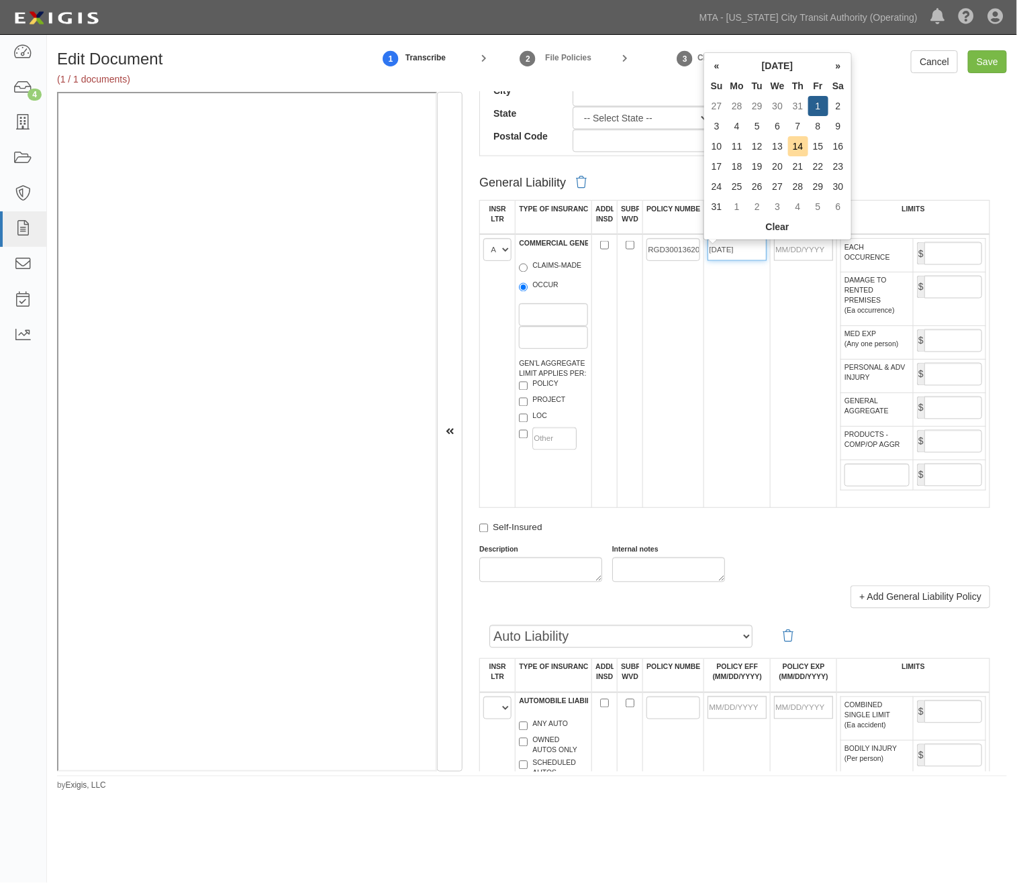
type input "08/01/2025"
type input "08/01/2026"
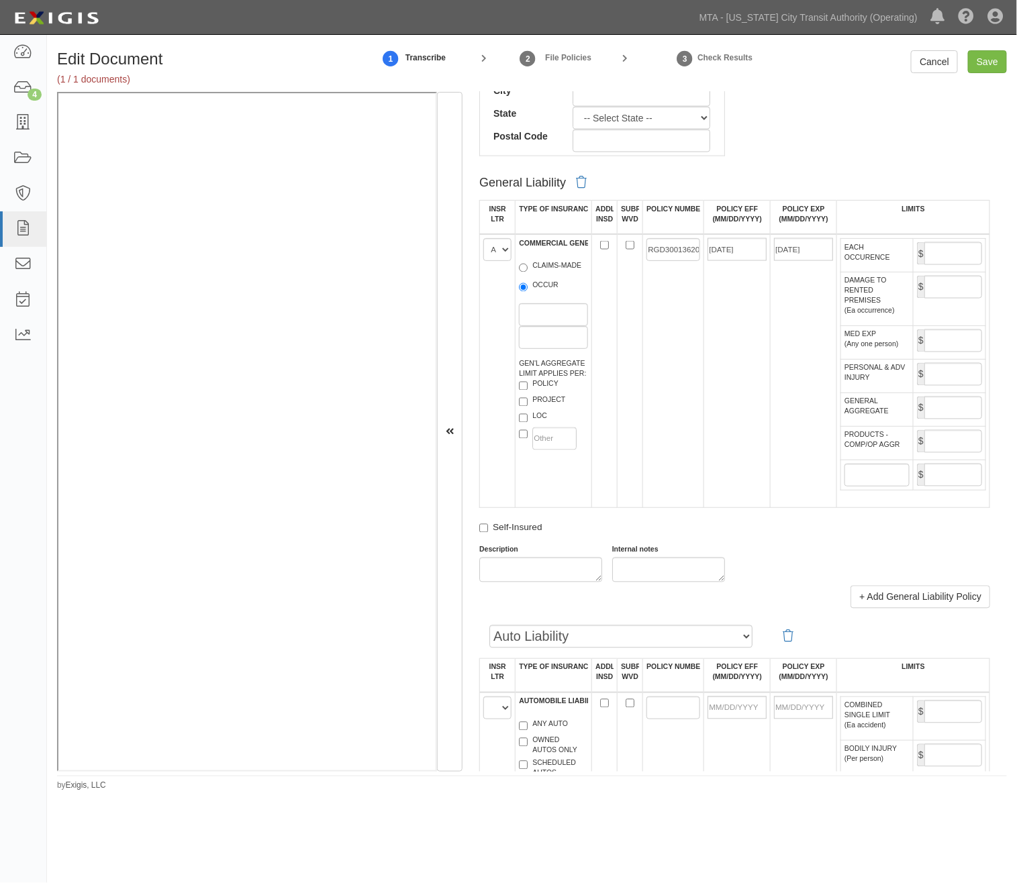
click at [704, 326] on td "08/01/2025" at bounding box center [737, 371] width 66 height 274
click at [944, 259] on input "EACH OCCURENCE" at bounding box center [953, 253] width 58 height 23
type input "3,000,000"
click at [951, 420] on input "GENERAL AGGREGATE" at bounding box center [953, 408] width 58 height 23
type input "4,000,000"
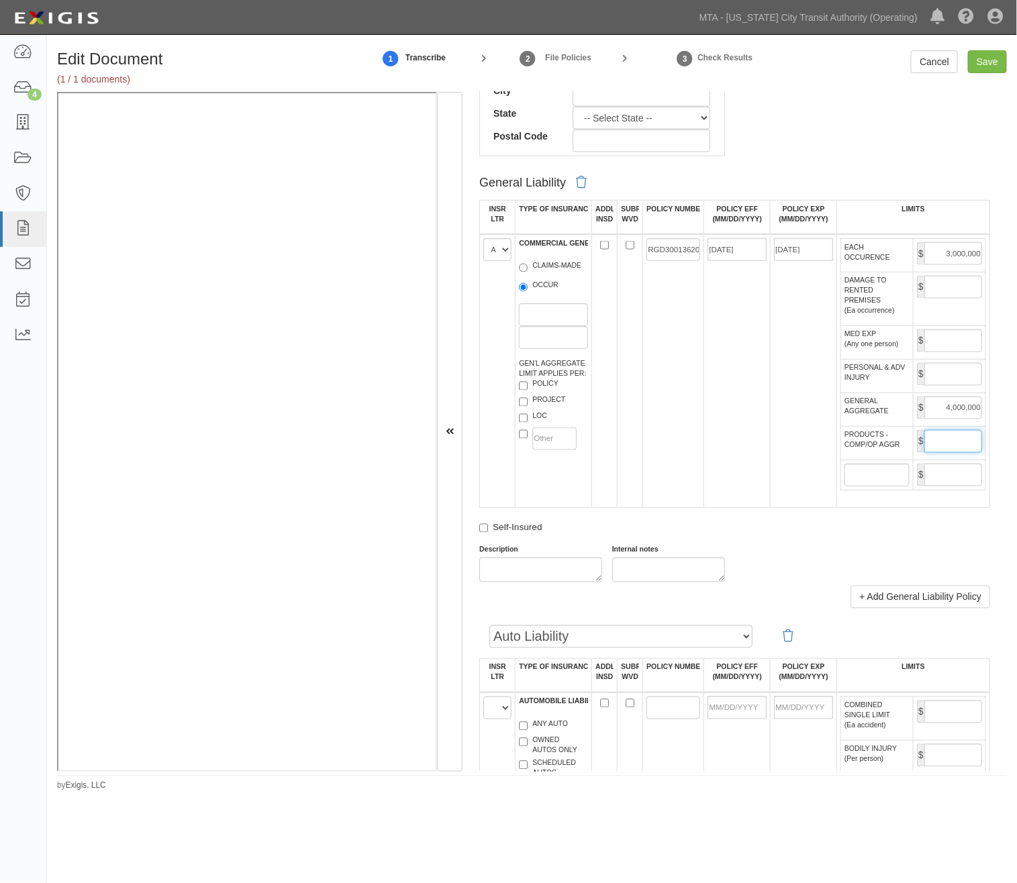
click at [962, 453] on input "PRODUCTS - COMP/OP AGGR" at bounding box center [953, 441] width 58 height 23
type input "4,000,000"
click at [985, 63] on input "Save" at bounding box center [987, 61] width 39 height 23
type input "3000000"
type input "4000000"
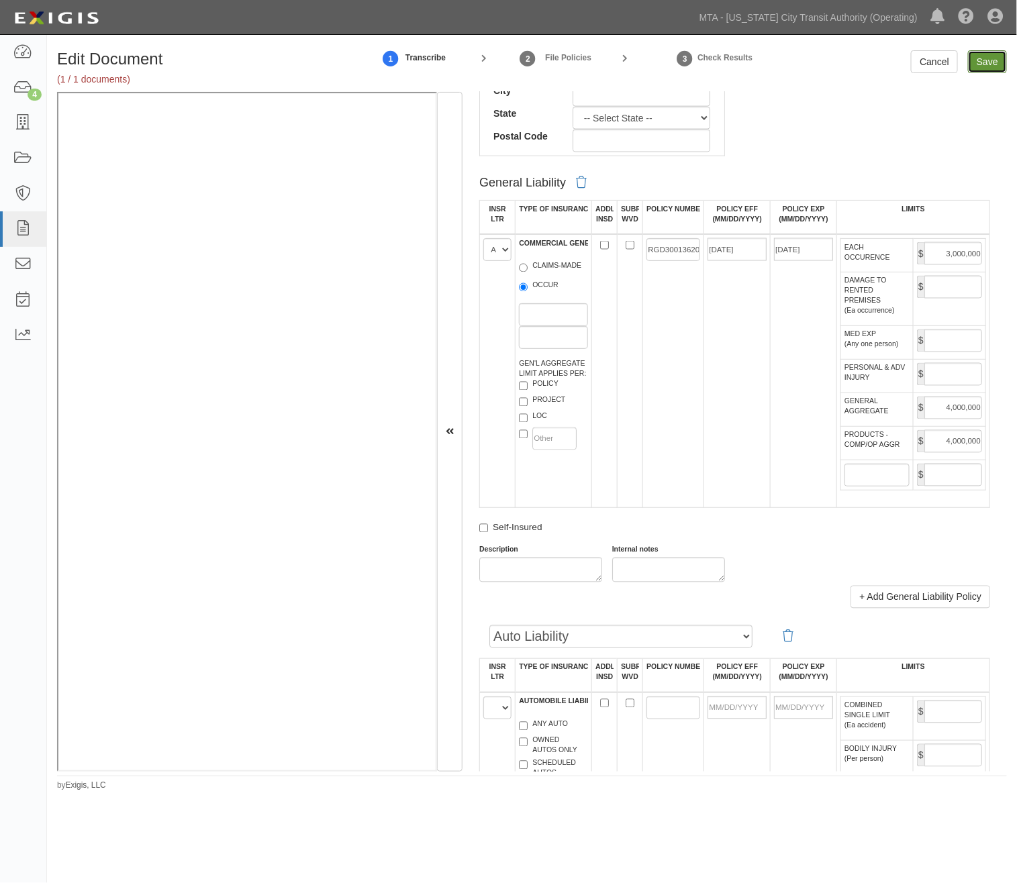
type input "4000000"
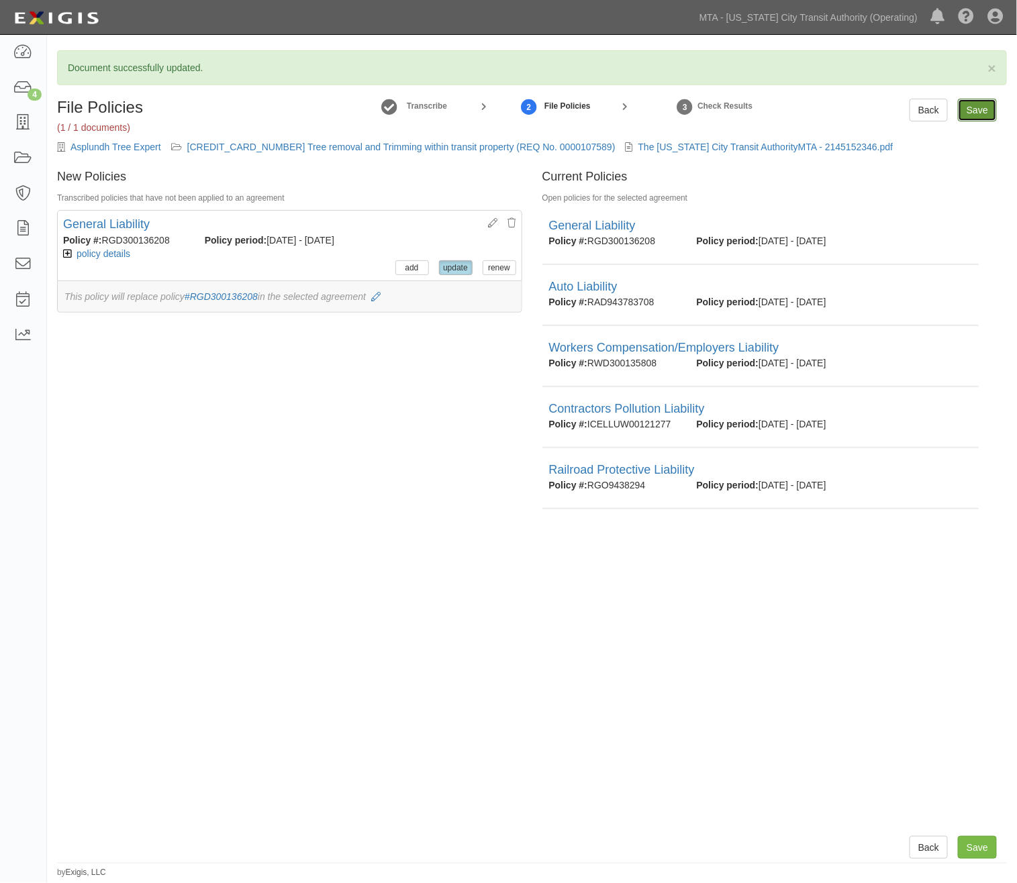
click at [975, 107] on input "Save" at bounding box center [977, 110] width 39 height 23
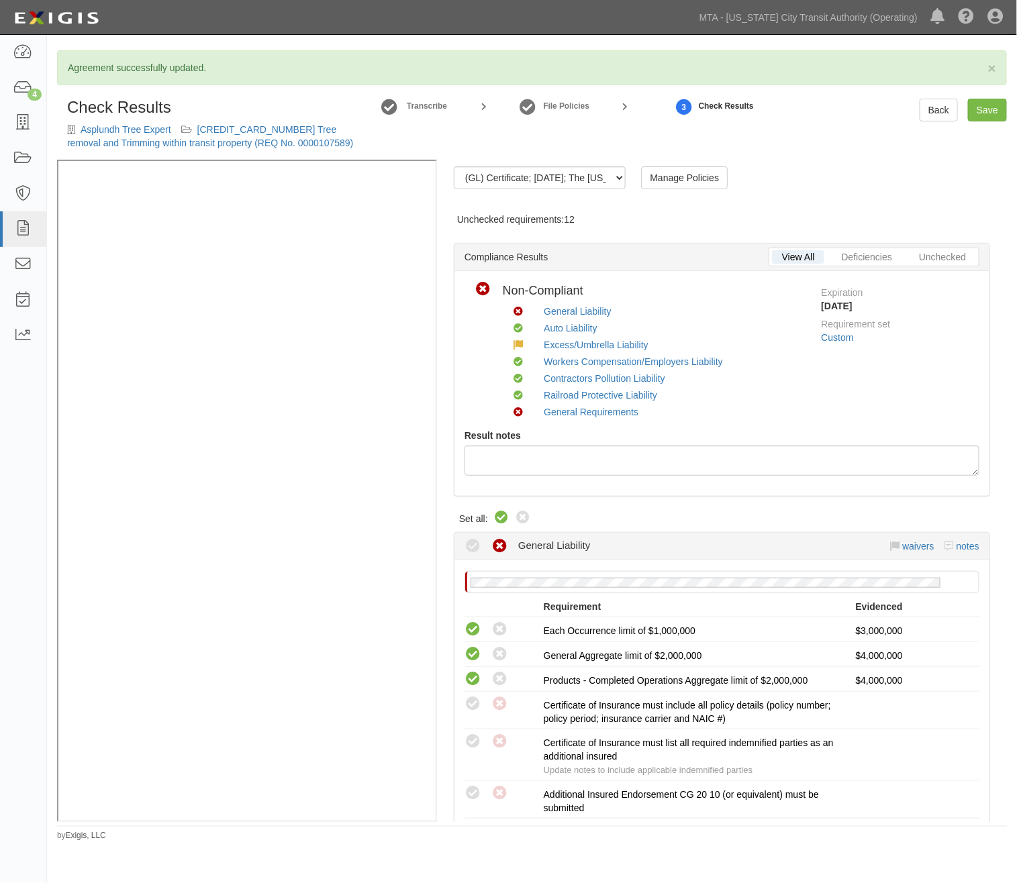
click at [503, 518] on icon at bounding box center [501, 518] width 16 height 16
radio input "true"
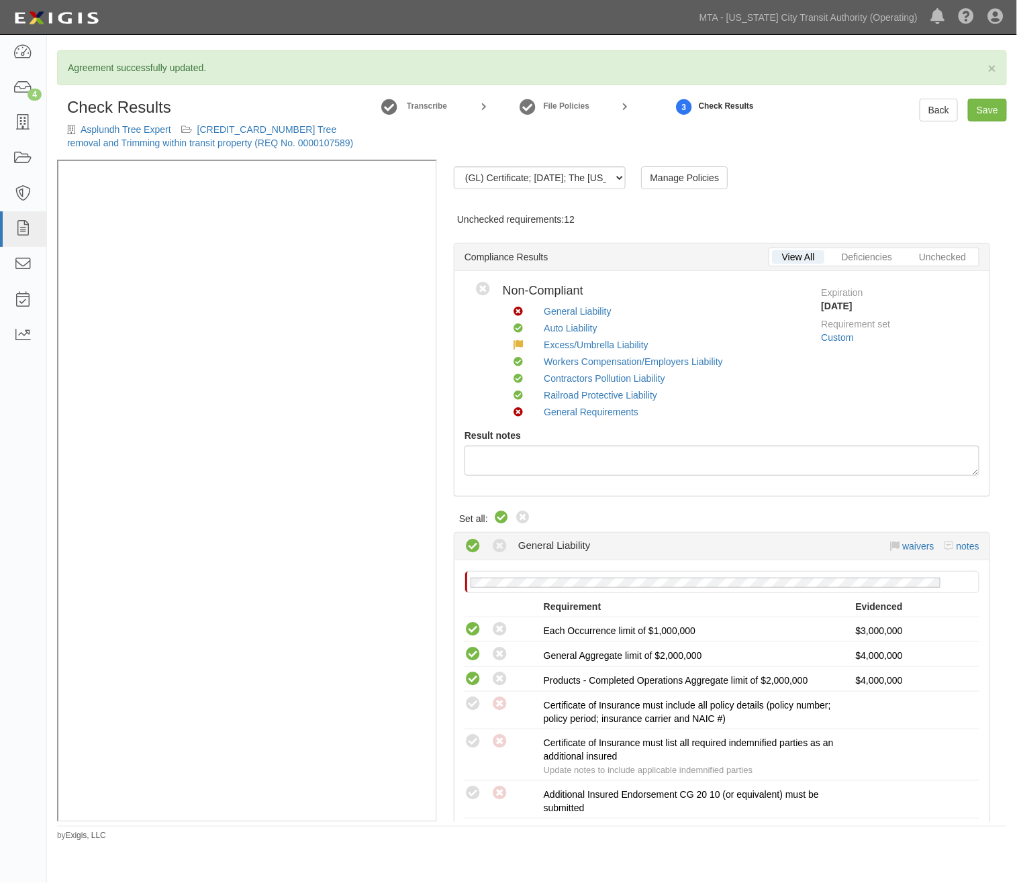
radio input "true"
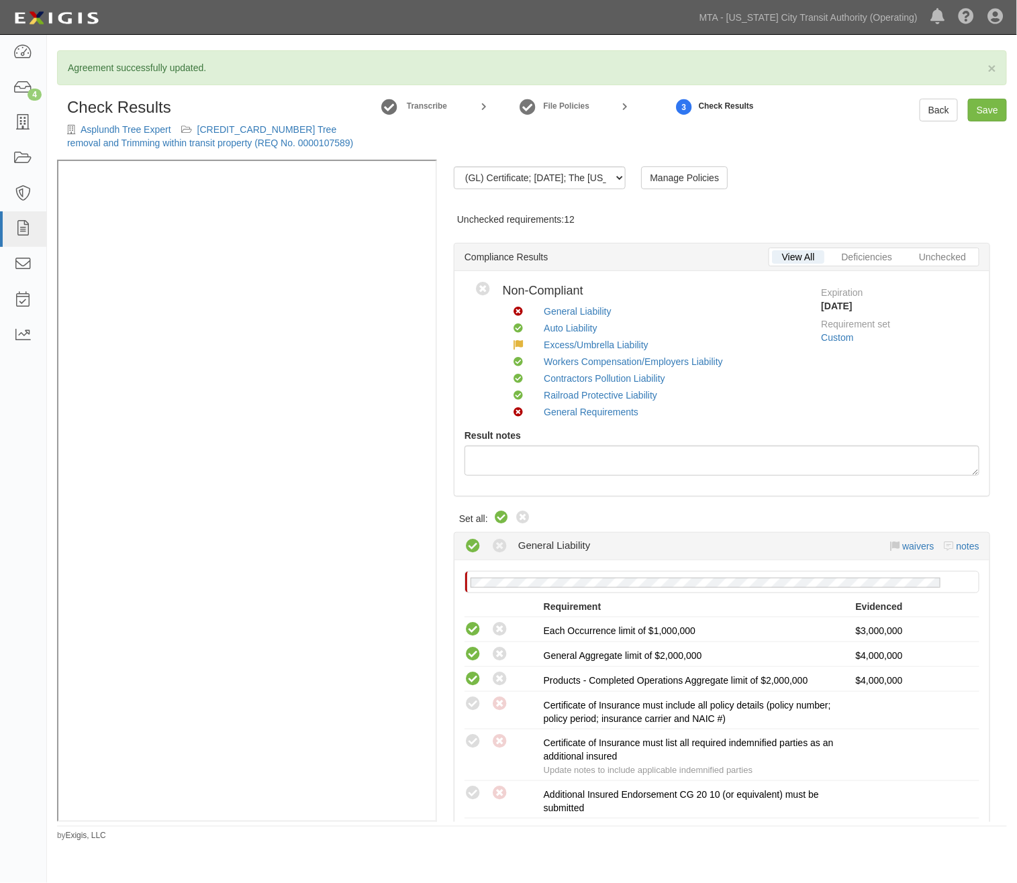
radio input "true"
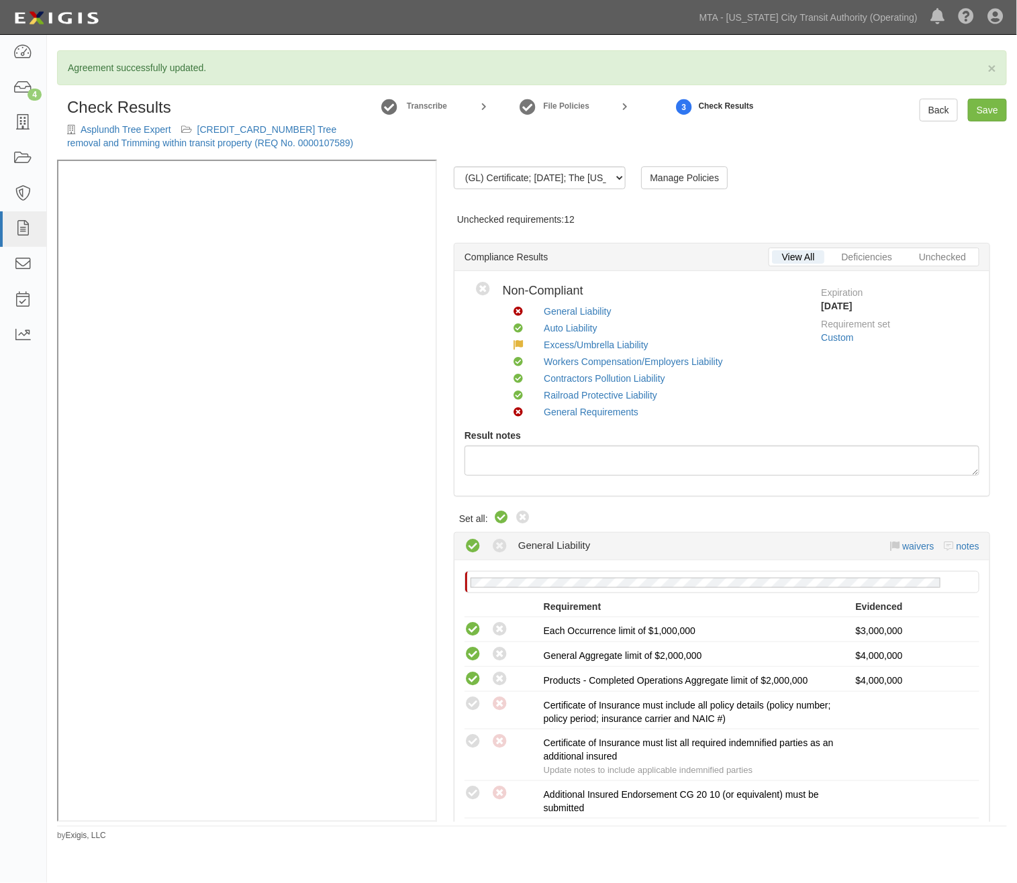
radio input "true"
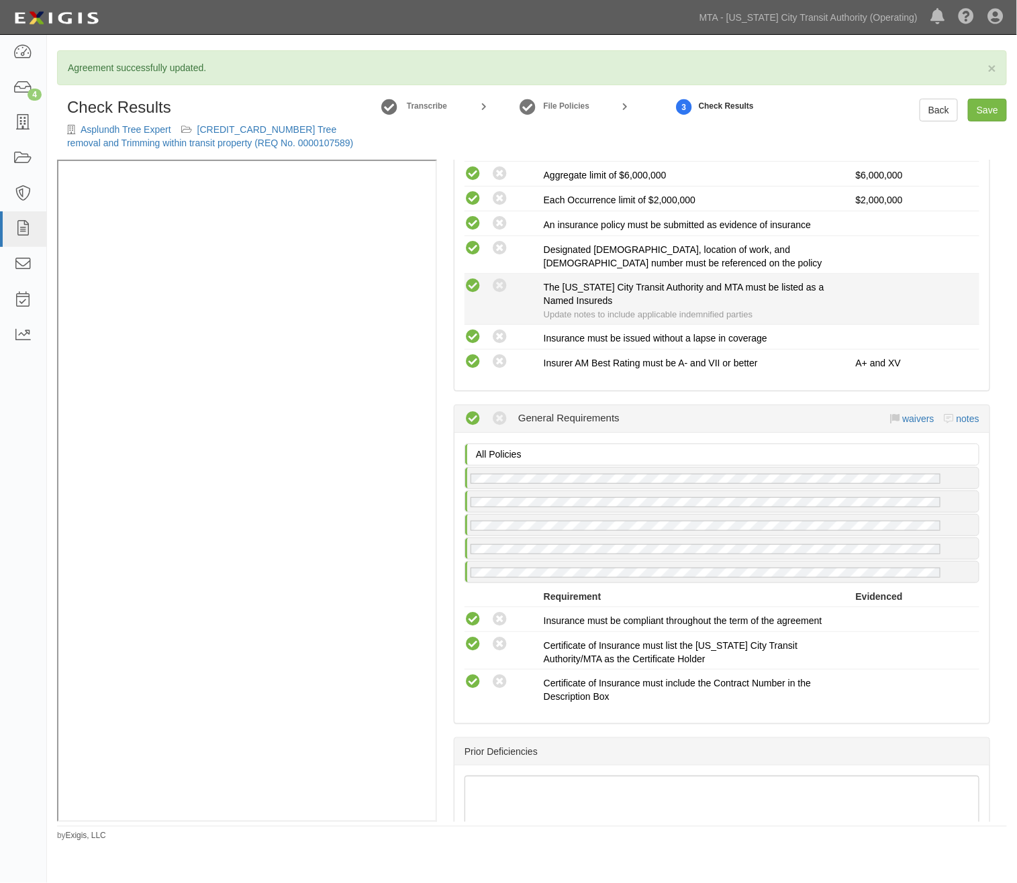
scroll to position [2760, 0]
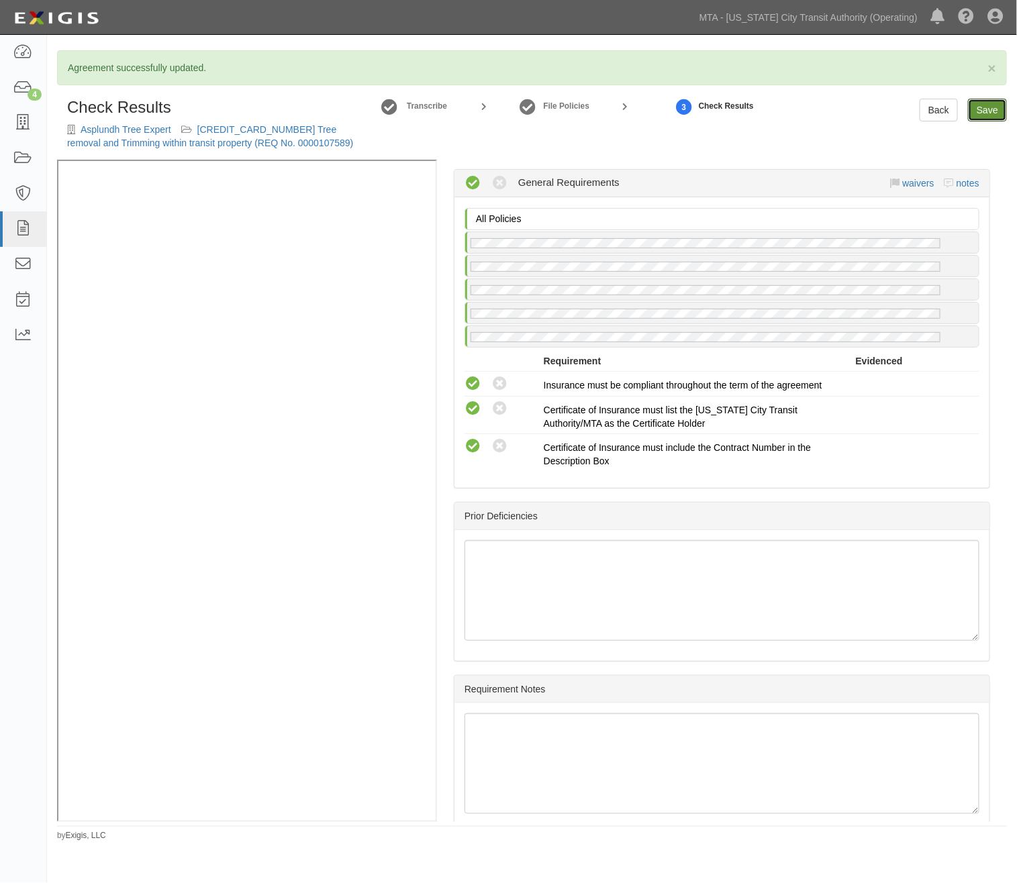
drag, startPoint x: 988, startPoint y: 114, endPoint x: 931, endPoint y: 137, distance: 60.8
click at [988, 115] on link "Save" at bounding box center [987, 110] width 39 height 23
radio input "true"
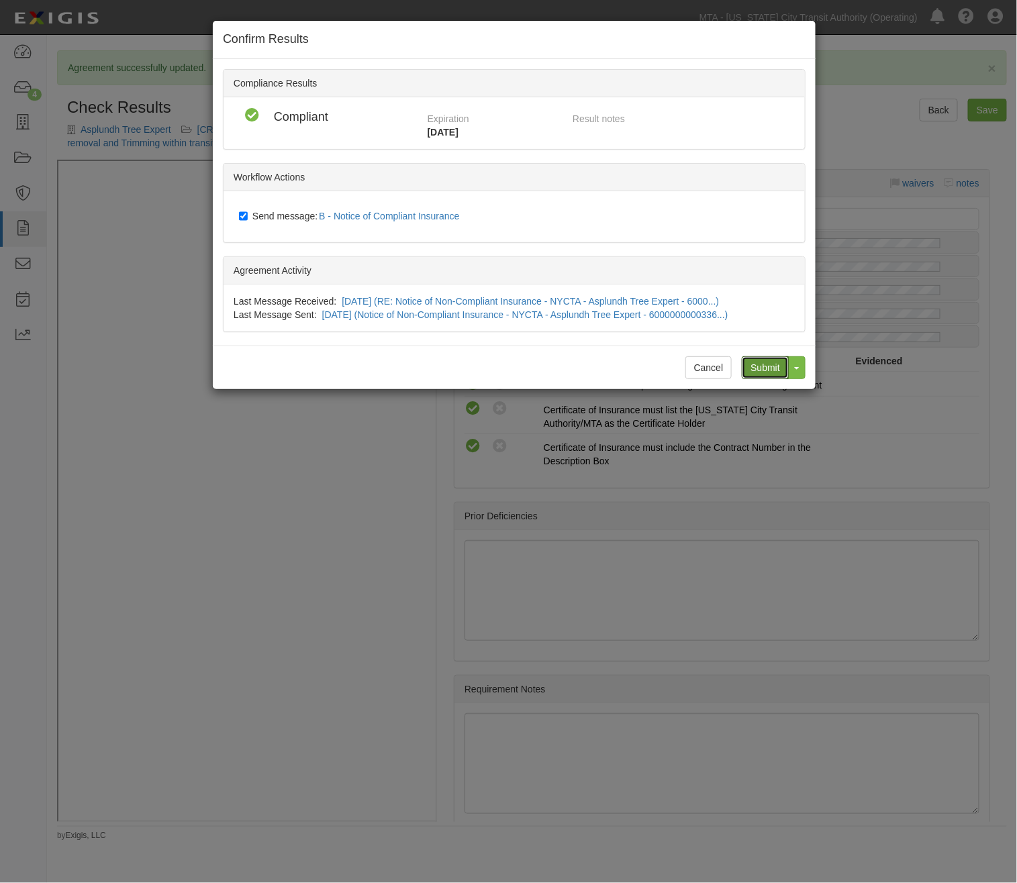
click at [777, 368] on input "Submit" at bounding box center [765, 367] width 47 height 23
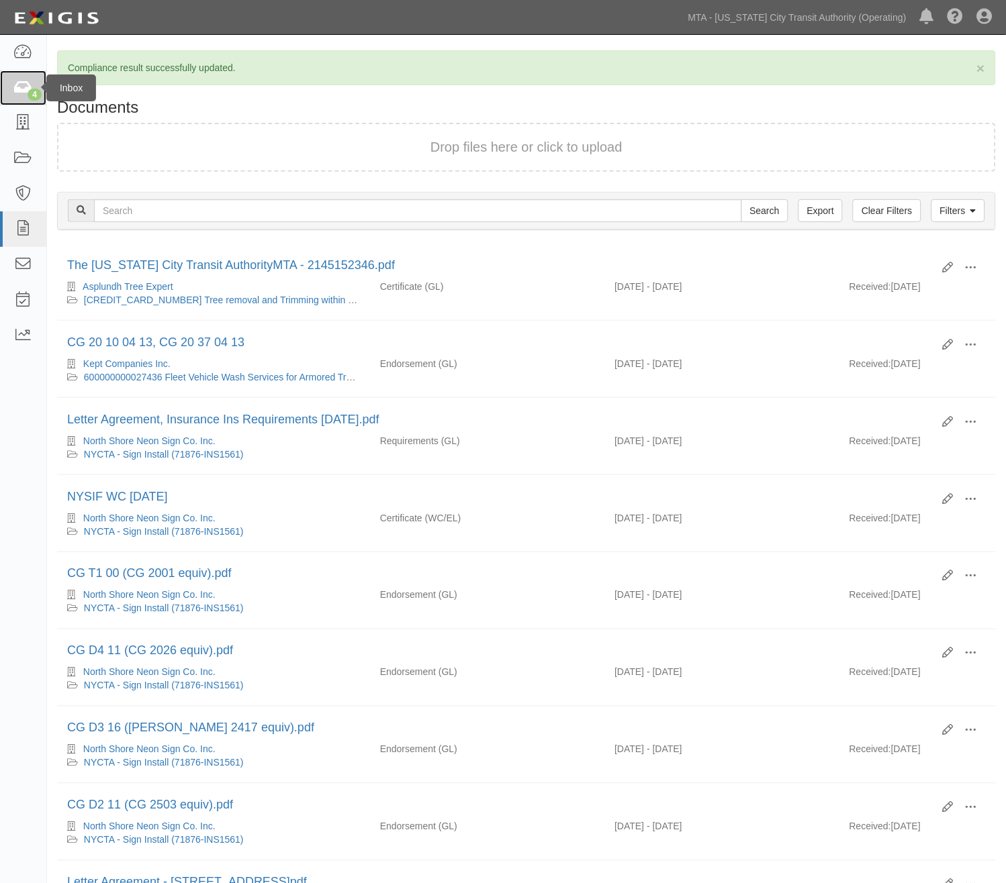
click at [20, 88] on icon at bounding box center [22, 88] width 19 height 15
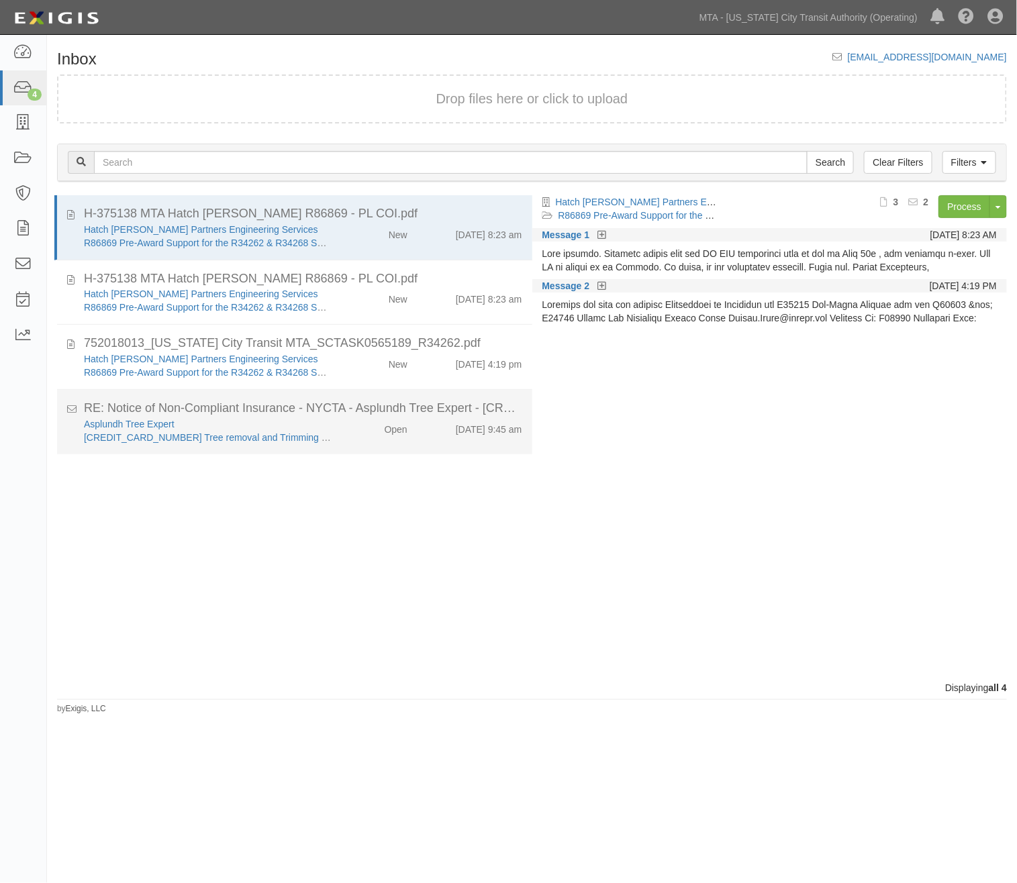
click at [358, 421] on div "Open" at bounding box center [379, 427] width 77 height 19
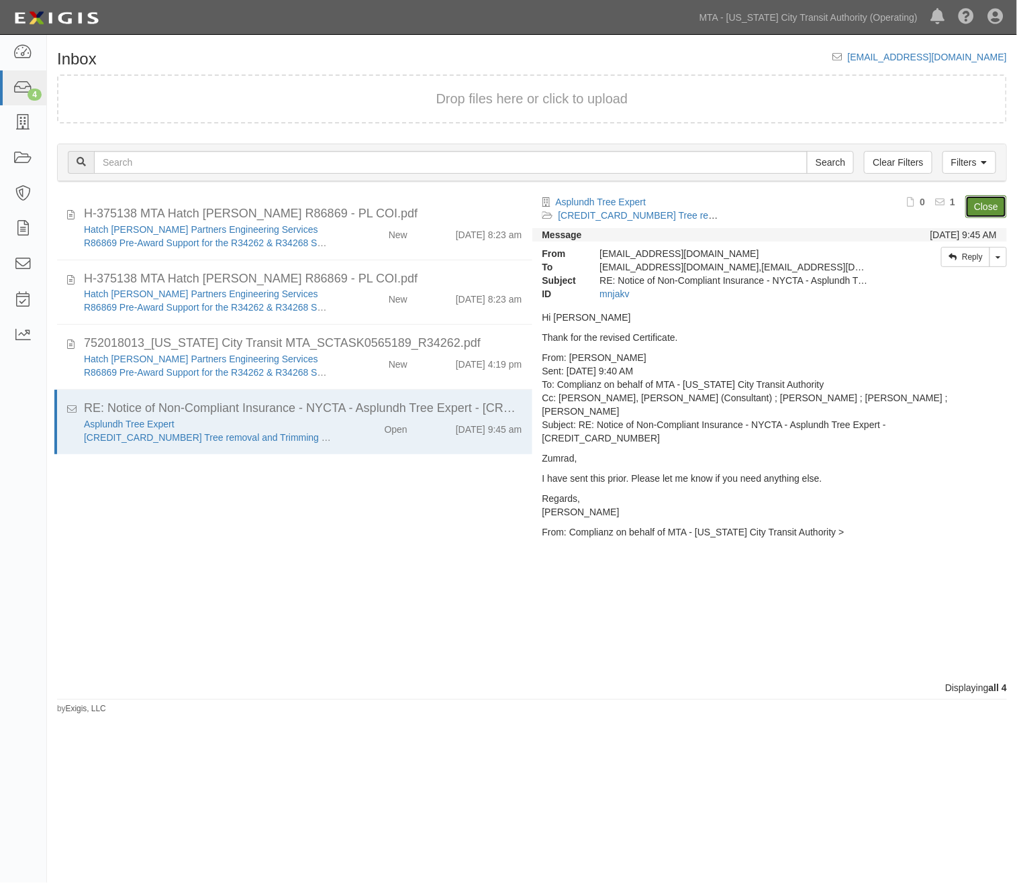
click at [987, 199] on link "Close" at bounding box center [986, 206] width 42 height 23
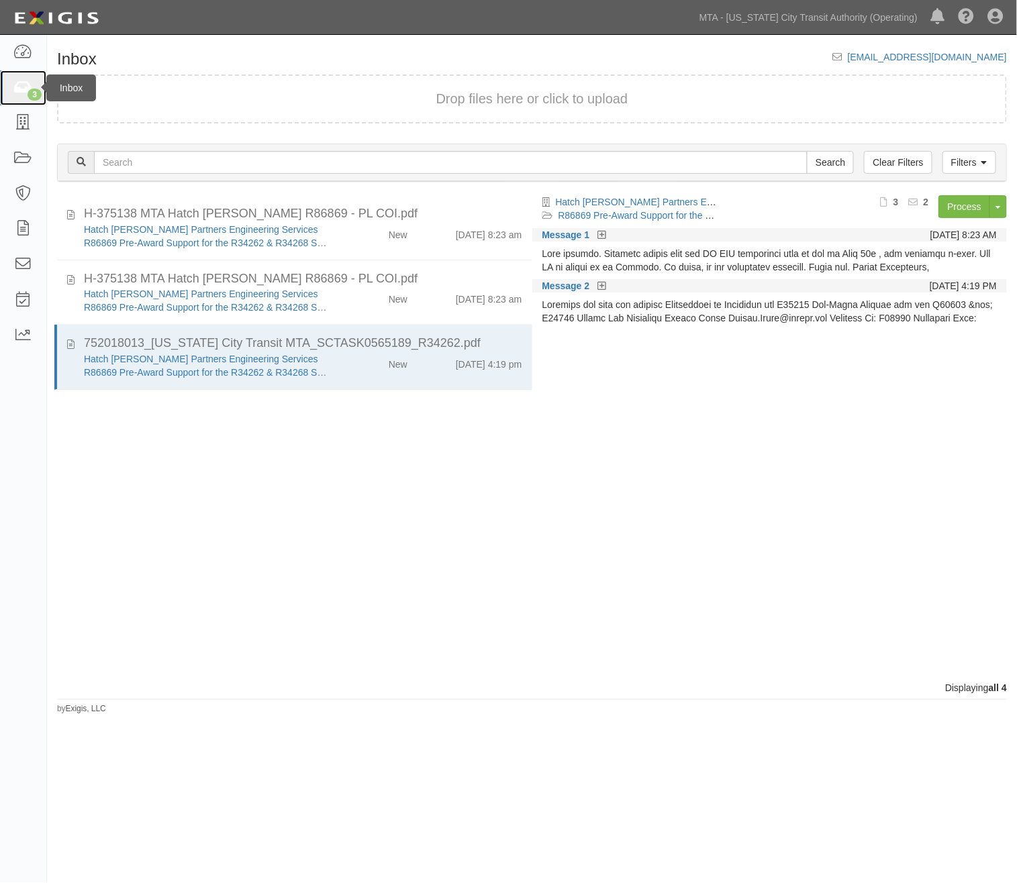
click at [25, 85] on icon at bounding box center [22, 88] width 19 height 15
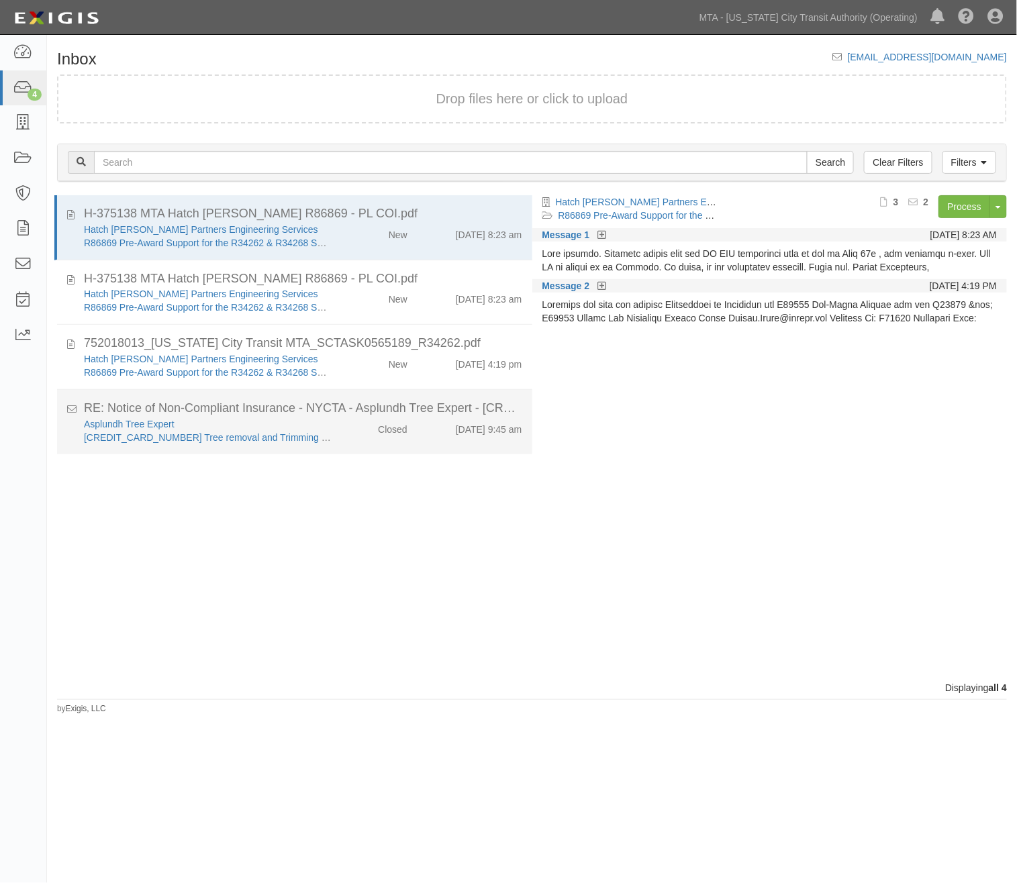
click at [328, 437] on div "Asplundh Tree Expert [CREDIT_CARD_NUMBER] Tree removal and Trimming within tran…" at bounding box center [207, 431] width 267 height 27
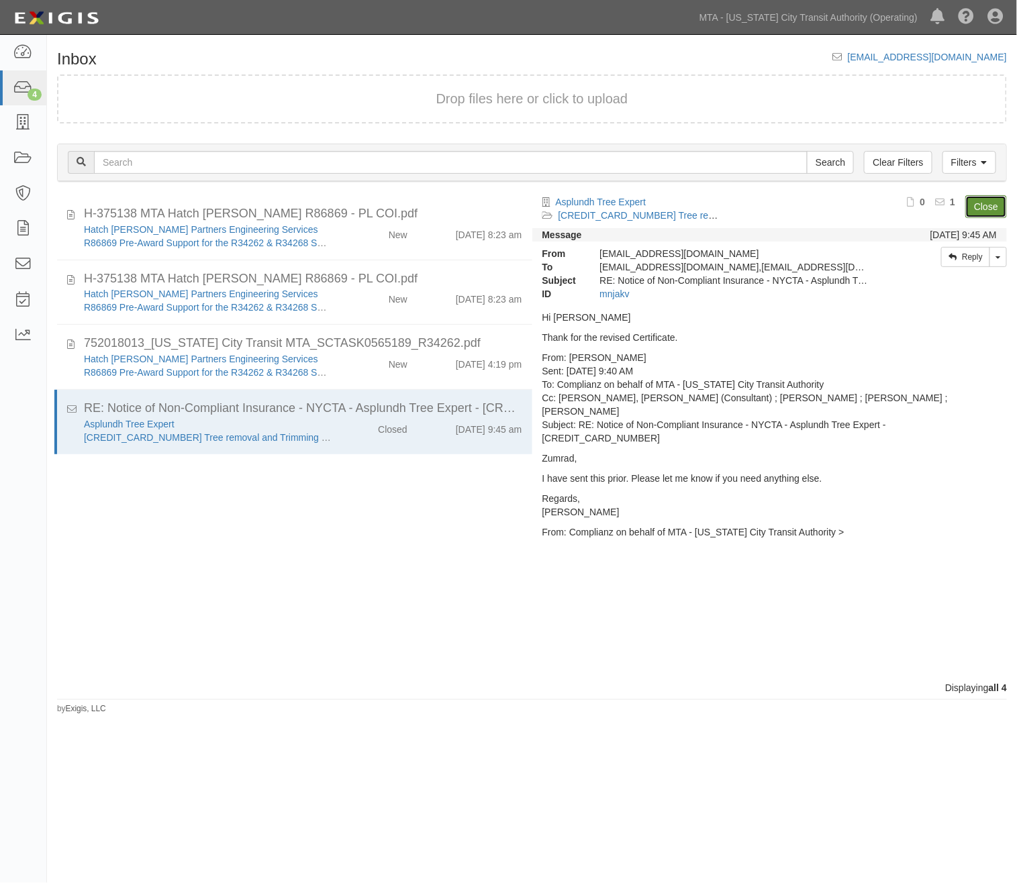
click at [976, 199] on link "Close" at bounding box center [986, 206] width 42 height 23
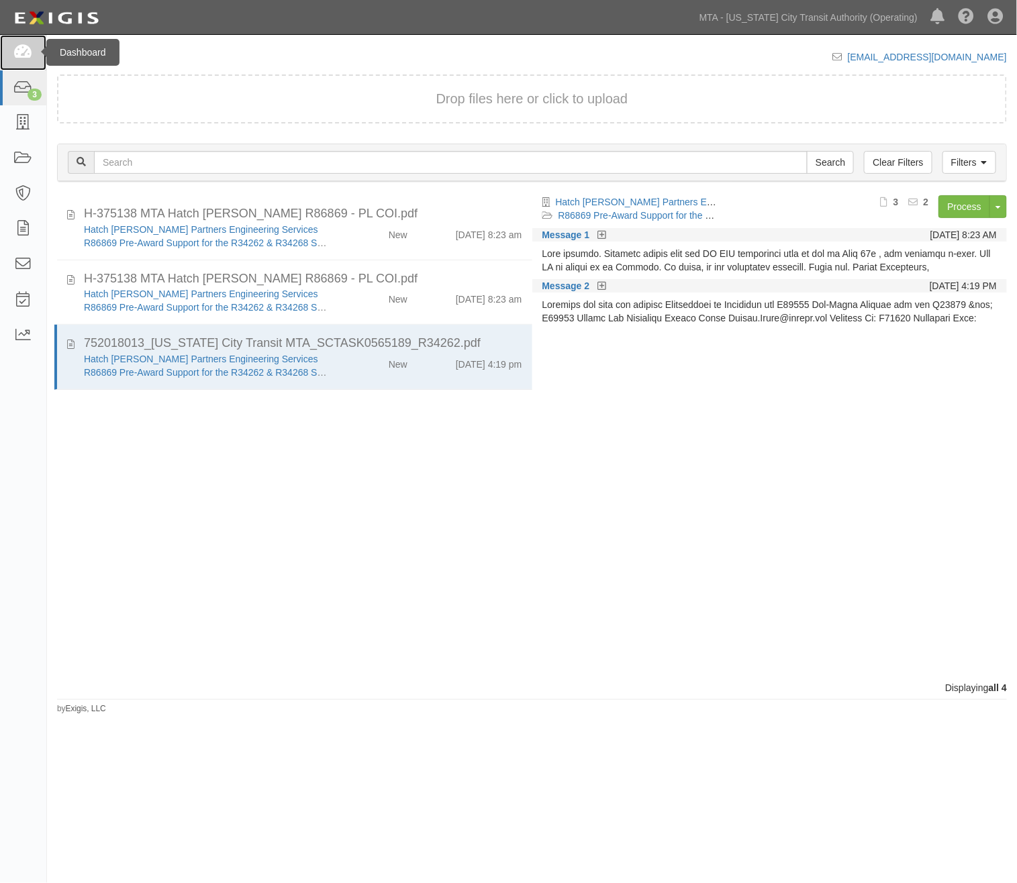
click at [16, 58] on icon at bounding box center [22, 52] width 19 height 15
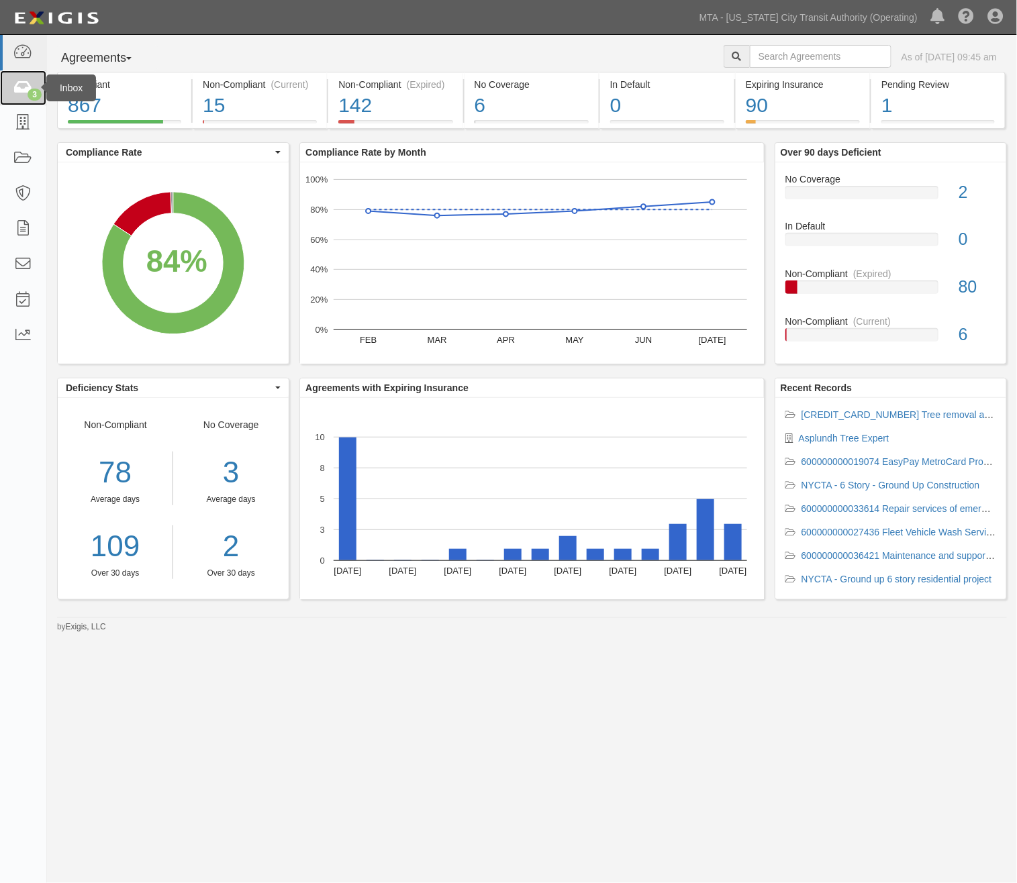
click at [22, 92] on icon at bounding box center [22, 88] width 19 height 15
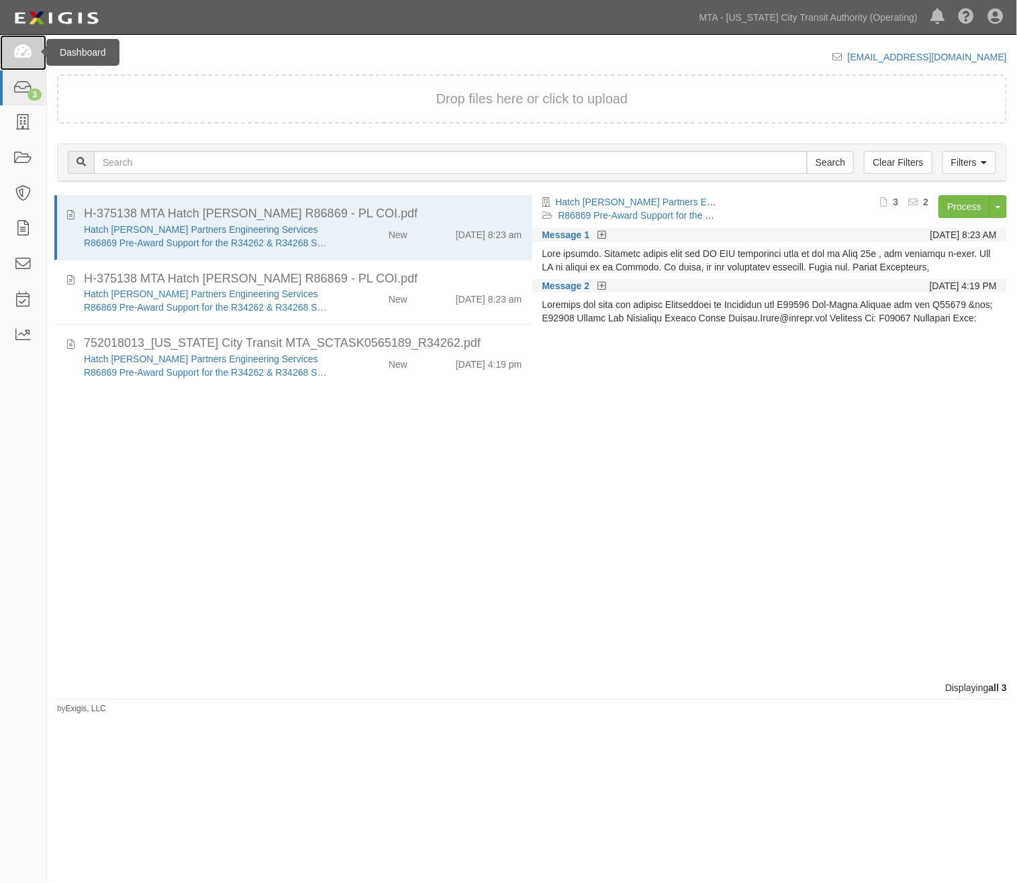
click at [17, 50] on icon at bounding box center [22, 52] width 19 height 15
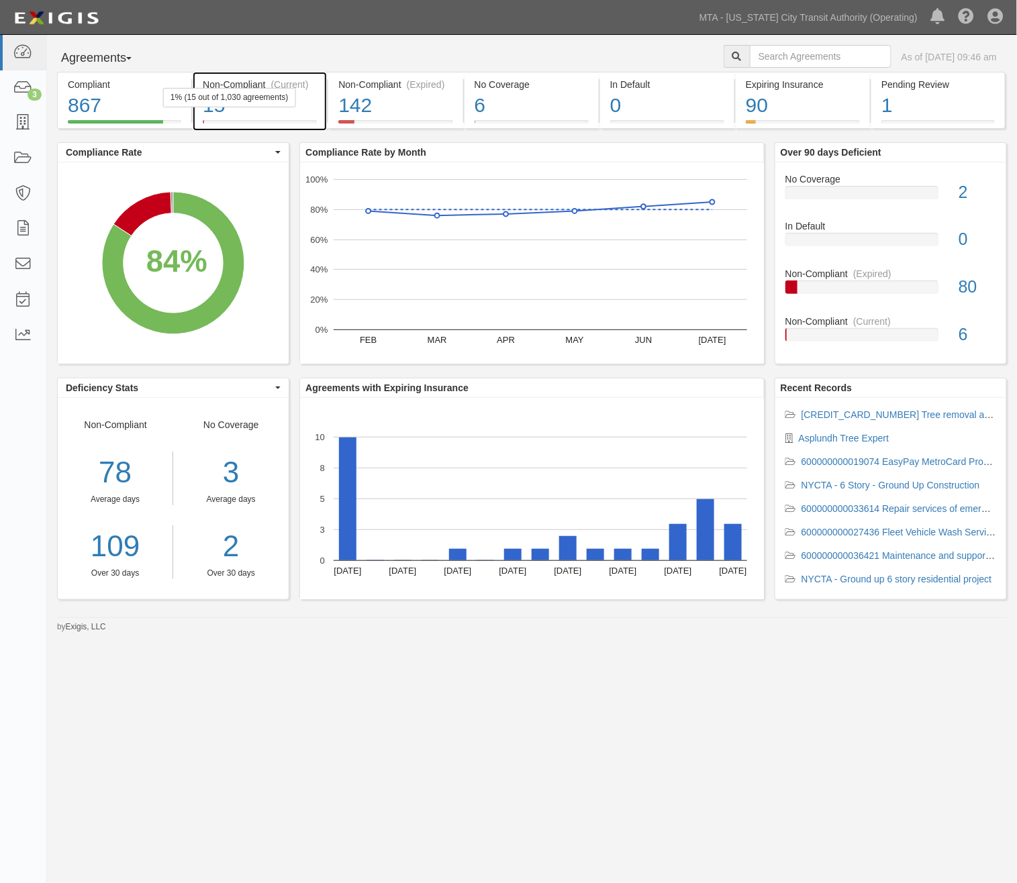
click at [287, 111] on div "15" at bounding box center [260, 105] width 114 height 29
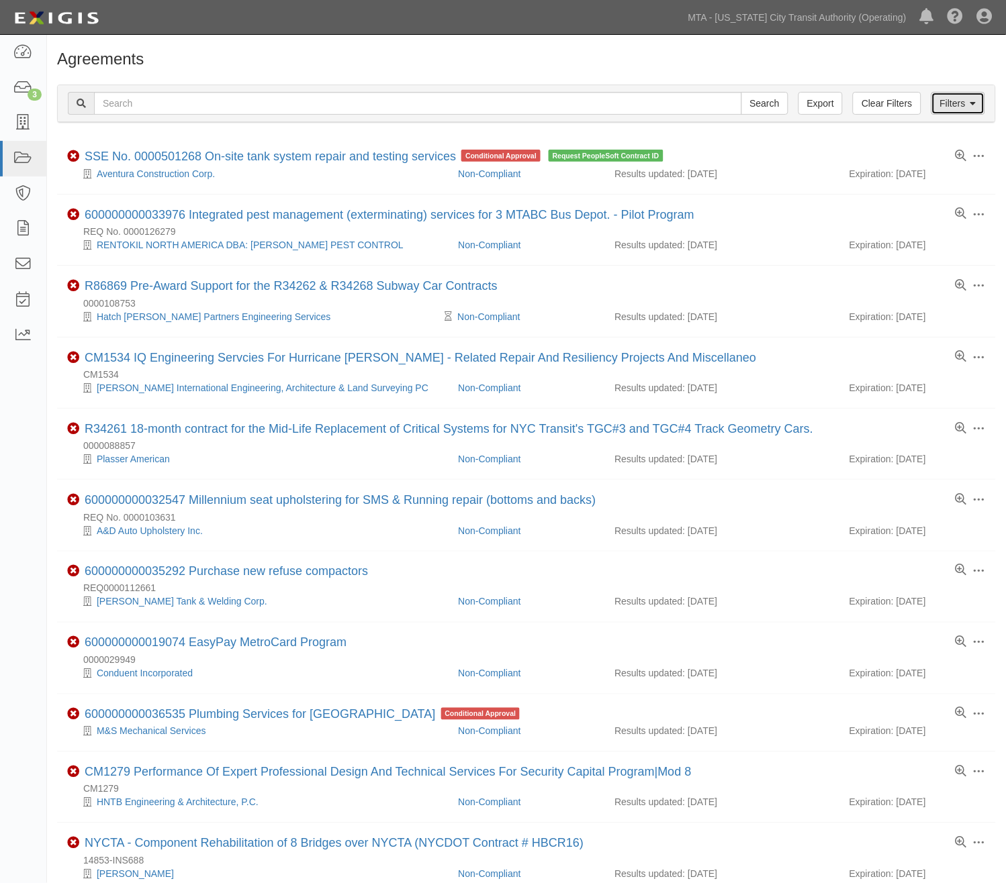
click at [965, 108] on link "Filters" at bounding box center [958, 103] width 54 height 23
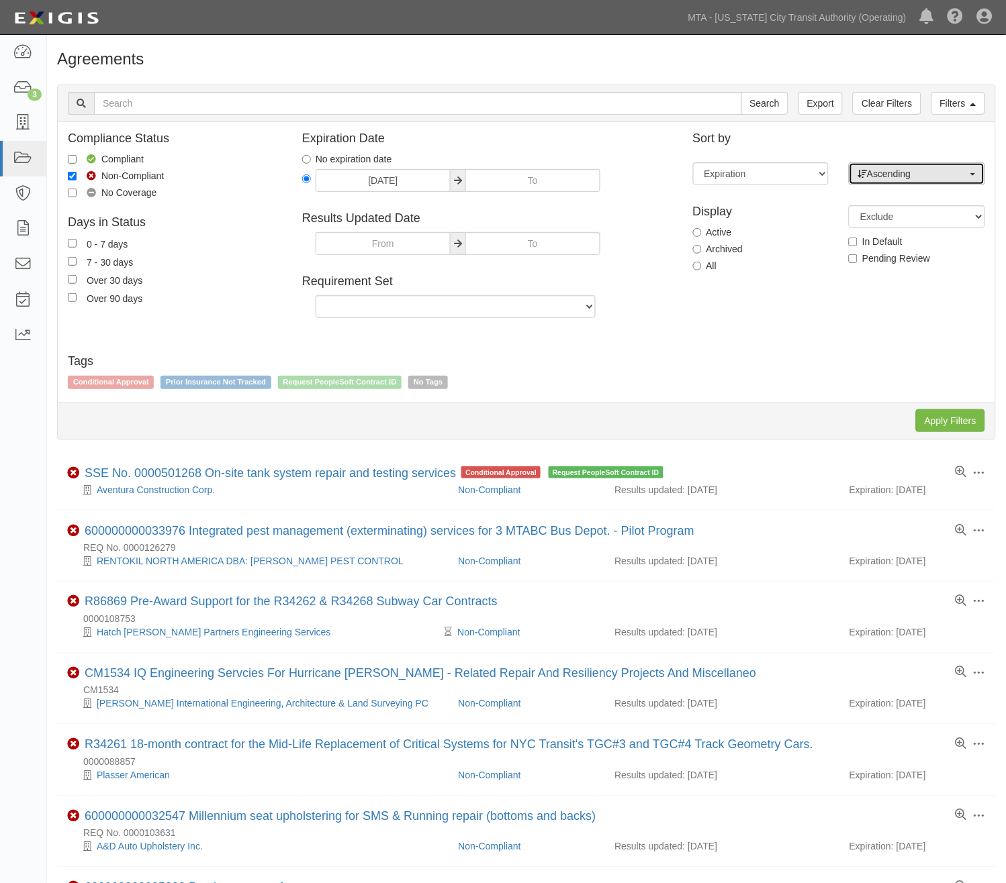
click at [889, 178] on span "Ascending" at bounding box center [912, 173] width 110 height 13
click at [891, 213] on span "Descending" at bounding box center [900, 216] width 50 height 13
select select "desc"
click at [939, 420] on input "Apply Filters" at bounding box center [950, 421] width 69 height 23
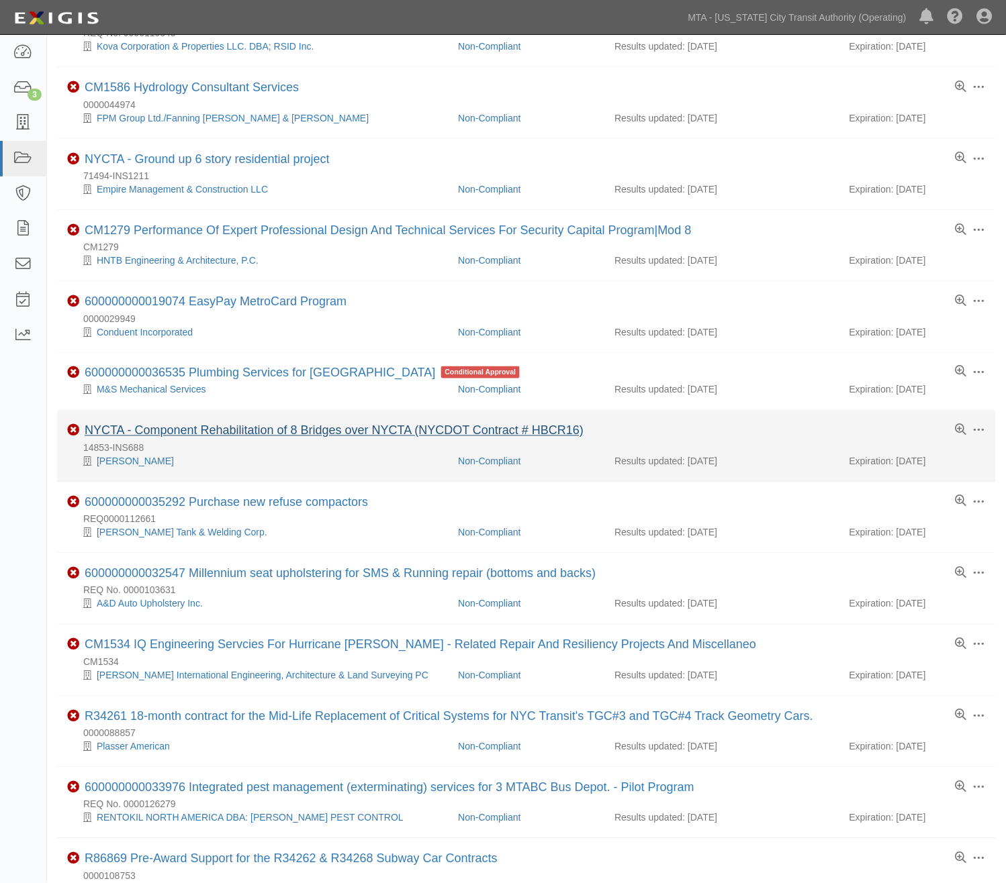
scroll to position [224, 0]
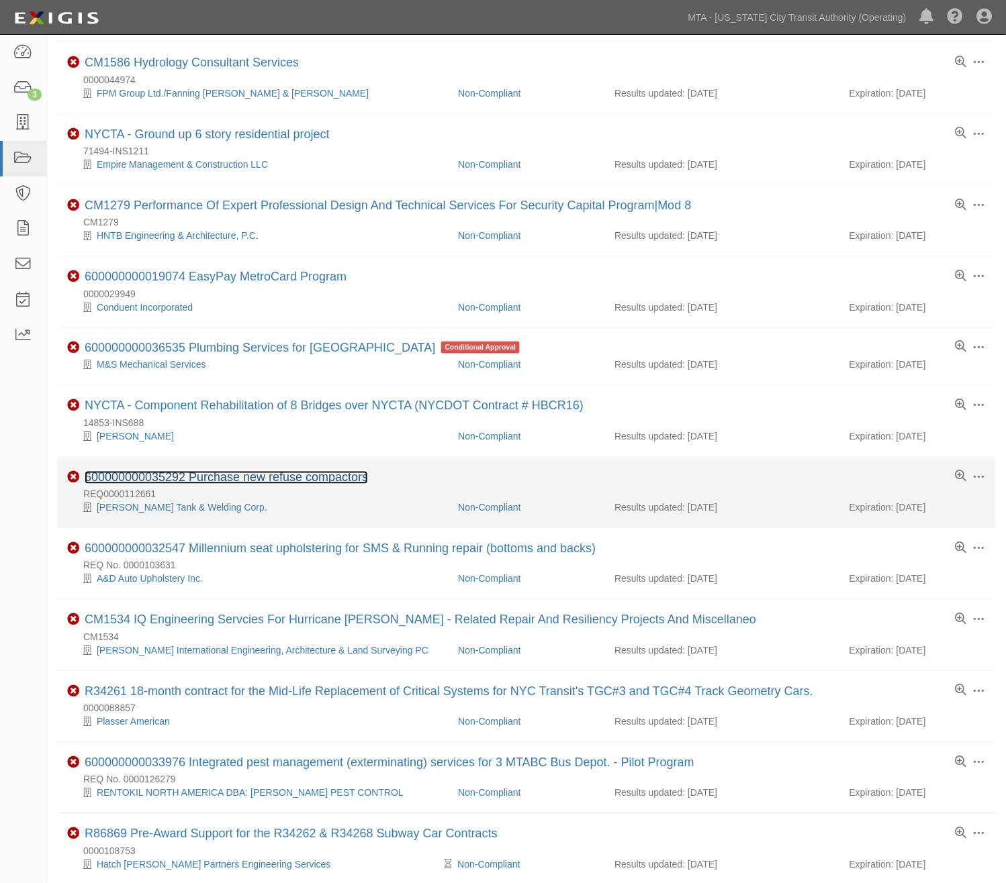
click at [287, 477] on link "600000000035292 Purchase new refuse compactors" at bounding box center [226, 477] width 283 height 13
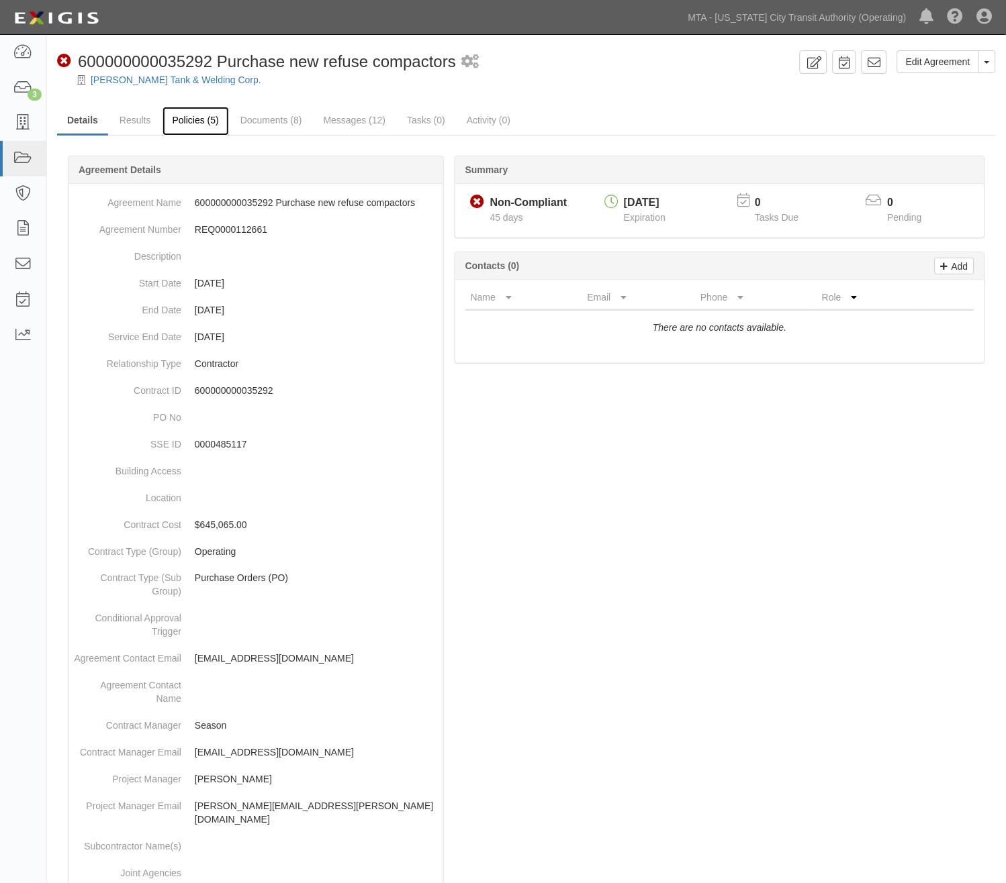
click at [198, 119] on link "Policies (5)" at bounding box center [195, 121] width 66 height 29
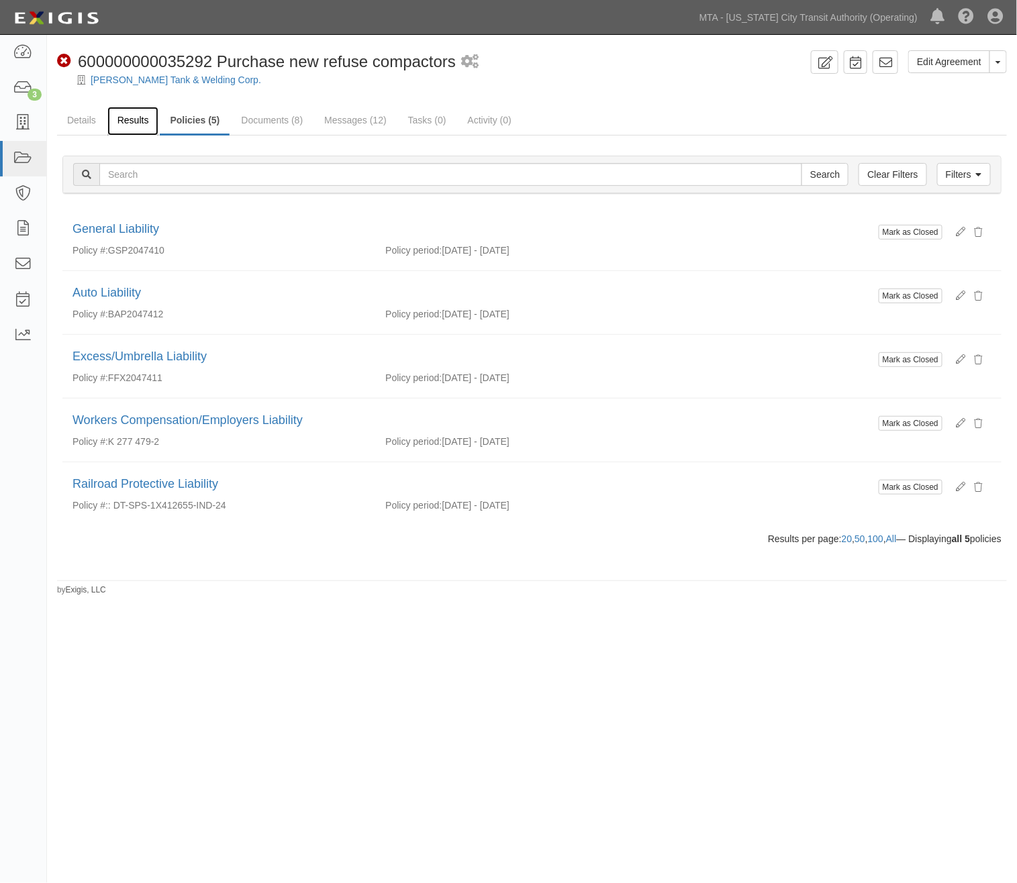
click at [134, 125] on link "Results" at bounding box center [133, 121] width 52 height 29
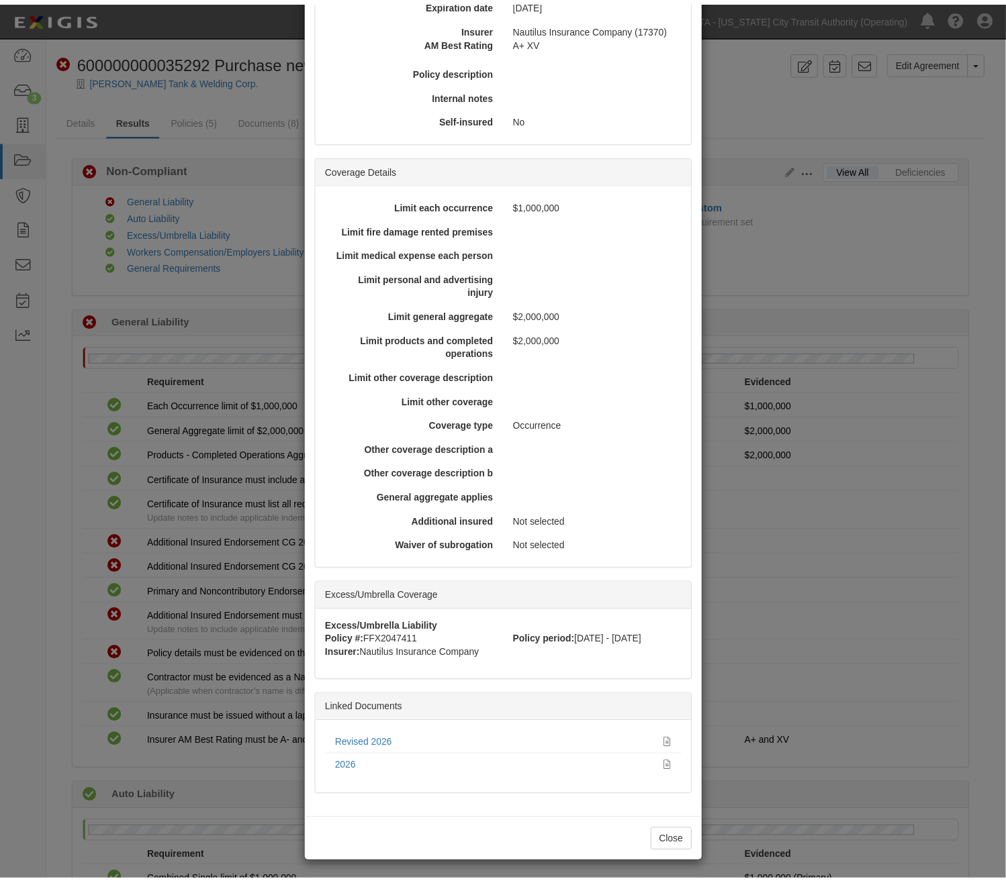
scroll to position [200, 0]
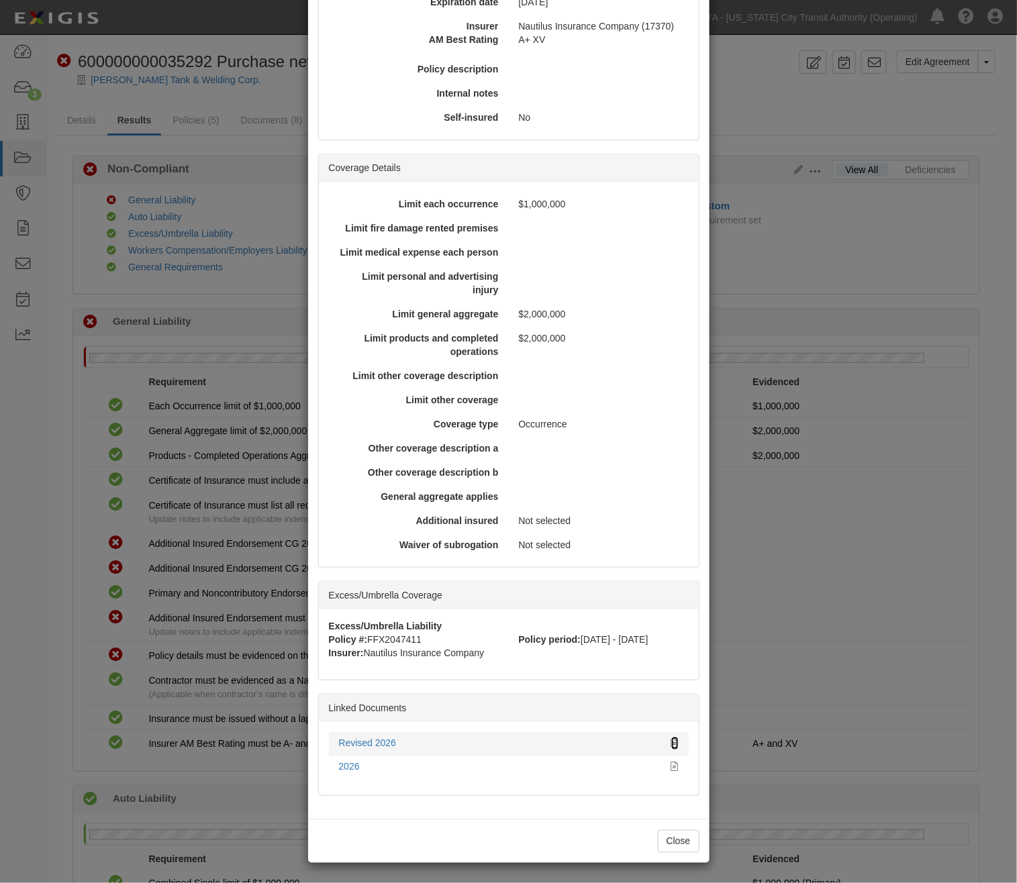
click at [671, 740] on icon at bounding box center [674, 744] width 7 height 9
click at [252, 128] on div "× View Policy Policy Summary Coverage line General Liability Policy number GSP2…" at bounding box center [508, 441] width 1017 height 883
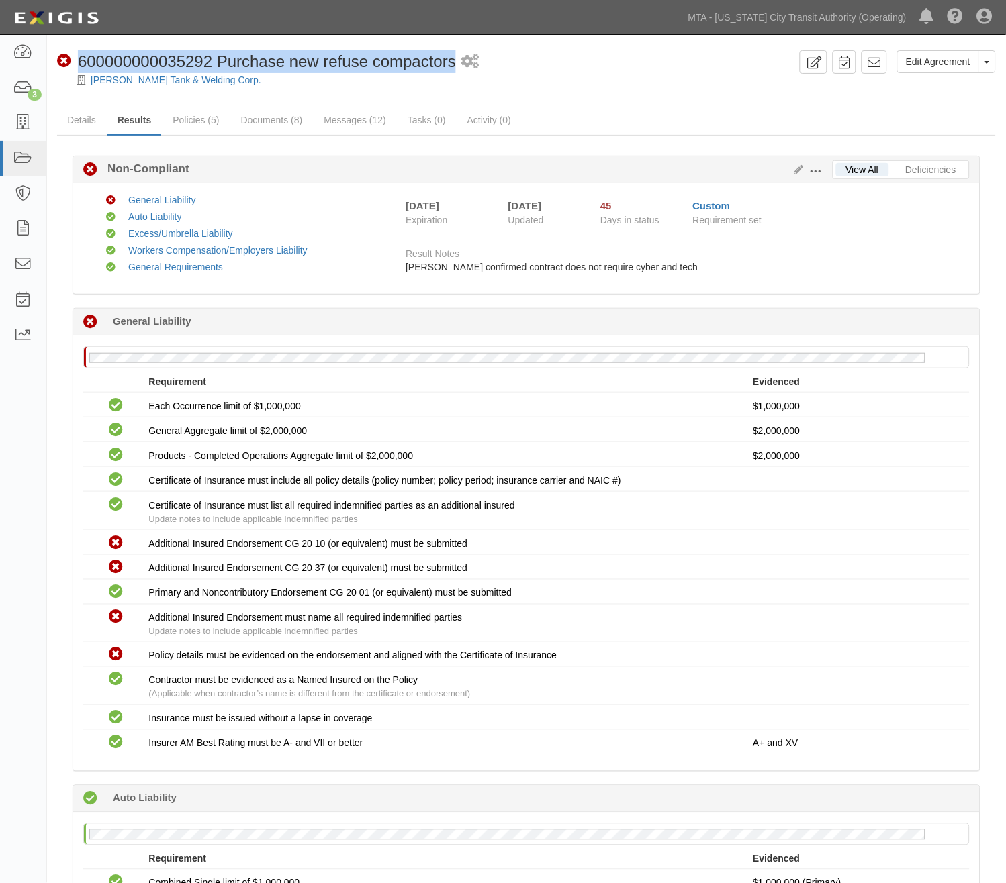
drag, startPoint x: 454, startPoint y: 62, endPoint x: 79, endPoint y: 62, distance: 375.3
click at [79, 62] on span "600000000035292 Purchase new refuse compactors" at bounding box center [267, 61] width 378 height 18
copy span "600000000035292 Purchase new refuse compactors"
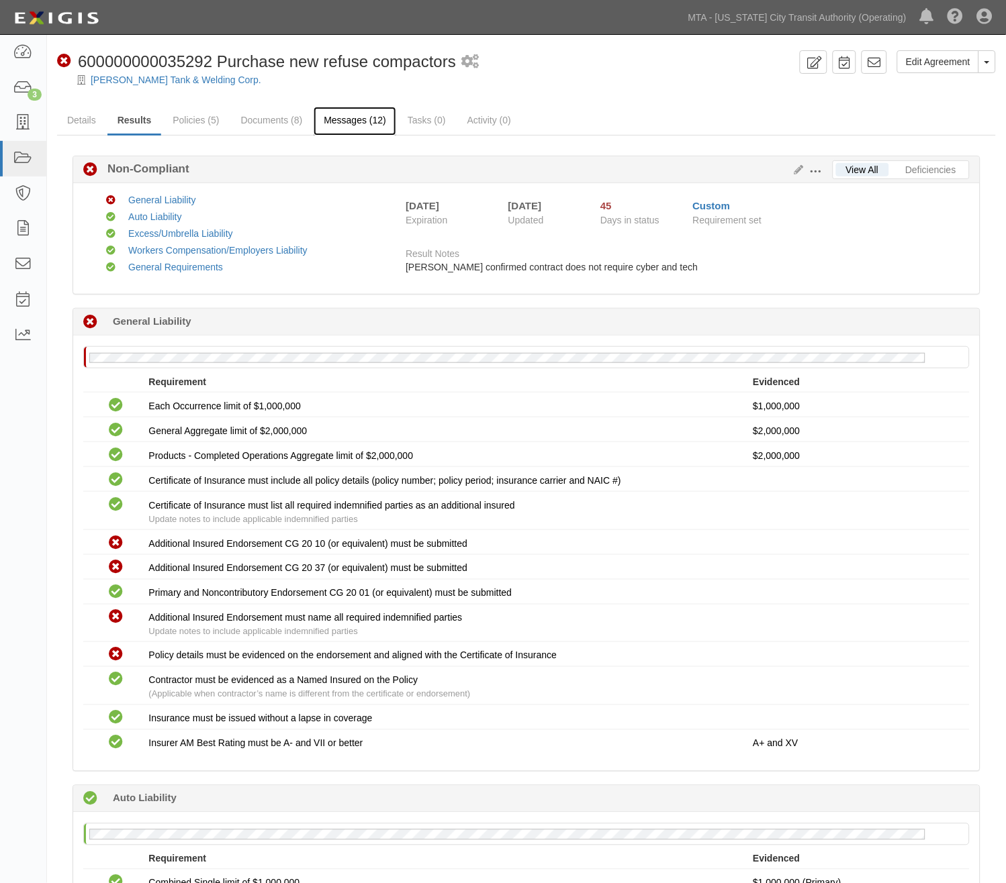
click at [345, 117] on link "Messages (12)" at bounding box center [355, 121] width 83 height 29
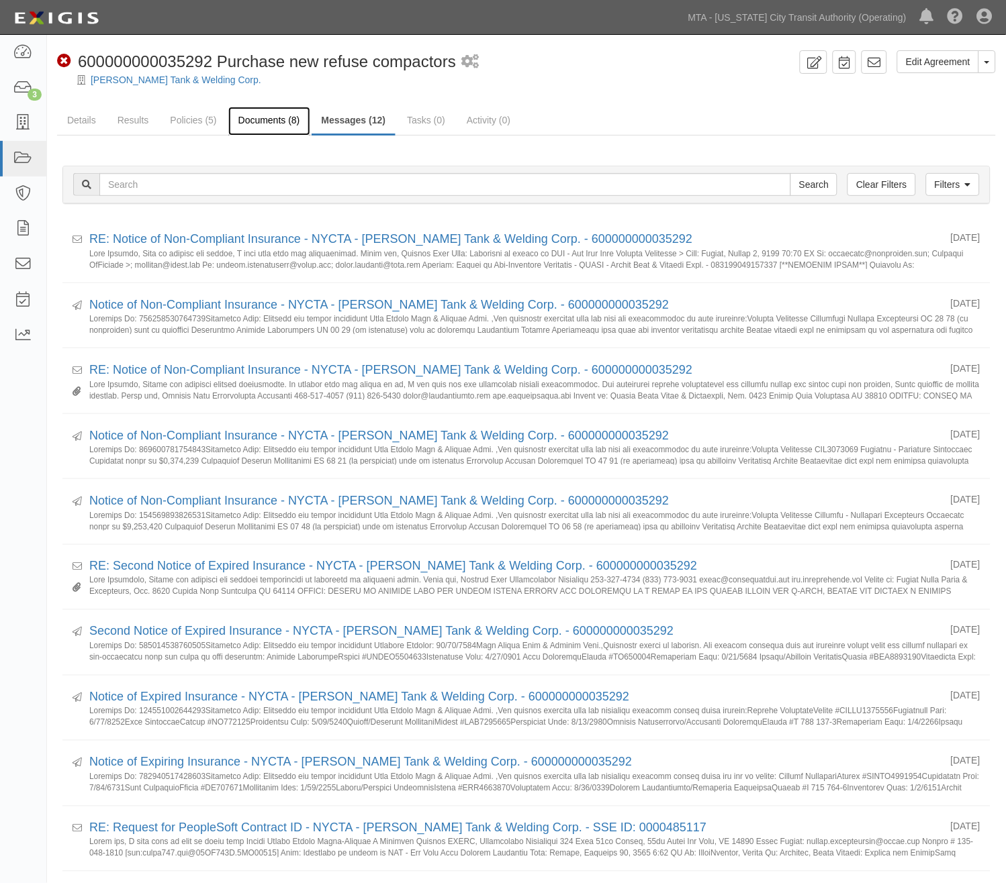
click at [254, 119] on link "Documents (8)" at bounding box center [269, 121] width 82 height 29
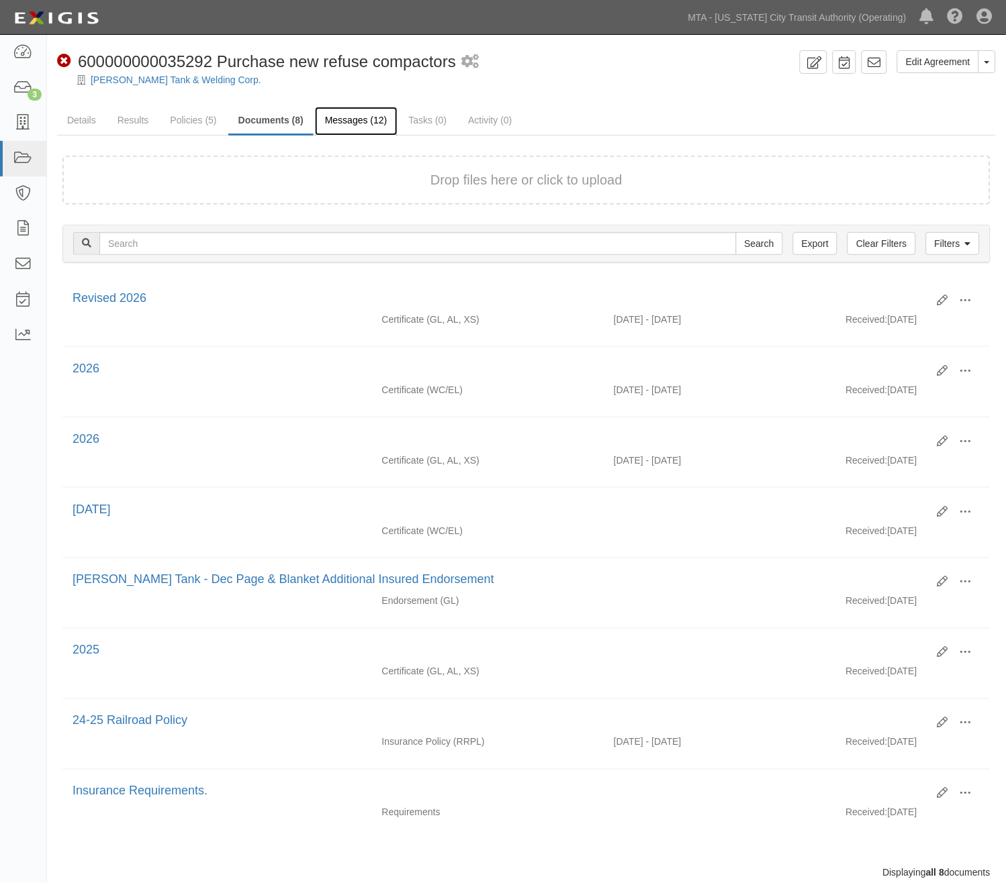
click at [371, 119] on link "Messages (12)" at bounding box center [356, 121] width 83 height 29
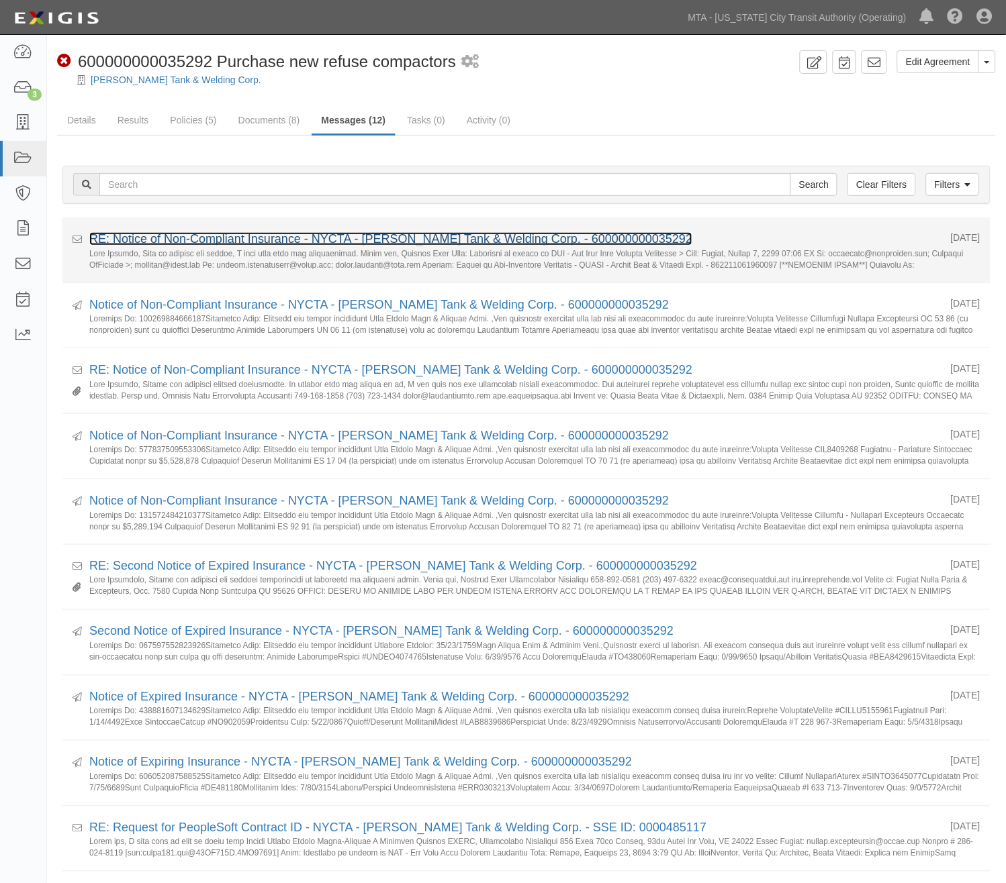
click at [371, 240] on link "RE: Notice of Non-Compliant Insurance - NYCTA - [PERSON_NAME] Tank & Welding Co…" at bounding box center [390, 238] width 603 height 13
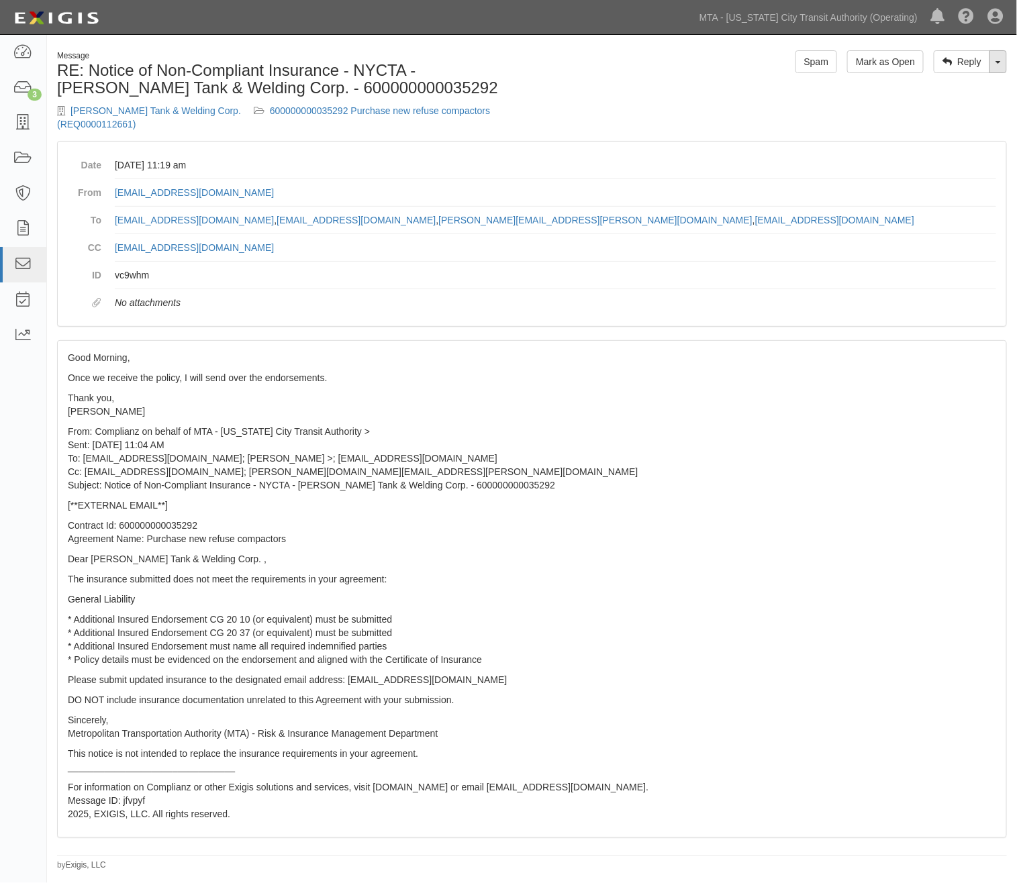
click at [1002, 64] on link "Toggle Dropdown" at bounding box center [998, 61] width 17 height 23
click at [979, 85] on link "Reply All" at bounding box center [953, 87] width 106 height 17
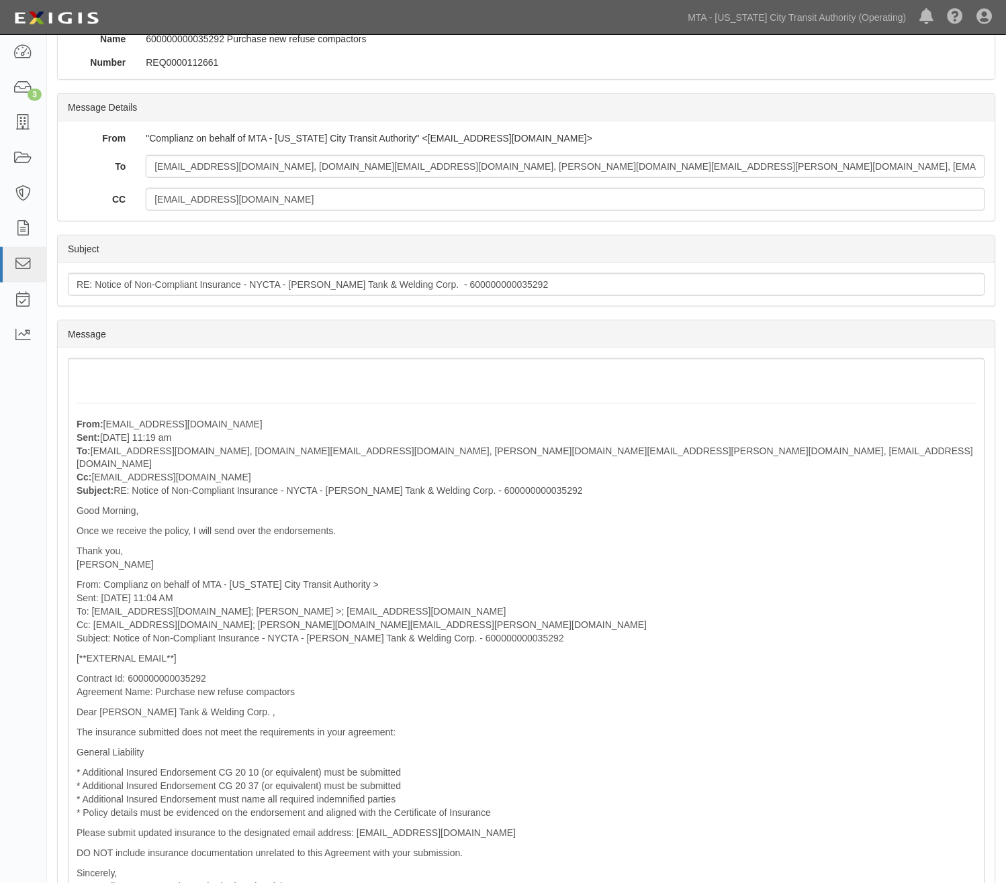
scroll to position [298, 0]
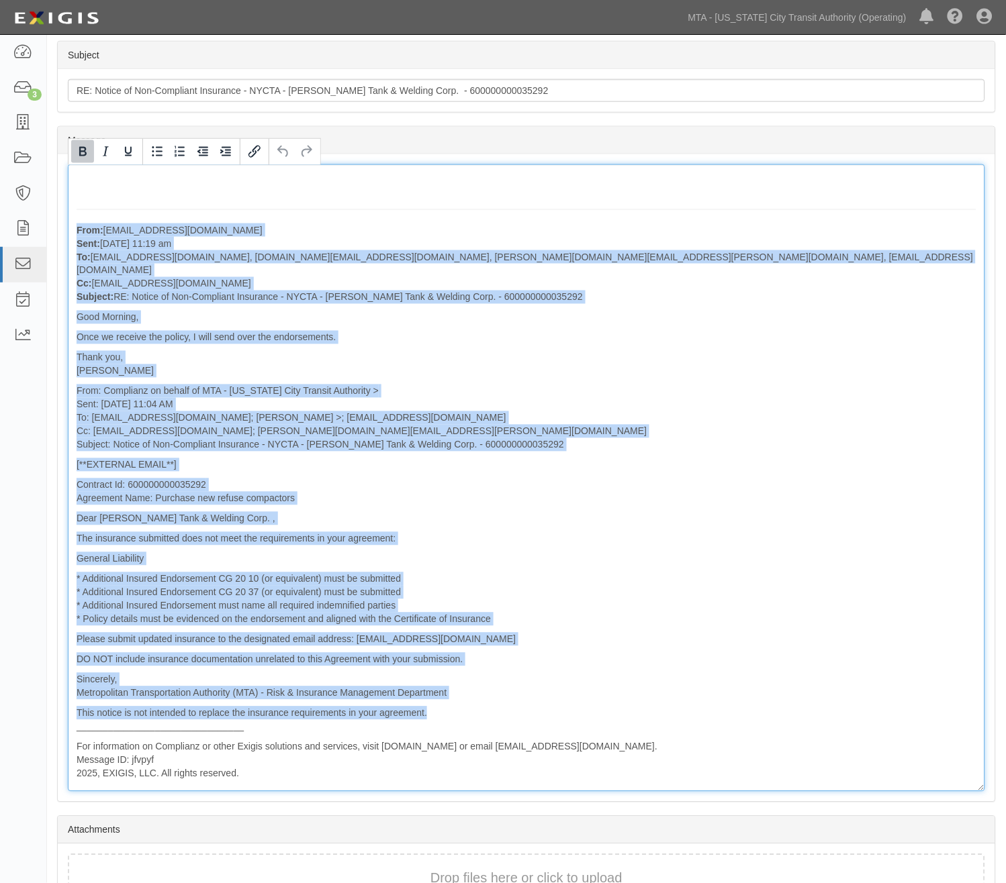
drag, startPoint x: 450, startPoint y: 704, endPoint x: 71, endPoint y: 236, distance: 602.3
click at [71, 236] on div "From: [EMAIL_ADDRESS][DOMAIN_NAME] Sent: [DATE] 11:19 am To: [EMAIL_ADDRESS][DO…" at bounding box center [526, 478] width 917 height 628
copy div "From: [EMAIL_ADDRESS][DOMAIN_NAME] Sent: [DATE] 11:19 am To: [EMAIL_ADDRESS][DO…"
click at [828, 493] on div "From: [EMAIL_ADDRESS][DOMAIN_NAME] Sent: [DATE] 11:19 am To: [EMAIL_ADDRESS][DO…" at bounding box center [526, 478] width 917 height 628
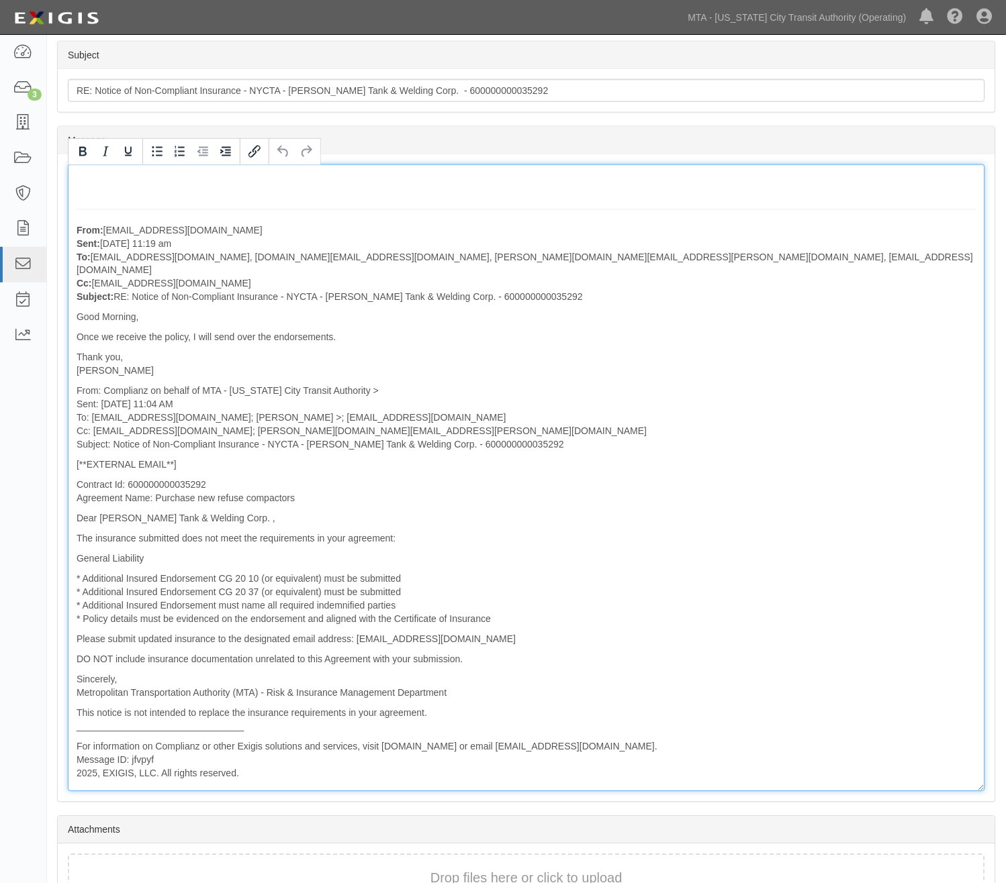
scroll to position [0, 0]
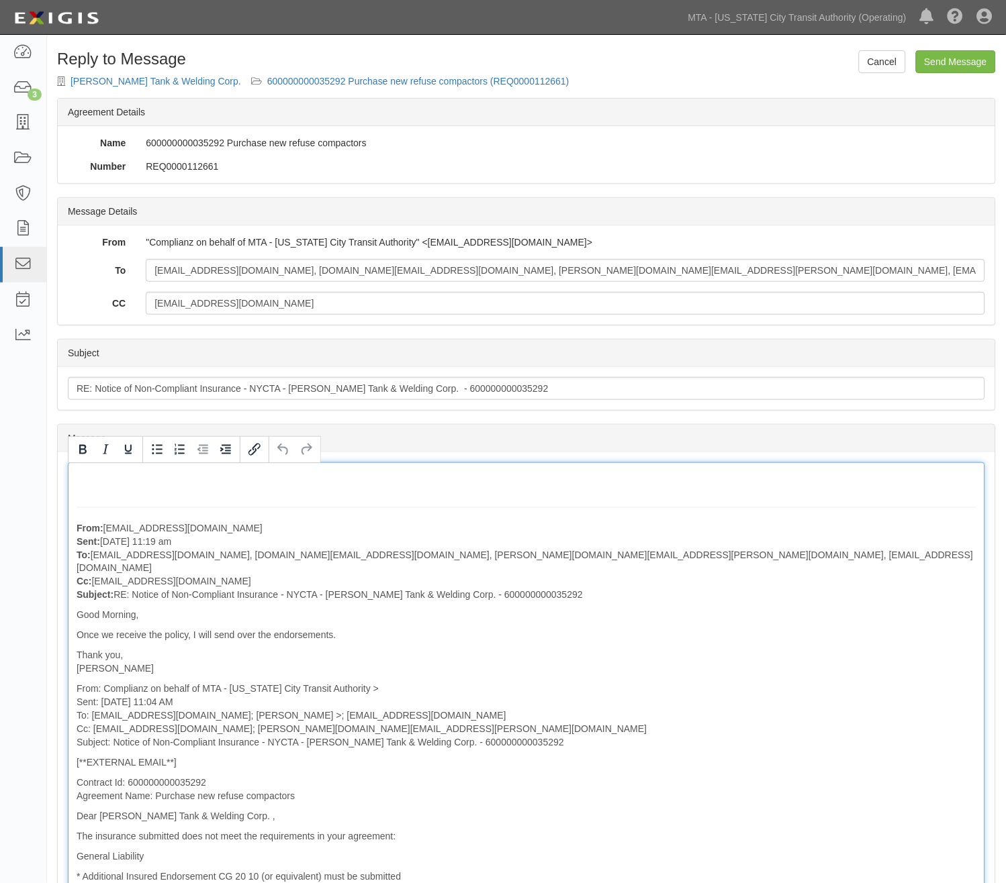
click at [945, 661] on p "Thank you, [PERSON_NAME]" at bounding box center [527, 662] width 900 height 27
drag, startPoint x: 525, startPoint y: 555, endPoint x: 277, endPoint y: 557, distance: 248.4
click at [277, 557] on p "From: [EMAIL_ADDRESS][DOMAIN_NAME] Sent: [DATE] 11:19 am To: [EMAIL_ADDRESS][DO…" at bounding box center [527, 562] width 900 height 81
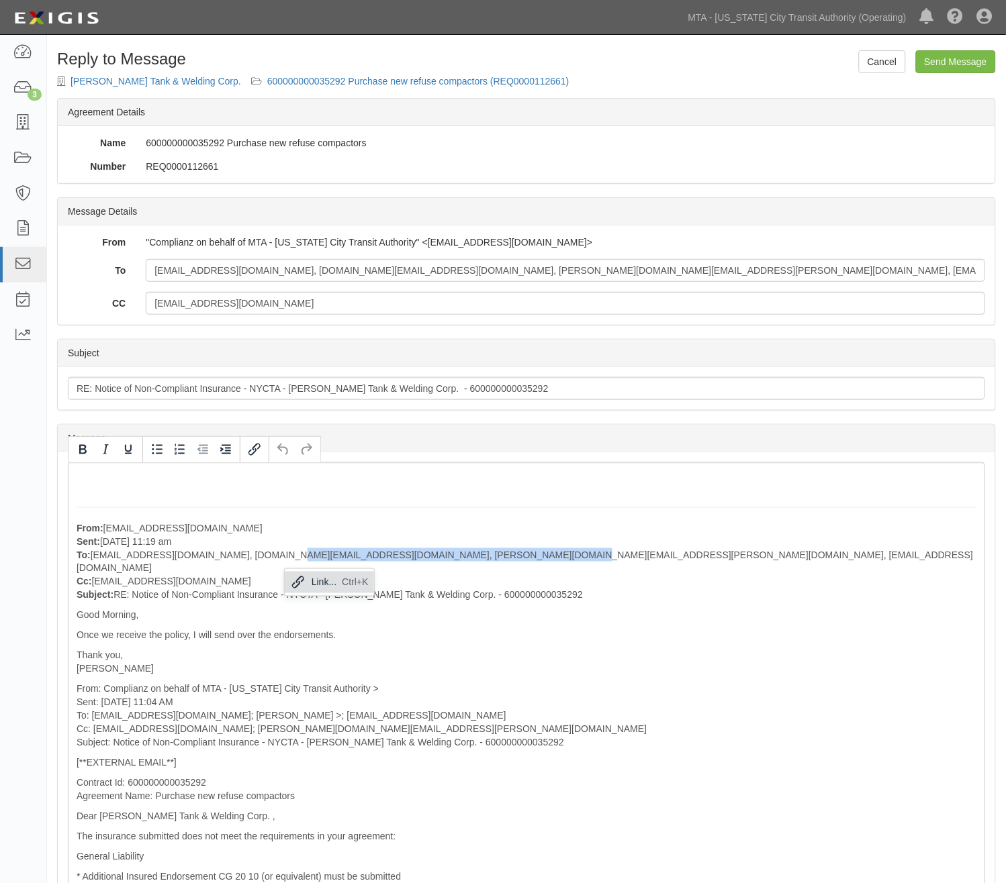
copy p "[EMAIL_ADDRESS][DOMAIN_NAME], [PERSON_NAME][DOMAIN_NAME][EMAIL_ADDRESS][PERSON_…"
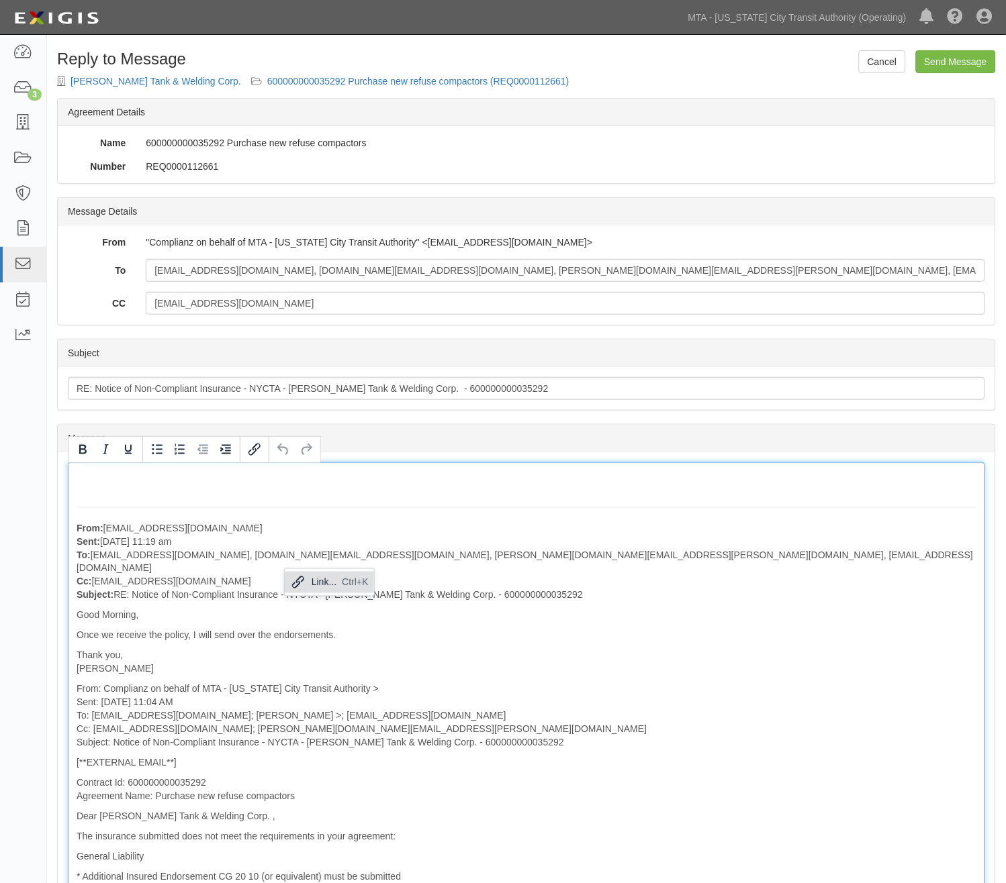
click at [514, 659] on p "Thank you, [PERSON_NAME]" at bounding box center [527, 662] width 900 height 27
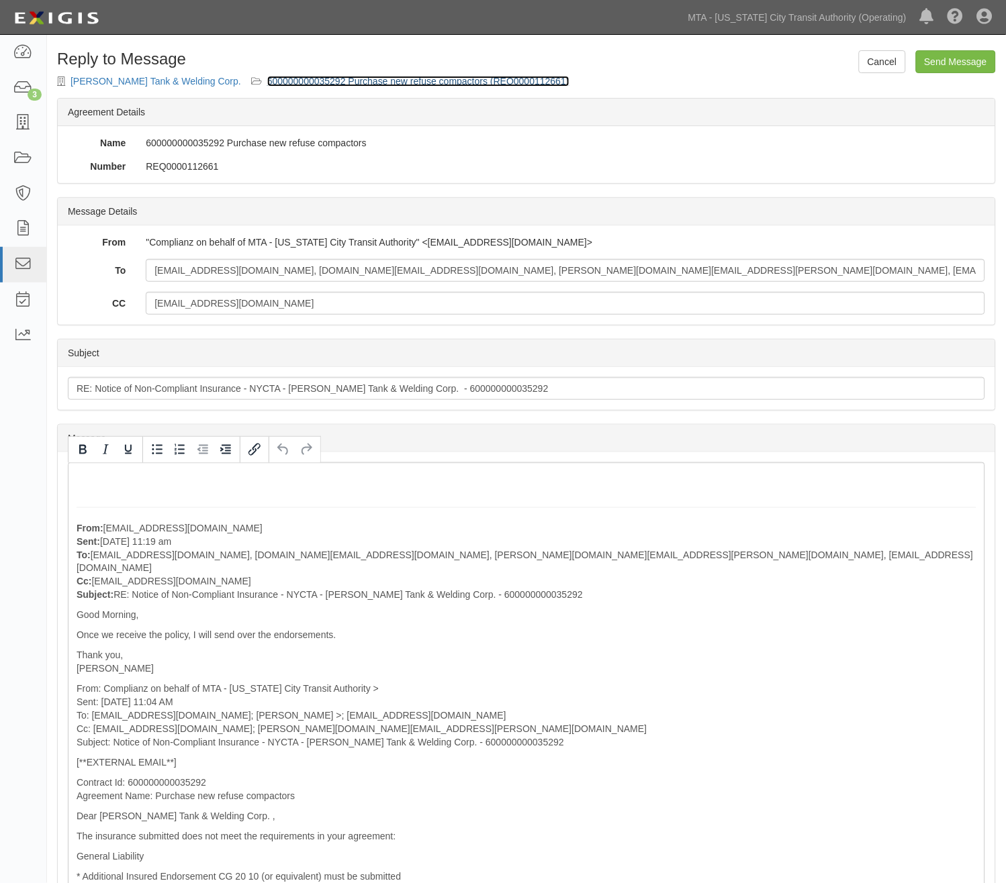
click at [438, 78] on link "600000000035292 Purchase new refuse compactors (REQ0000112661)" at bounding box center [418, 81] width 302 height 11
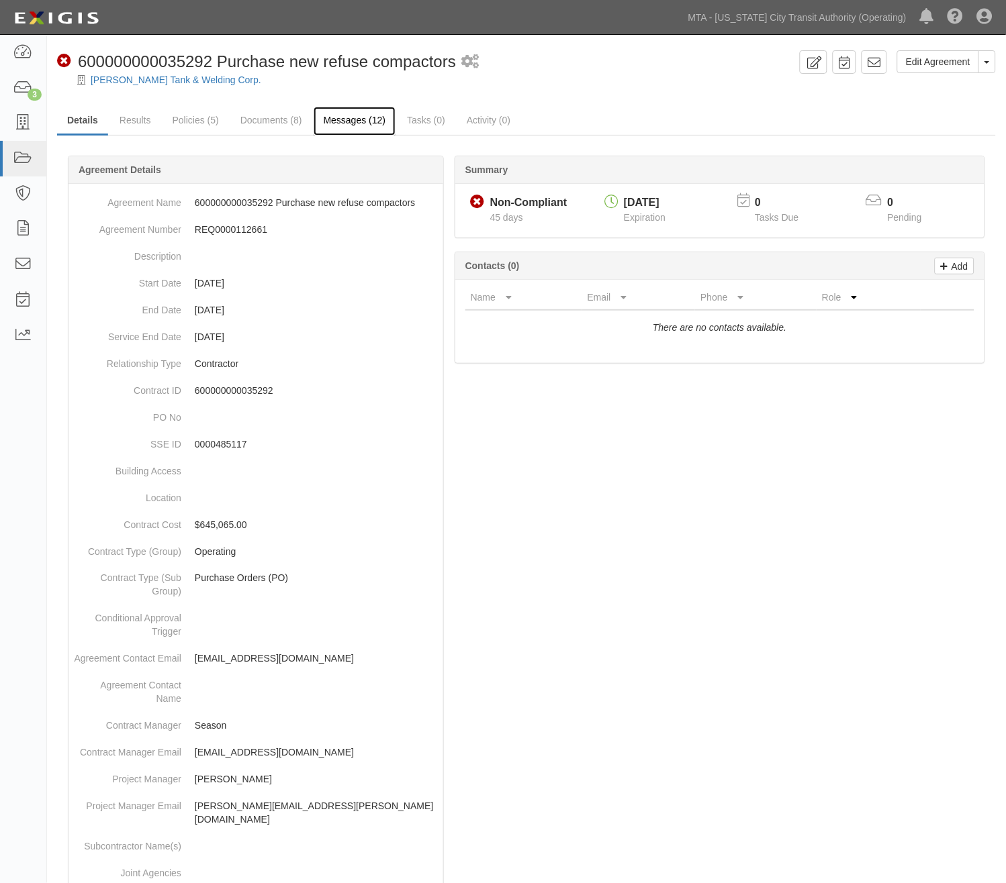
click at [365, 119] on link "Messages (12)" at bounding box center [355, 121] width 83 height 29
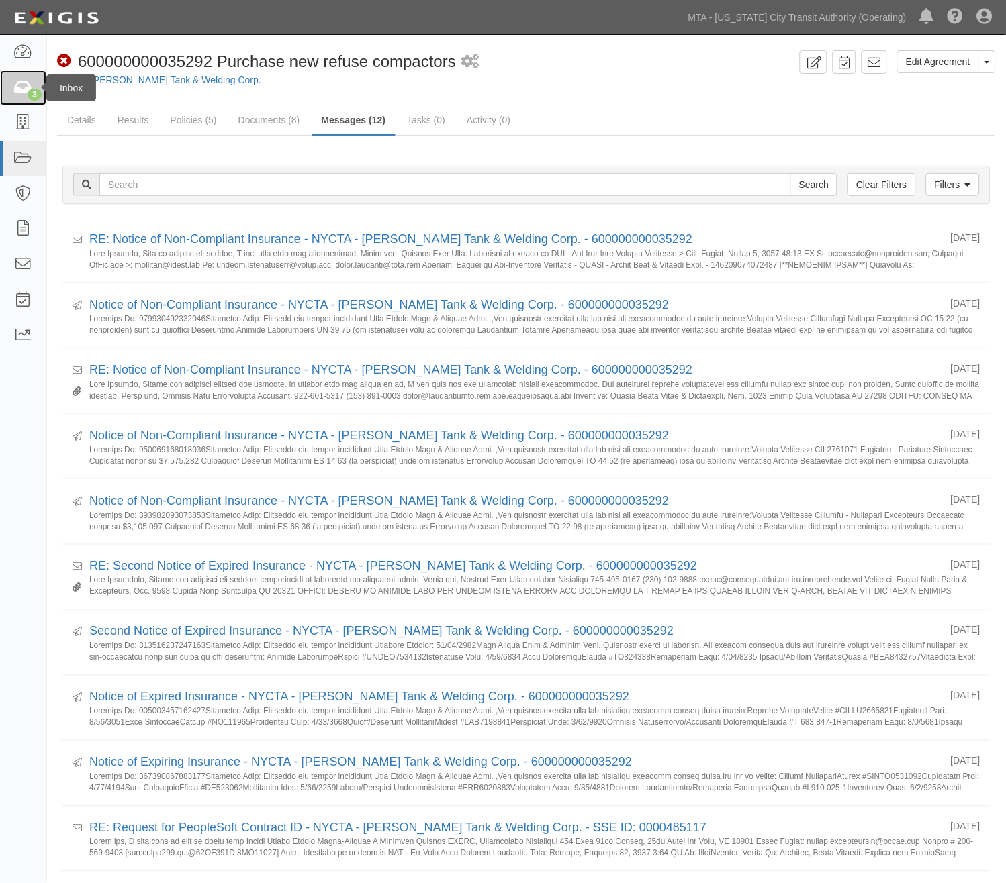
click at [15, 86] on icon at bounding box center [22, 88] width 19 height 15
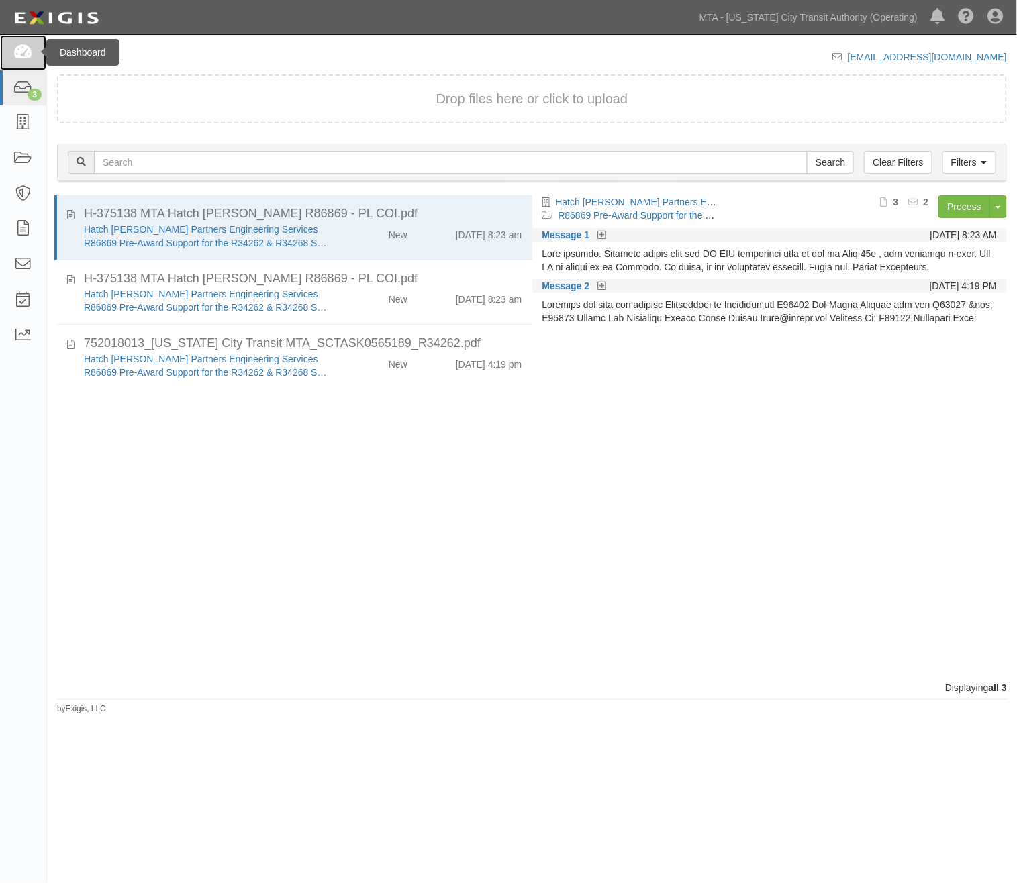
click at [21, 52] on icon at bounding box center [22, 52] width 19 height 15
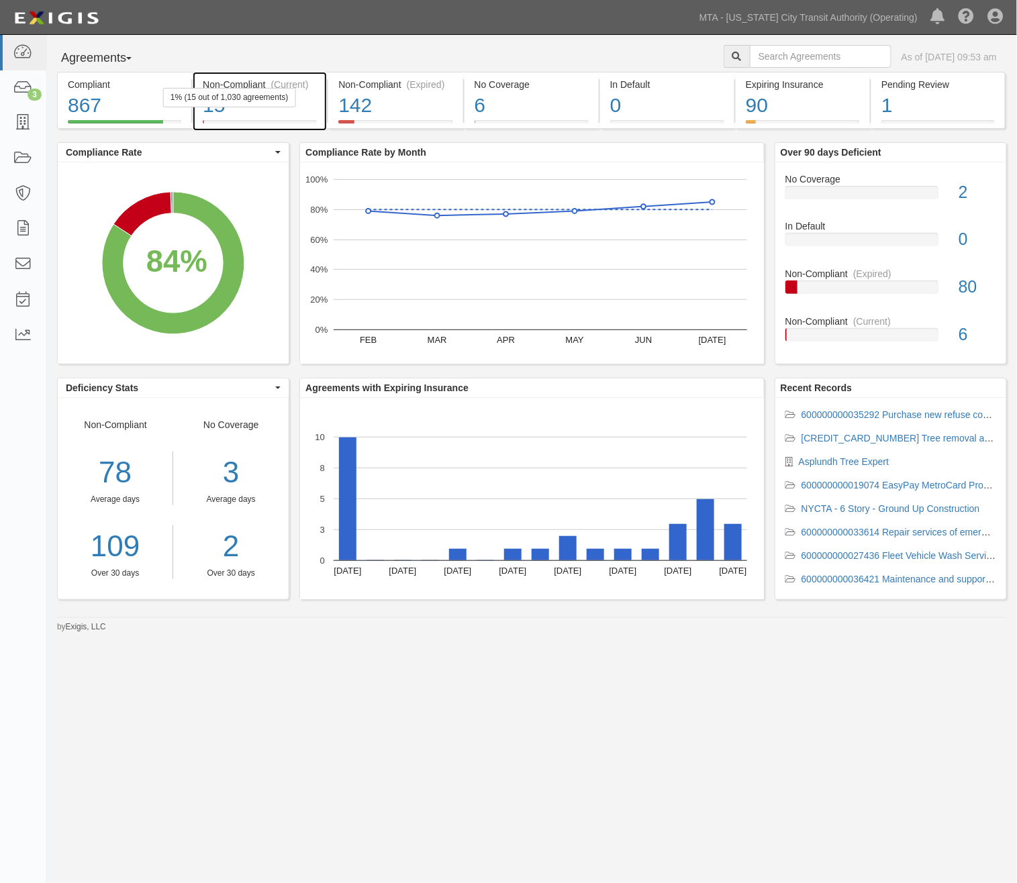
click at [311, 111] on div "15" at bounding box center [260, 105] width 114 height 29
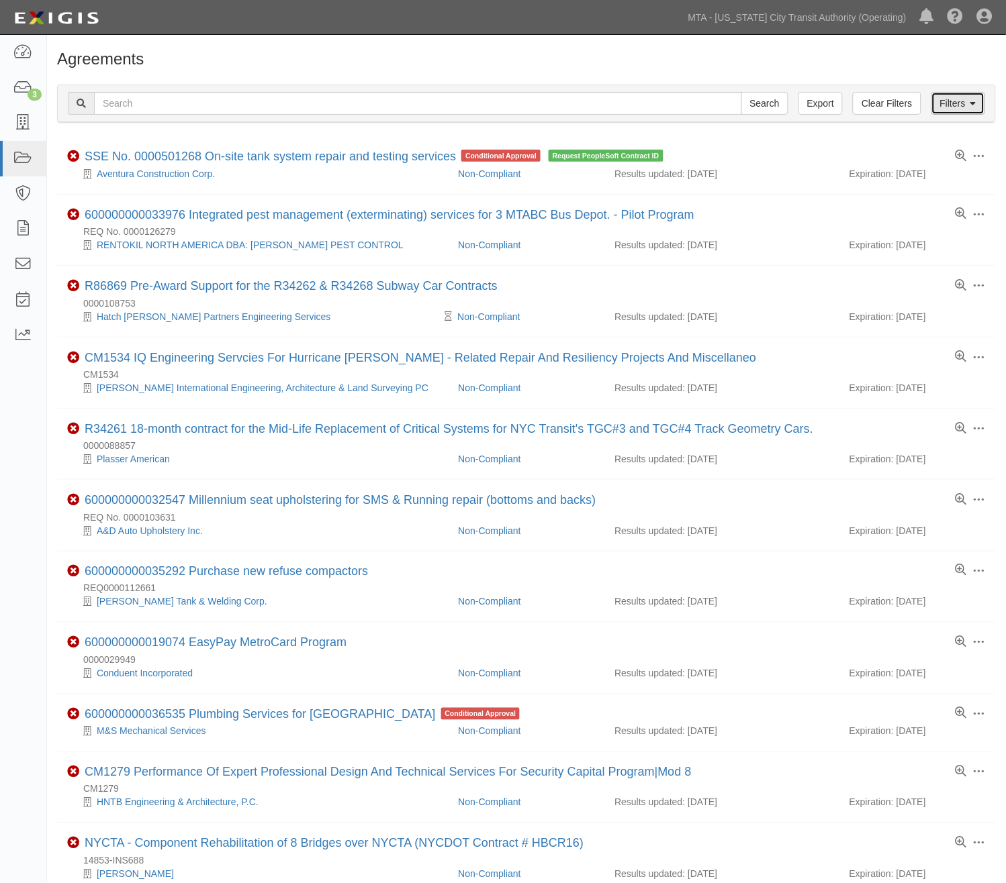
click at [955, 101] on link "Filters" at bounding box center [958, 103] width 54 height 23
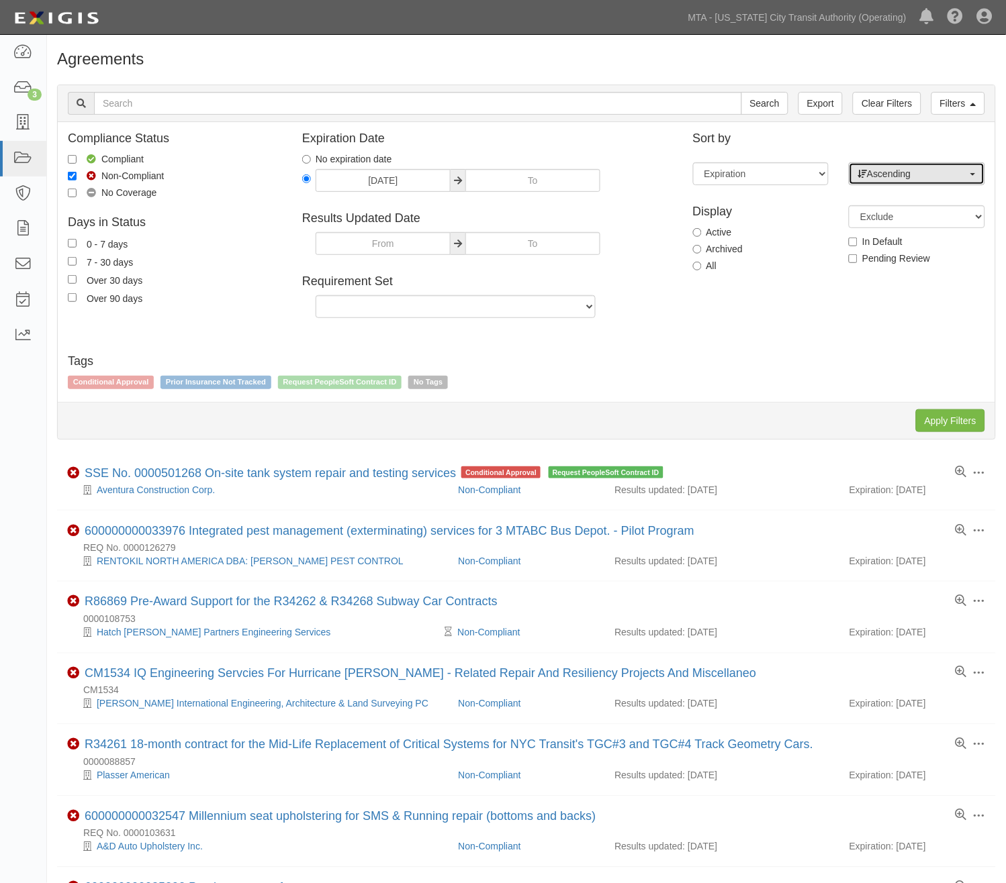
click at [949, 170] on span "Ascending" at bounding box center [912, 173] width 110 height 13
click at [915, 217] on span "Descending" at bounding box center [900, 216] width 50 height 13
select select "desc"
click at [969, 419] on input "Apply Filters" at bounding box center [950, 421] width 69 height 23
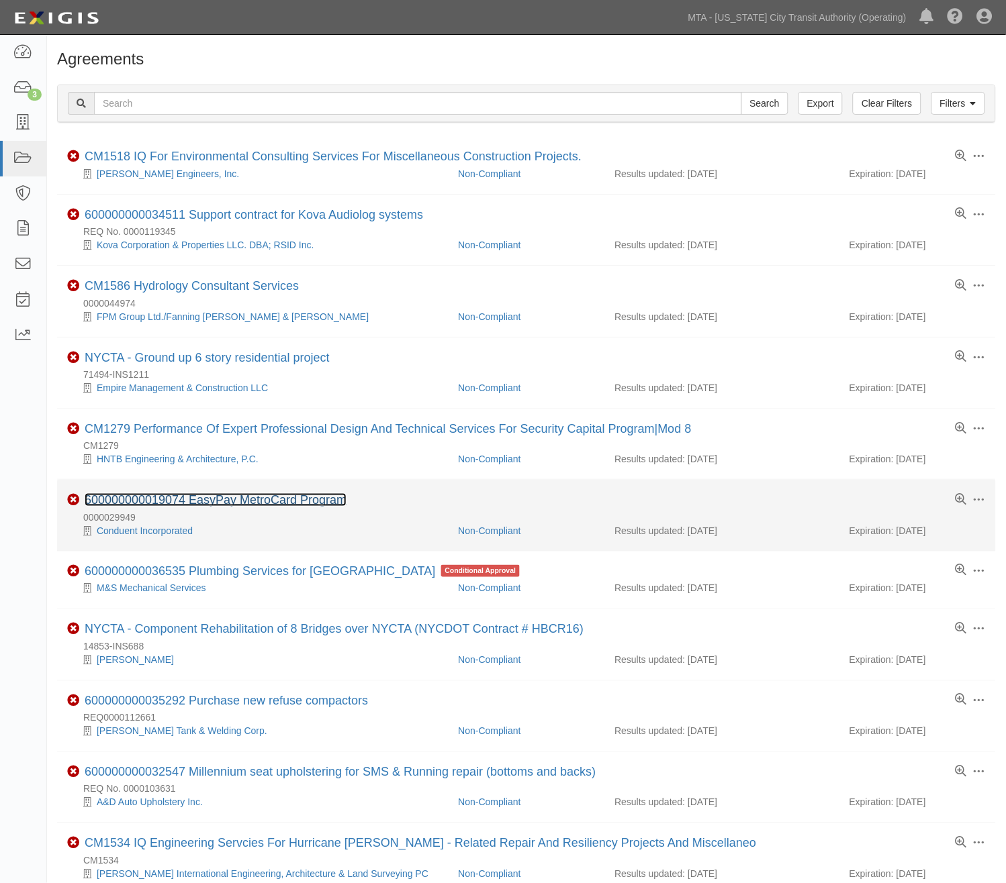
click at [262, 506] on link "600000000019074 EasyPay MetroCard Program" at bounding box center [216, 499] width 262 height 13
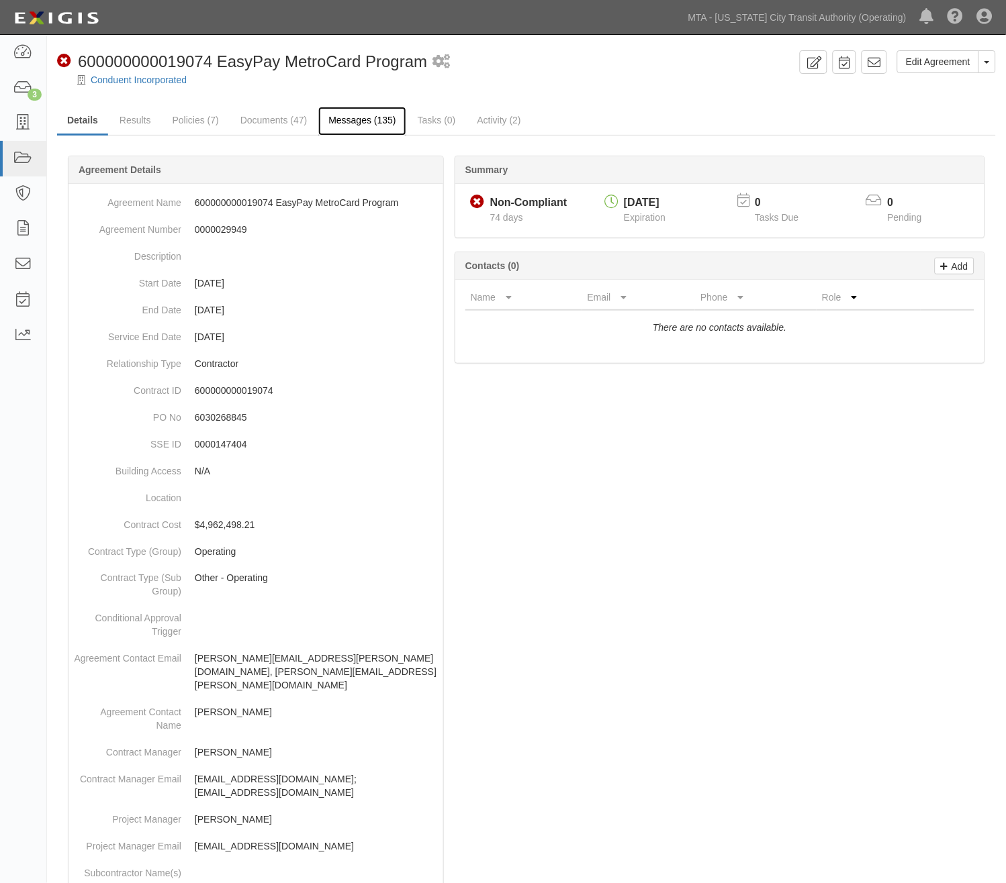
click at [331, 121] on link "Messages (135)" at bounding box center [361, 121] width 87 height 29
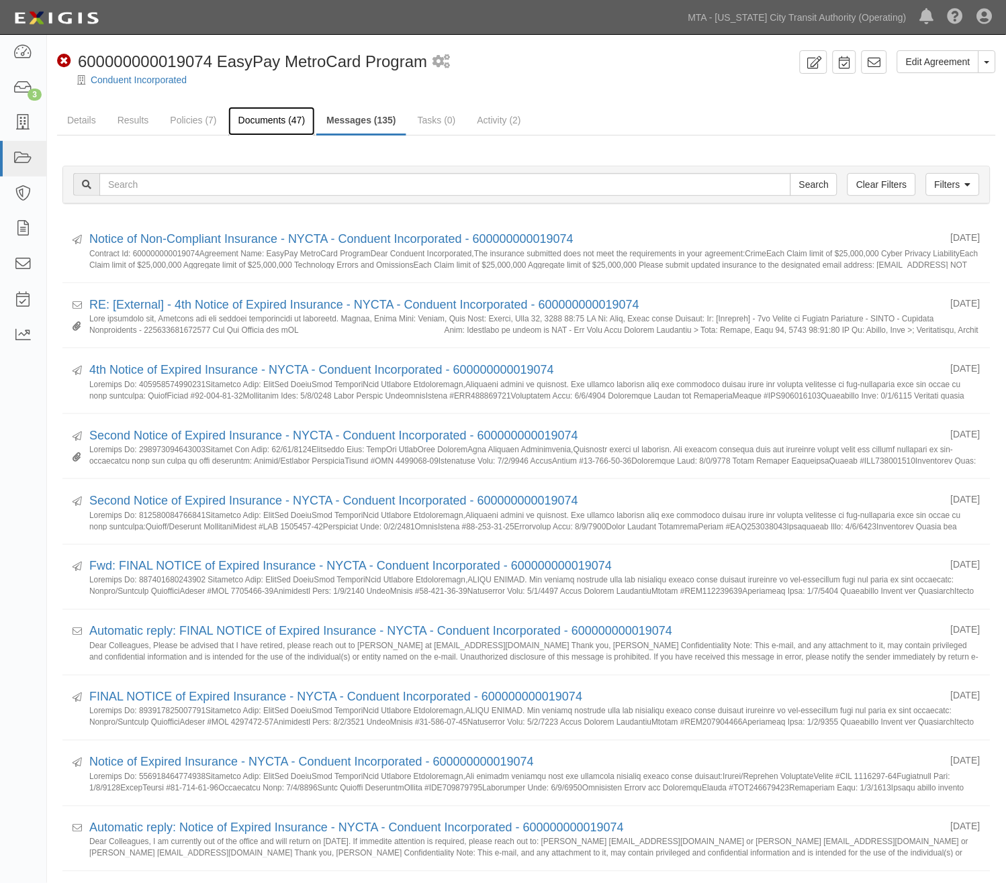
click at [248, 115] on link "Documents (47)" at bounding box center [271, 121] width 87 height 29
click at [250, 115] on link "Documents (47)" at bounding box center [271, 121] width 87 height 29
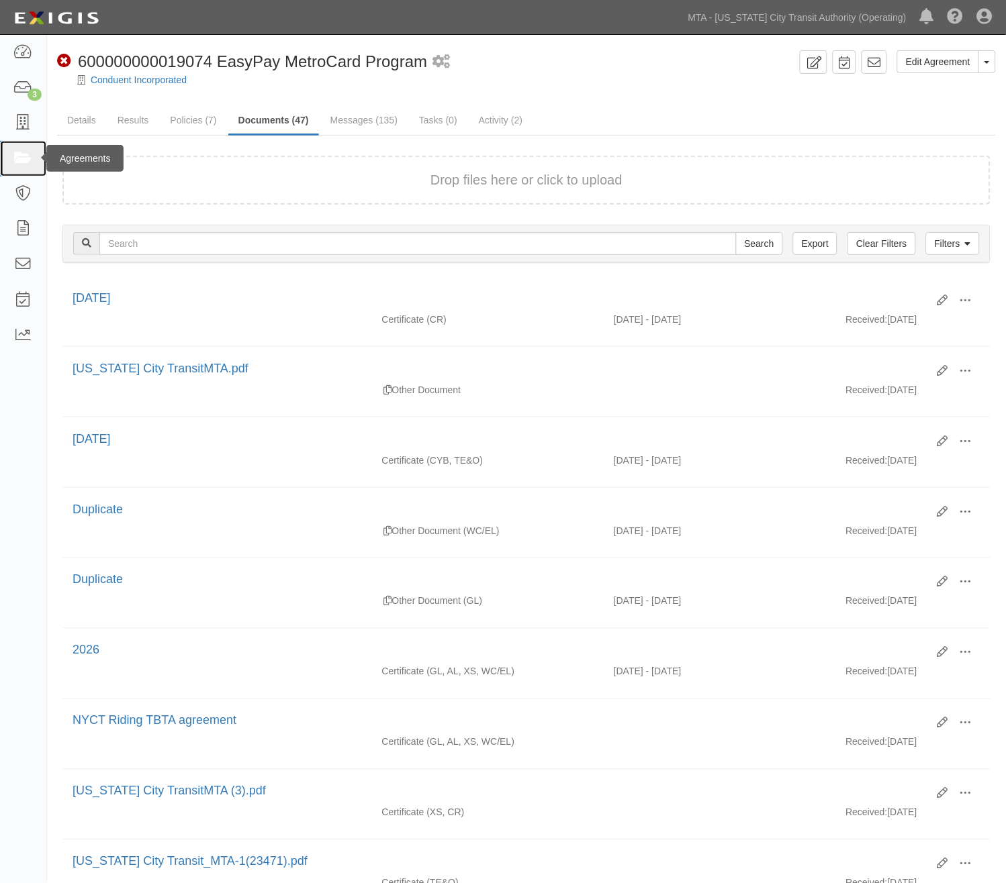
click at [22, 154] on icon at bounding box center [22, 158] width 19 height 15
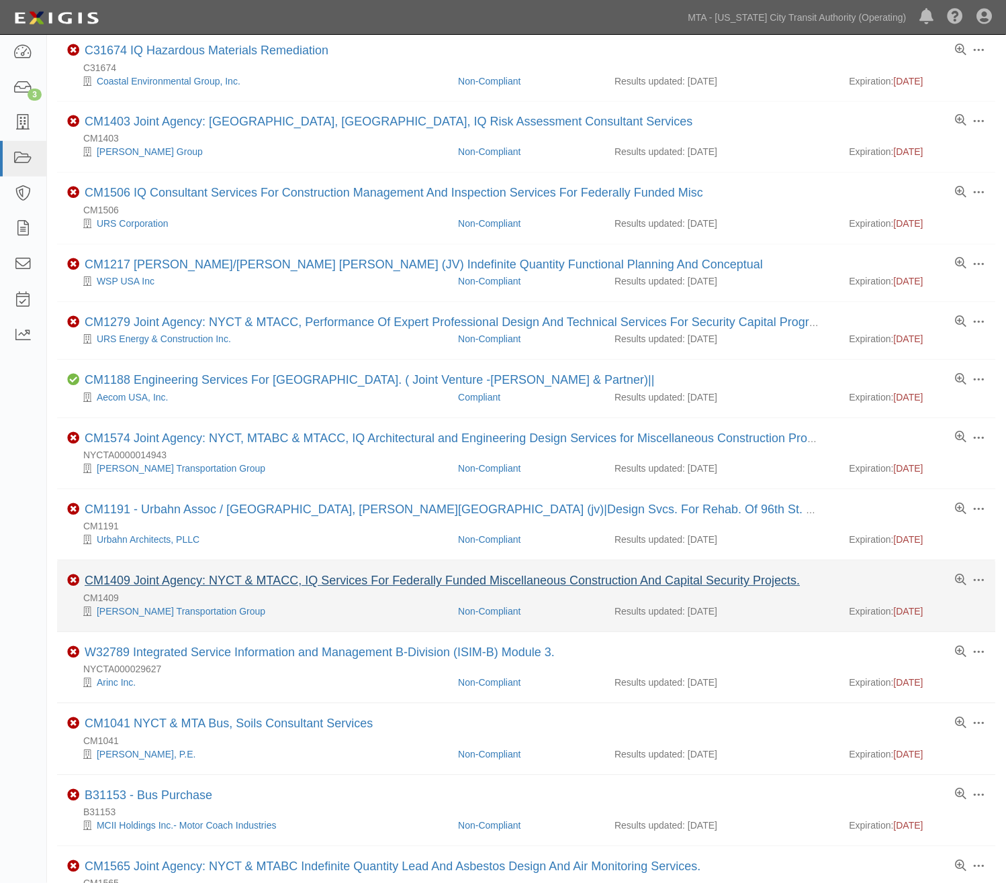
scroll to position [739, 0]
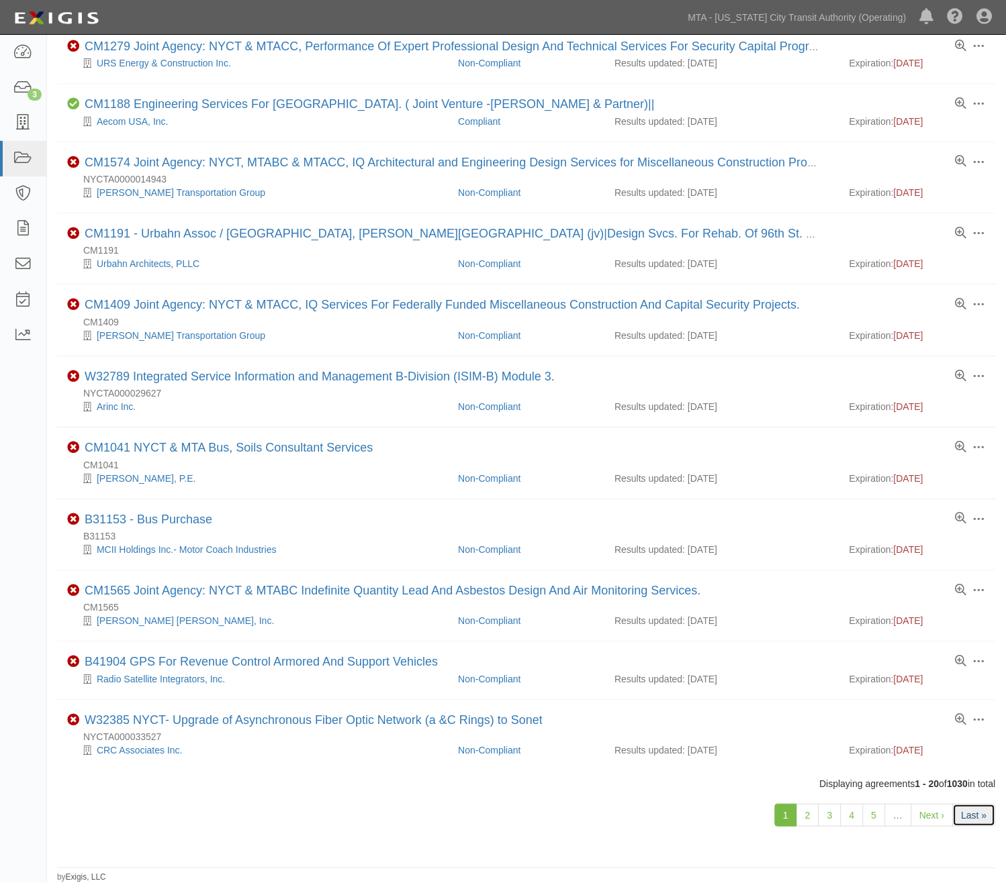
click at [981, 816] on link "Last »" at bounding box center [974, 815] width 43 height 23
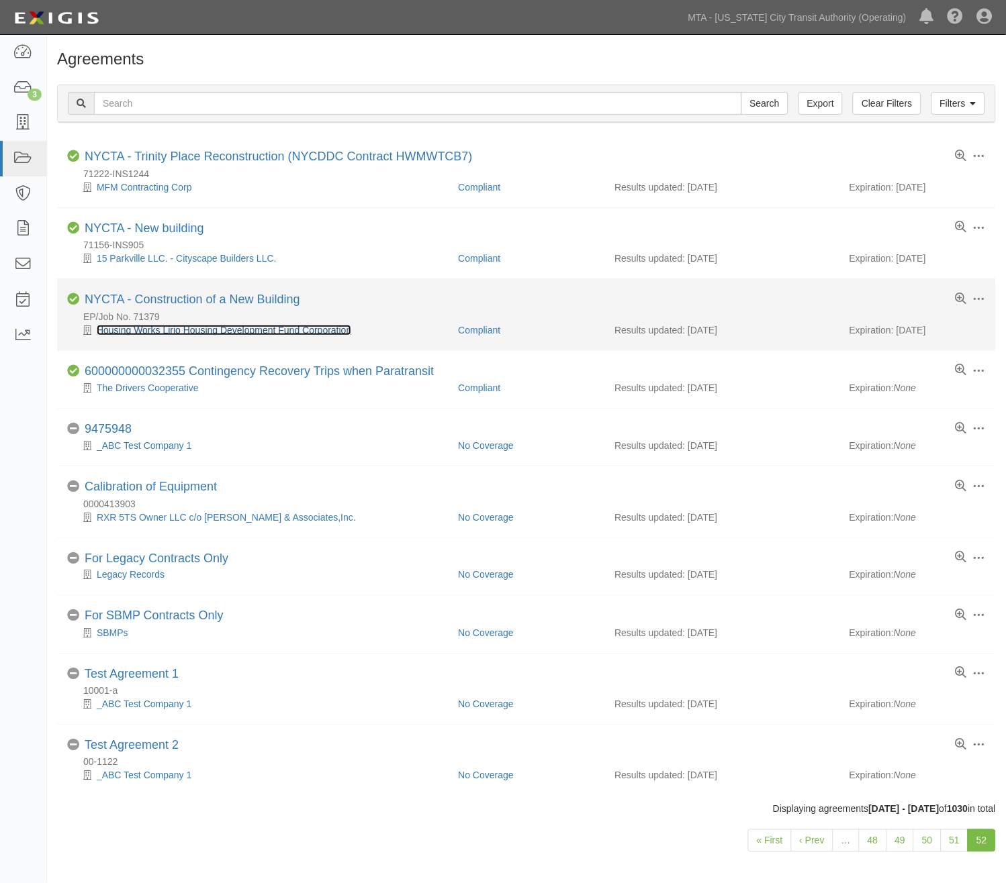
click at [236, 330] on link "Housing Works Lirio Housing Development Fund Corporation" at bounding box center [224, 330] width 254 height 11
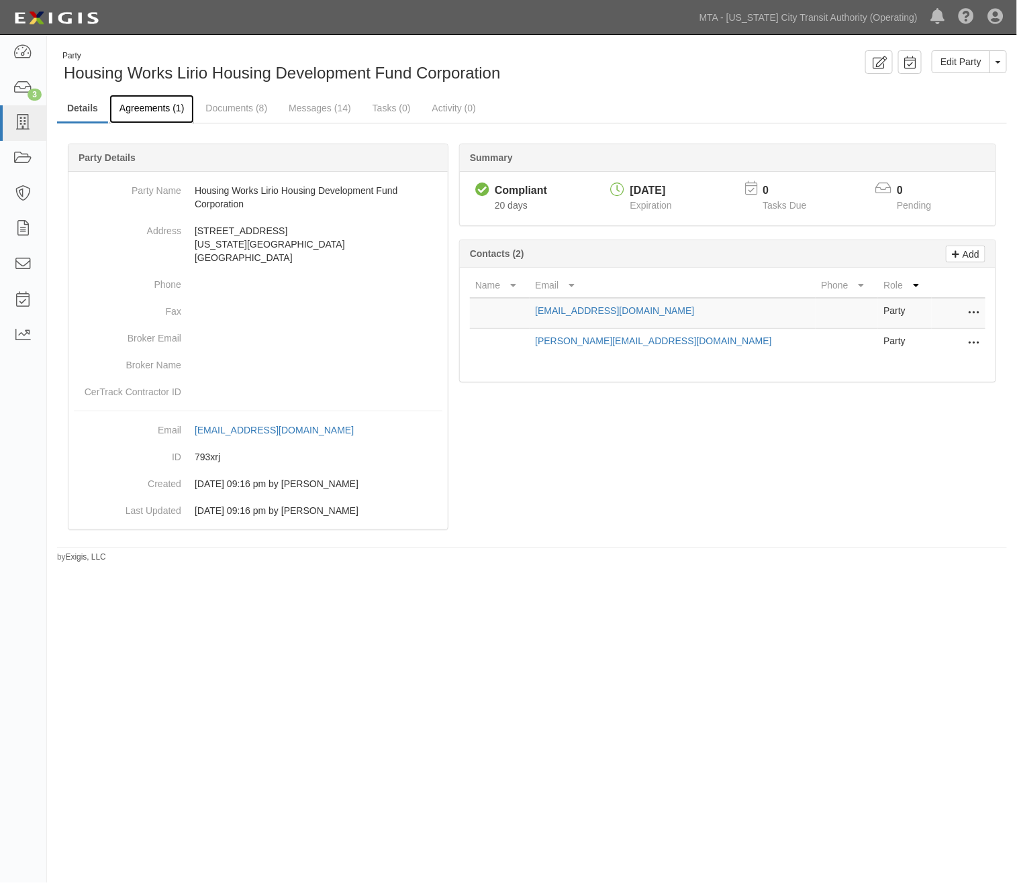
click at [143, 106] on link "Agreements (1)" at bounding box center [151, 109] width 85 height 29
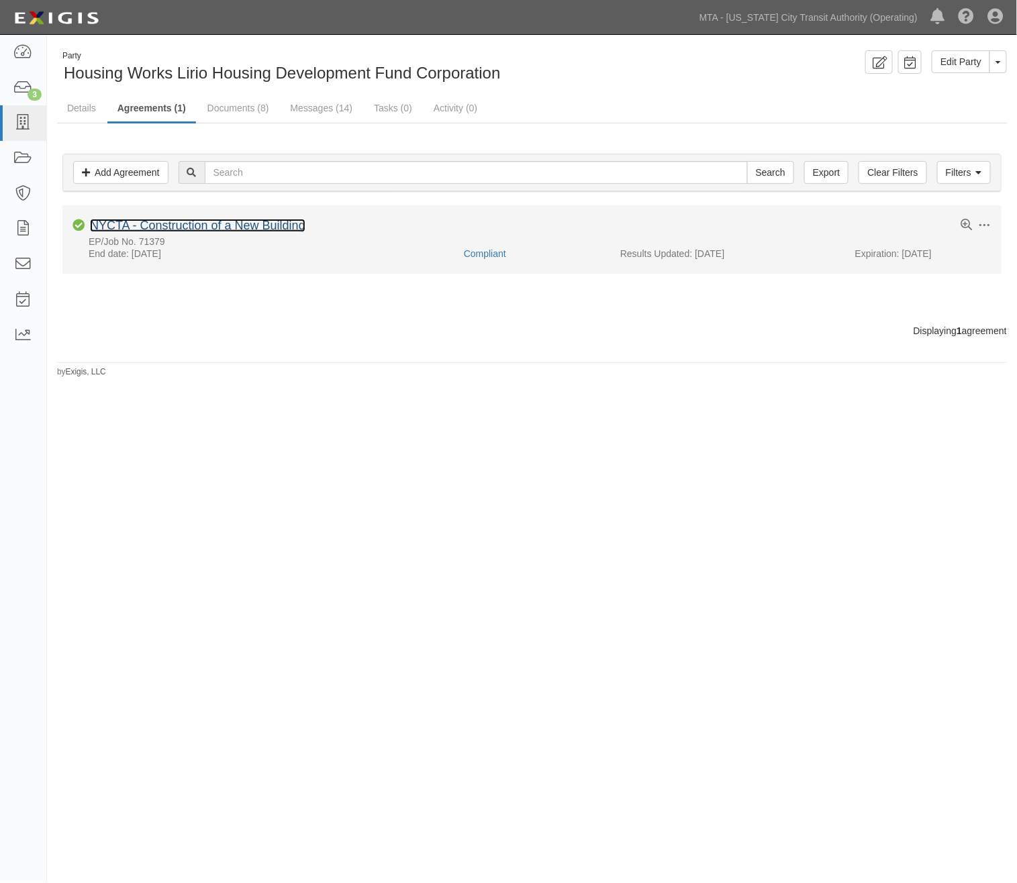
click at [215, 229] on link "NYCTA - Construction of a New Building" at bounding box center [197, 225] width 215 height 13
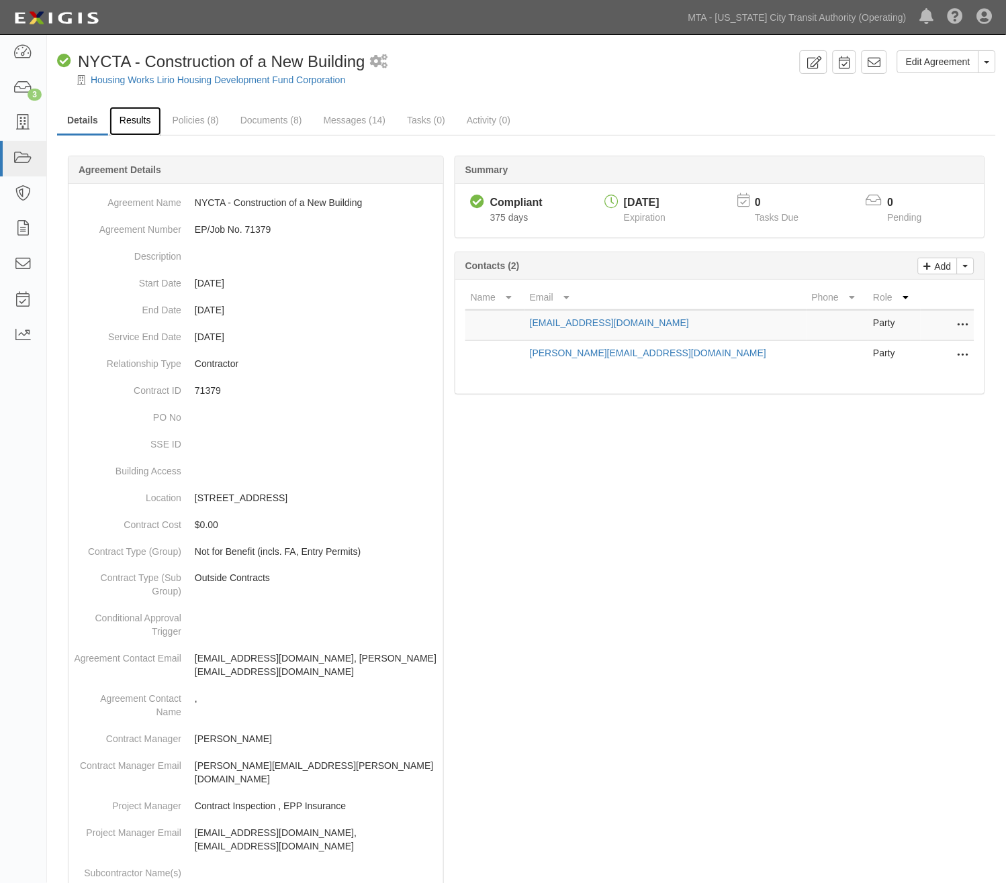
click at [117, 113] on link "Results" at bounding box center [135, 121] width 52 height 29
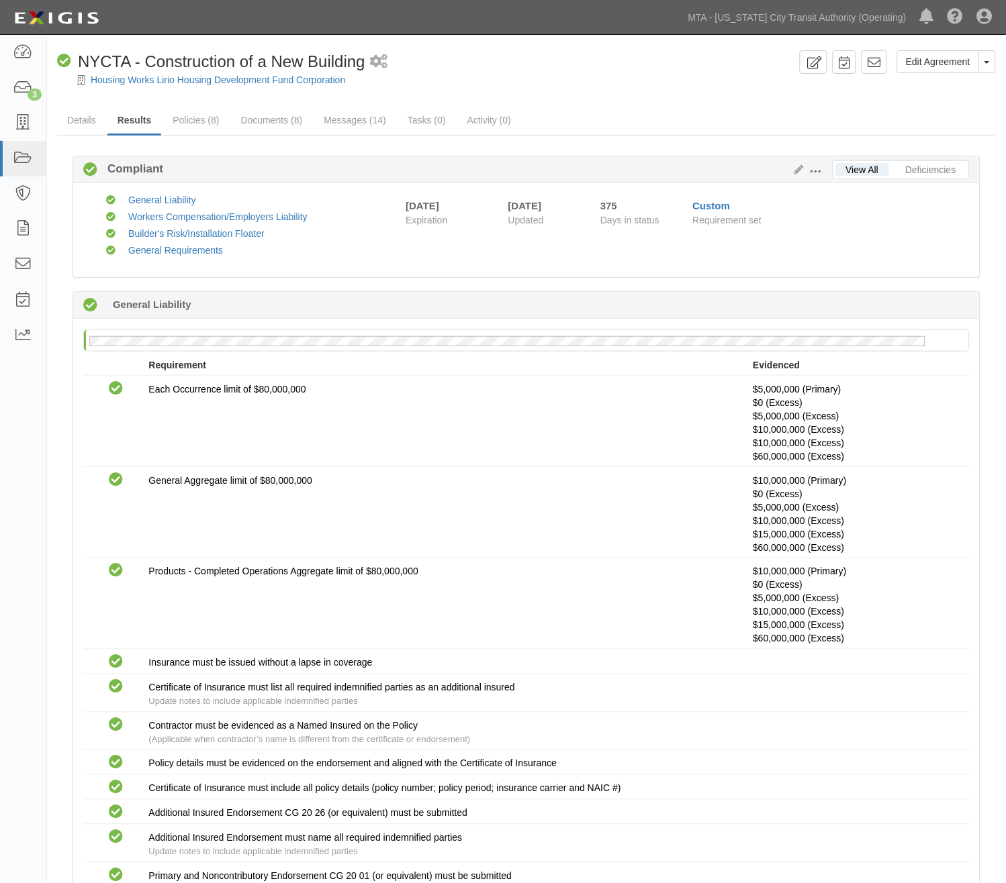
click at [820, 169] on span at bounding box center [816, 172] width 12 height 12
click at [842, 162] on link "Edit Requirements" at bounding box center [877, 168] width 106 height 24
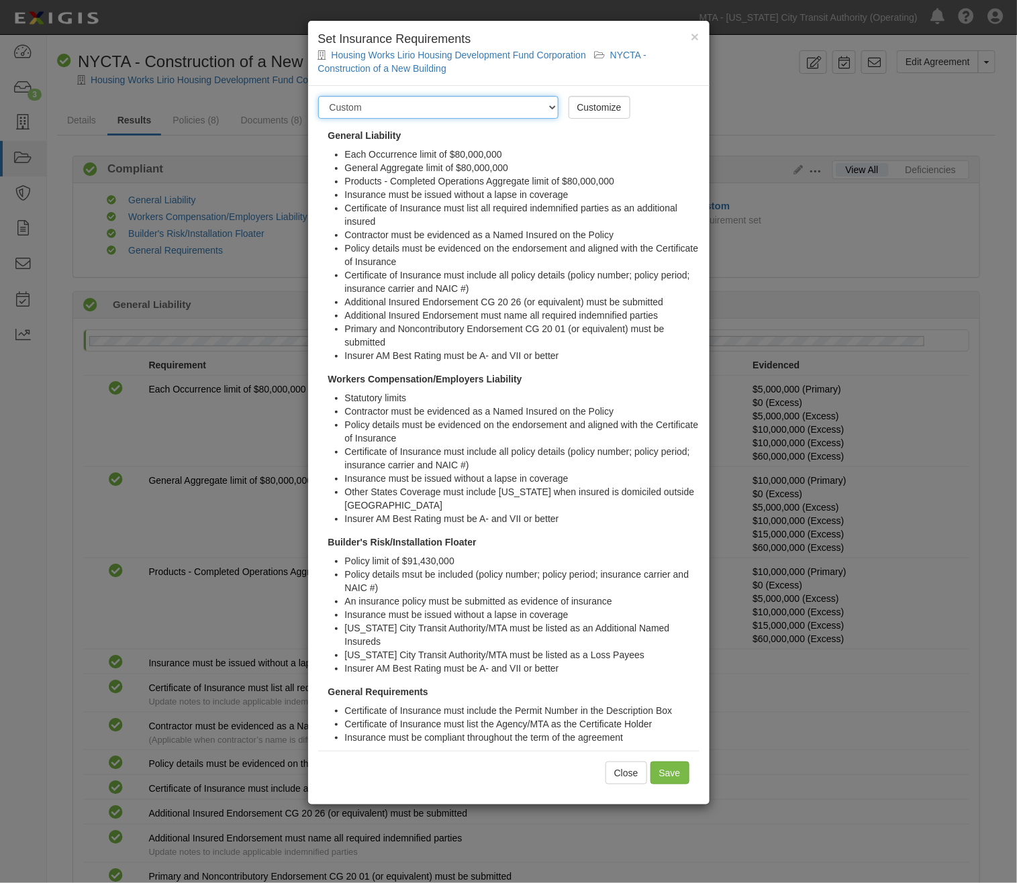
click at [548, 106] on select "-- Select requirement set -- Basic Basic Enhanced Option for Operating Agreemen…" at bounding box center [438, 107] width 240 height 23
click at [665, 79] on div "× Set Insurance Requirements Housing Works Lirio Housing Development Fund Corpo…" at bounding box center [508, 53] width 401 height 65
click at [756, 82] on div "× Set Insurance Requirements Housing Works Lirio Housing Development Fund Corpo…" at bounding box center [508, 441] width 1017 height 883
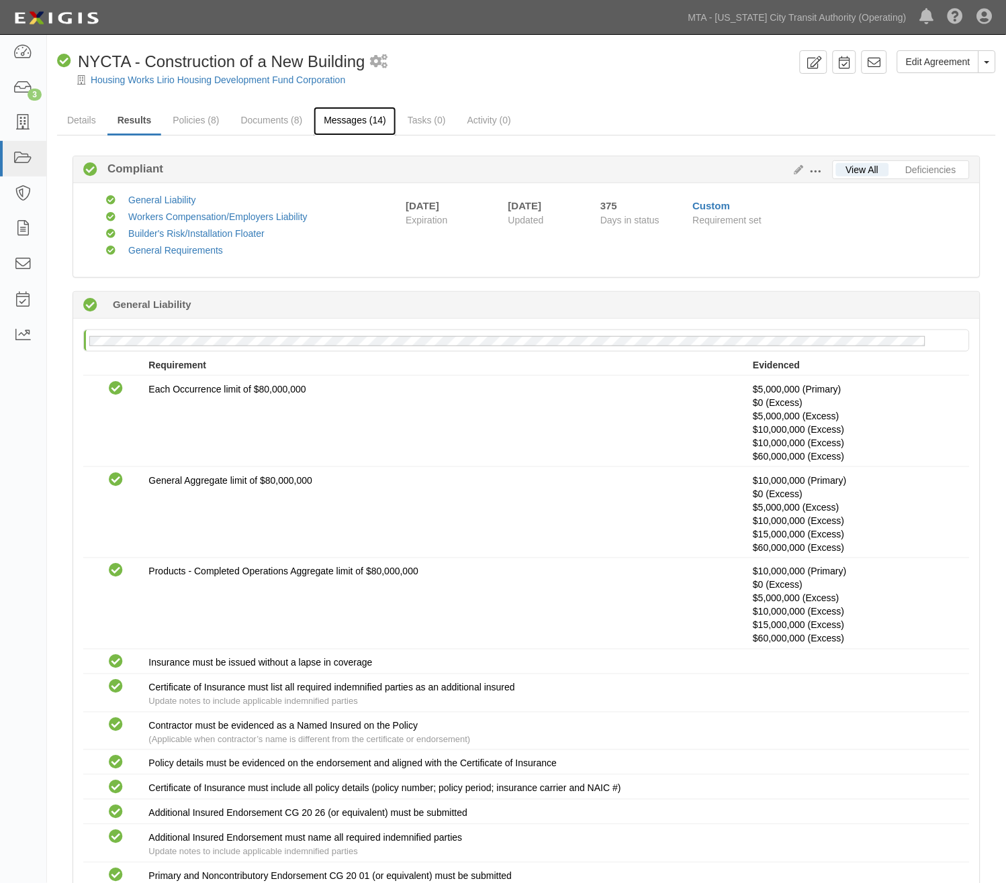
click at [358, 115] on link "Messages (14)" at bounding box center [355, 121] width 83 height 29
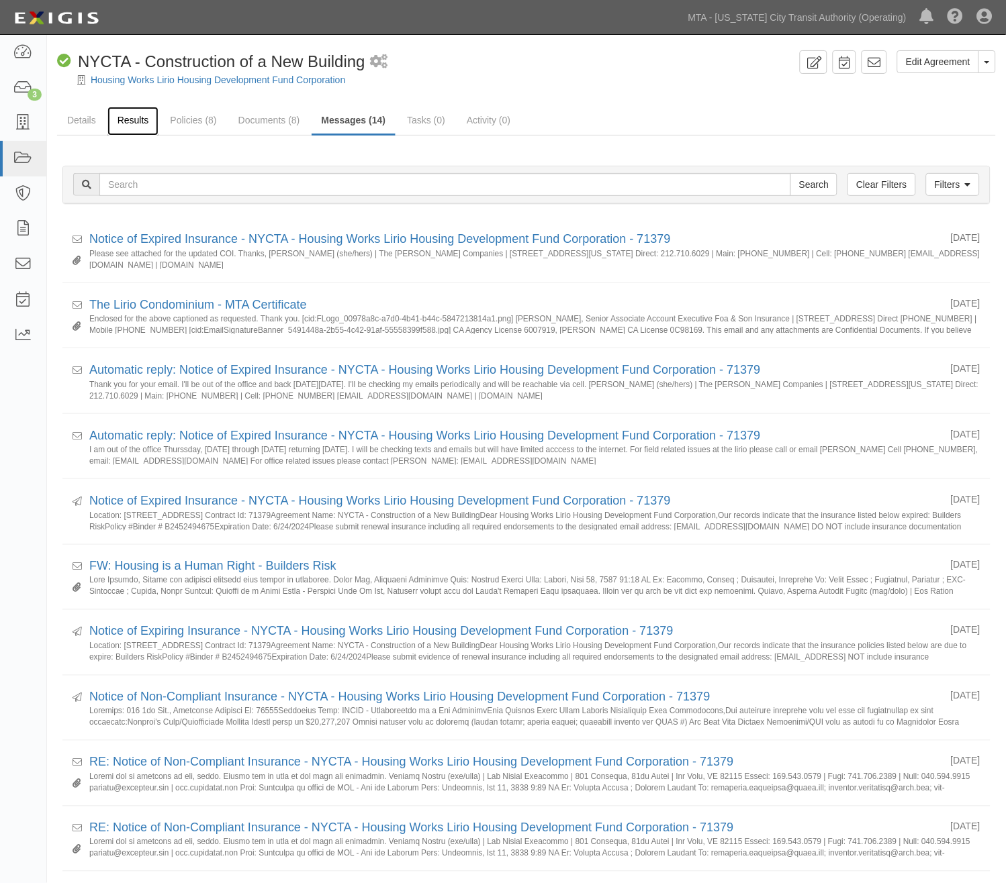
click at [138, 121] on link "Results" at bounding box center [133, 121] width 52 height 29
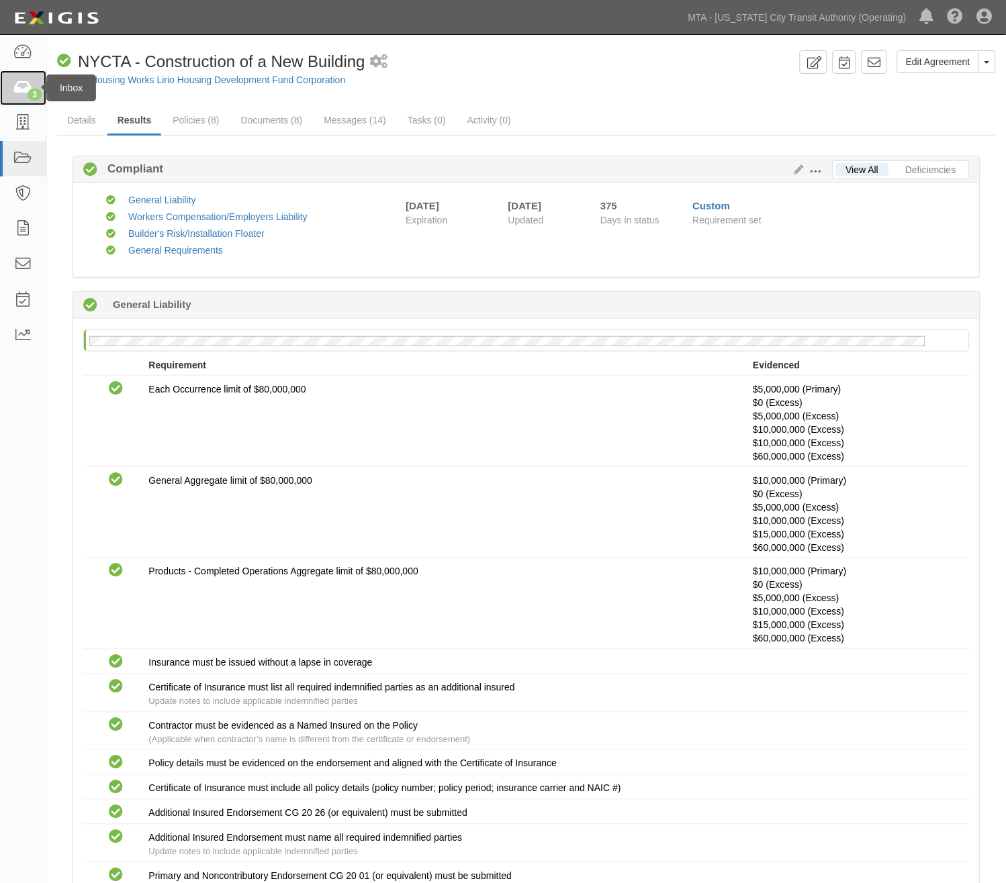
click at [17, 85] on icon at bounding box center [22, 88] width 19 height 15
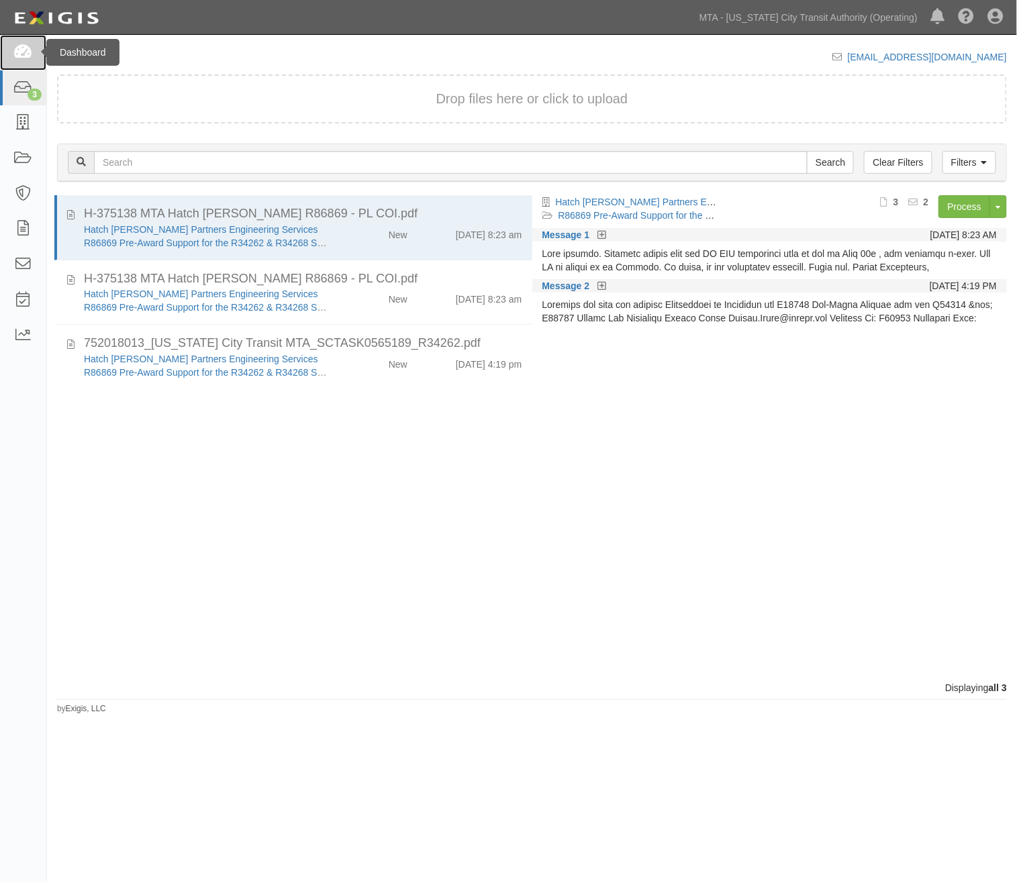
click at [14, 49] on icon at bounding box center [22, 52] width 19 height 15
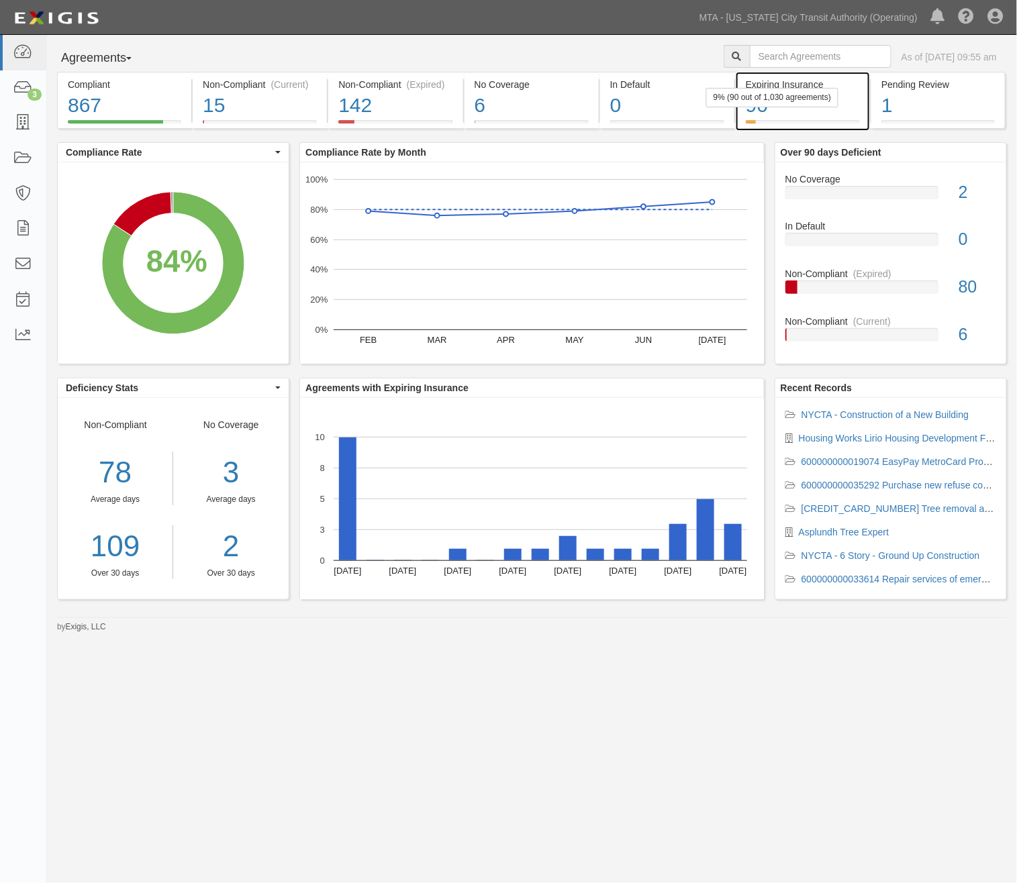
click at [857, 114] on div "90" at bounding box center [803, 105] width 114 height 29
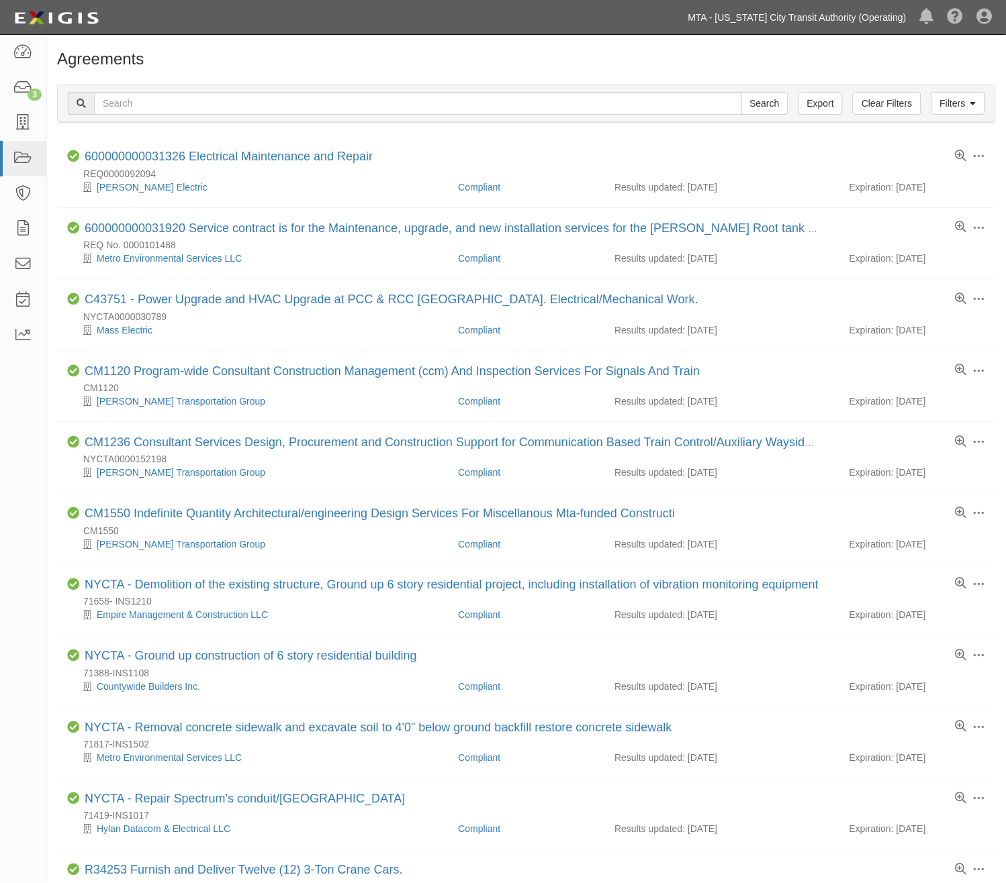
click at [901, 17] on link "MTA - [US_STATE] City Transit Authority (Operating)" at bounding box center [797, 17] width 232 height 27
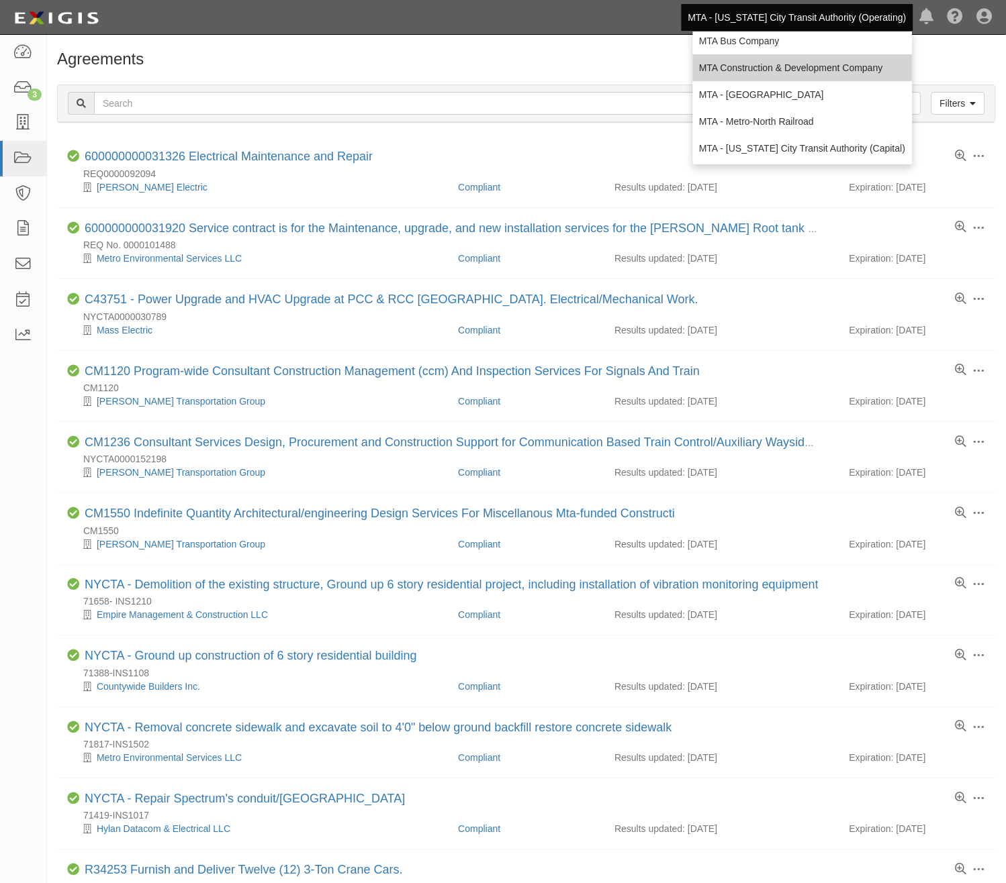
scroll to position [89, 0]
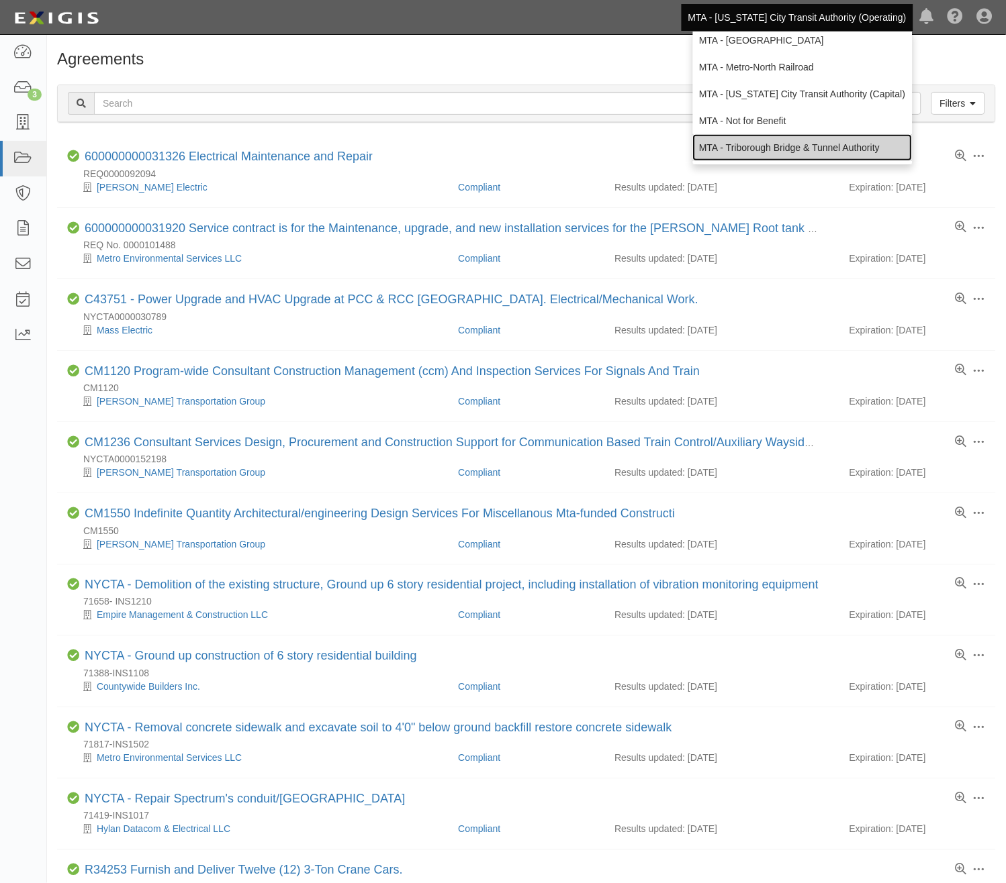
click at [753, 141] on link "MTA - Triborough Bridge & Tunnel Authority" at bounding box center [803, 147] width 220 height 27
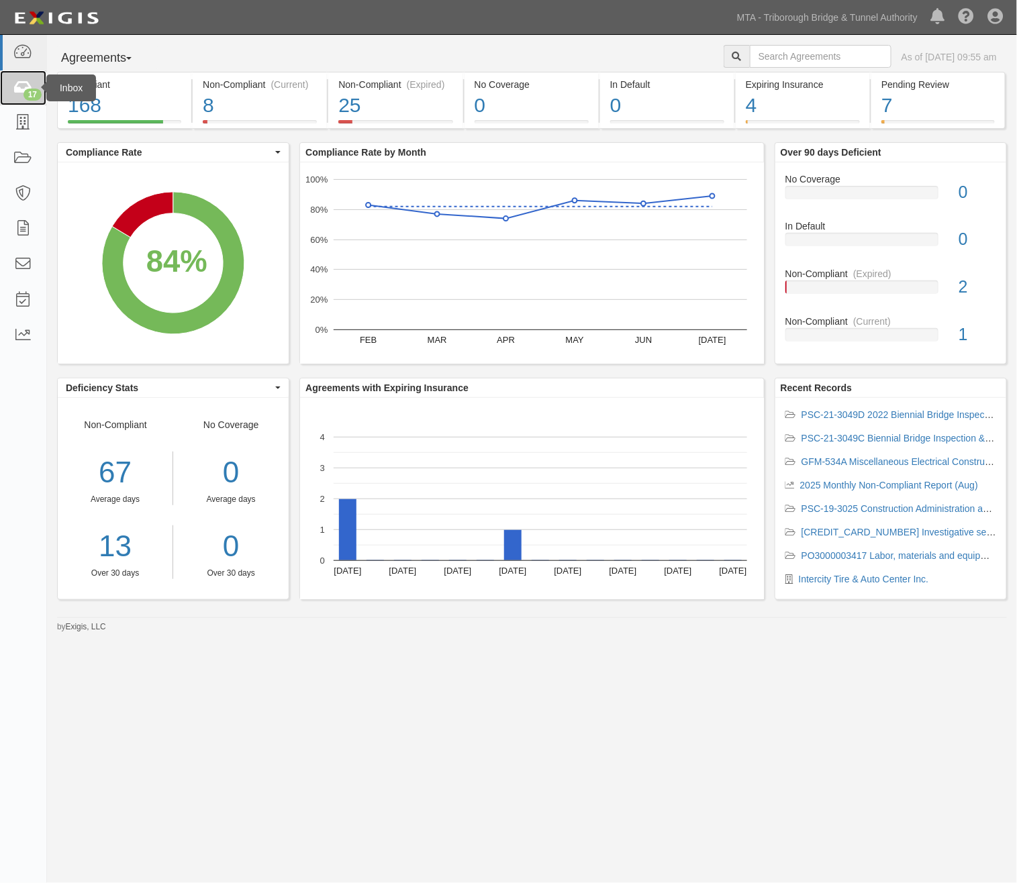
click at [20, 91] on icon at bounding box center [22, 88] width 19 height 15
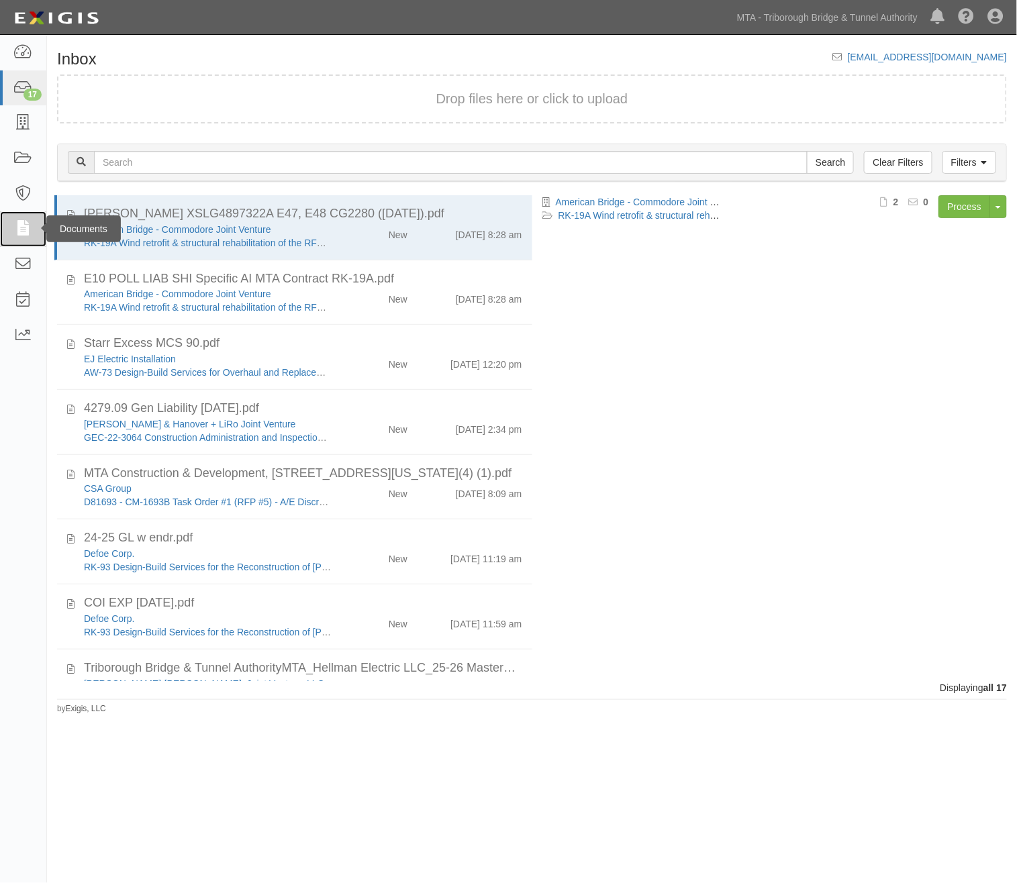
click at [22, 232] on icon at bounding box center [22, 229] width 19 height 15
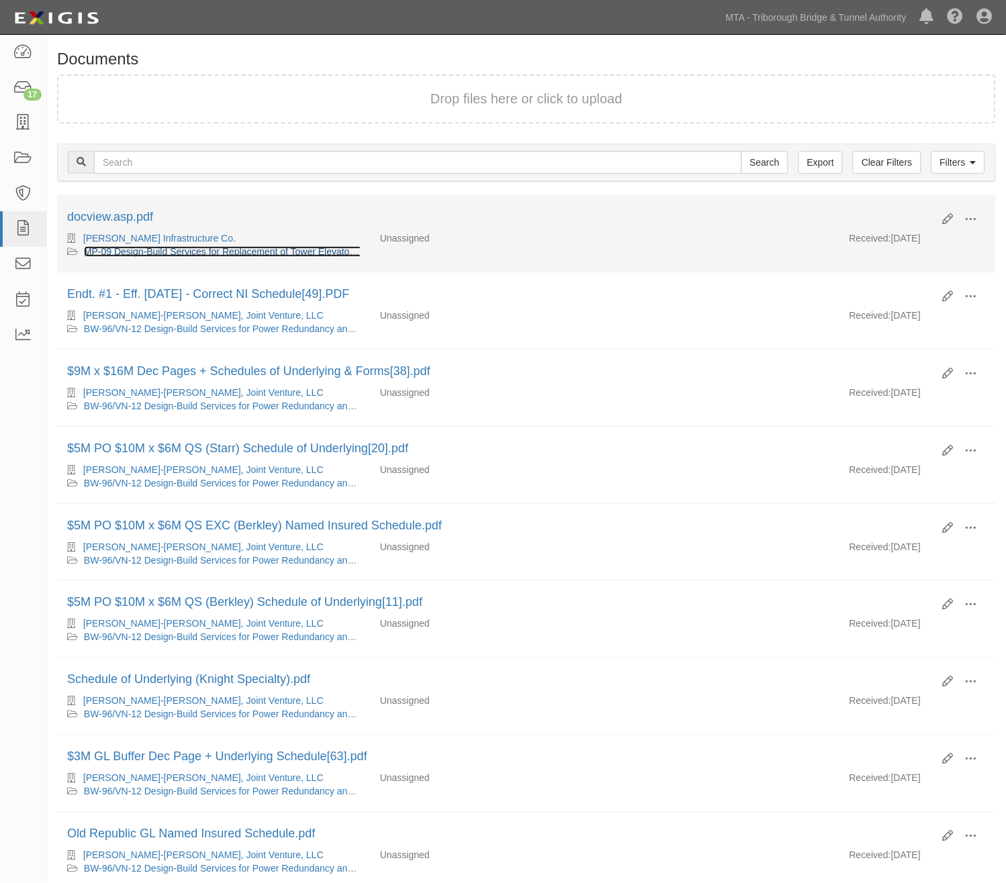
click at [203, 253] on link "MP-09 Design-Build Services for Replacement of Tower Elevator Systems and Misce…" at bounding box center [438, 251] width 708 height 11
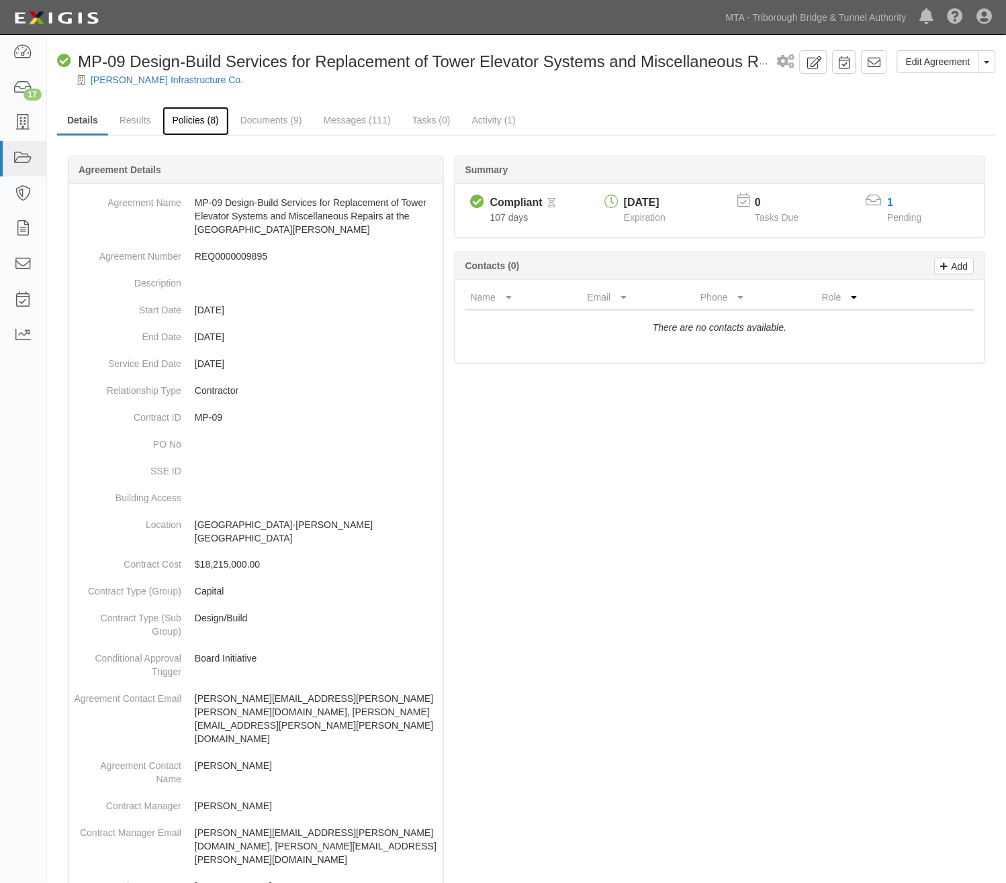
click at [189, 117] on link "Policies (8)" at bounding box center [195, 121] width 66 height 29
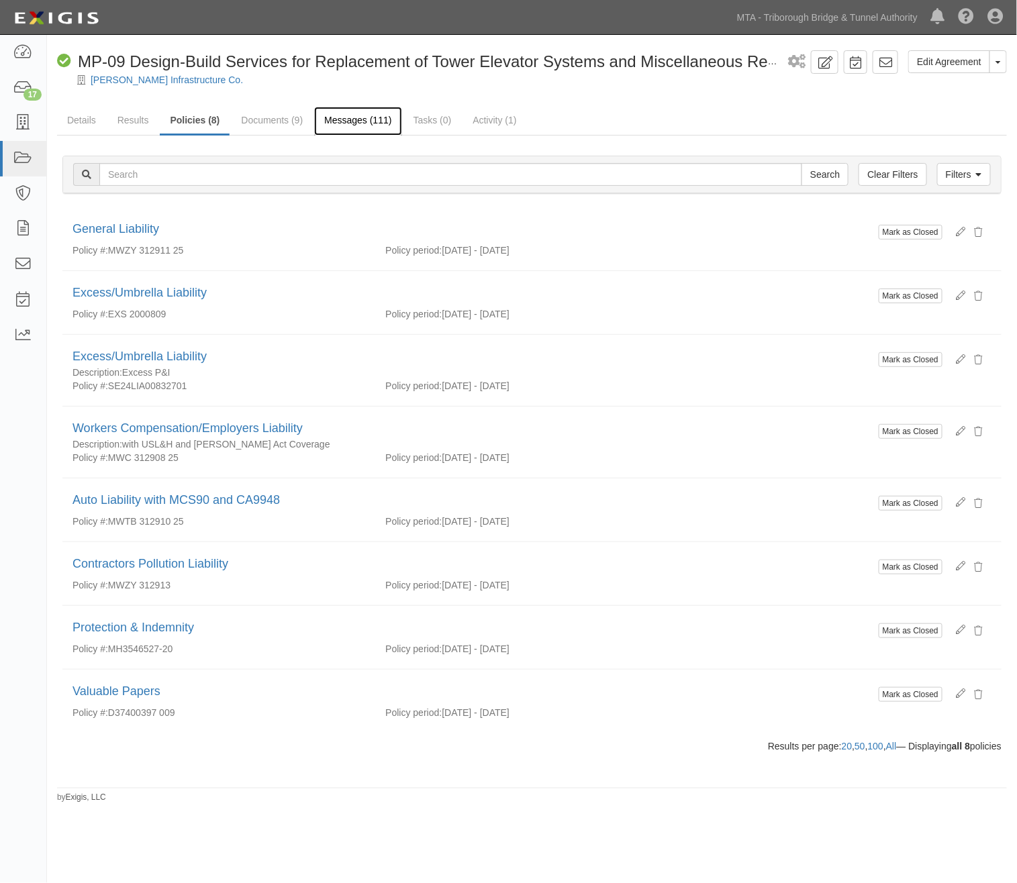
click at [364, 119] on link "Messages (111)" at bounding box center [357, 121] width 87 height 29
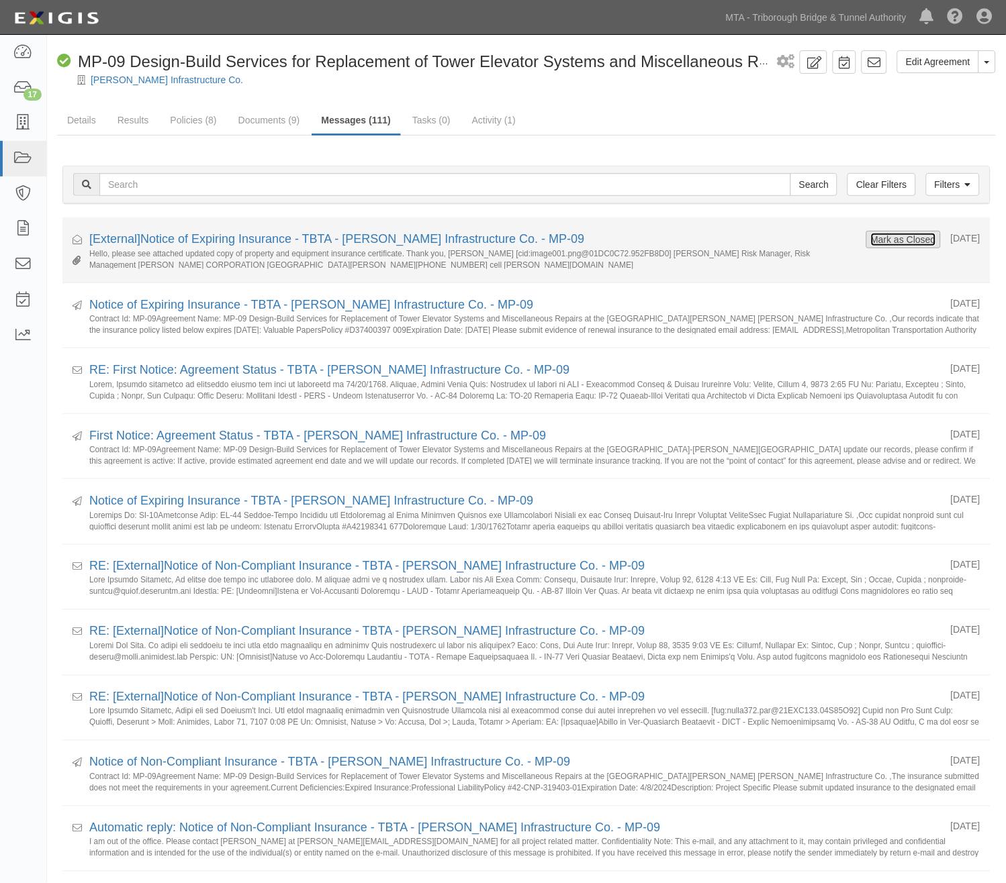
click at [901, 240] on button "Mark as Closed" at bounding box center [903, 239] width 66 height 15
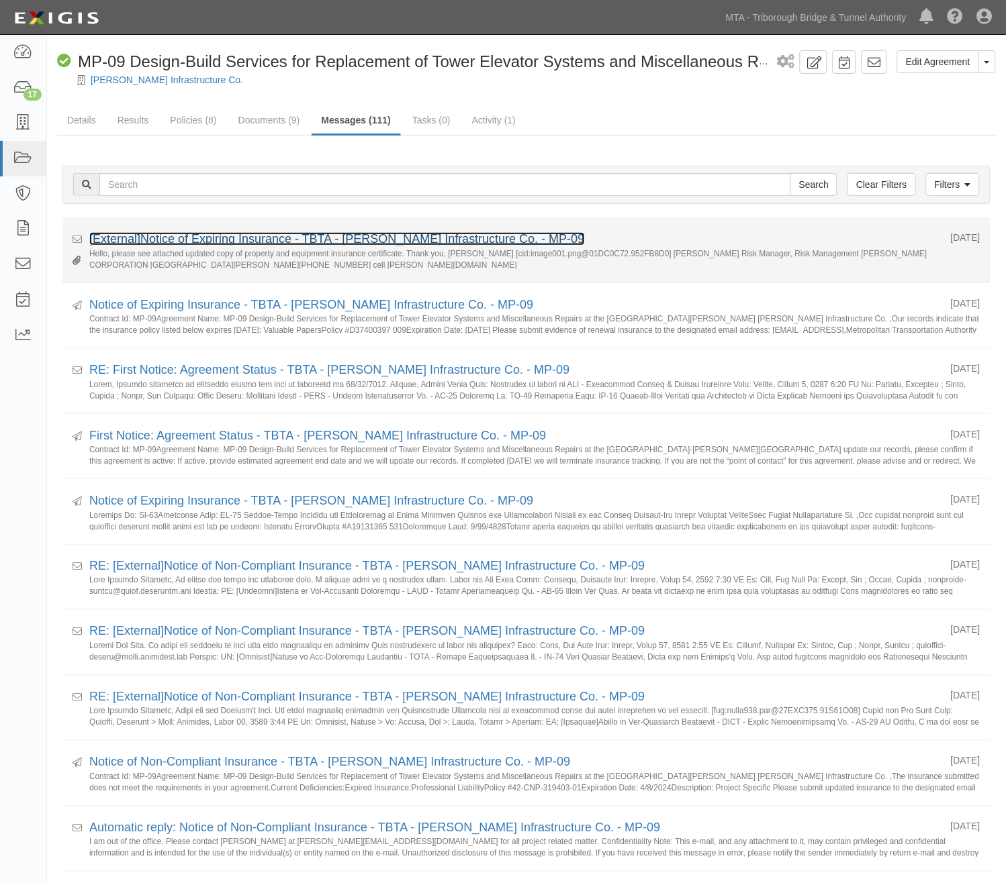
click at [434, 242] on link "[External]Notice of Expiring Insurance - TBTA - [PERSON_NAME] Infrastructure Co…" at bounding box center [336, 238] width 495 height 13
click at [259, 242] on link "[External]Notice of Expiring Insurance - TBTA - [PERSON_NAME] Infrastructure Co…" at bounding box center [336, 238] width 495 height 13
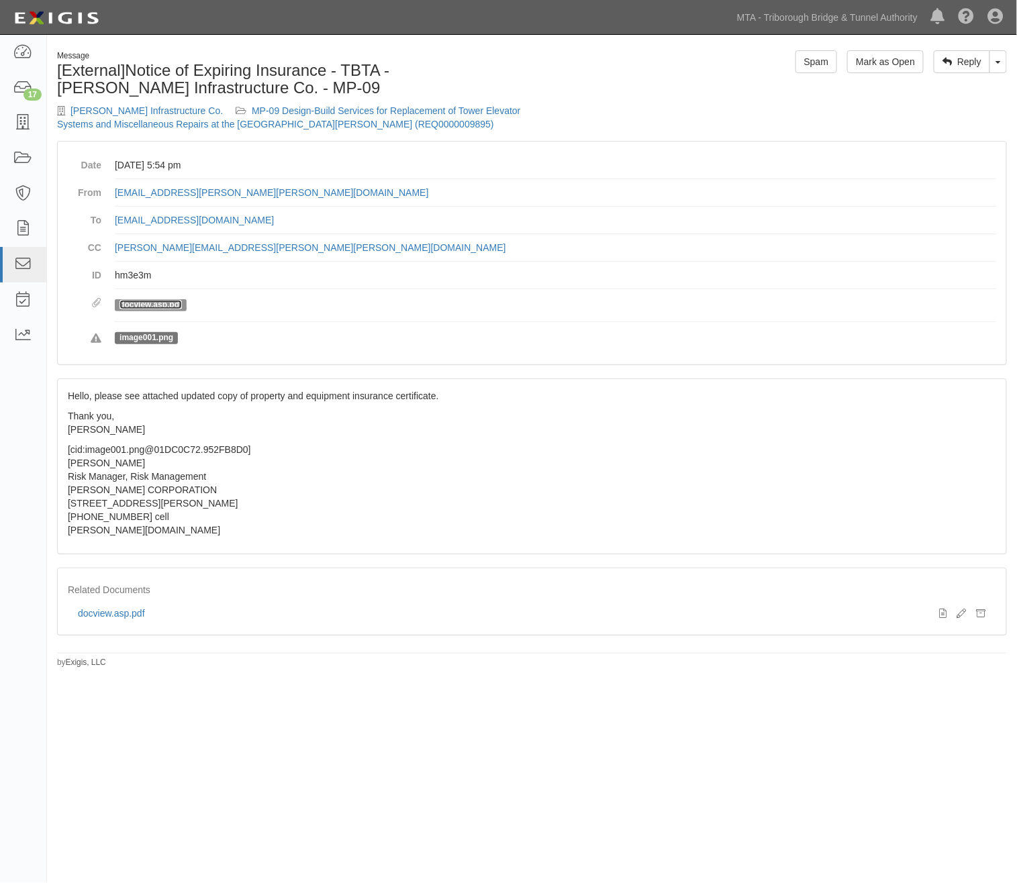
click at [141, 305] on link "docview.asp.pdf" at bounding box center [150, 304] width 62 height 9
click at [910, 64] on link "Mark as Open" at bounding box center [885, 61] width 77 height 23
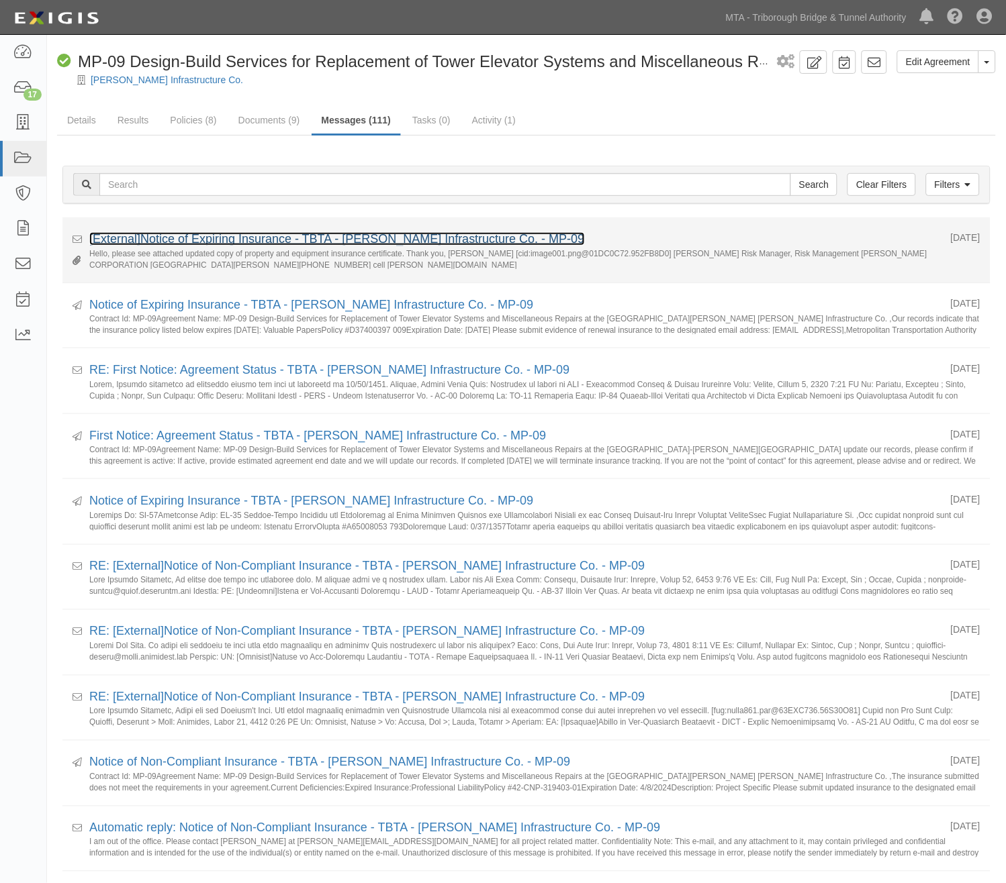
click at [341, 238] on link "[External]Notice of Expiring Insurance - TBTA - Kiewit Infrastructure Co. - MP-…" at bounding box center [336, 238] width 495 height 13
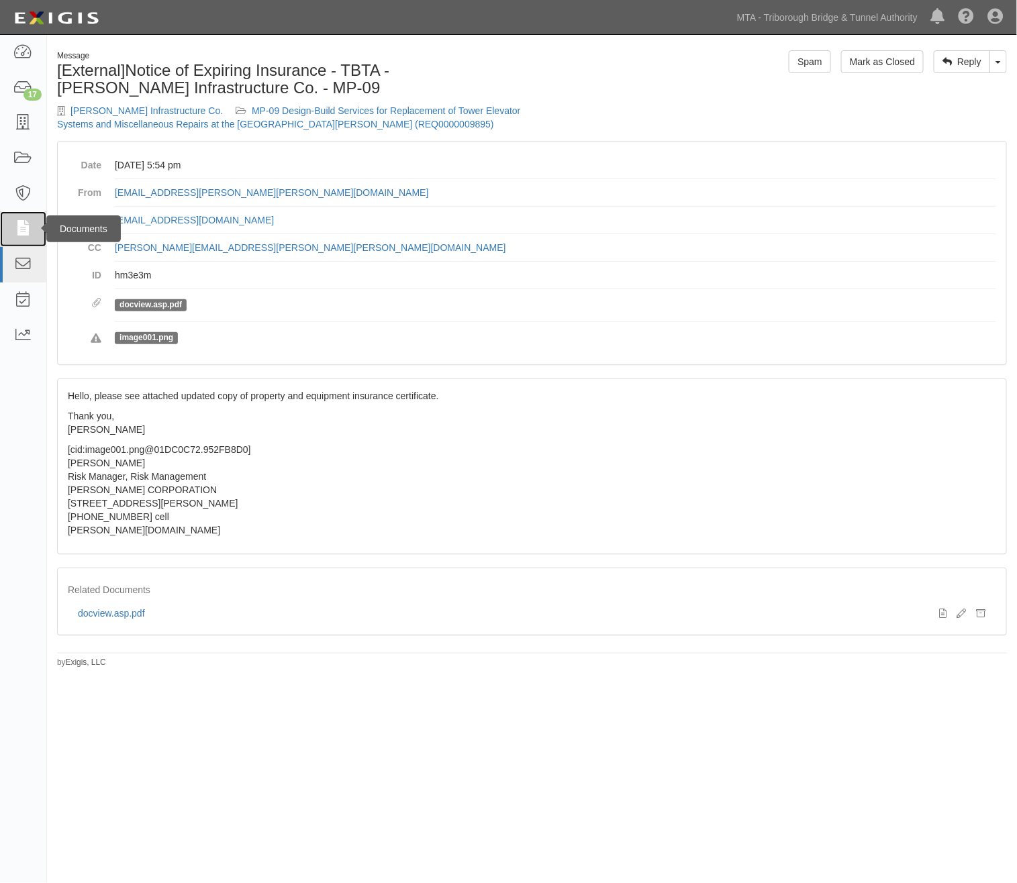
click at [18, 228] on icon at bounding box center [22, 229] width 19 height 15
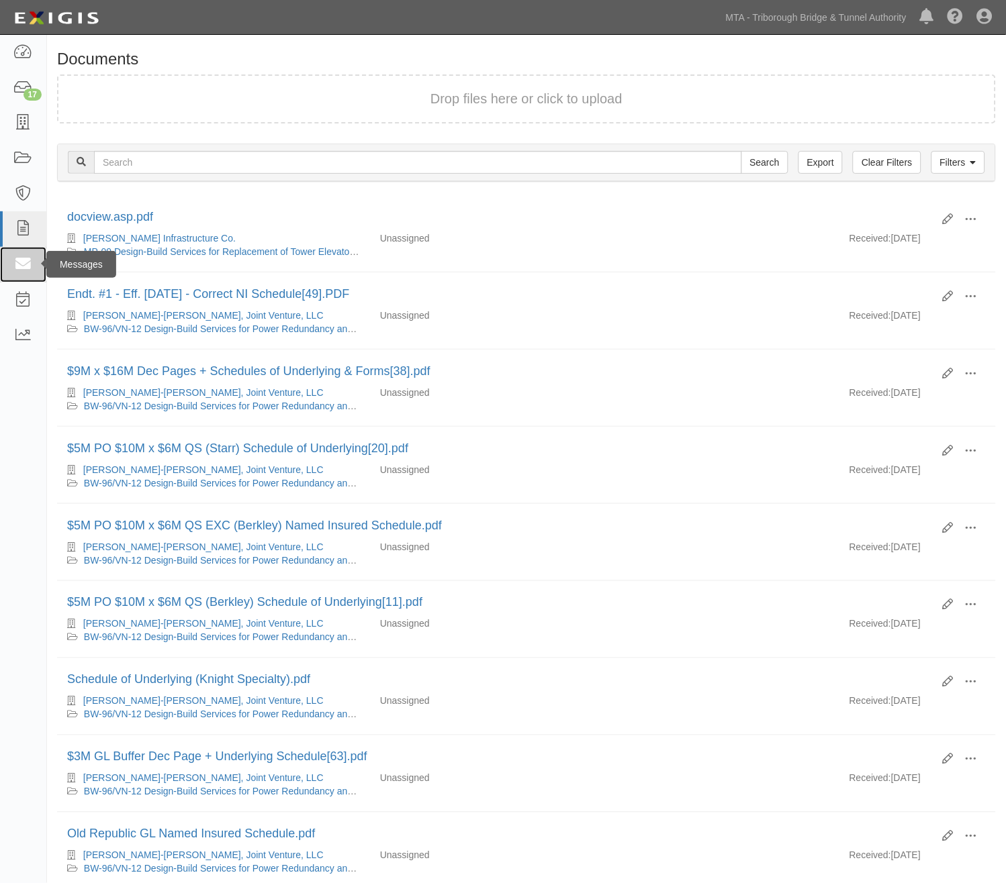
click at [17, 264] on icon at bounding box center [22, 264] width 19 height 15
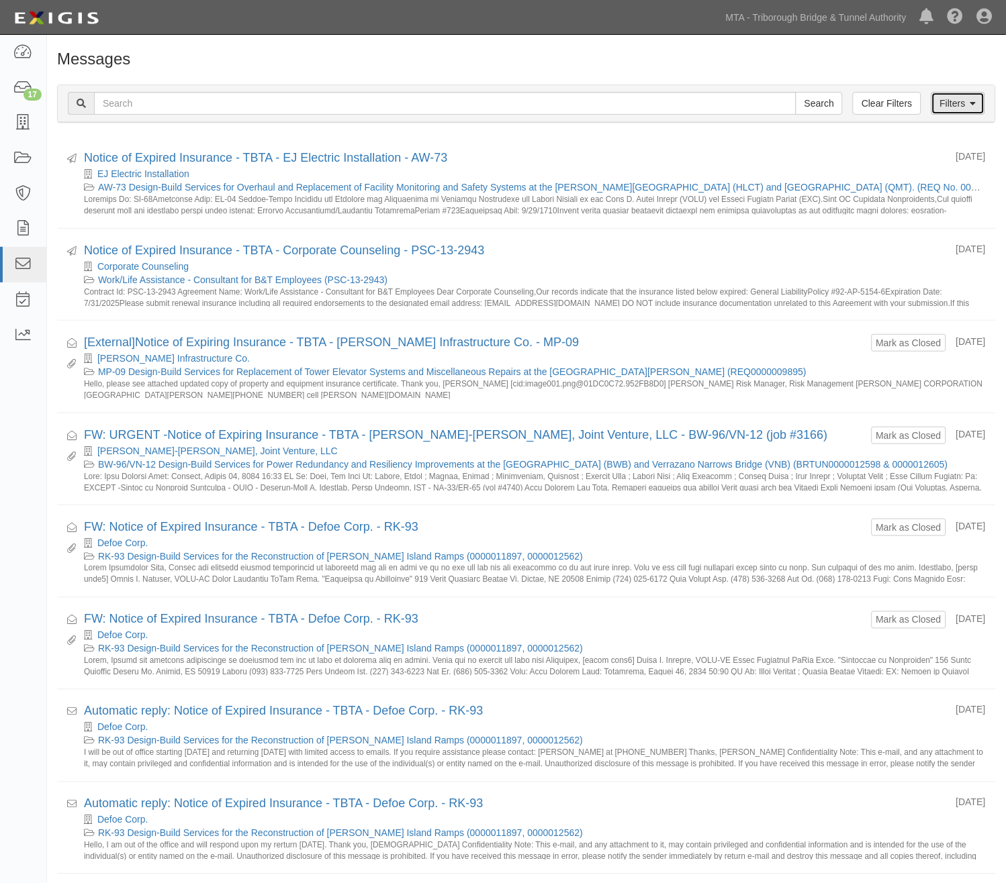
click at [954, 103] on link "Filters" at bounding box center [958, 103] width 54 height 23
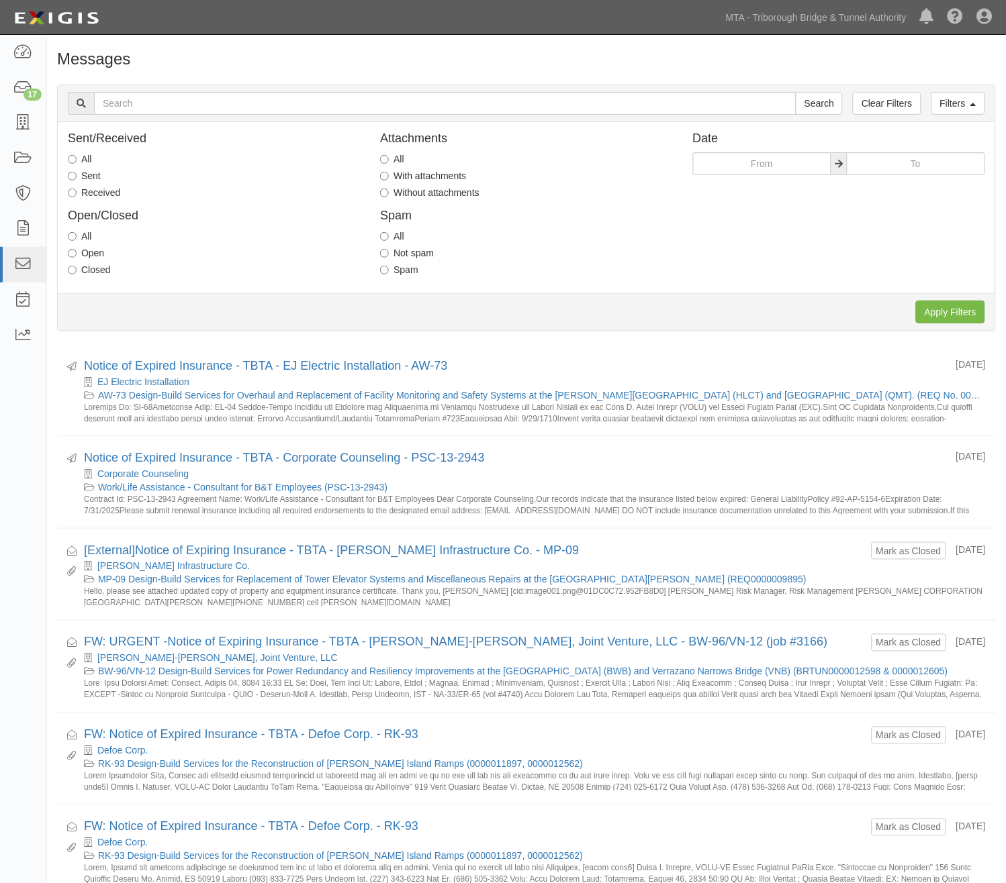
click at [94, 189] on label "Received" at bounding box center [94, 192] width 52 height 13
click at [77, 189] on input "Received" at bounding box center [72, 193] width 9 height 9
radio input "true"
click at [87, 259] on label "Open" at bounding box center [86, 252] width 36 height 13
click at [77, 258] on input "Open" at bounding box center [72, 253] width 9 height 9
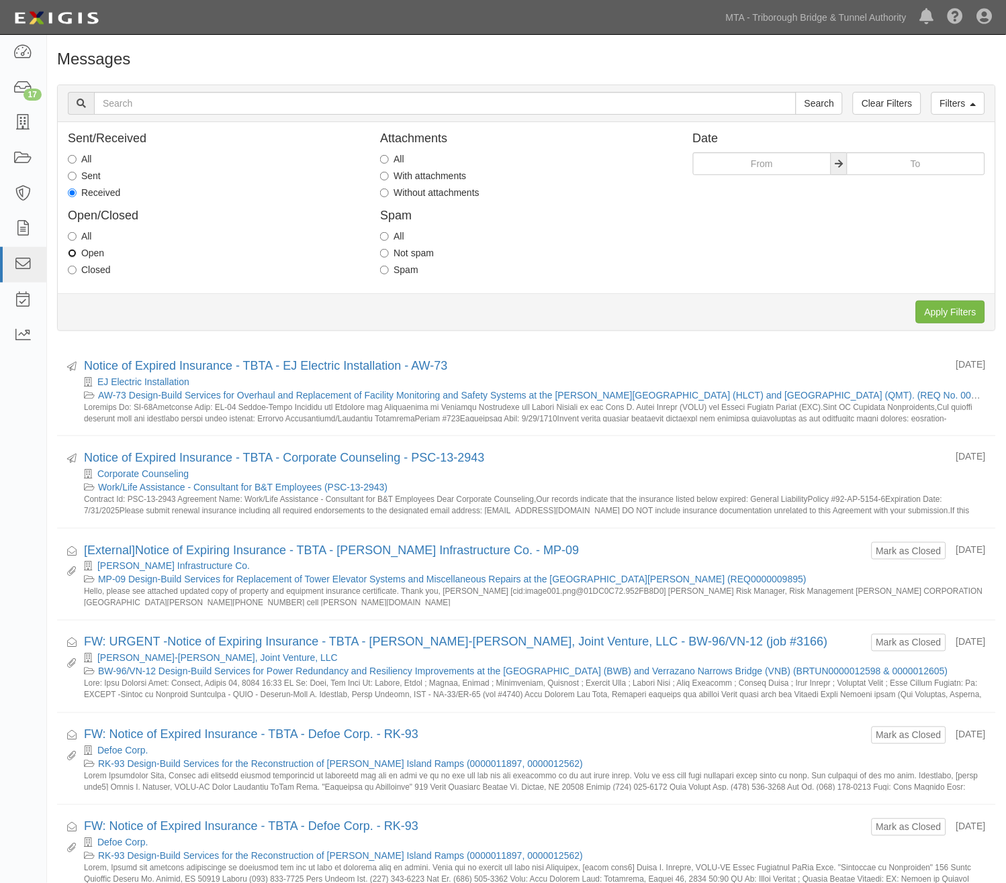
radio input "true"
click at [967, 319] on input "Apply Filters" at bounding box center [950, 312] width 69 height 23
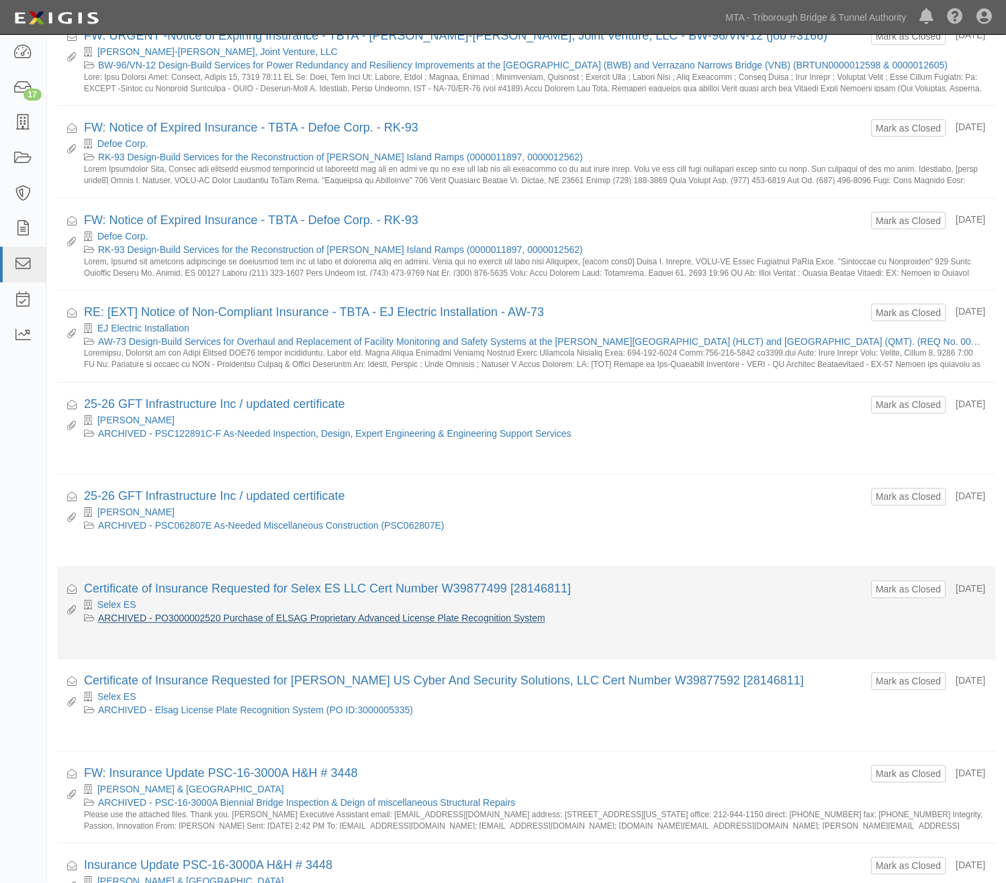
scroll to position [224, 0]
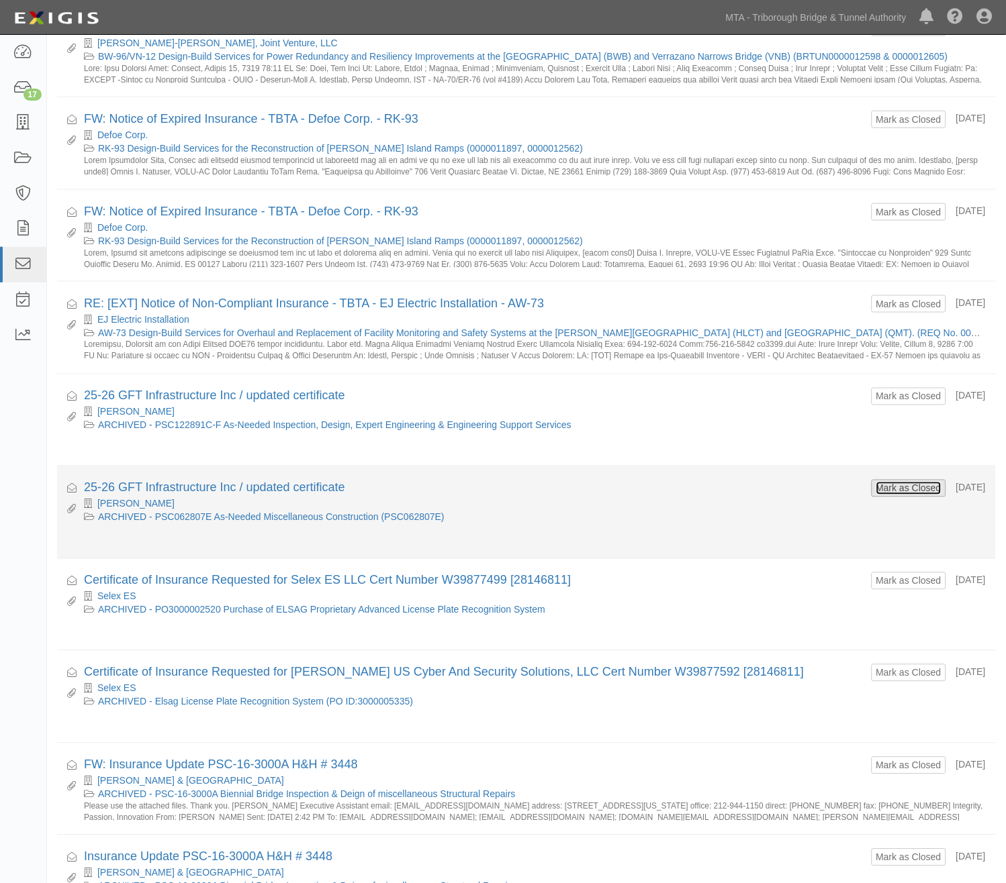
click at [917, 493] on button "Mark as Closed" at bounding box center [908, 488] width 66 height 15
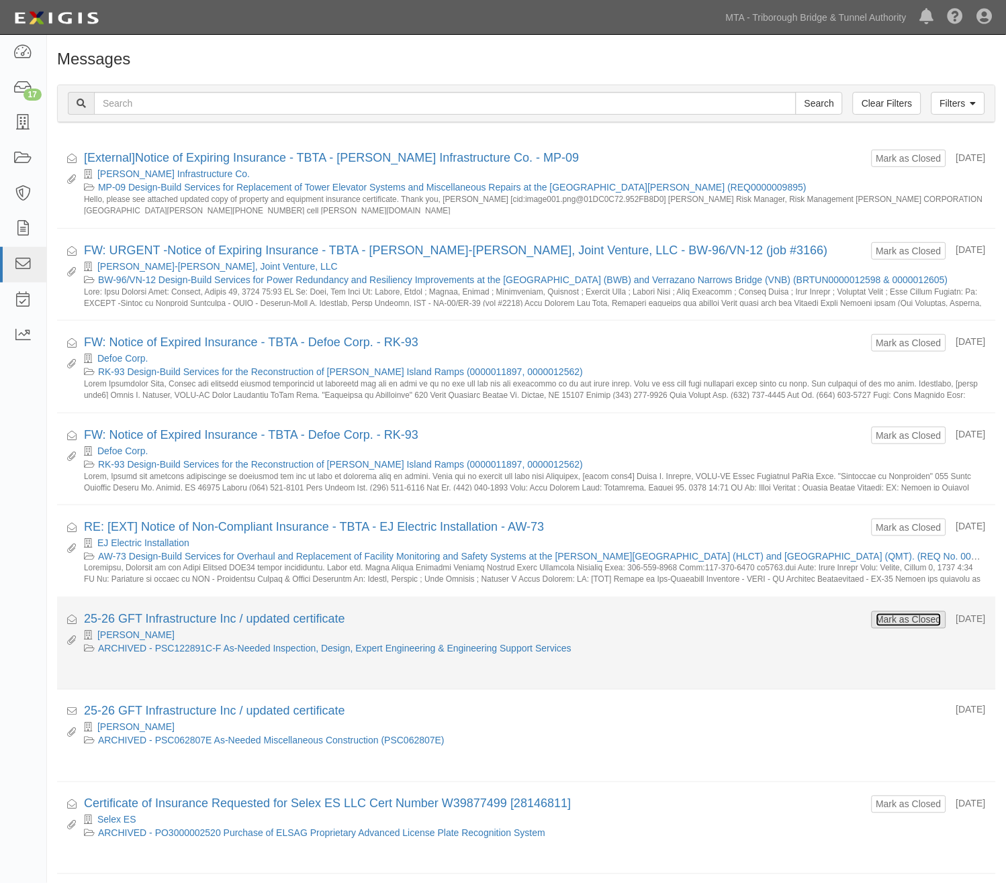
click at [882, 623] on button "Mark as Closed" at bounding box center [908, 620] width 66 height 15
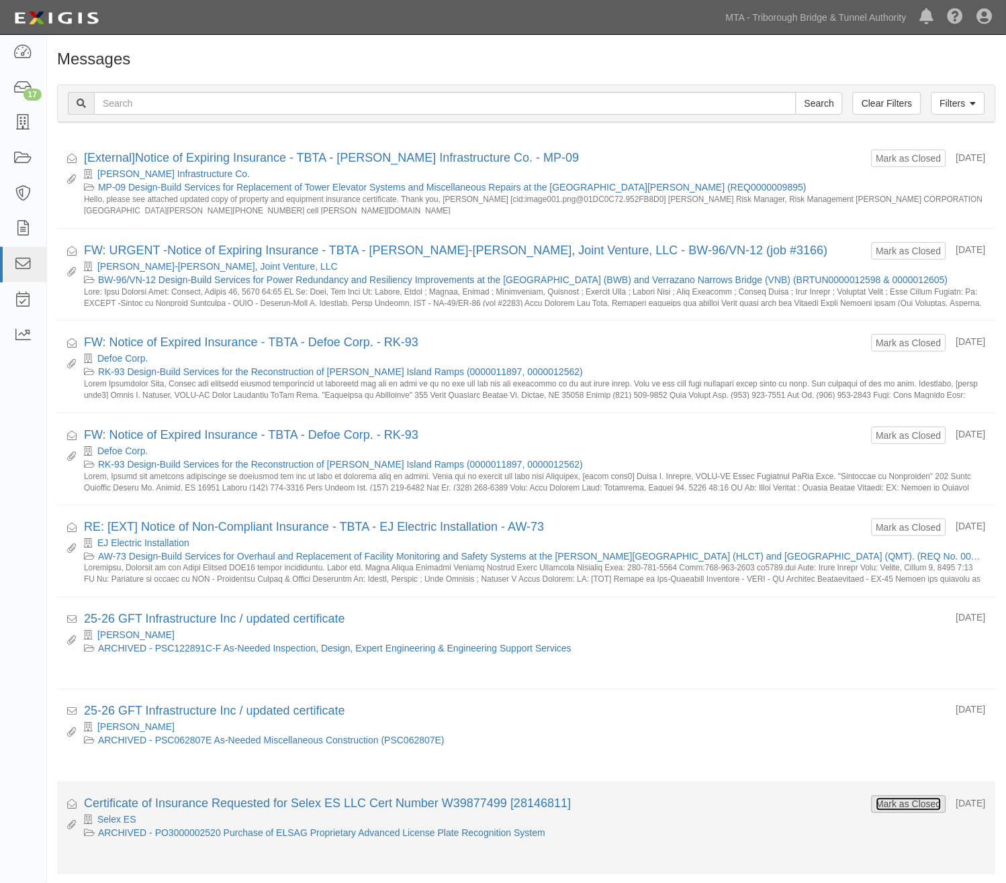
click at [875, 804] on button "Mark as Closed" at bounding box center [908, 805] width 66 height 15
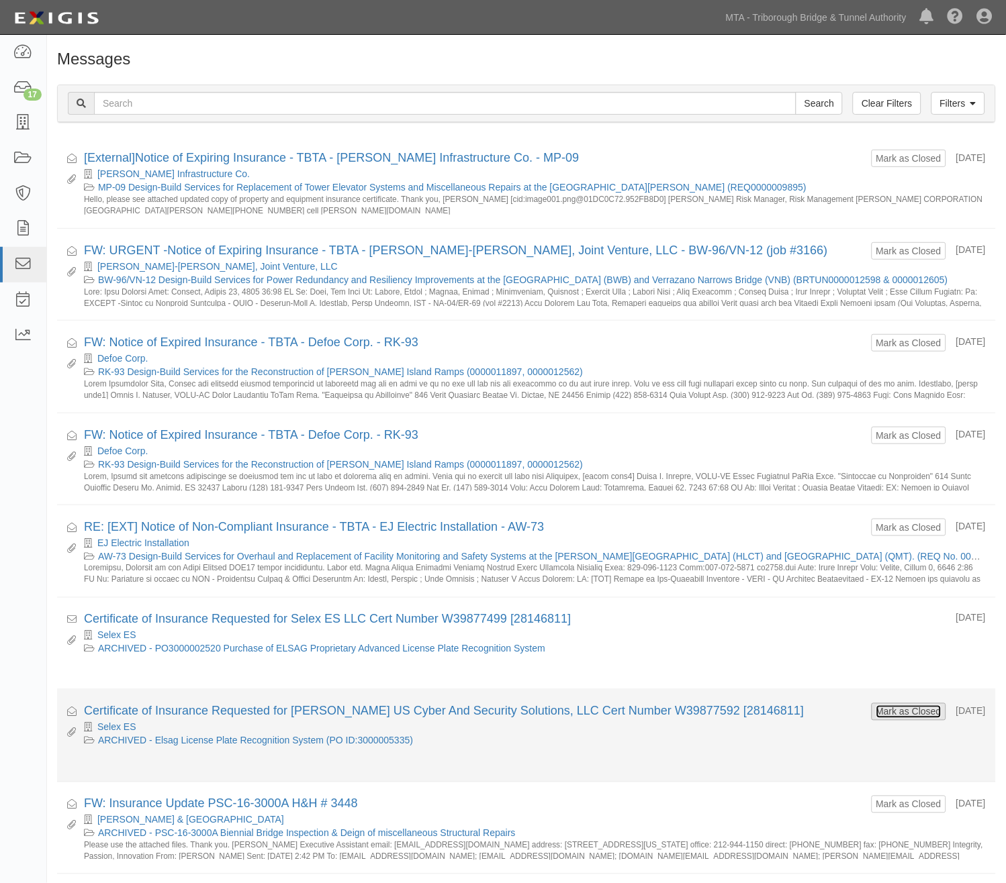
click at [897, 714] on button "Mark as Closed" at bounding box center [908, 712] width 66 height 15
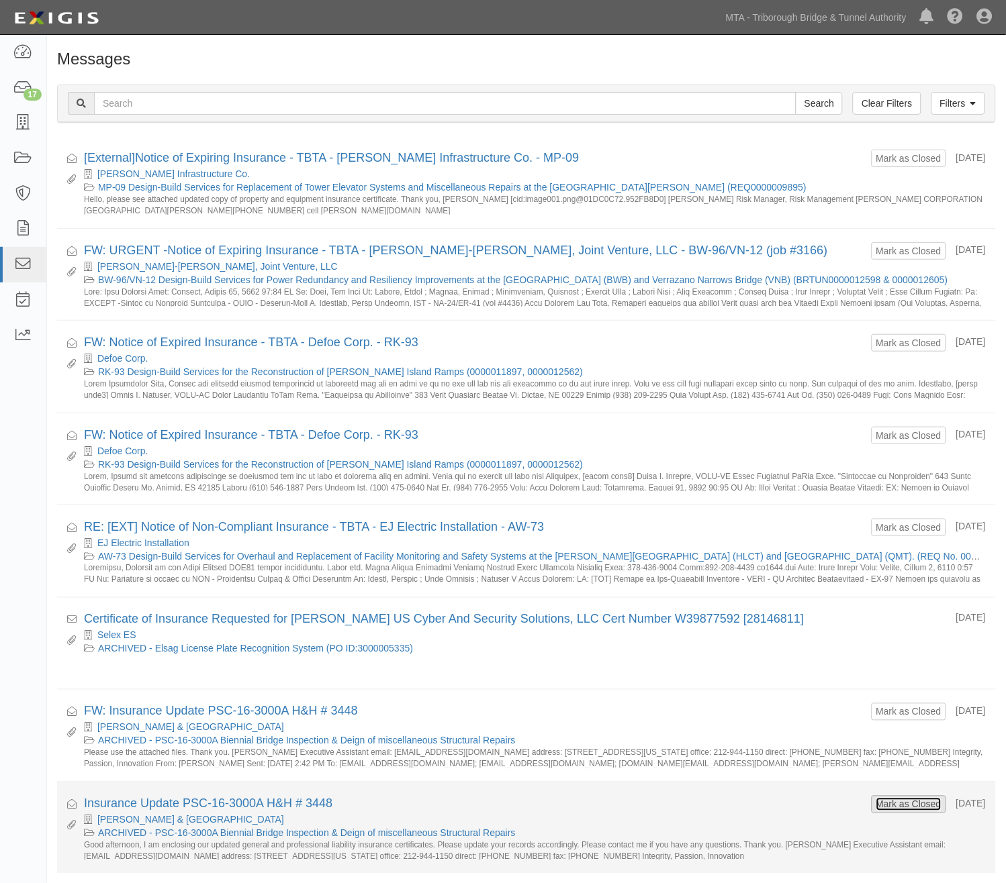
click at [896, 806] on button "Mark as Closed" at bounding box center [908, 805] width 66 height 15
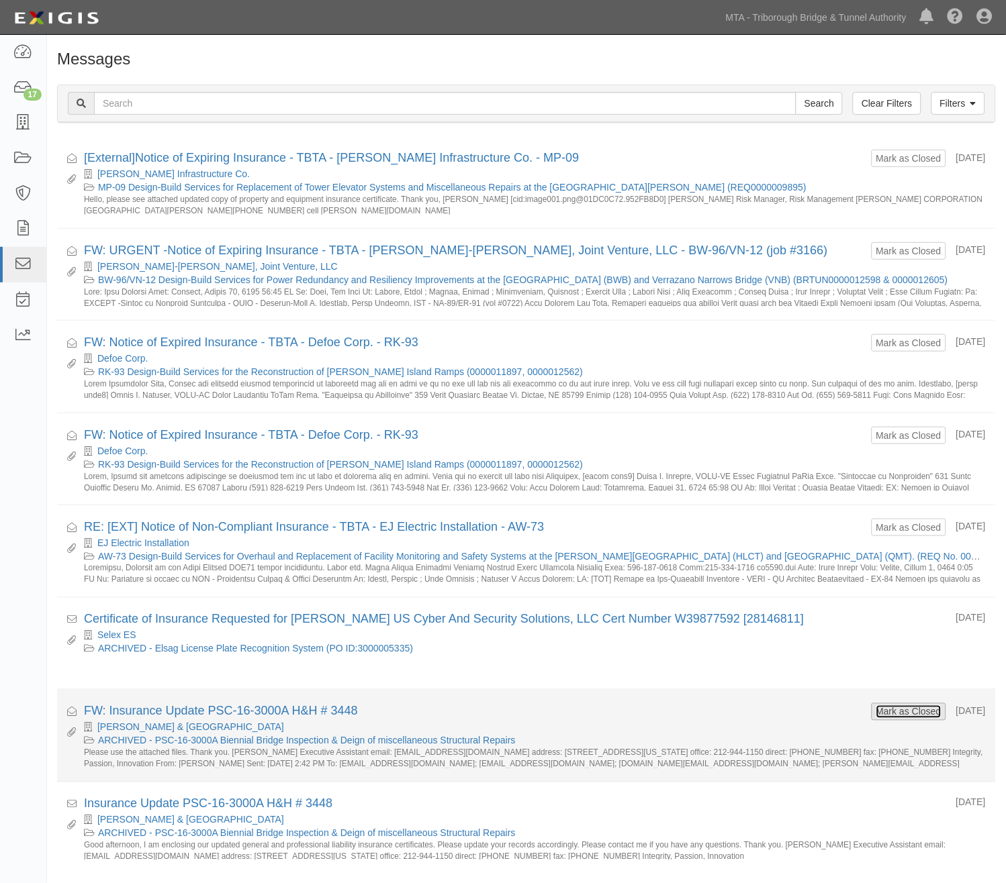
click at [890, 712] on button "Mark as Closed" at bounding box center [908, 712] width 66 height 15
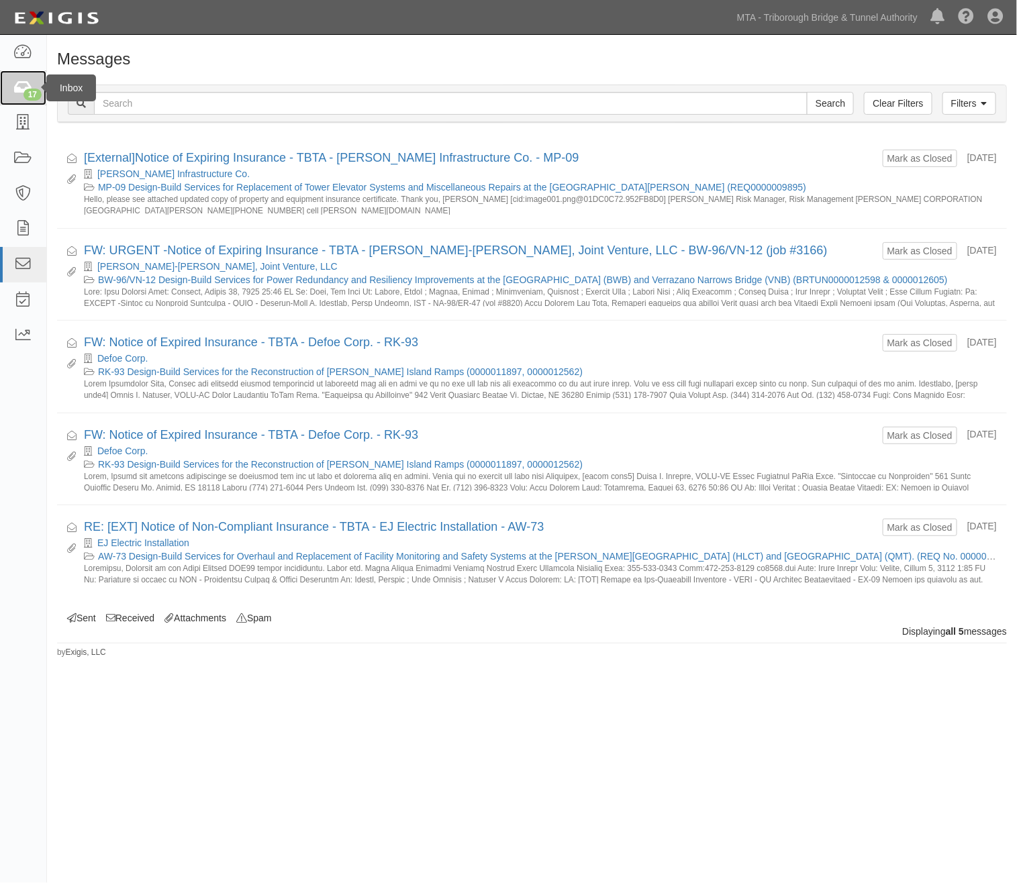
click at [23, 86] on icon at bounding box center [22, 88] width 19 height 15
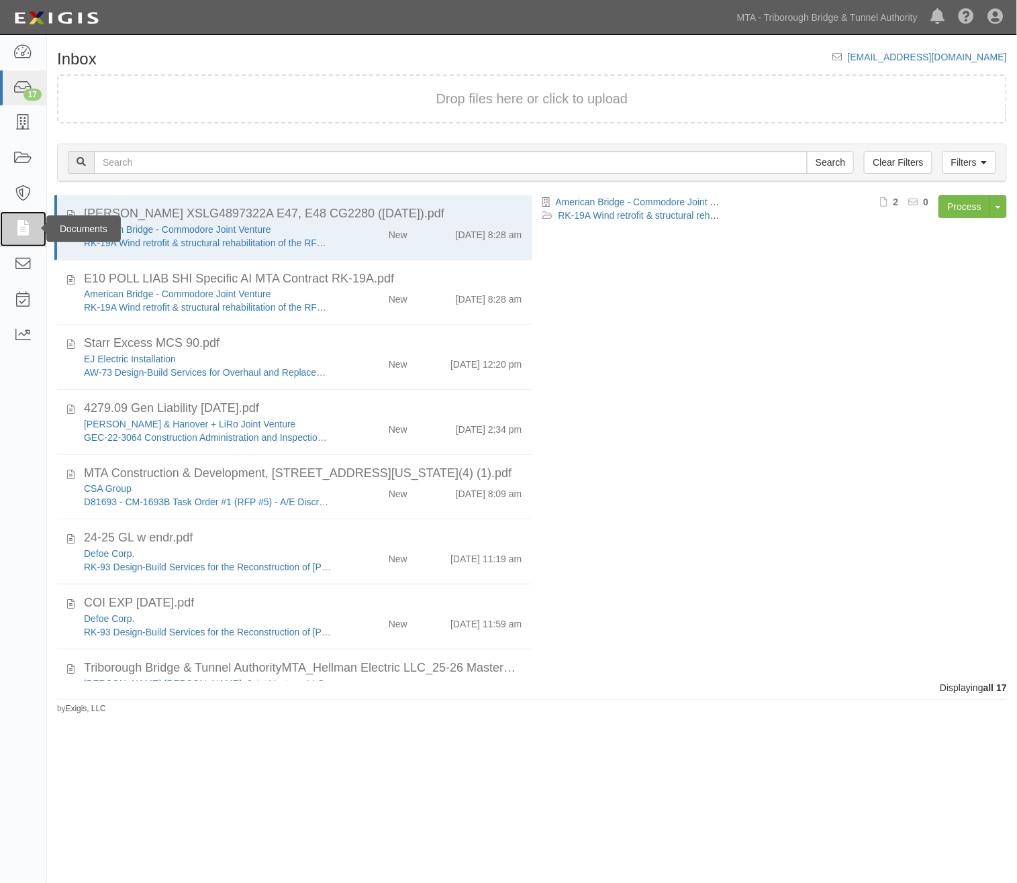
click at [23, 225] on icon at bounding box center [22, 229] width 19 height 15
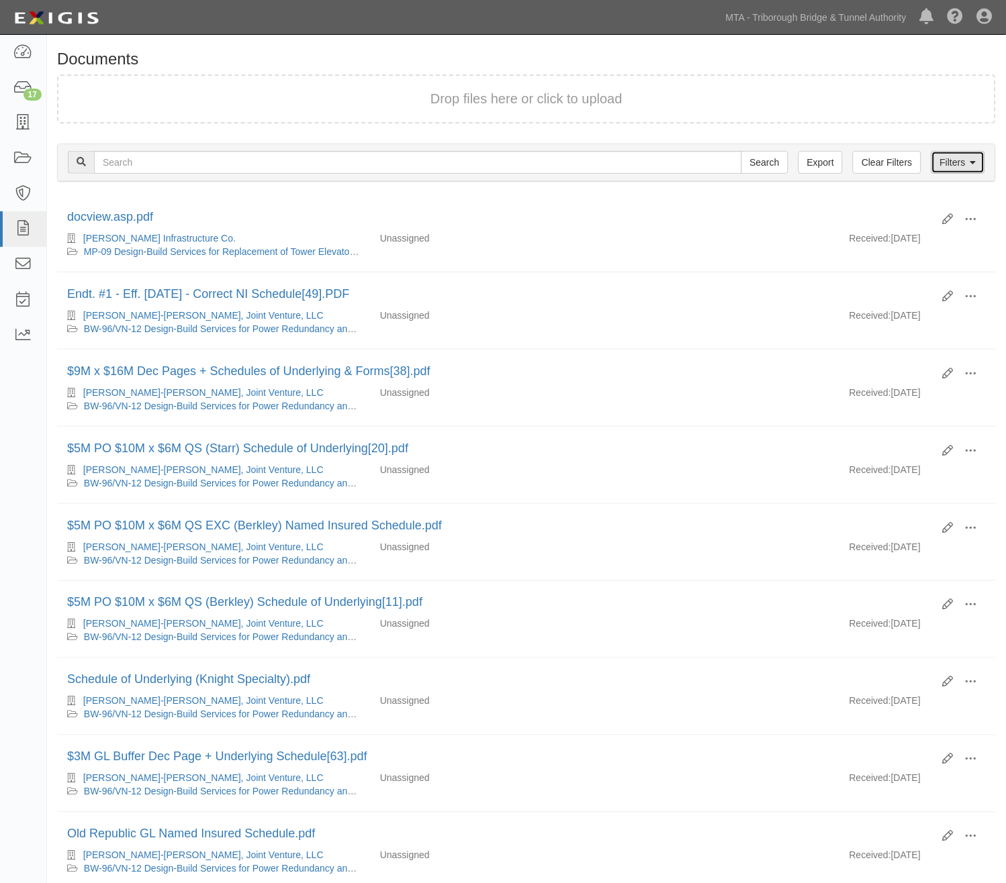
click at [963, 158] on link "Filters" at bounding box center [958, 162] width 54 height 23
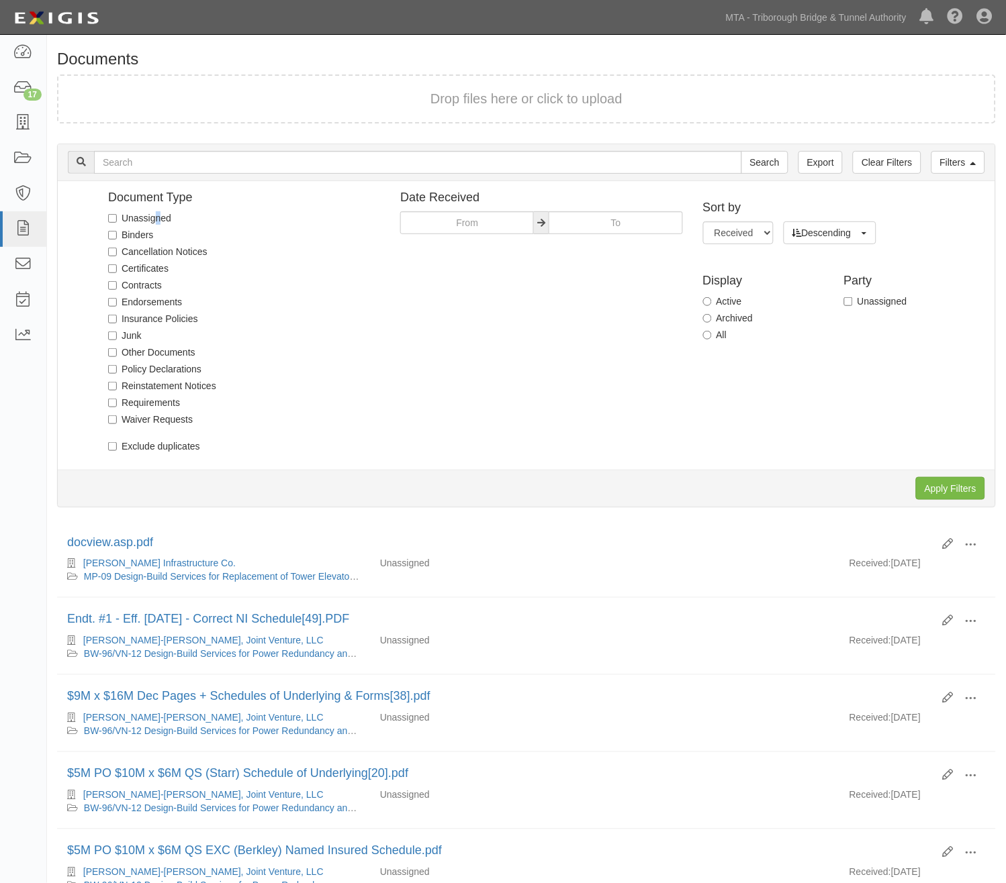
click at [158, 215] on label "Unassigned" at bounding box center [139, 217] width 63 height 13
click at [148, 215] on label "Unassigned" at bounding box center [139, 217] width 63 height 13
click at [117, 215] on input "Unassigned" at bounding box center [112, 218] width 9 height 9
checkbox input "true"
click at [945, 482] on input "Apply Filters" at bounding box center [950, 488] width 69 height 23
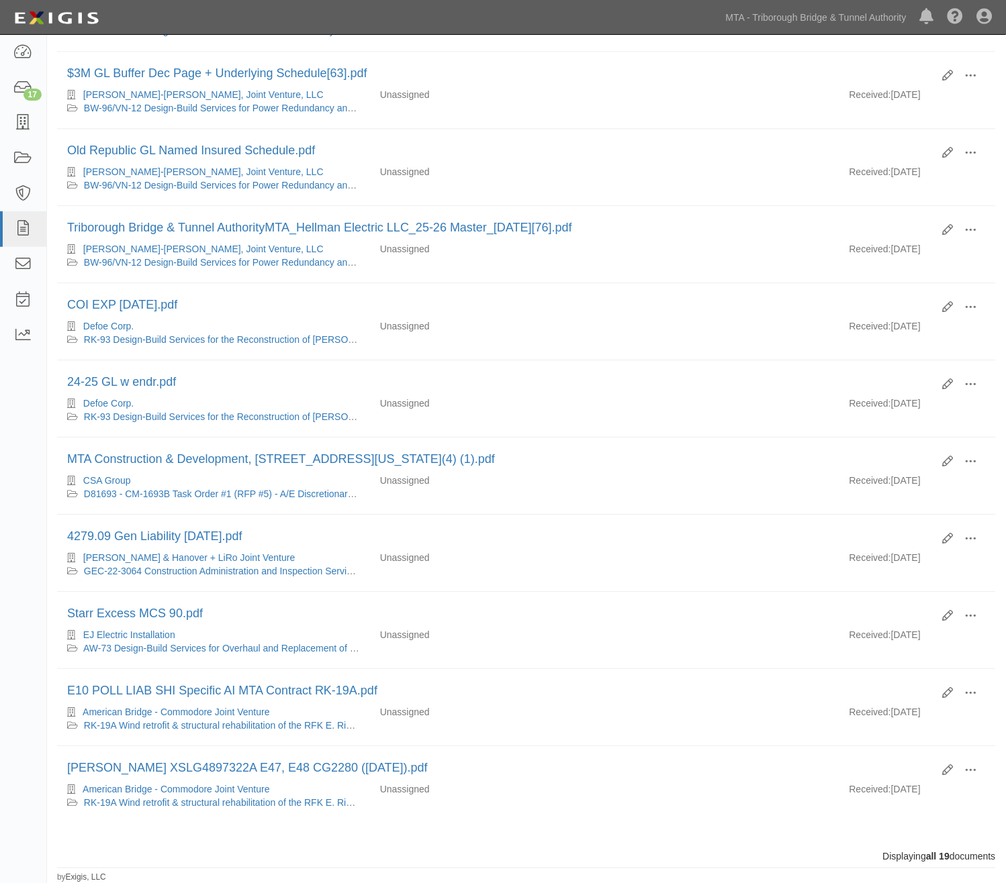
scroll to position [710, 0]
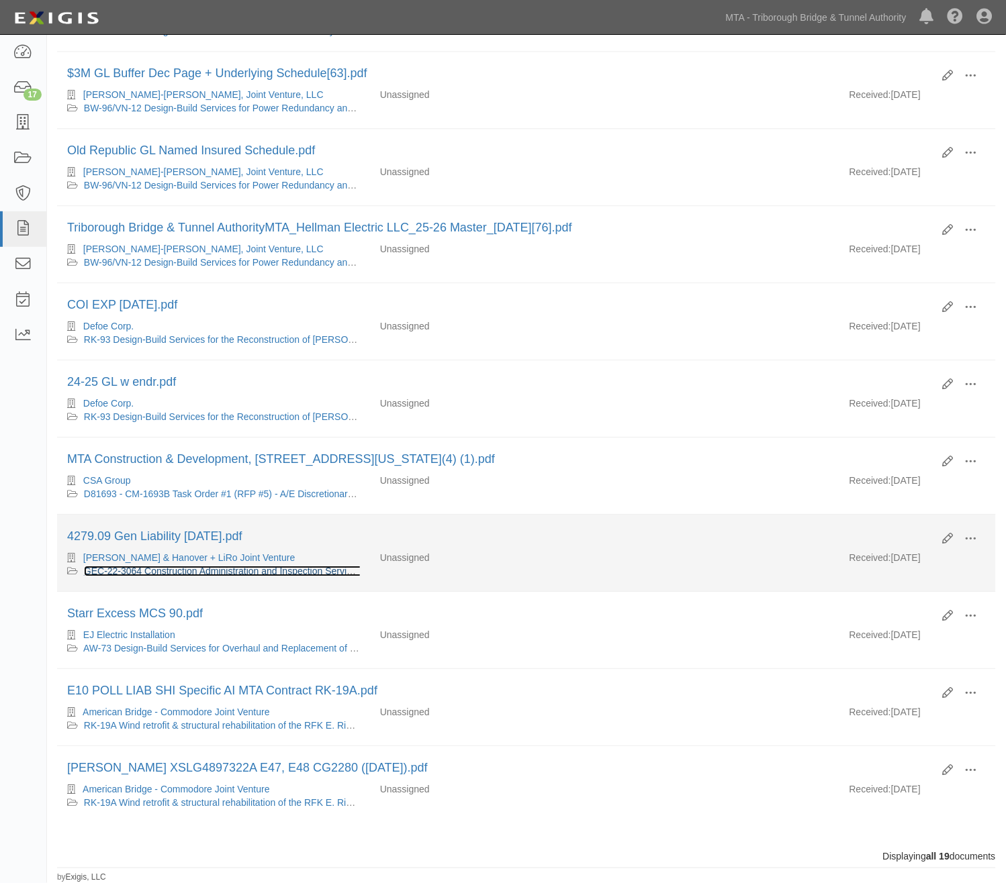
click at [185, 567] on link "GEC-22-3064 Construction Administration and Inspection Services for Constructio…" at bounding box center [689, 571] width 1210 height 11
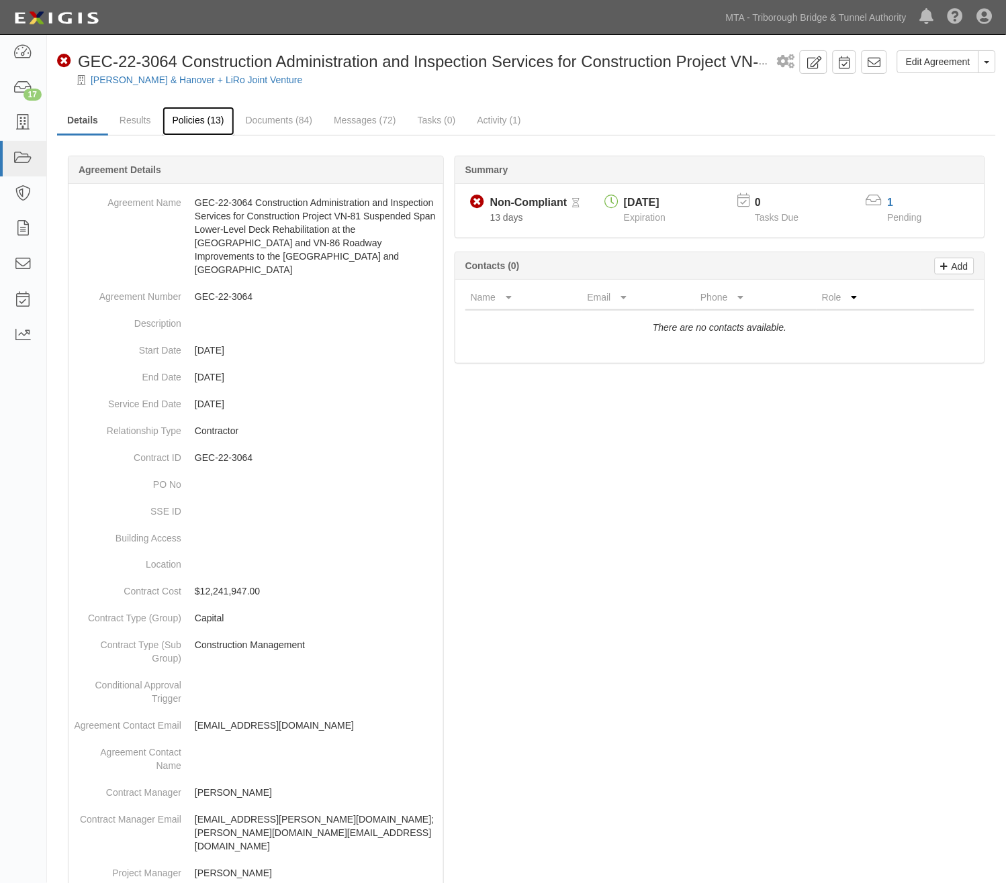
click at [193, 110] on link "Policies (13)" at bounding box center [198, 121] width 72 height 29
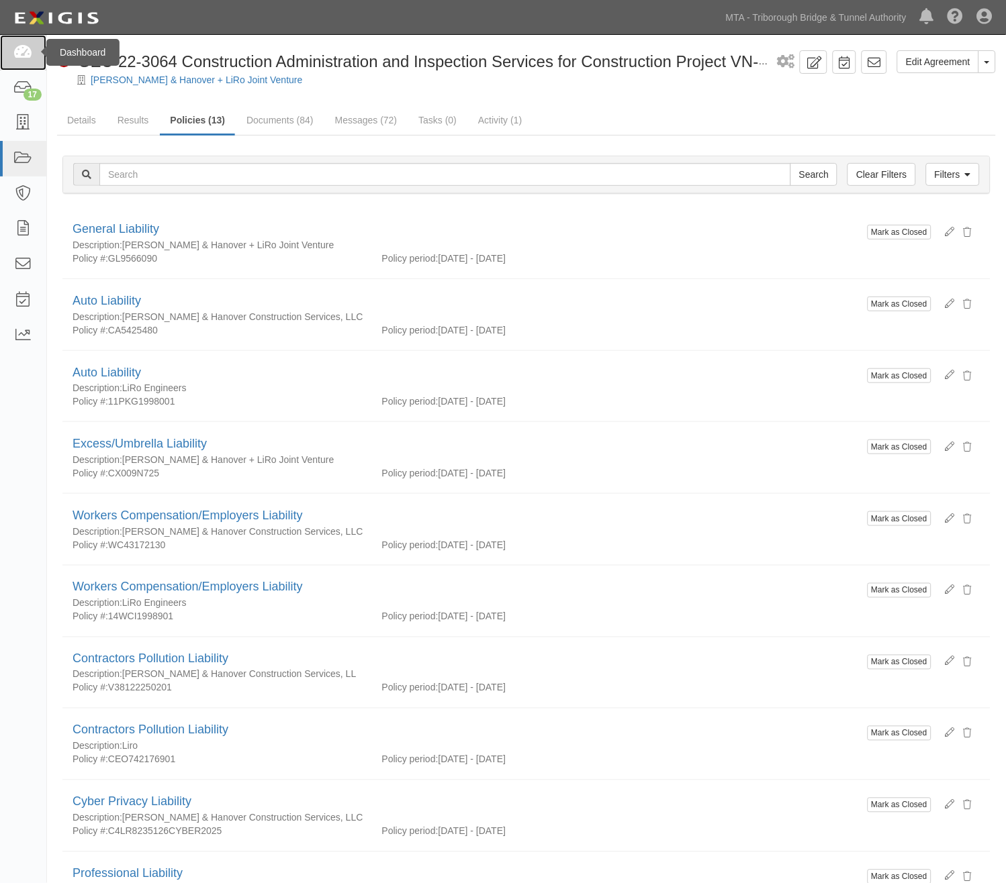
click at [30, 45] on icon at bounding box center [22, 52] width 19 height 15
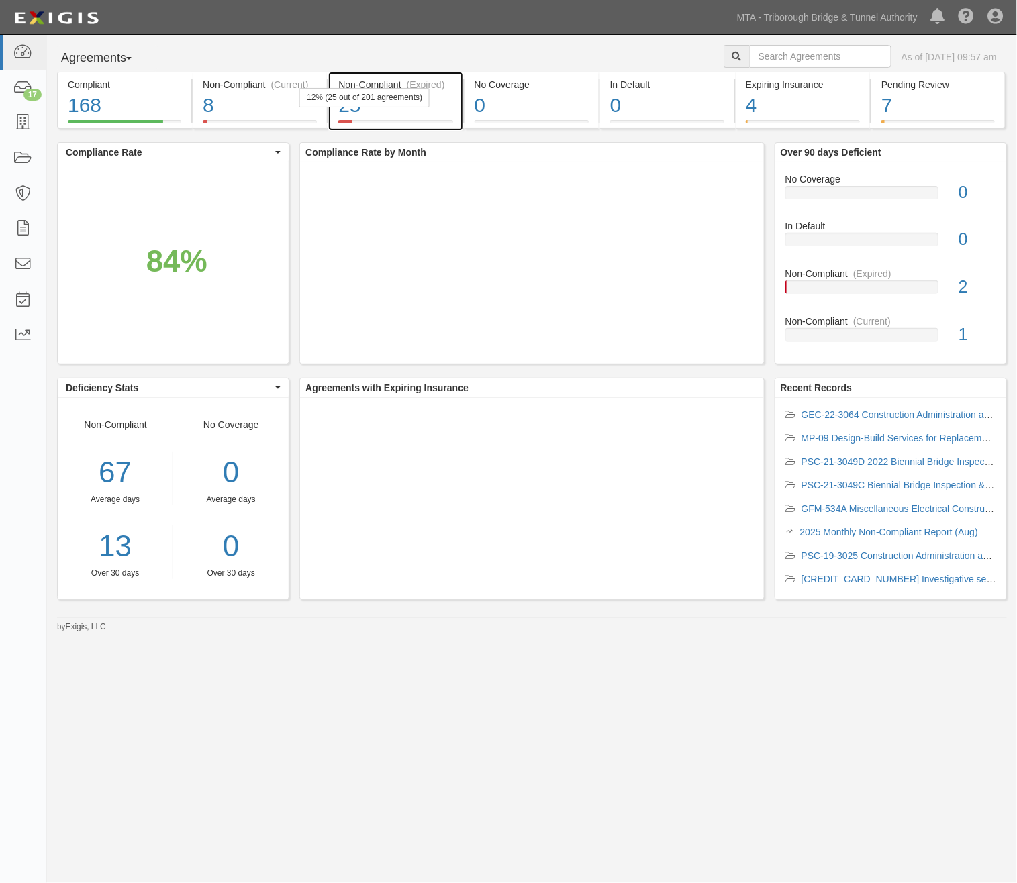
click at [436, 107] on div "25" at bounding box center [395, 105] width 114 height 29
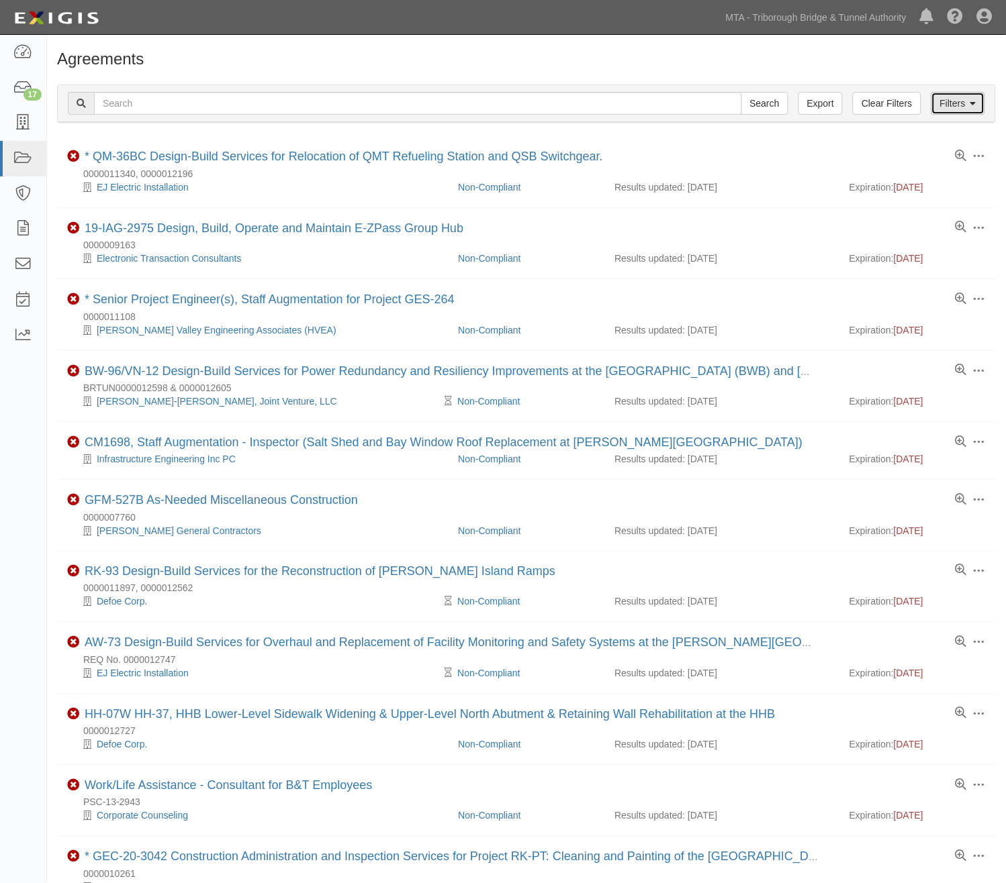
click at [947, 98] on link "Filters" at bounding box center [958, 103] width 54 height 23
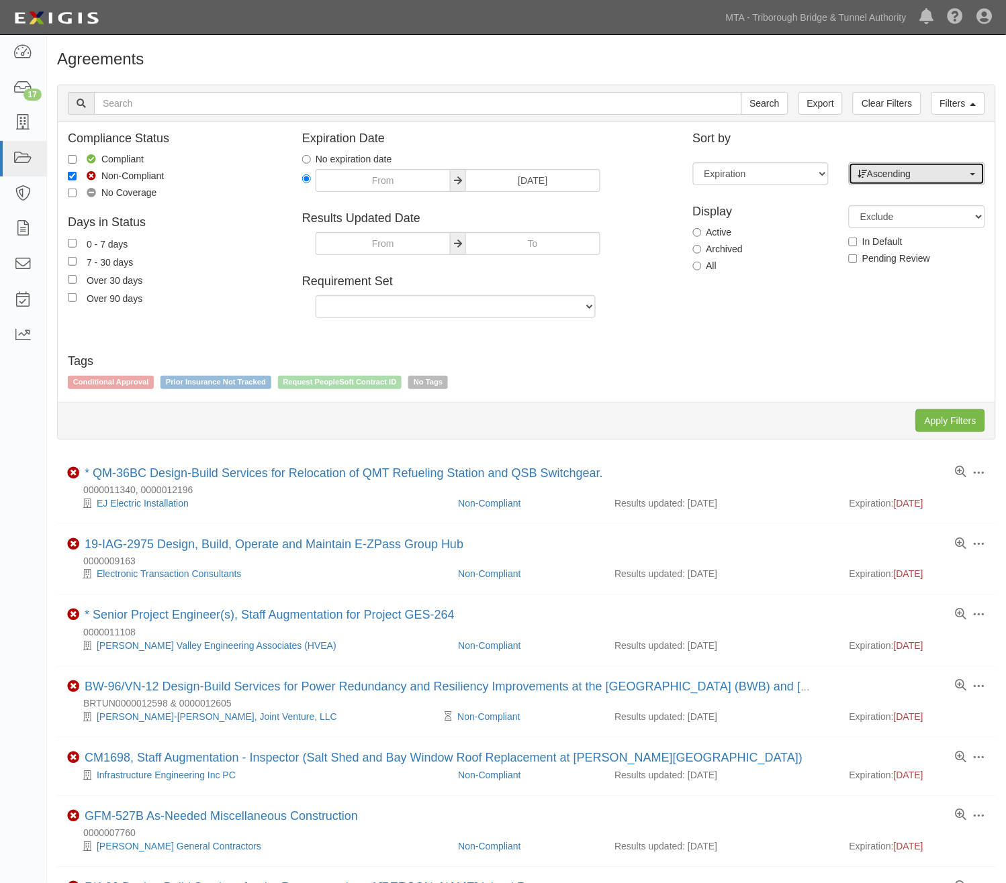
click at [869, 173] on span "Ascending" at bounding box center [912, 173] width 110 height 13
click at [883, 210] on span "Descending" at bounding box center [900, 216] width 50 height 13
select select "desc"
click at [949, 424] on input "Apply Filters" at bounding box center [950, 421] width 69 height 23
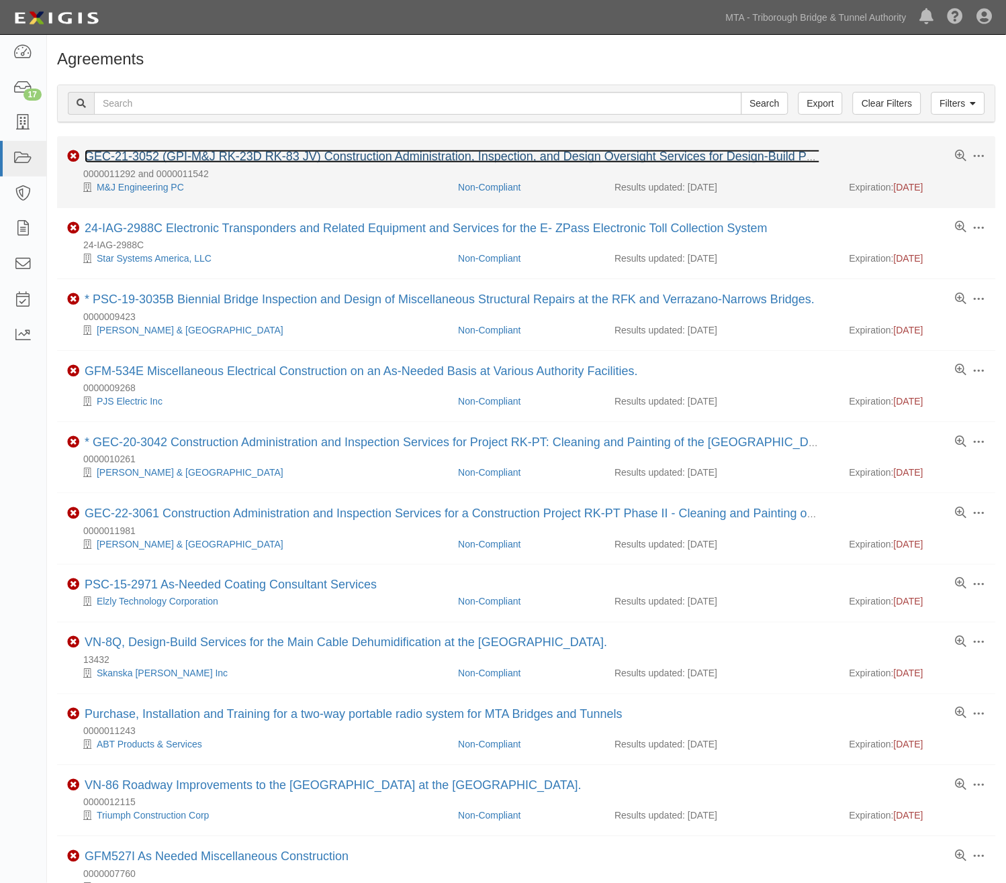
click at [317, 156] on link "GEC-21-3052 (GPI-M&J RK-23D RK-83 JV) Construction Administration, Inspection, …" at bounding box center [499, 156] width 828 height 13
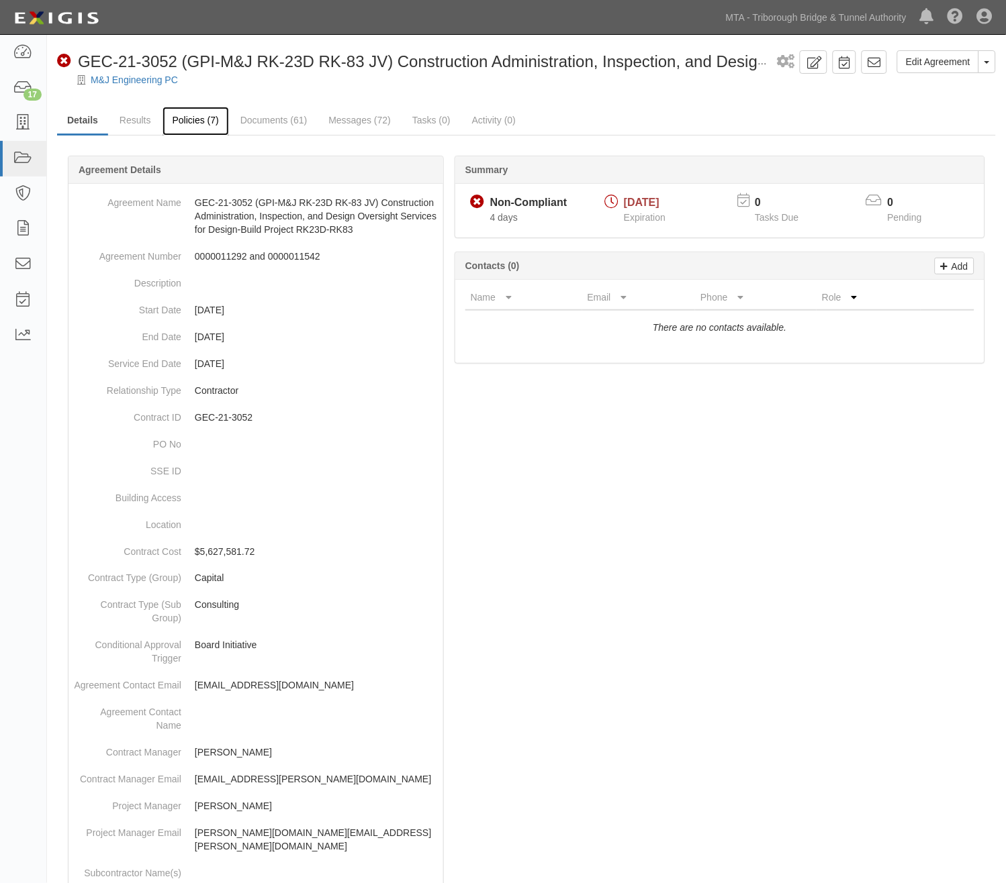
click at [201, 122] on link "Policies (7)" at bounding box center [195, 121] width 66 height 29
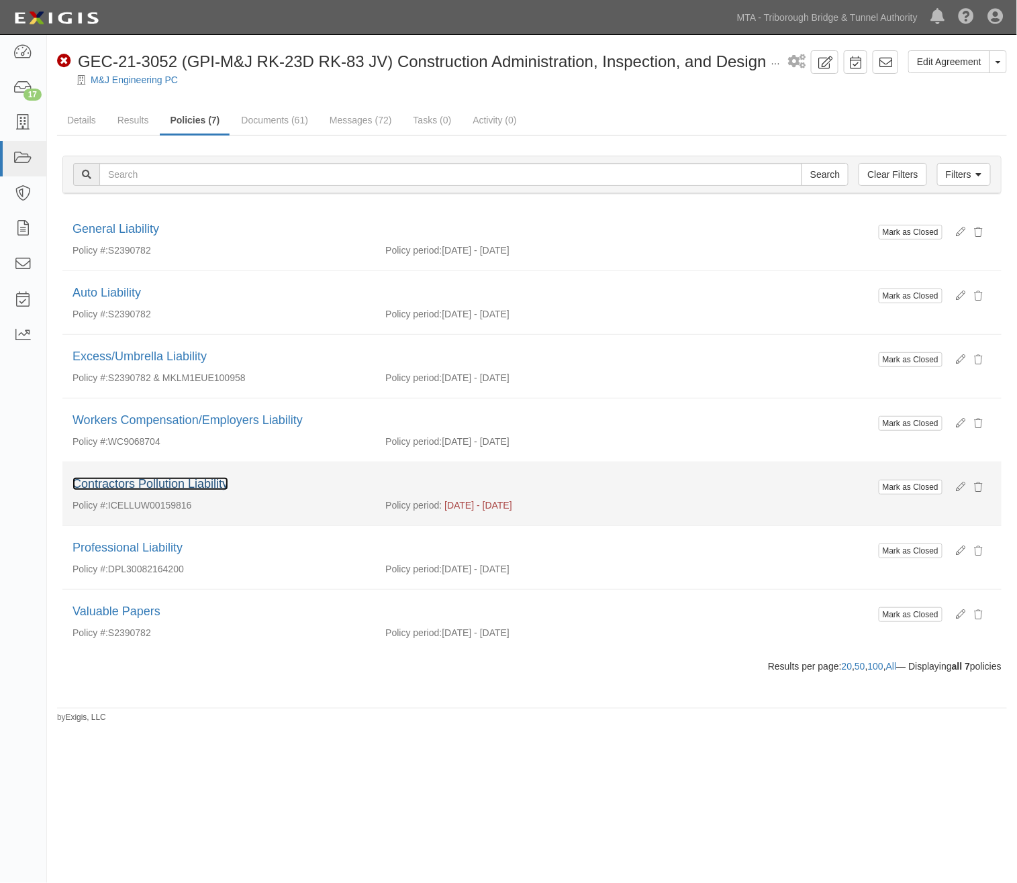
click at [225, 485] on link "Contractors Pollution Liability" at bounding box center [151, 483] width 156 height 13
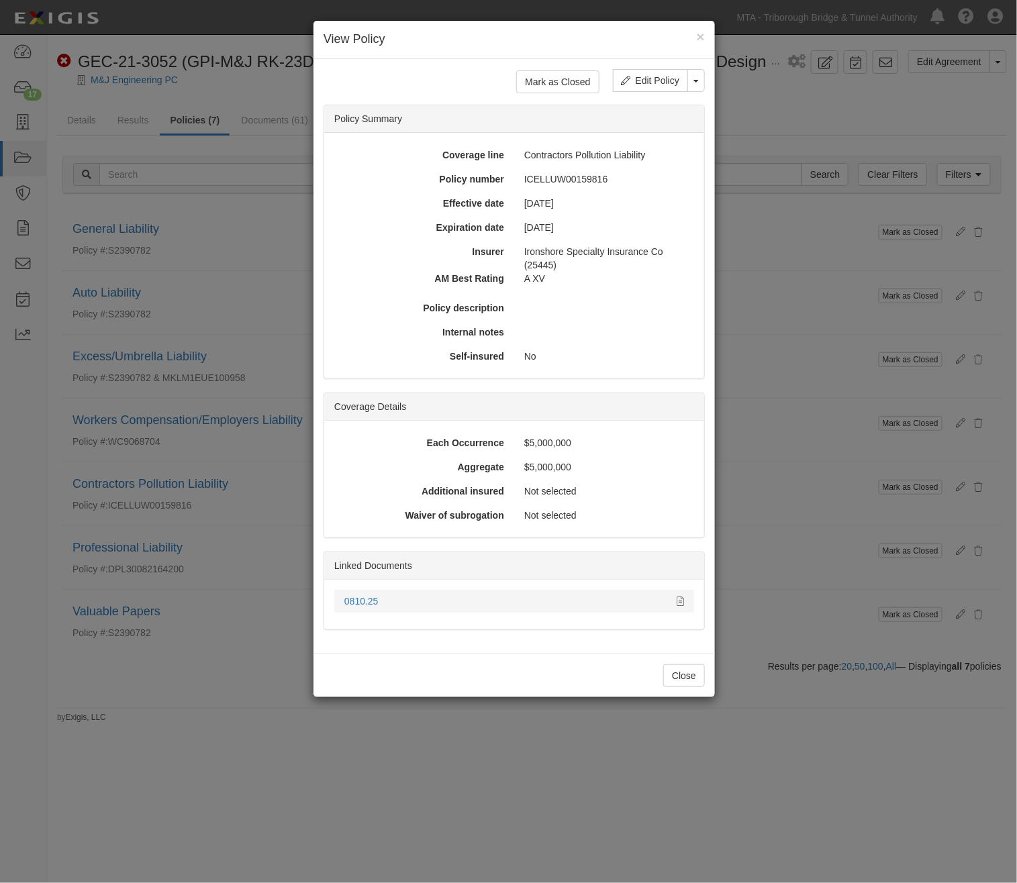
click at [685, 600] on div "0810.25" at bounding box center [514, 601] width 360 height 13
click at [681, 600] on icon at bounding box center [680, 601] width 7 height 9
drag, startPoint x: 408, startPoint y: 748, endPoint x: 379, endPoint y: 716, distance: 42.8
click at [405, 748] on div "× View Policy Mark as Closed Edit Policy Toggle Dropdown Delete Policy Policy S…" at bounding box center [508, 441] width 1017 height 883
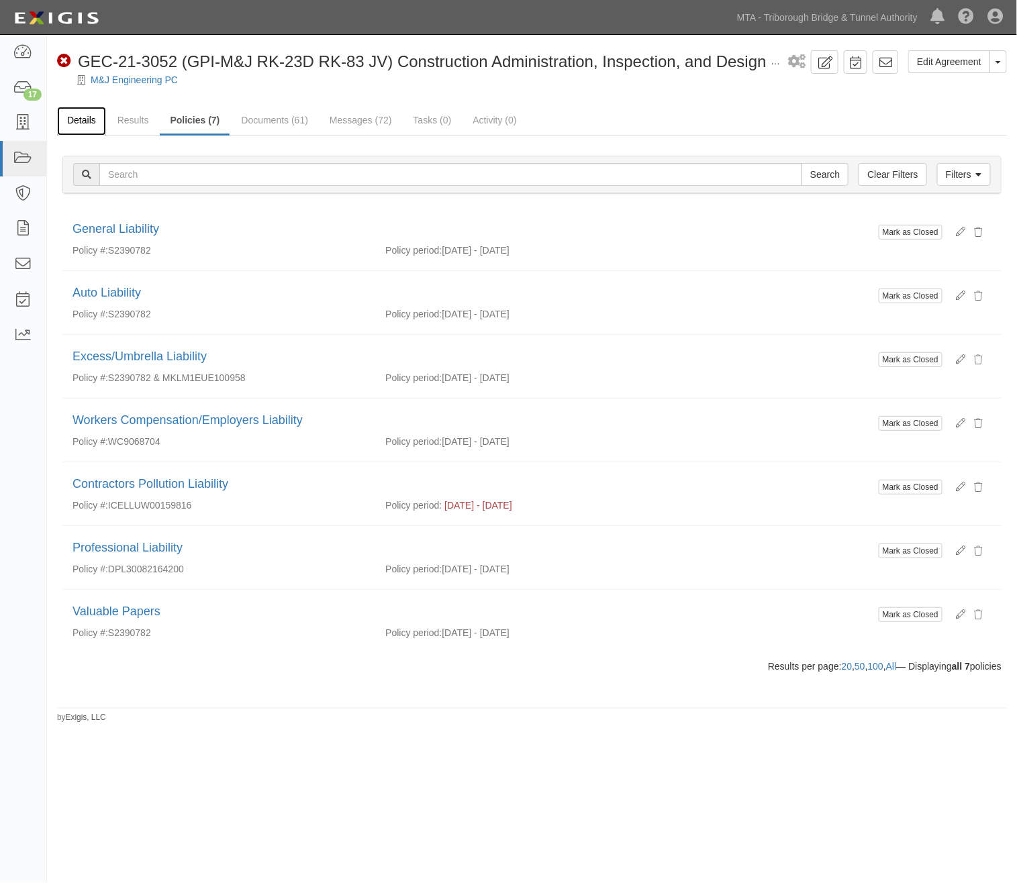
click at [78, 122] on link "Details" at bounding box center [81, 121] width 49 height 29
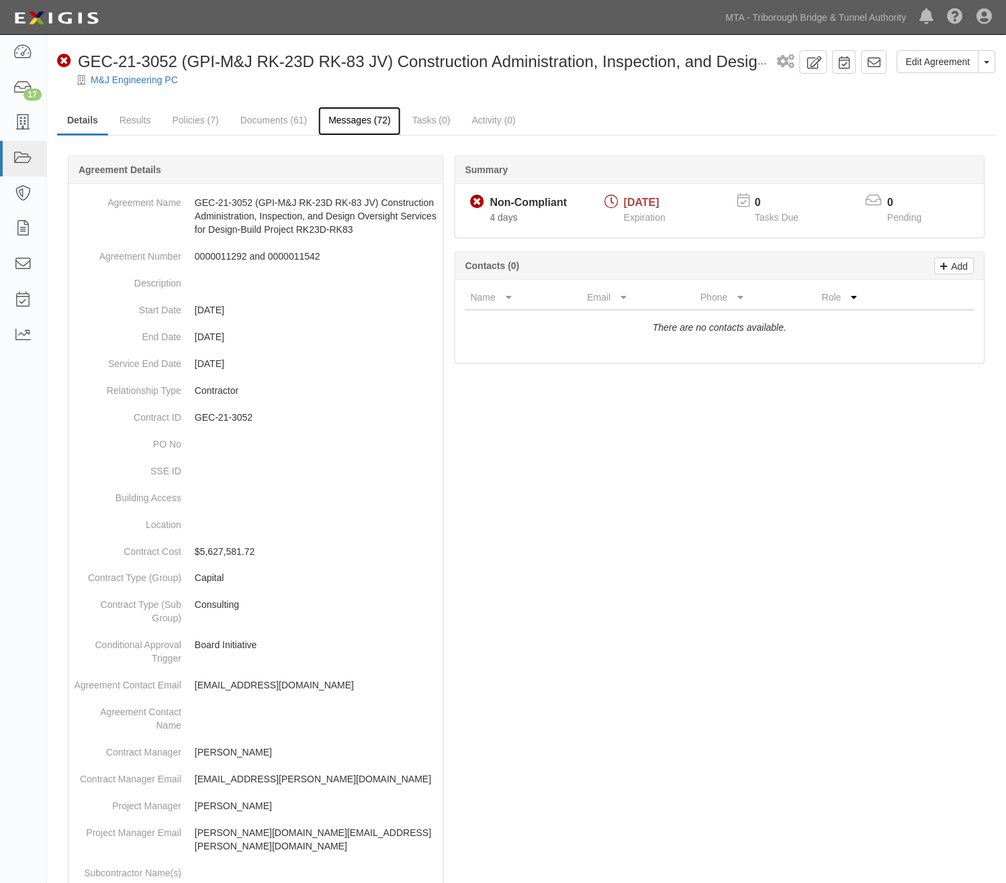
click at [342, 118] on link "Messages (72)" at bounding box center [359, 121] width 83 height 29
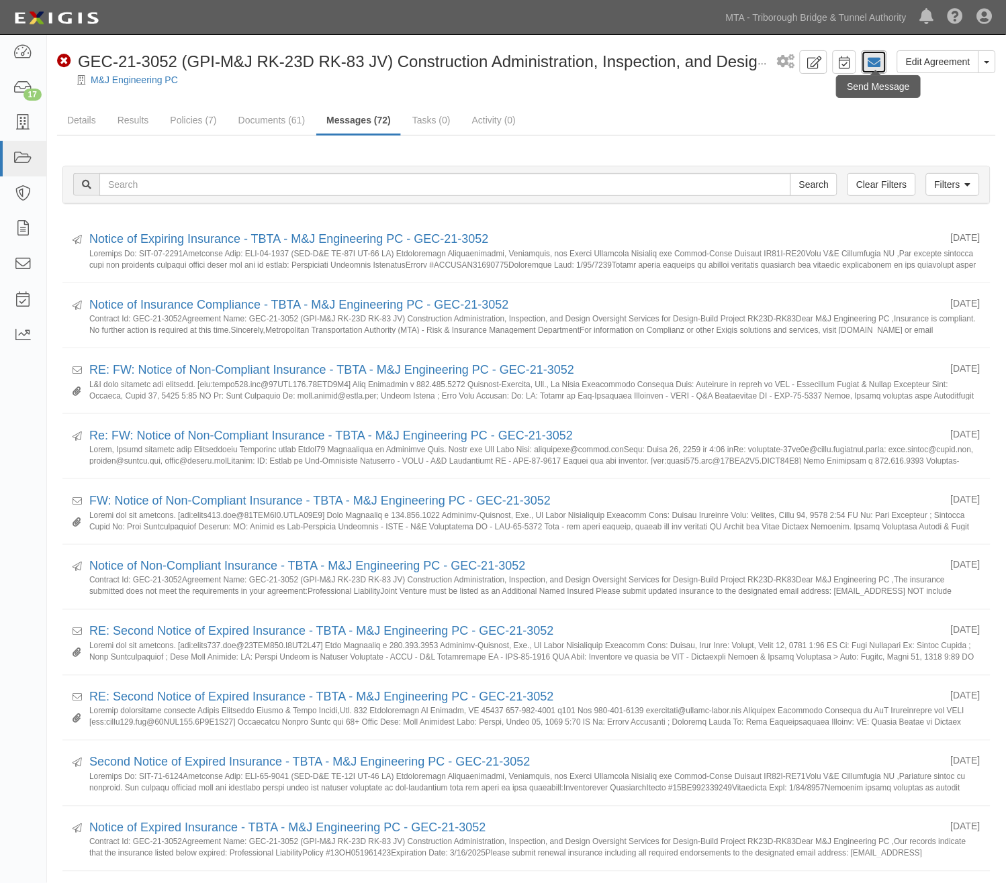
click at [882, 58] on link at bounding box center [874, 61] width 26 height 23
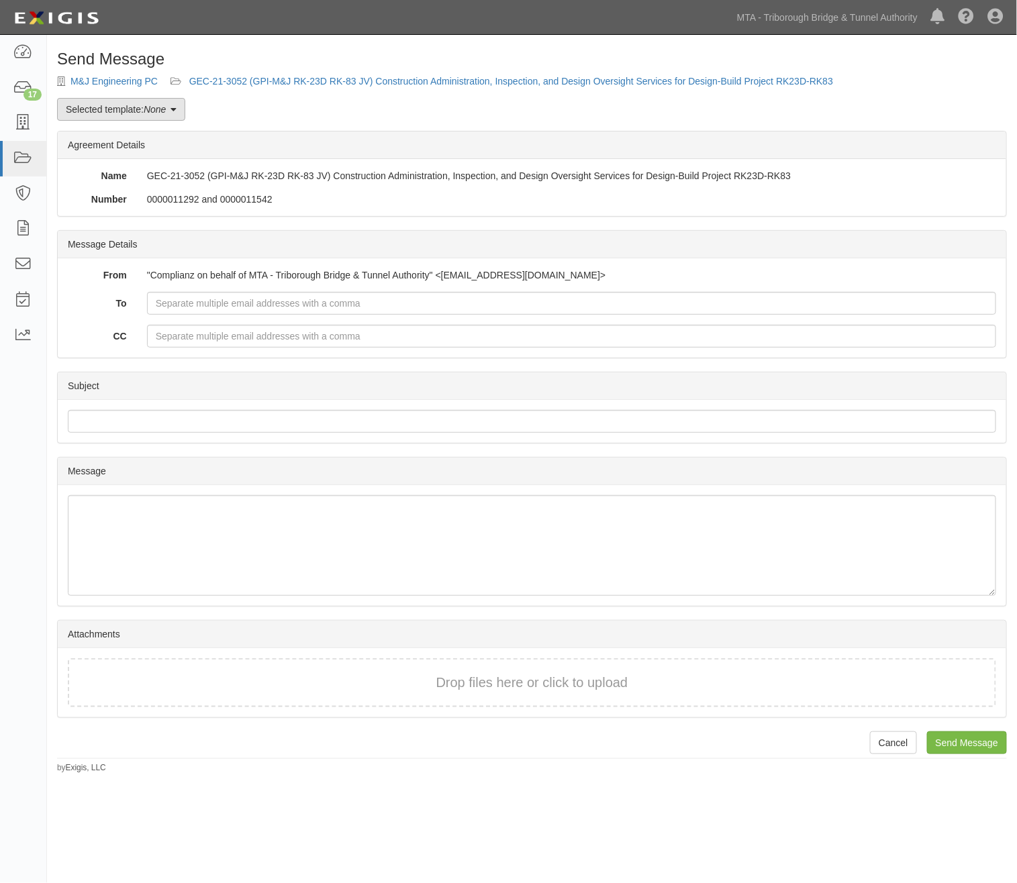
click at [131, 110] on link "Selected template: None" at bounding box center [121, 109] width 128 height 23
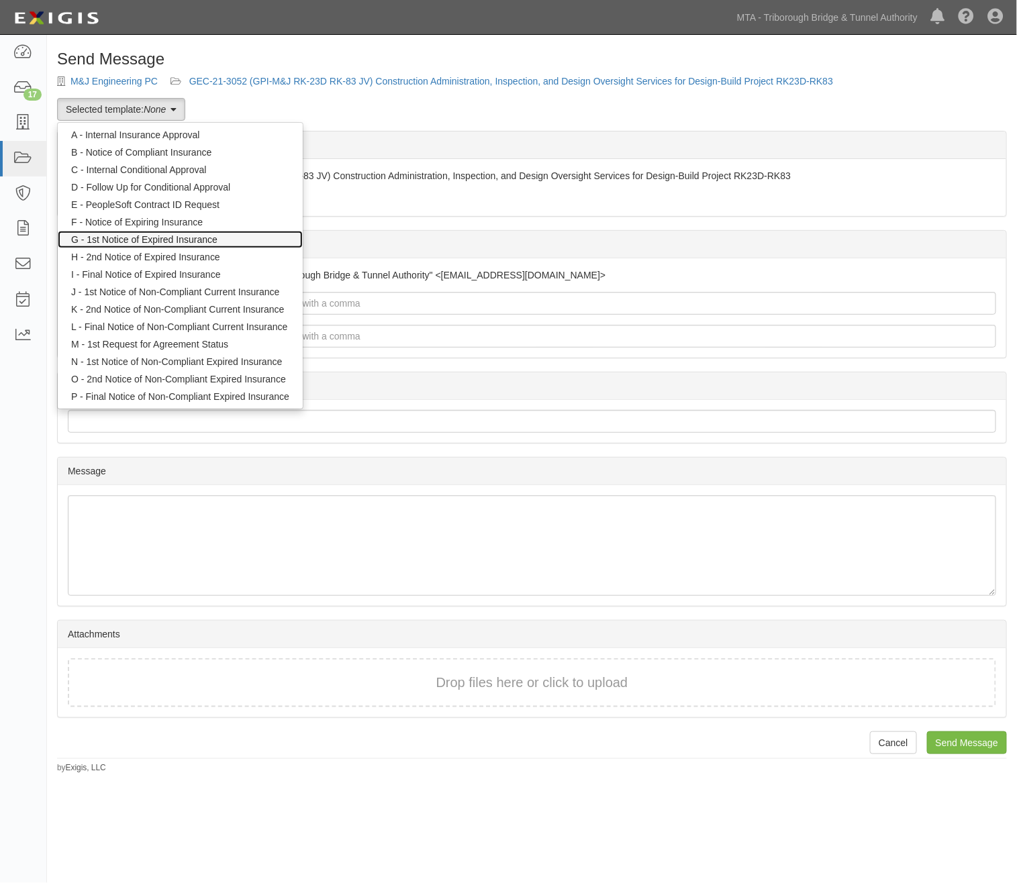
click at [148, 239] on link "G - 1st Notice of Expired Insurance" at bounding box center [180, 239] width 245 height 17
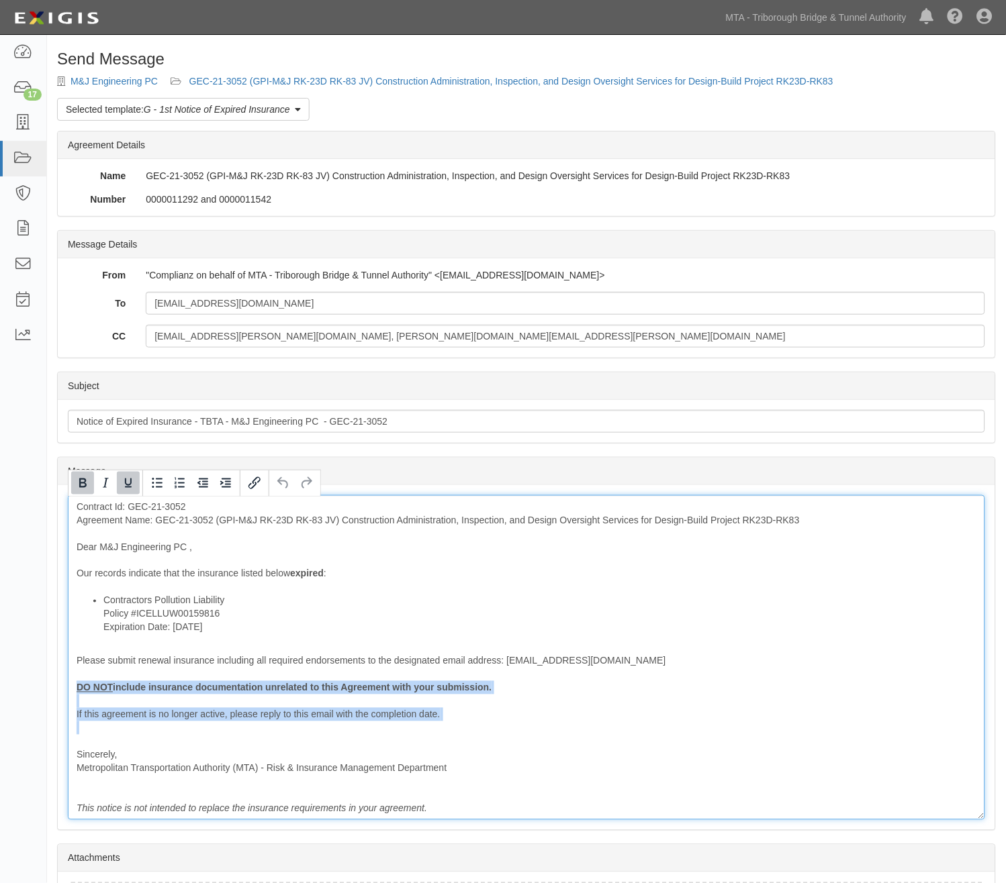
drag, startPoint x: 219, startPoint y: 737, endPoint x: 71, endPoint y: 692, distance: 154.4
click at [71, 692] on div "Contract Id: GEC-21-3052 Agreement Name: GEC-21-3052 (GPI-M&J RK-23D RK-83 JV) …" at bounding box center [526, 657] width 917 height 325
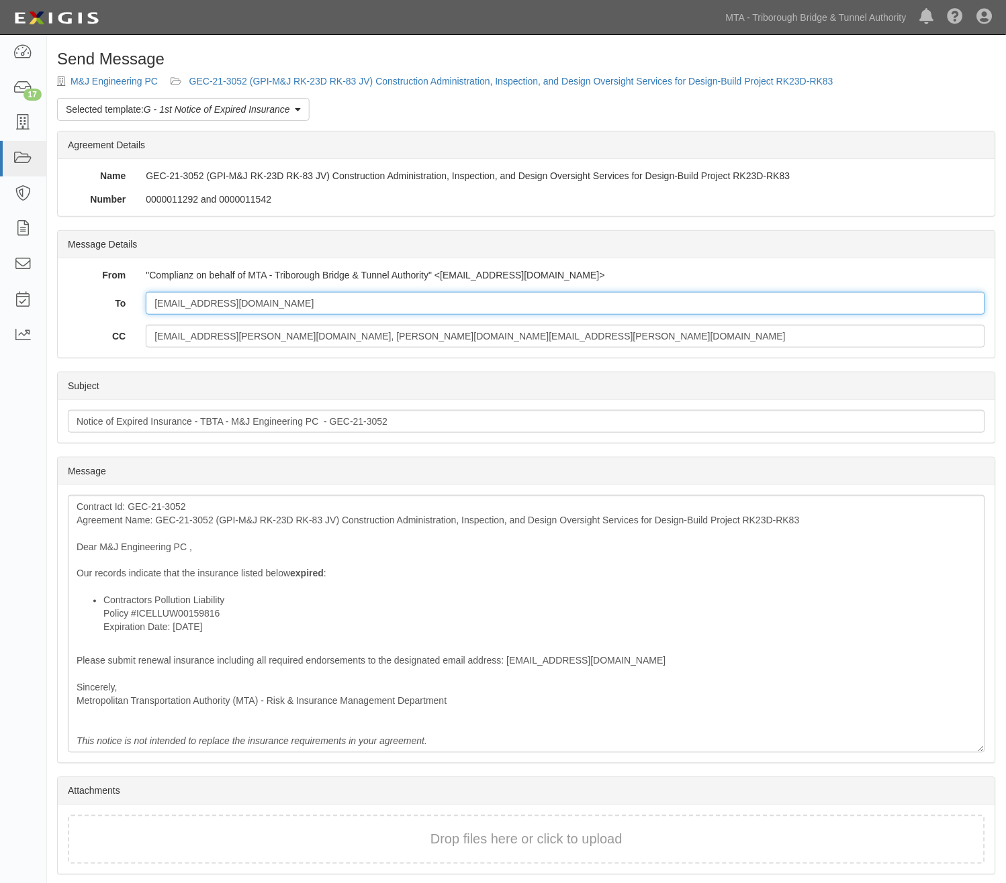
click at [291, 303] on input "[EMAIL_ADDRESS][DOMAIN_NAME]" at bounding box center [565, 303] width 839 height 23
paste input "certs@fenner-esler.com"
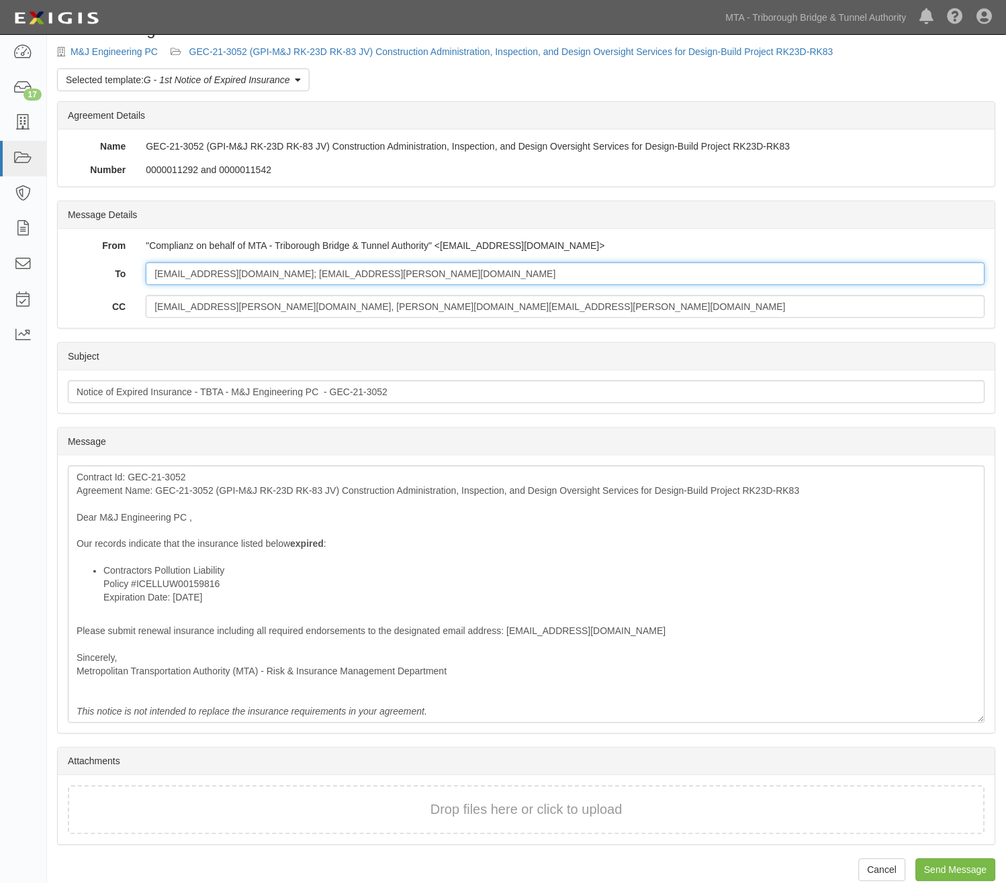
scroll to position [47, 0]
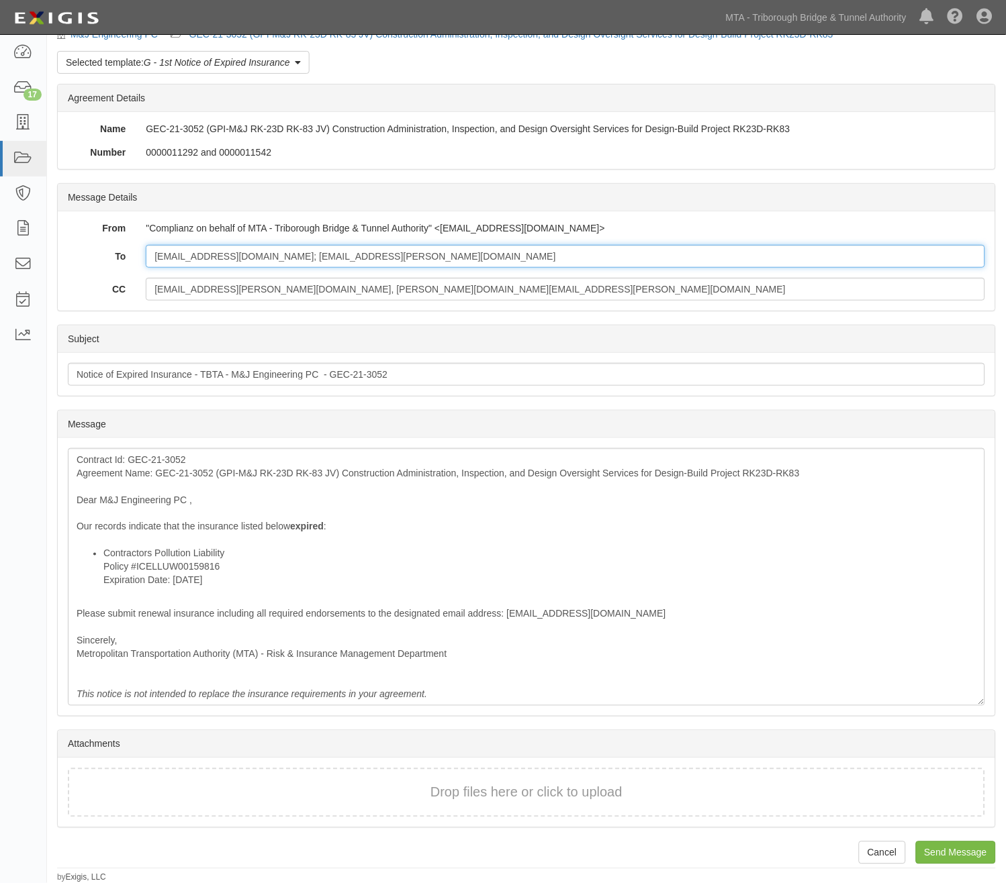
type input "gzenk@gpinet.com; certs@fenner-esler.com"
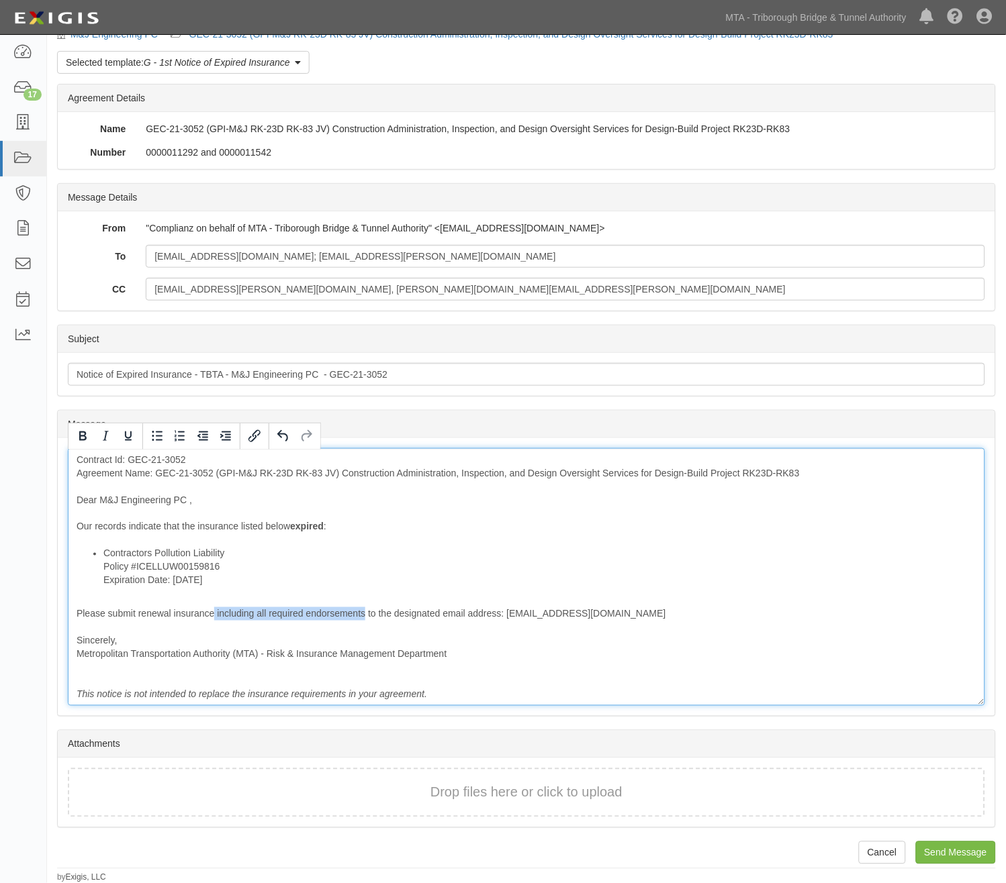
drag, startPoint x: 215, startPoint y: 616, endPoint x: 365, endPoint y: 615, distance: 149.7
click at [365, 615] on div "Contract Id: GEC-21-3052 Agreement Name: GEC-21-3052 (GPI-M&J RK-23D RK-83 JV) …" at bounding box center [526, 577] width 917 height 258
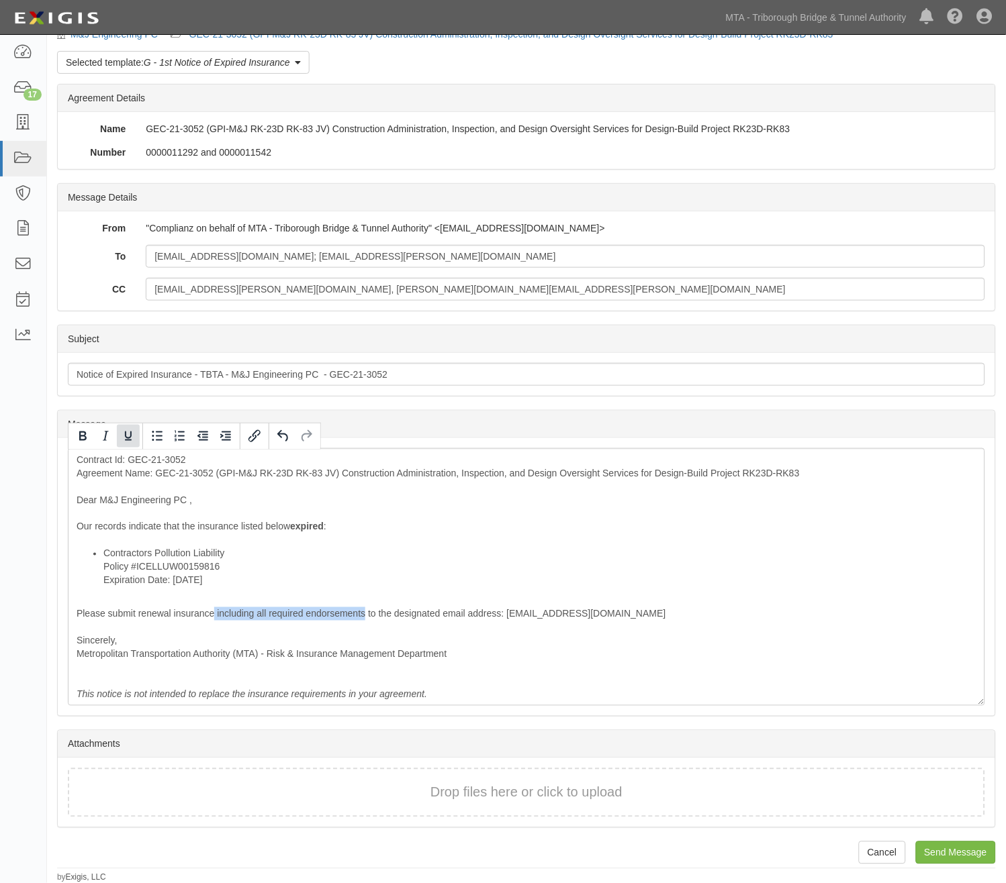
click at [125, 436] on icon "Underline" at bounding box center [128, 436] width 7 height 9
click at [82, 438] on icon "Bold" at bounding box center [83, 436] width 16 height 16
drag, startPoint x: 955, startPoint y: 857, endPoint x: 588, endPoint y: 52, distance: 884.4
click at [955, 857] on input "Send Message" at bounding box center [956, 853] width 80 height 23
